Goal: Task Accomplishment & Management: Use online tool/utility

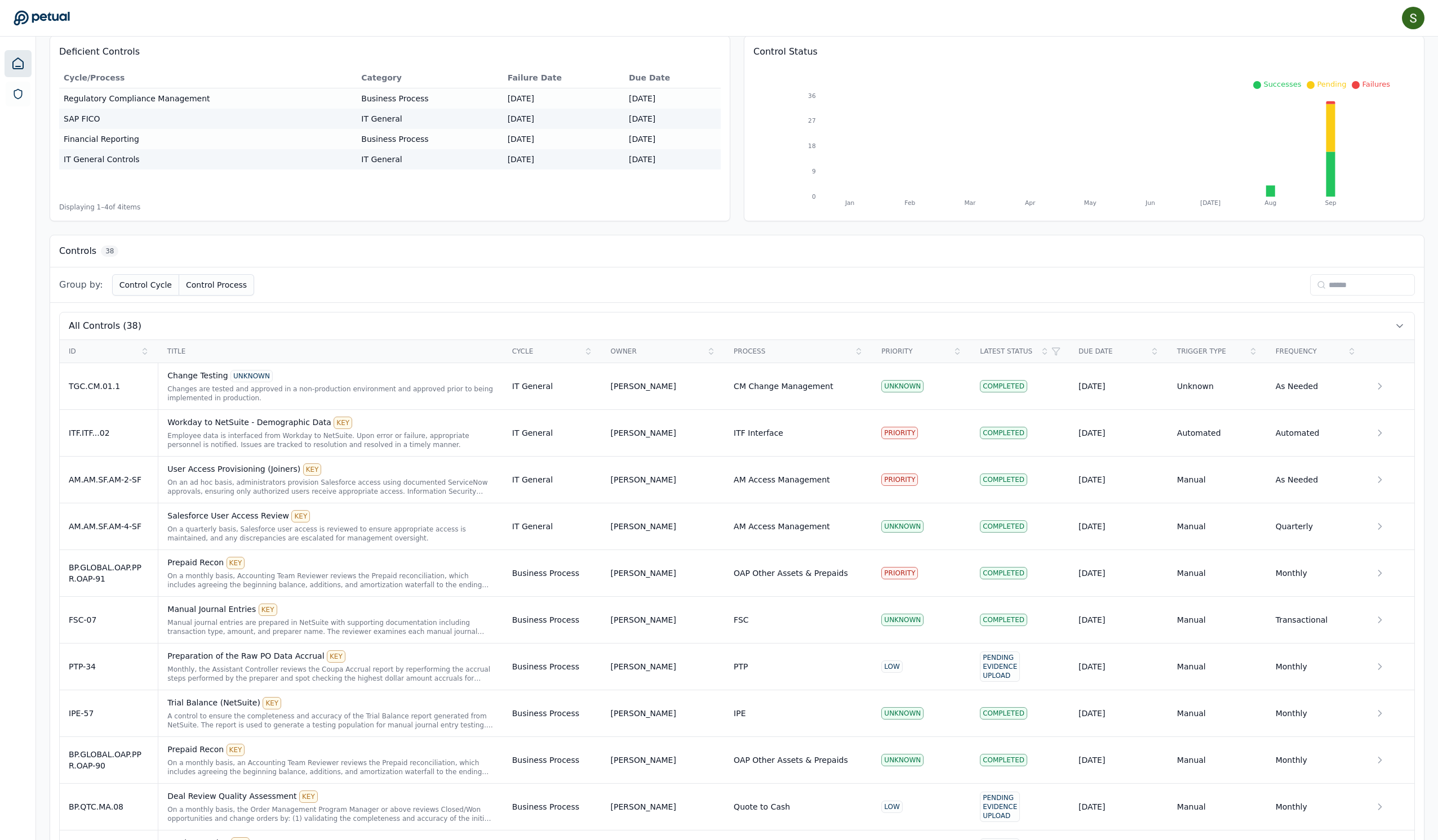
scroll to position [142, 0]
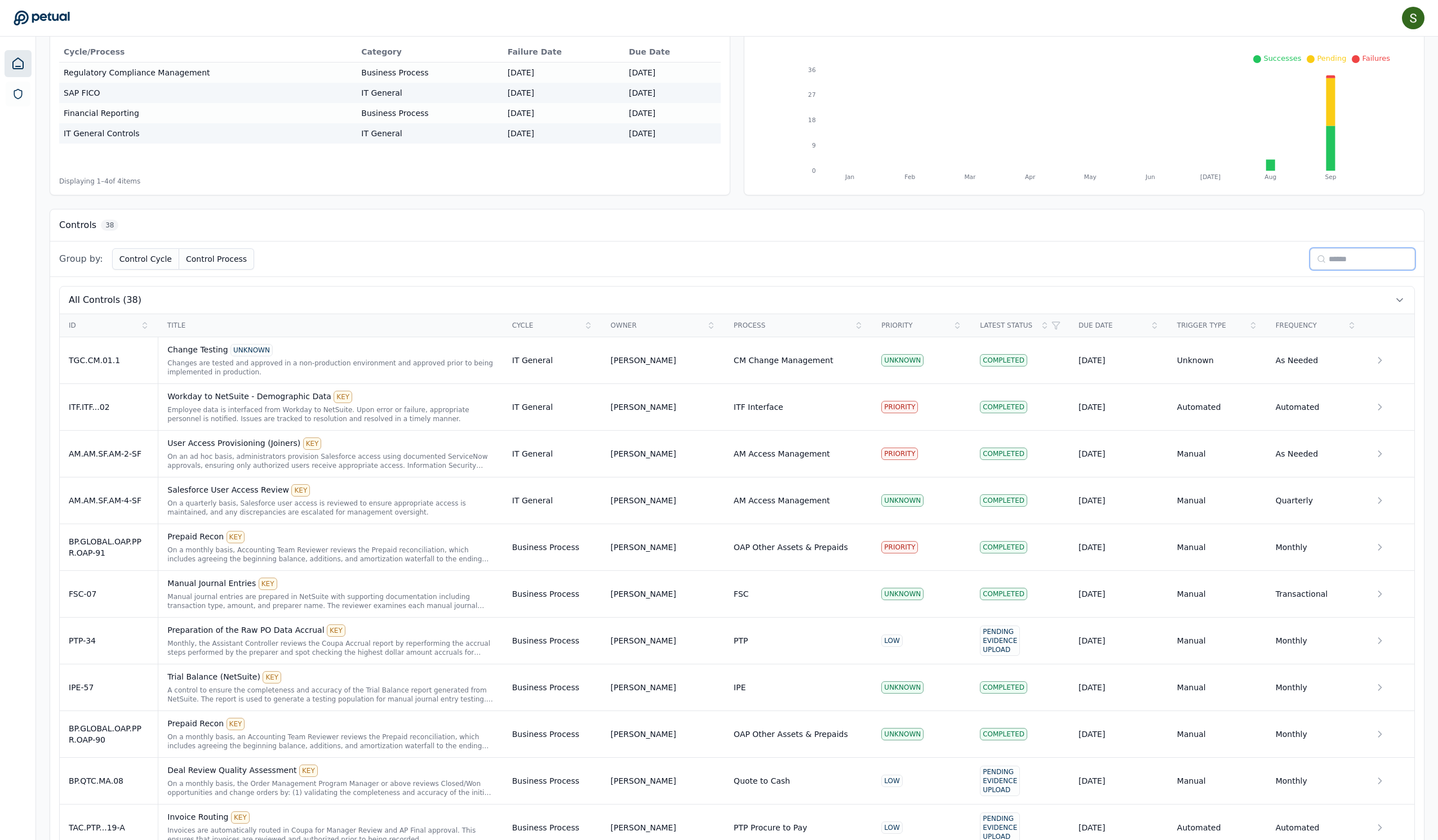
click at [1340, 270] on input at bounding box center [1362, 258] width 105 height 21
type input "**"
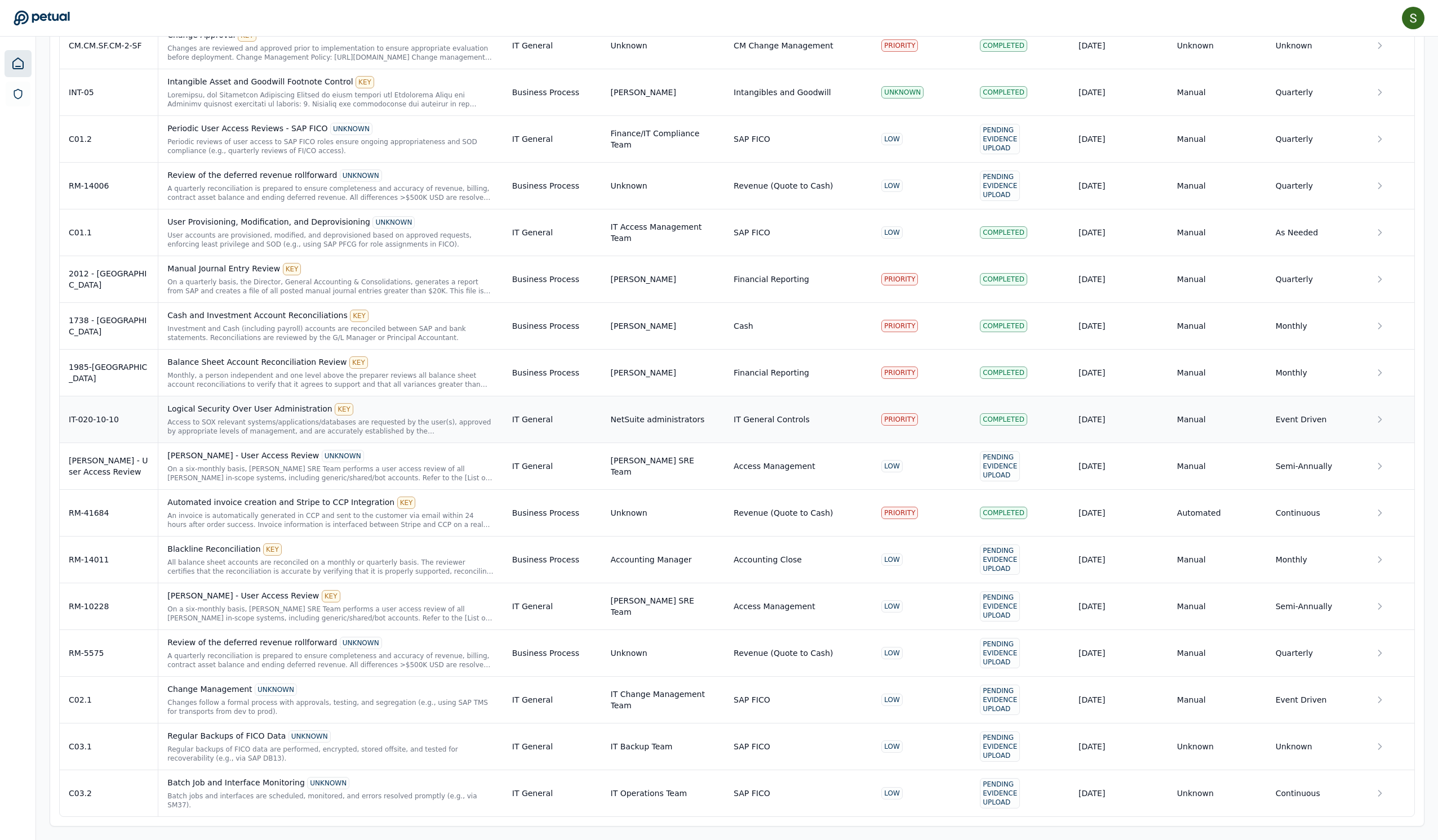
scroll to position [1692, 0]
click at [338, 137] on div "Periodic reviews of user access to SAP FICO roles ensure ongoing appropriatenes…" at bounding box center [330, 146] width 326 height 18
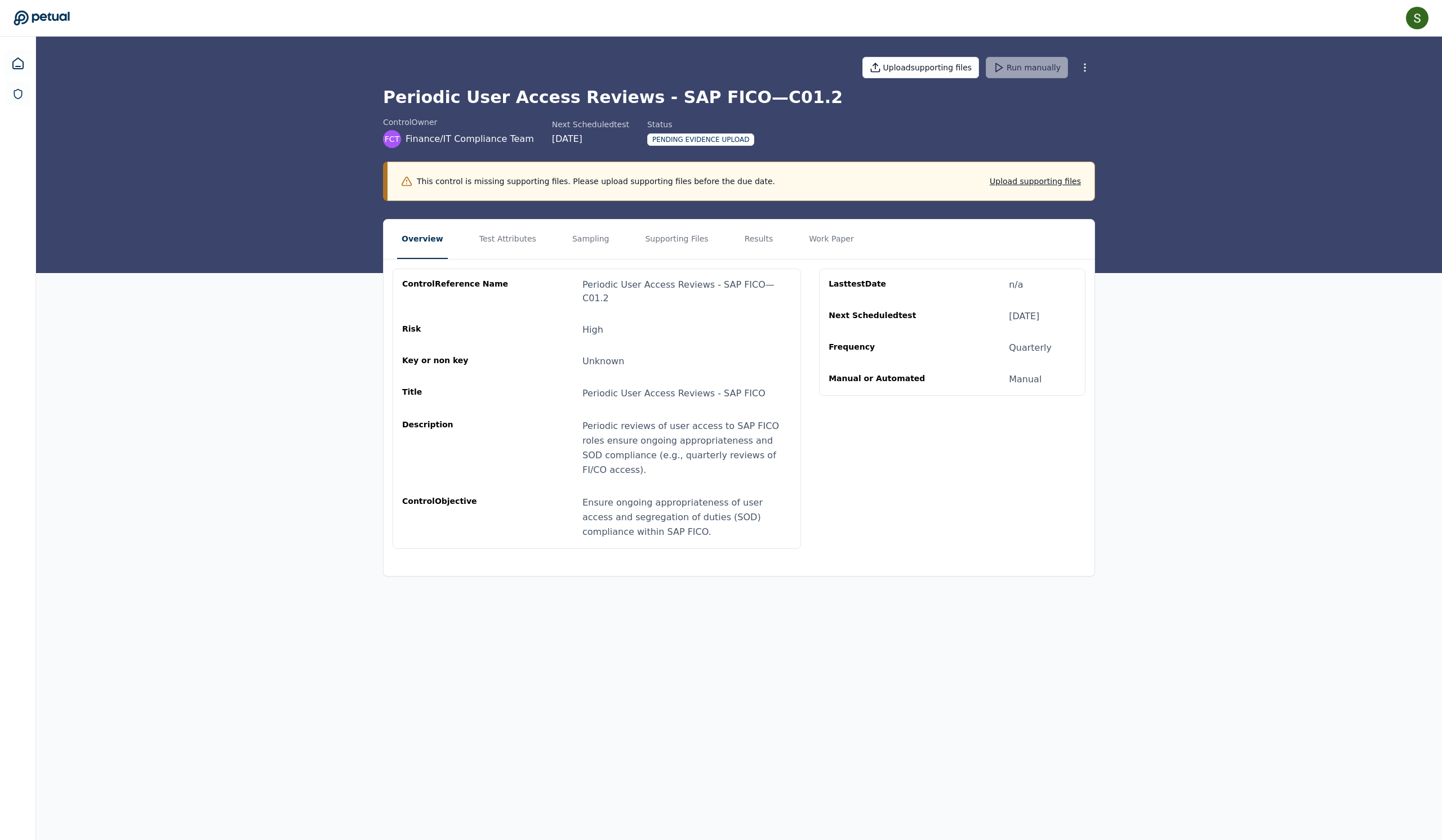
click at [397, 259] on button "Overview" at bounding box center [422, 239] width 51 height 39
click at [482, 254] on button "Test Attributes" at bounding box center [507, 239] width 66 height 39
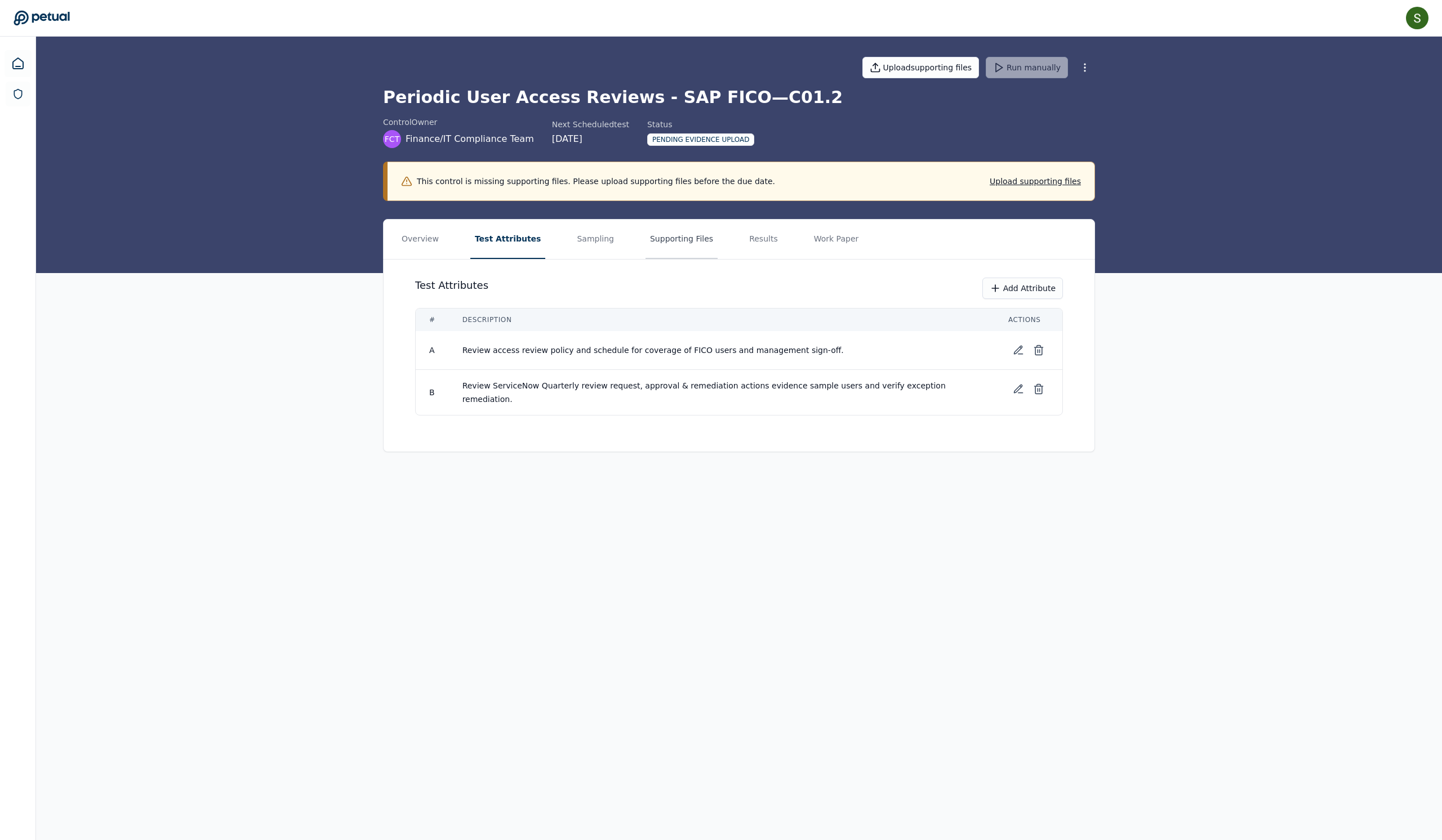
click at [685, 259] on button "Supporting Files" at bounding box center [682, 239] width 72 height 39
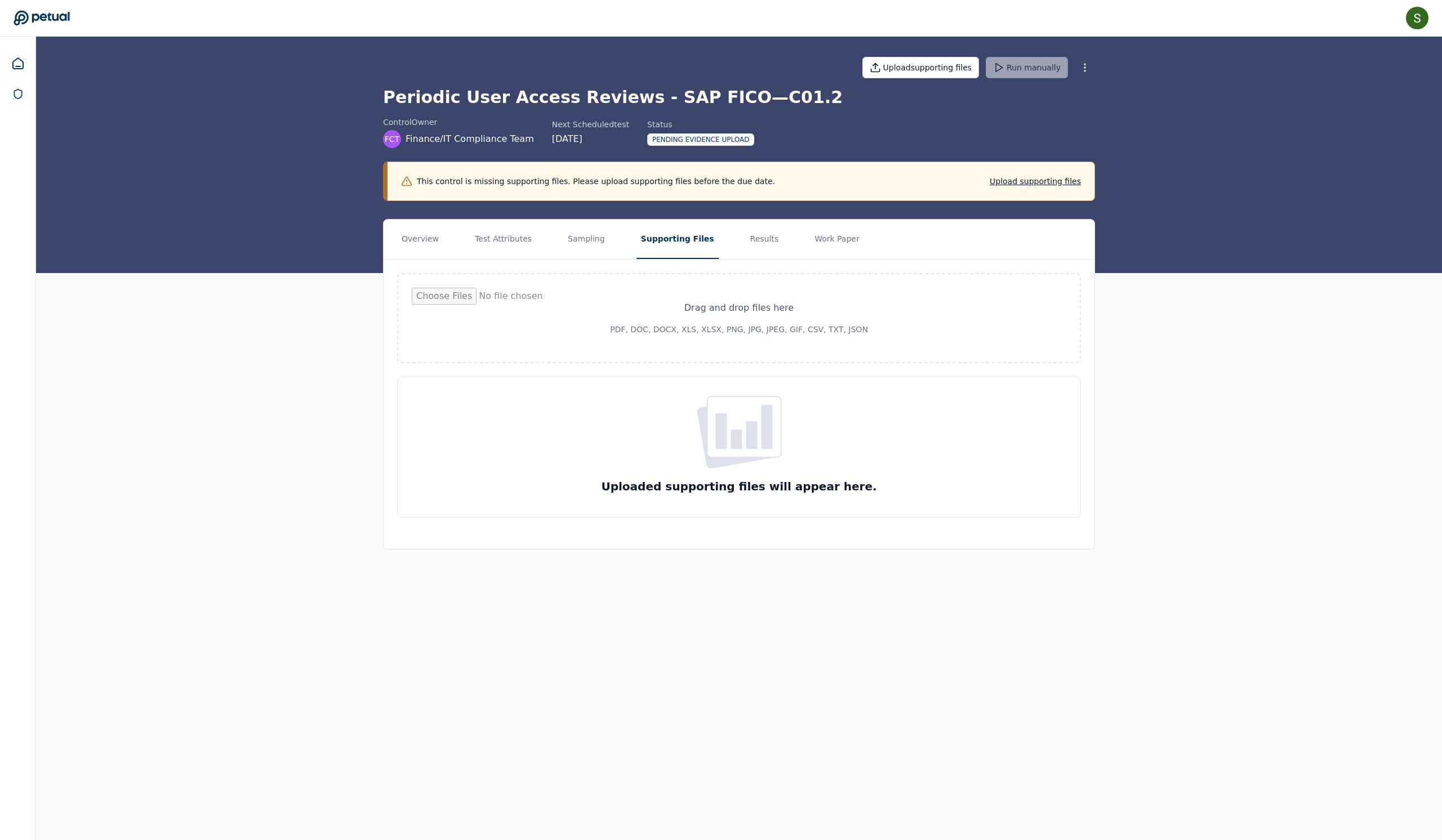
click at [747, 457] on rect at bounding box center [744, 426] width 73 height 61
click at [733, 349] on input "file" at bounding box center [739, 318] width 654 height 61
type input "**********"
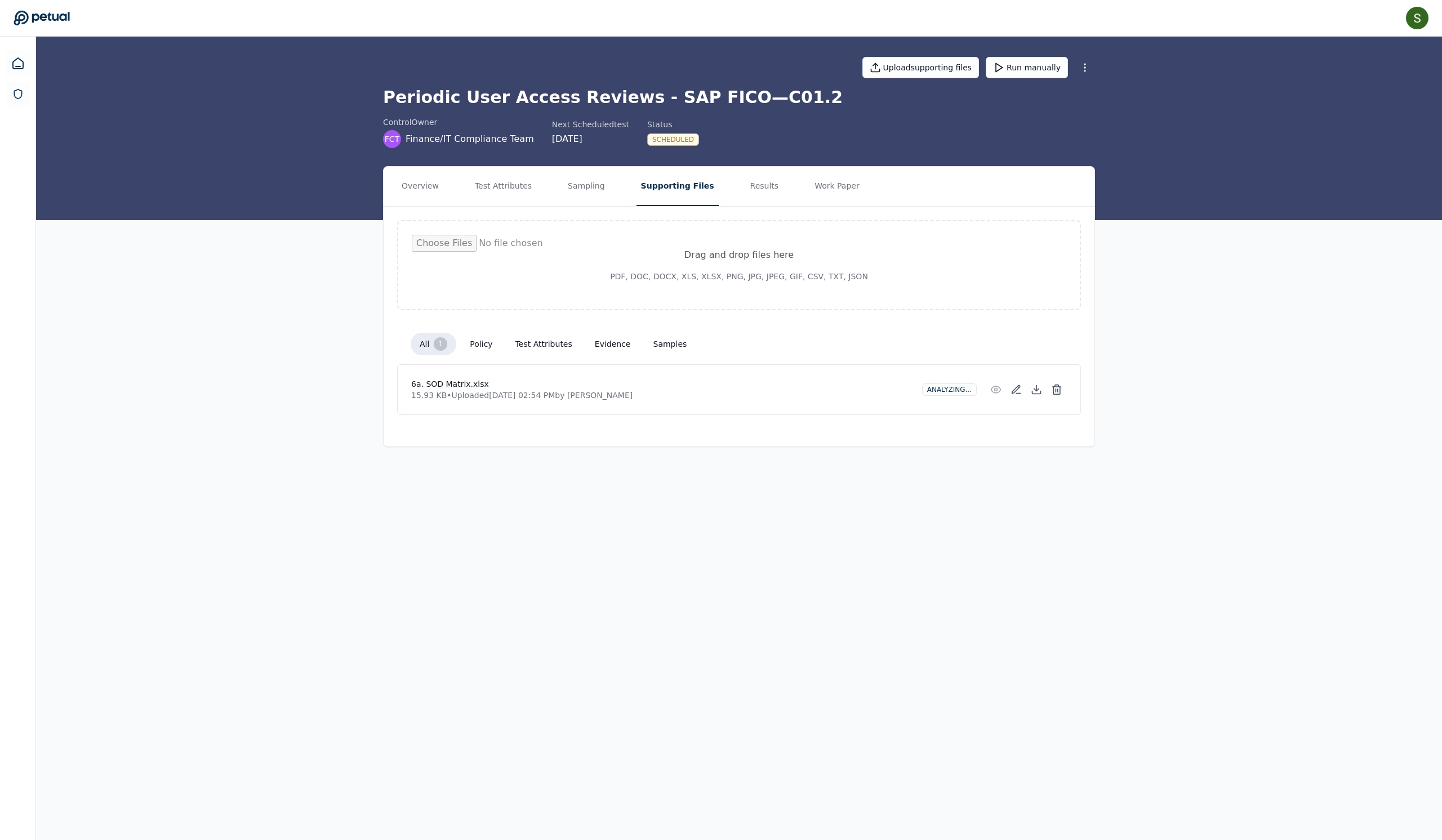
click at [824, 290] on input "file" at bounding box center [739, 265] width 654 height 61
type input "**********"
click at [728, 292] on input "file" at bounding box center [739, 265] width 654 height 61
type input "**********"
click at [761, 288] on input "file" at bounding box center [739, 265] width 654 height 61
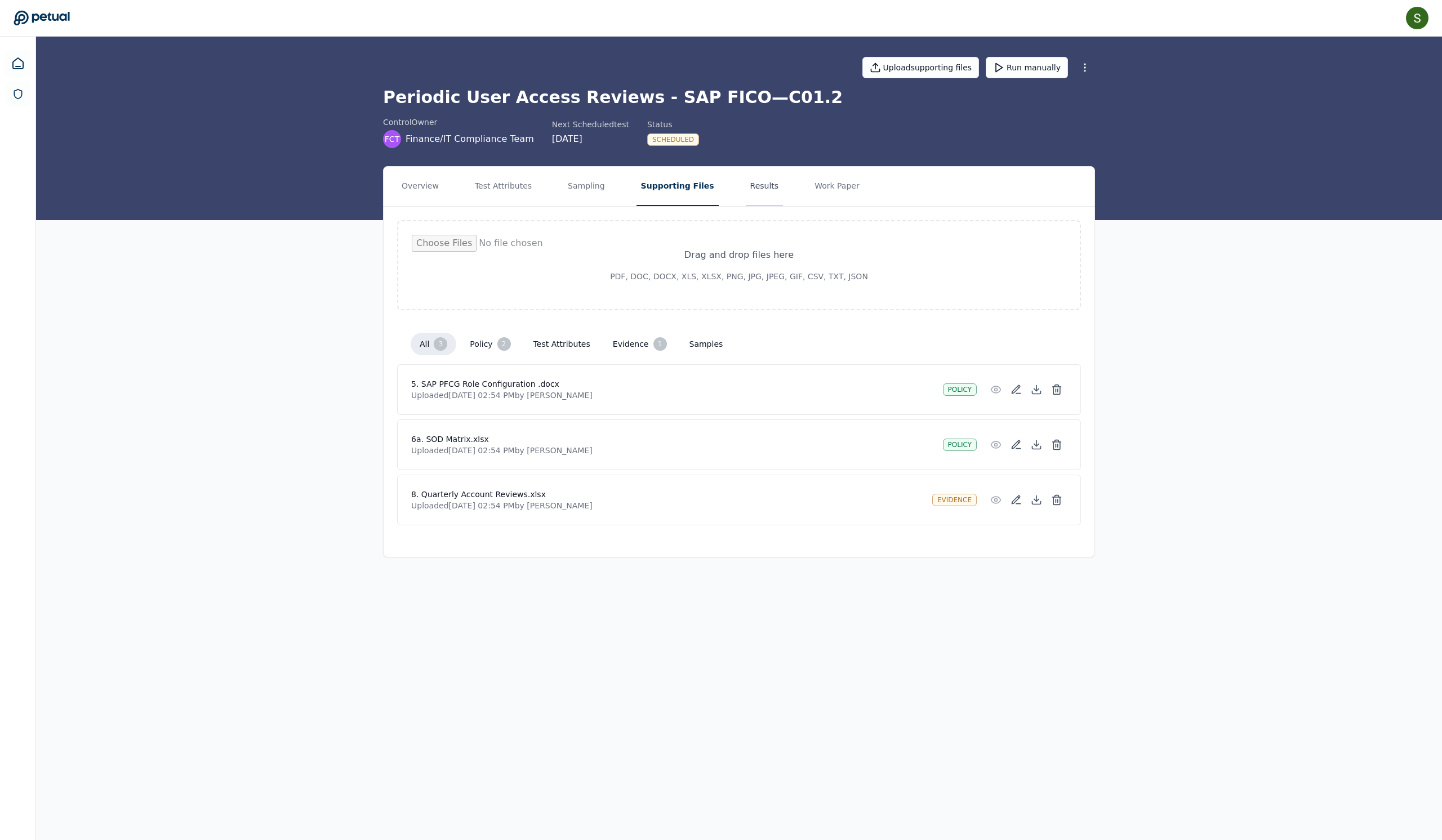
click at [784, 206] on button "Results" at bounding box center [764, 186] width 37 height 39
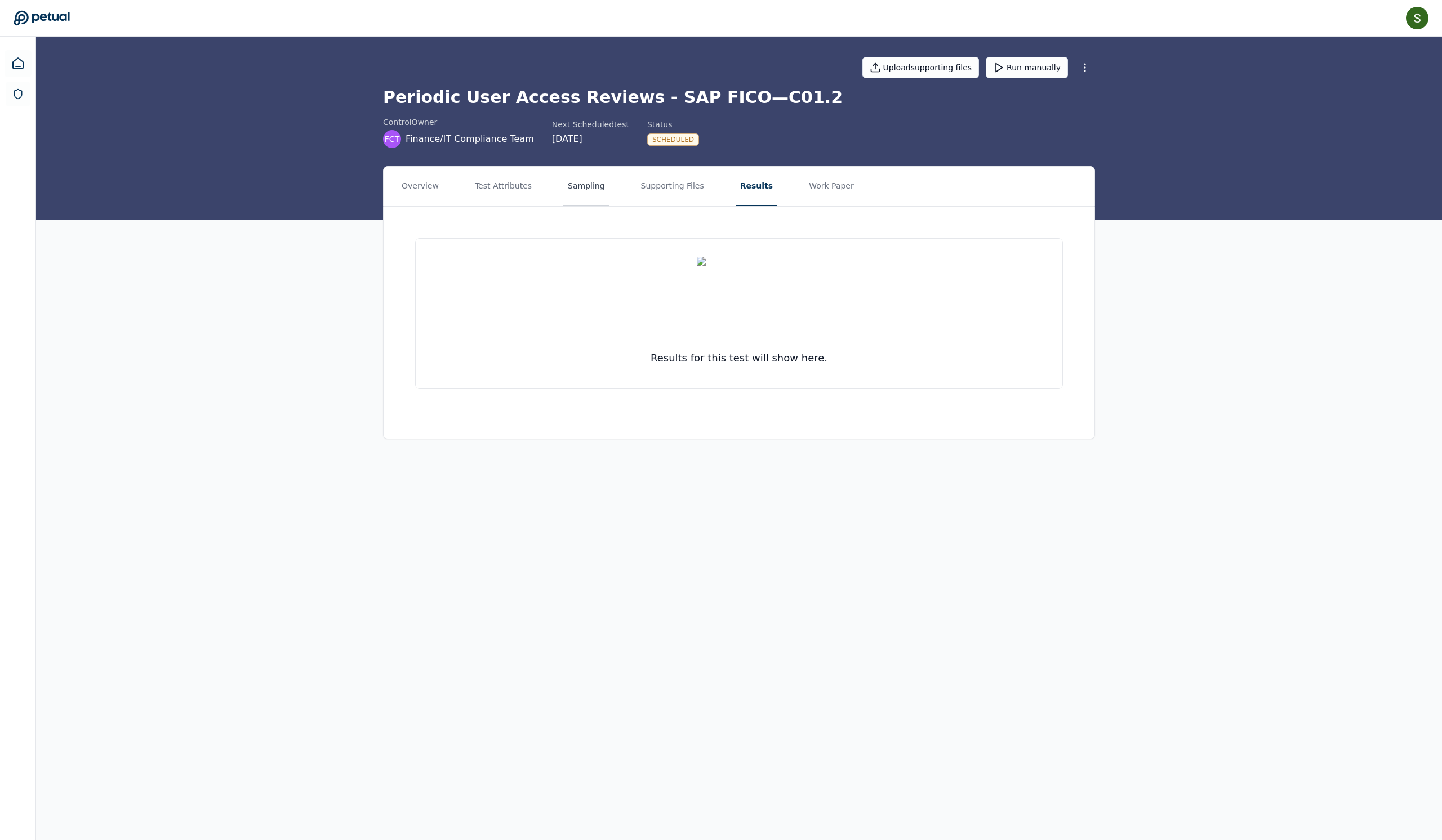
click at [590, 206] on button "Sampling" at bounding box center [586, 186] width 46 height 39
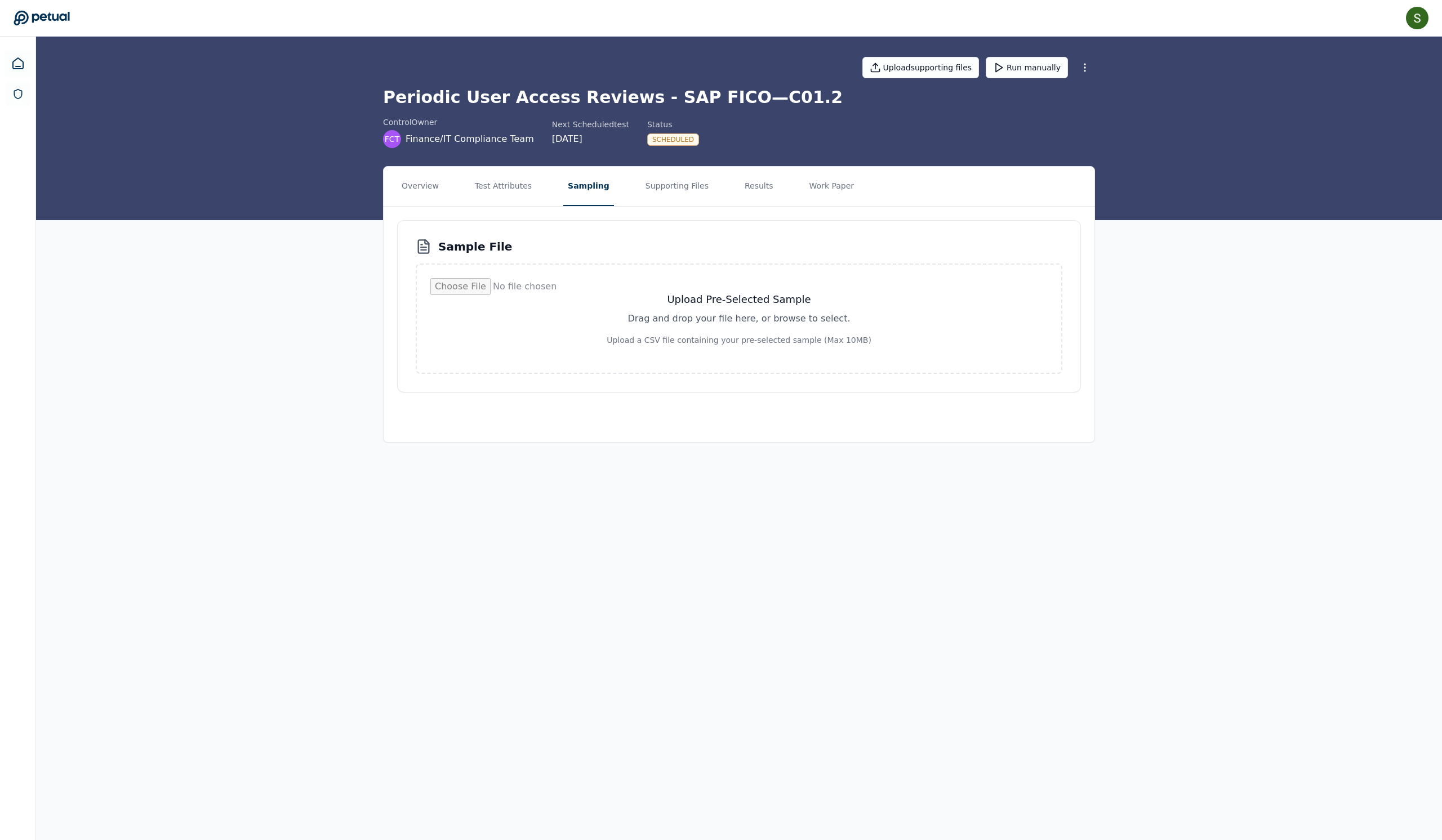
click at [723, 343] on input "file" at bounding box center [739, 318] width 618 height 81
type input "**********"
click at [1059, 69] on button "Run manually" at bounding box center [1026, 67] width 82 height 21
click at [16, 65] on icon at bounding box center [18, 64] width 14 height 14
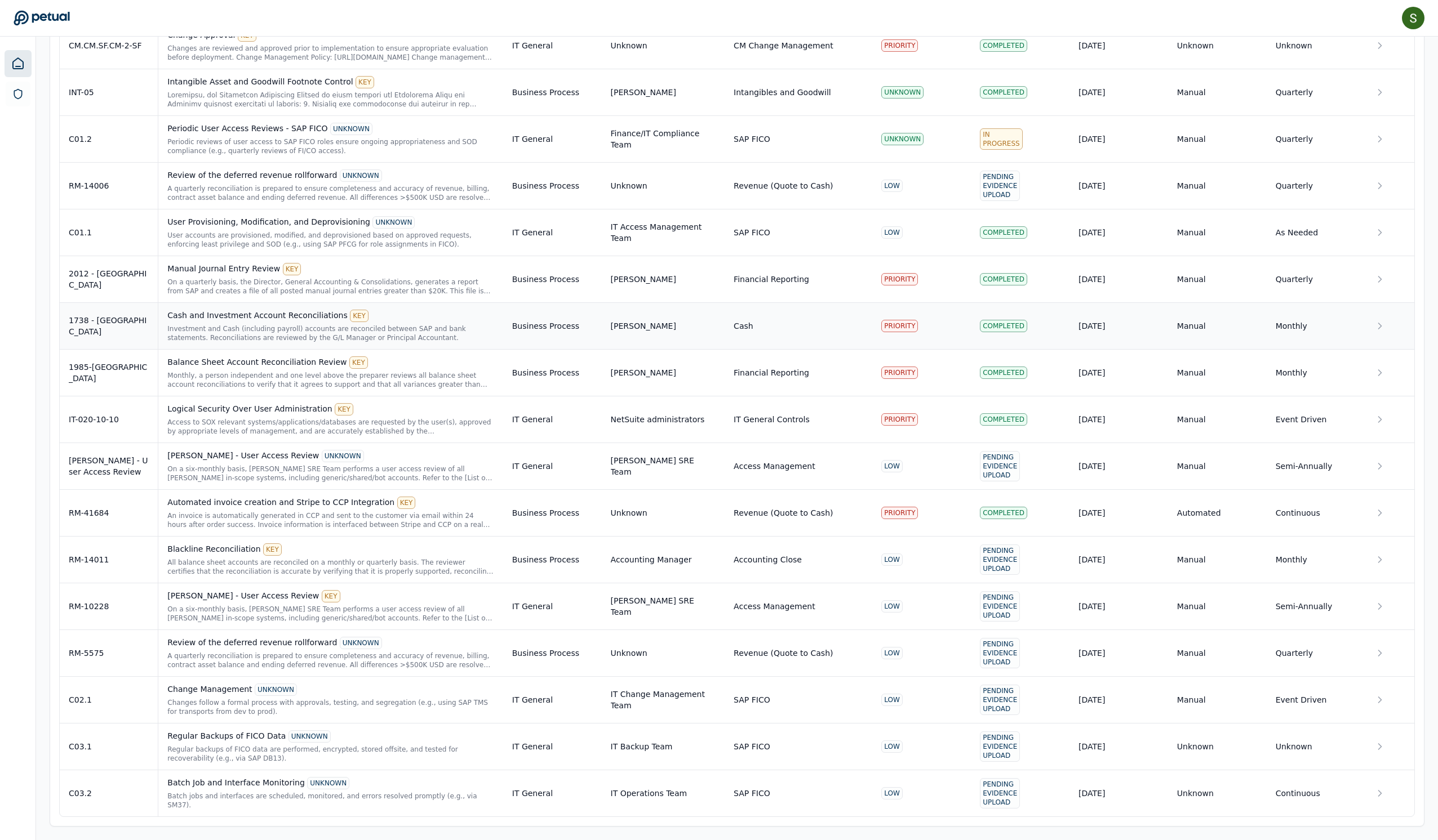
scroll to position [1803, 0]
click at [225, 699] on div "Changes follow a formal process with approvals, testing, and segregation (e.g.,…" at bounding box center [330, 707] width 326 height 18
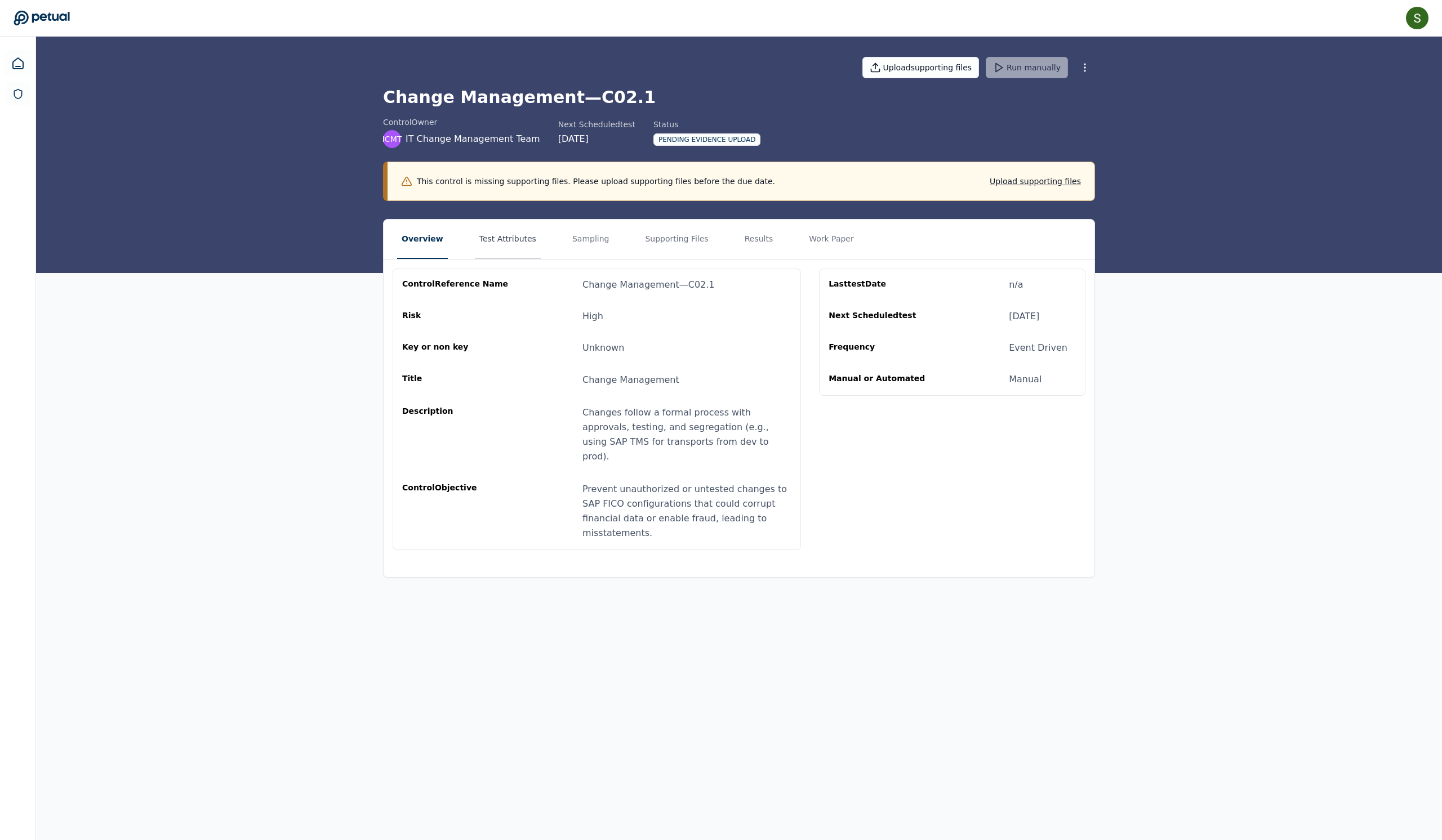
click at [497, 259] on button "Test Attributes" at bounding box center [507, 239] width 66 height 39
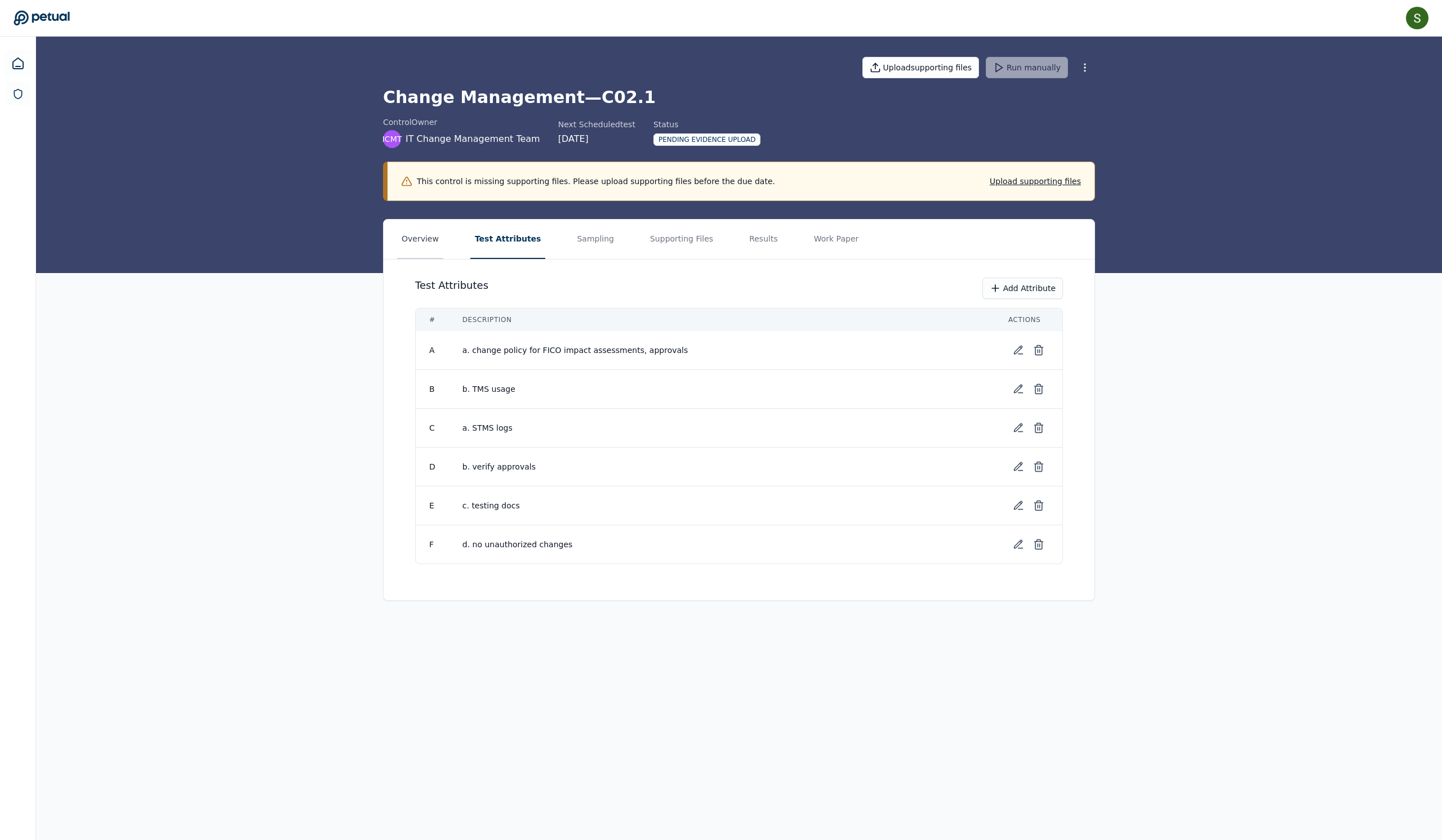
click at [397, 259] on button "Overview" at bounding box center [420, 239] width 46 height 39
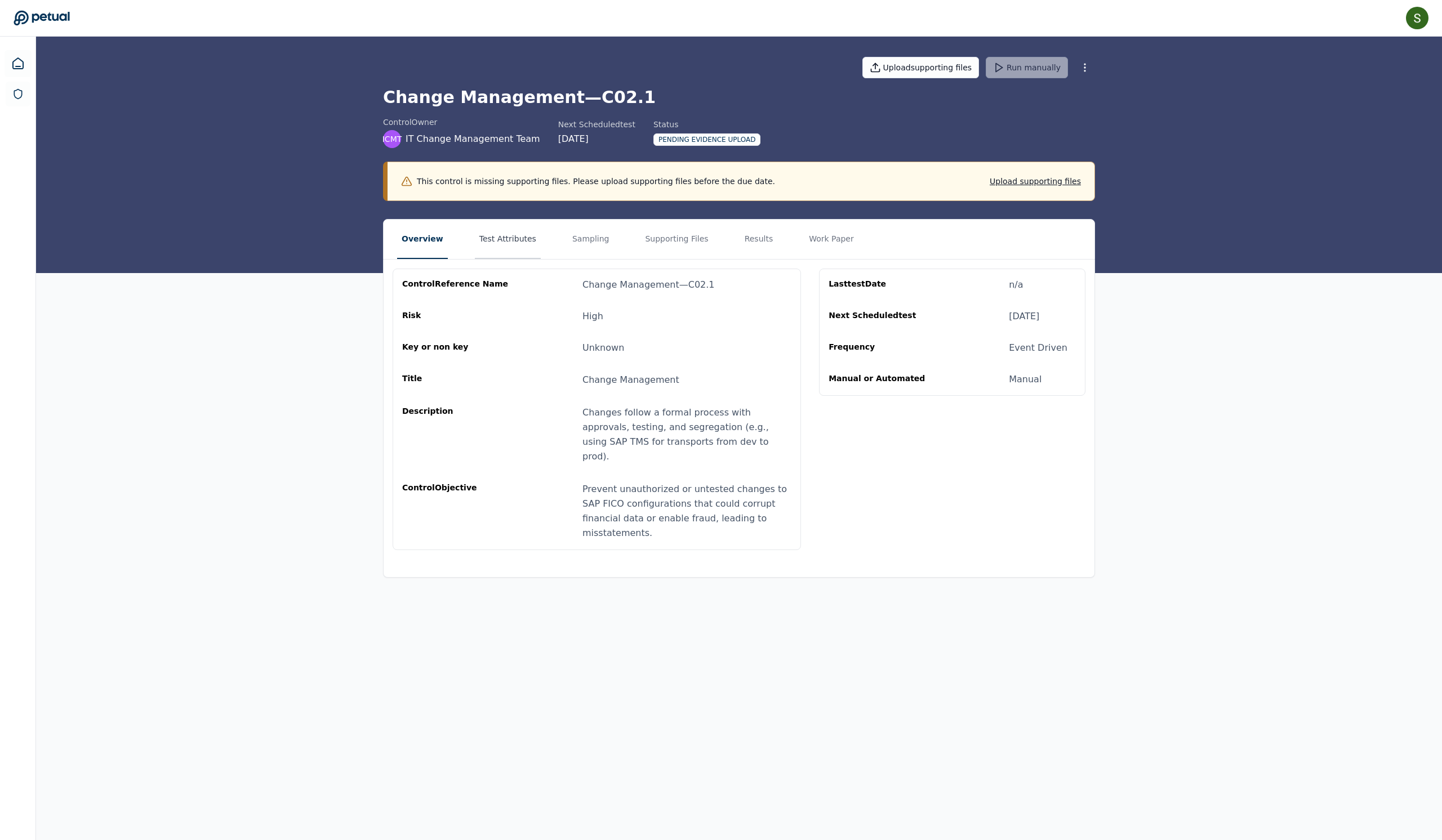
click at [505, 259] on button "Test Attributes" at bounding box center [507, 239] width 66 height 39
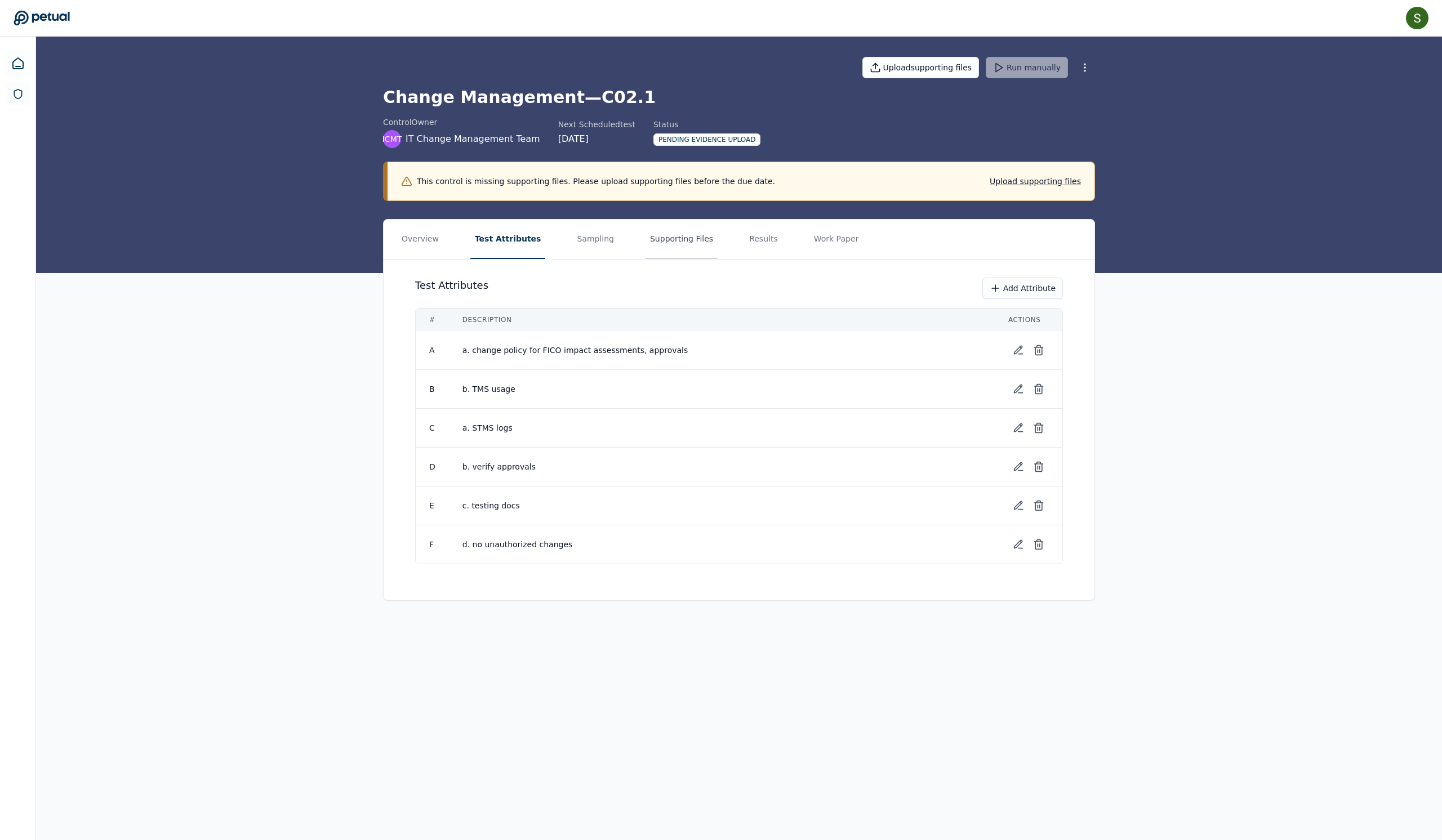
click at [716, 259] on button "Supporting Files" at bounding box center [682, 239] width 72 height 39
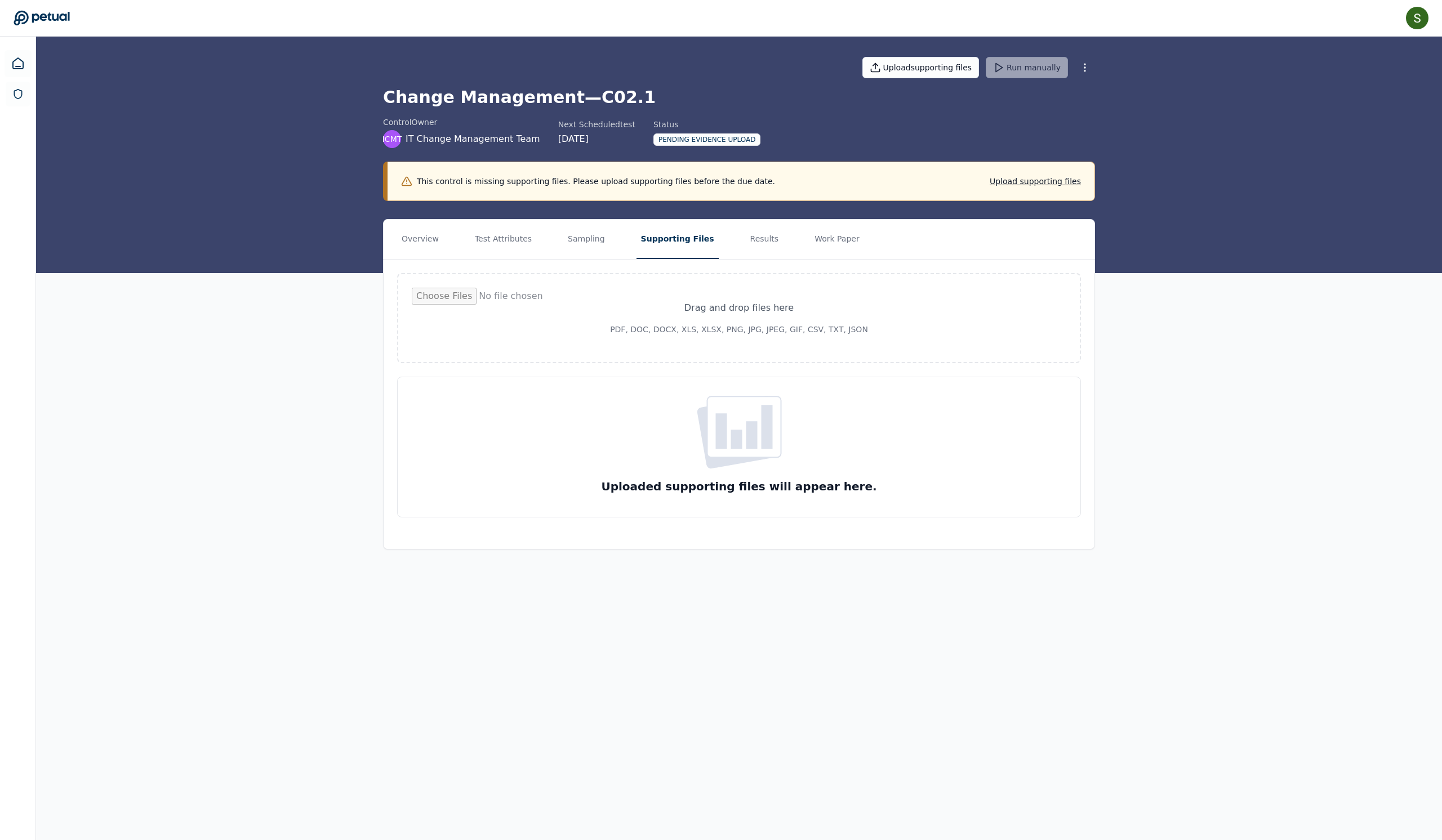
click at [716, 349] on input "file" at bounding box center [739, 318] width 654 height 61
type input "**********"
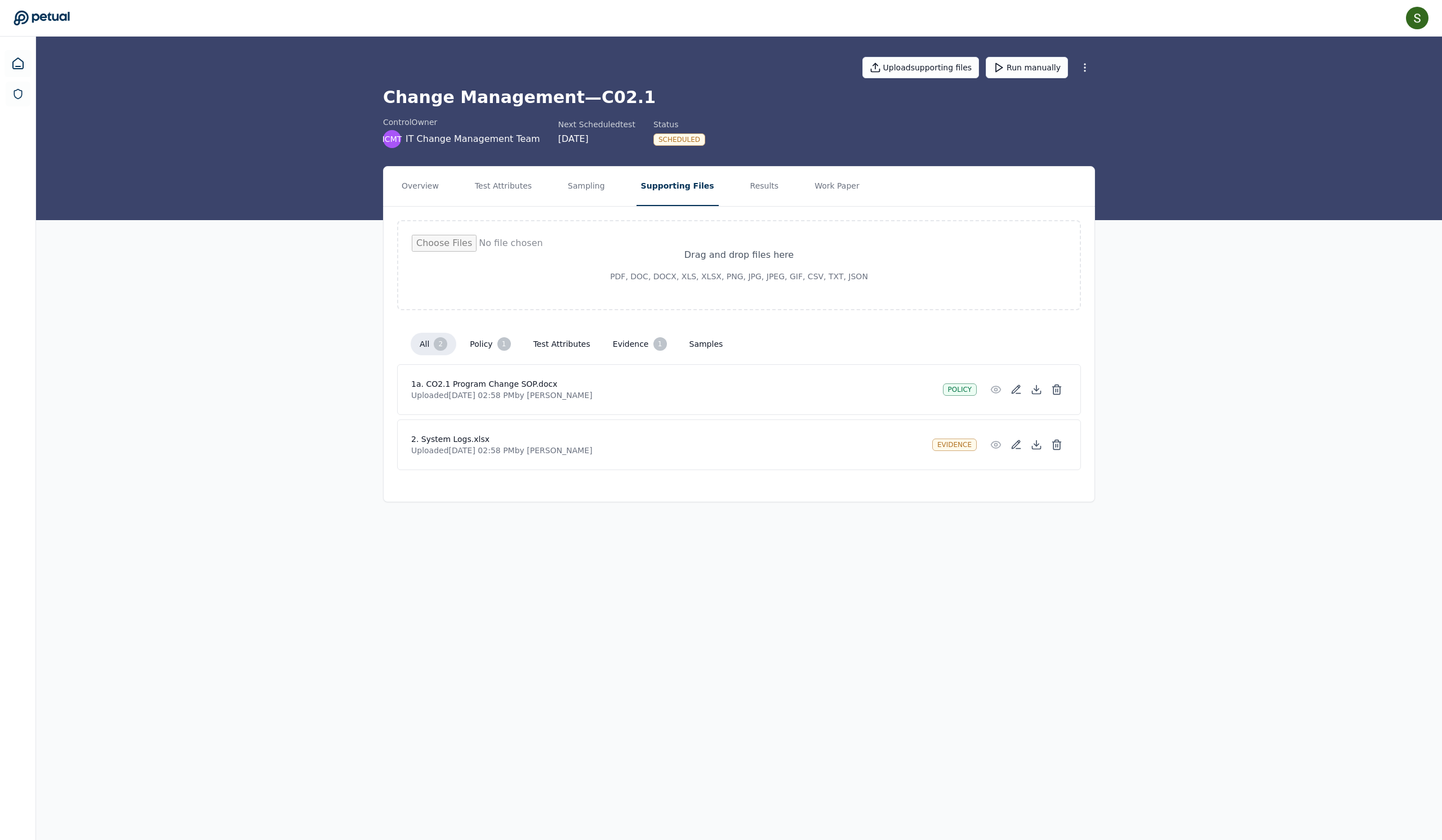
click at [775, 296] on input "file" at bounding box center [739, 265] width 654 height 61
type input "**********"
click at [784, 204] on button "Results" at bounding box center [764, 186] width 37 height 39
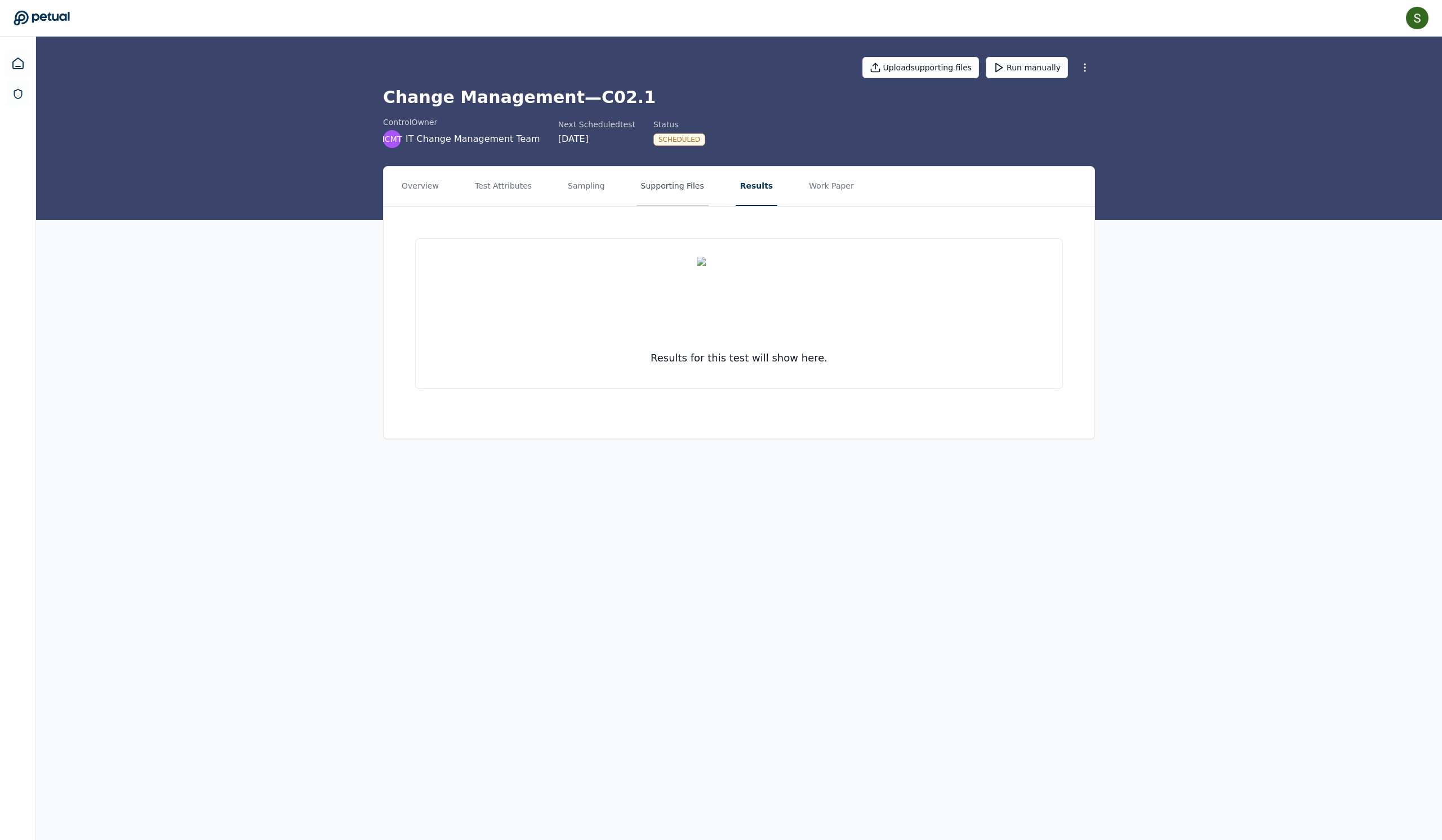
click at [703, 206] on button "Supporting Files" at bounding box center [673, 186] width 72 height 39
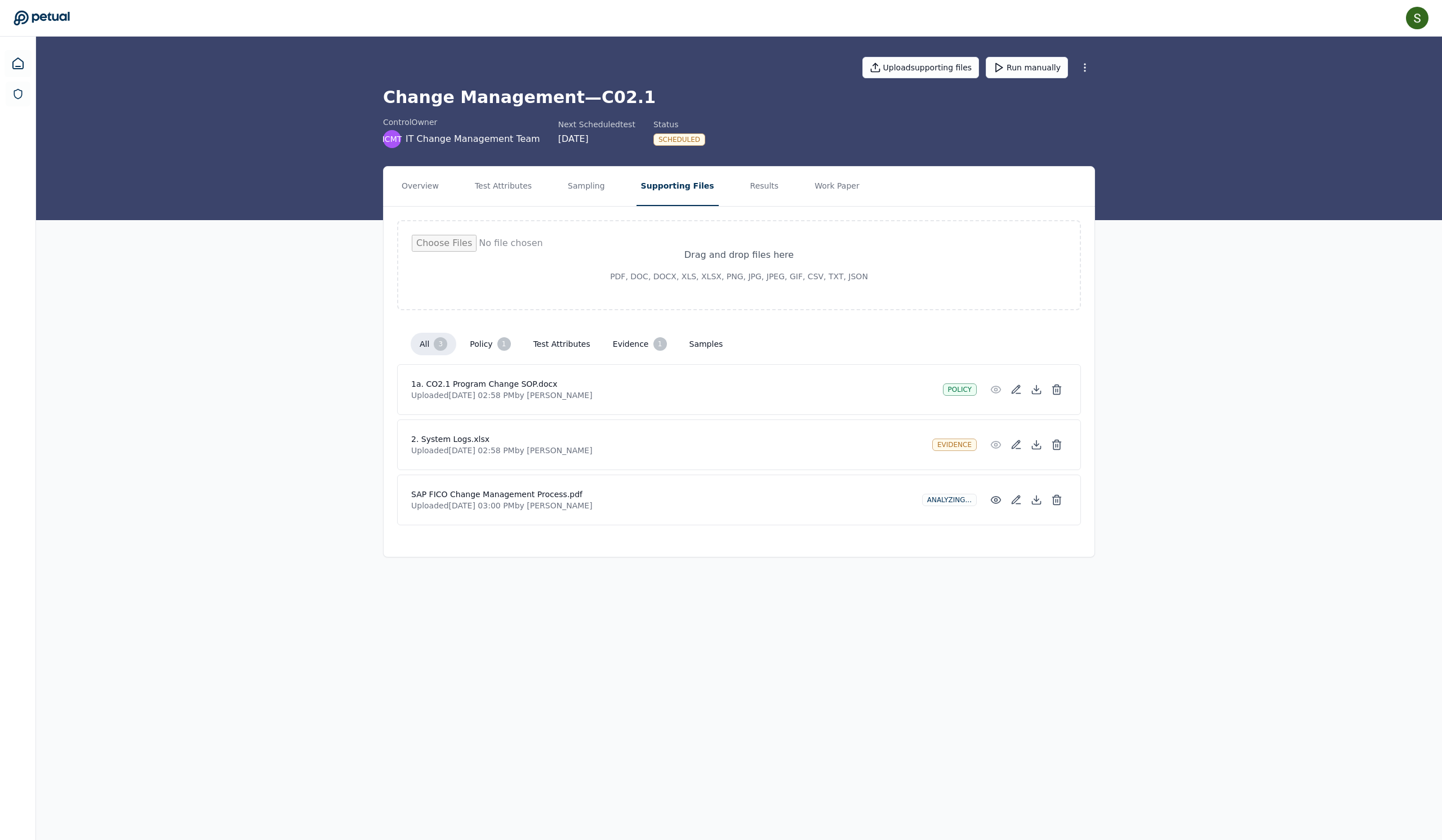
click at [565, 354] on button "Test Attributes" at bounding box center [562, 344] width 75 height 20
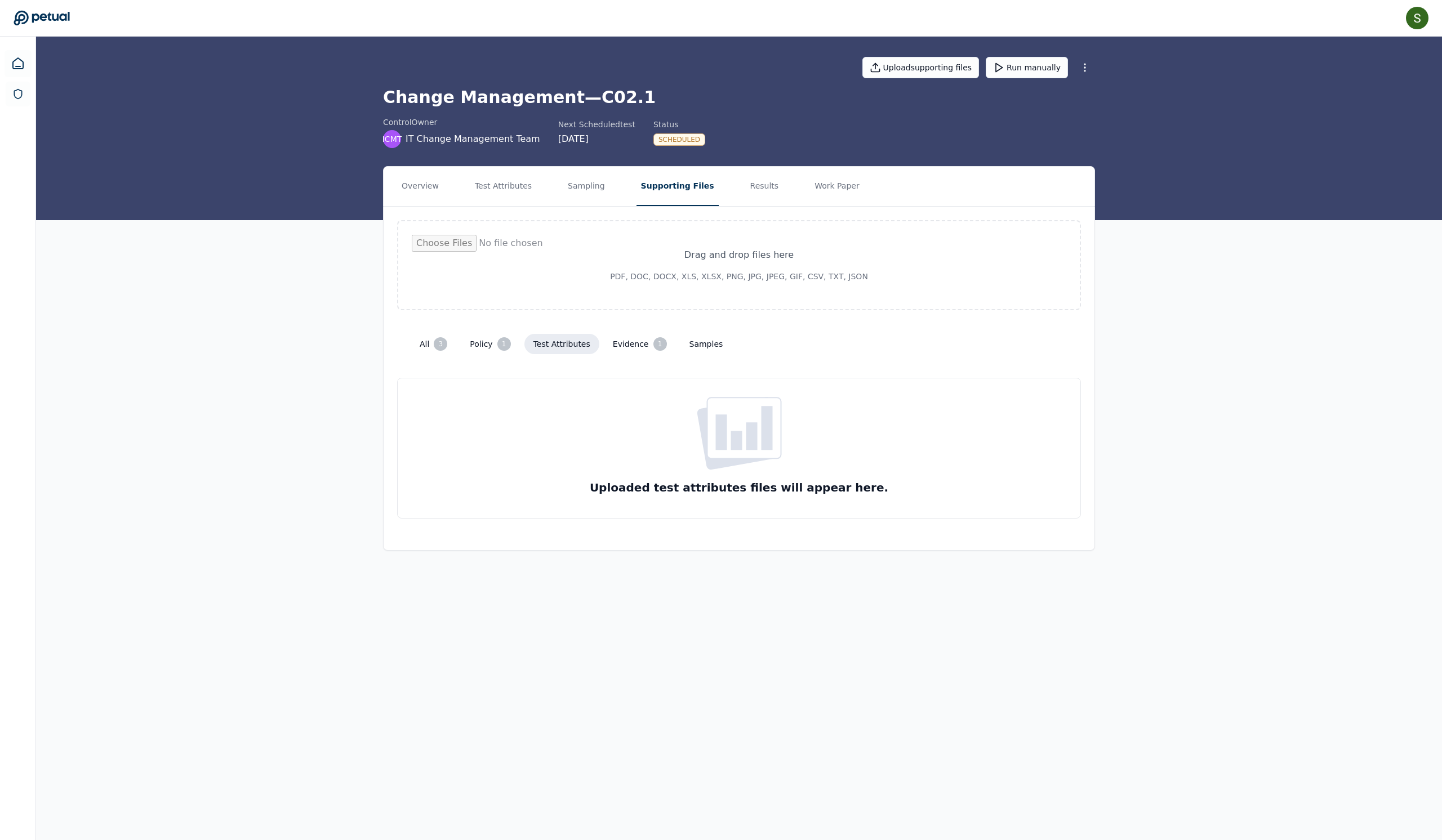
click at [460, 355] on button "Policy 1" at bounding box center [490, 343] width 58 height 22
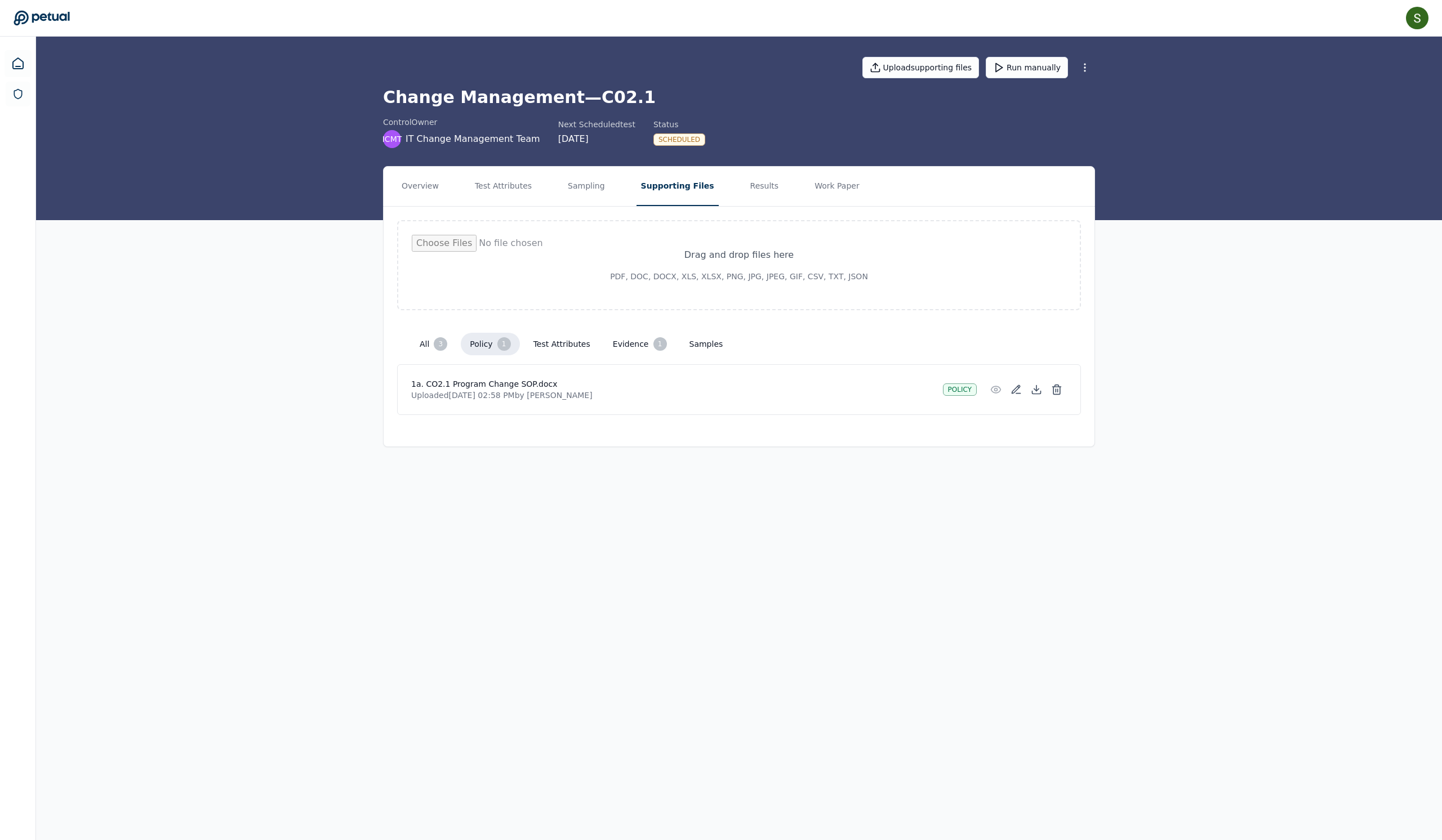
click at [411, 355] on button "All 3" at bounding box center [433, 343] width 46 height 22
click at [588, 365] on div "All 3 Policy 1 Test Attributes Evidence 1 Samples" at bounding box center [739, 344] width 684 height 41
click at [578, 354] on button "Test Attributes" at bounding box center [562, 344] width 75 height 20
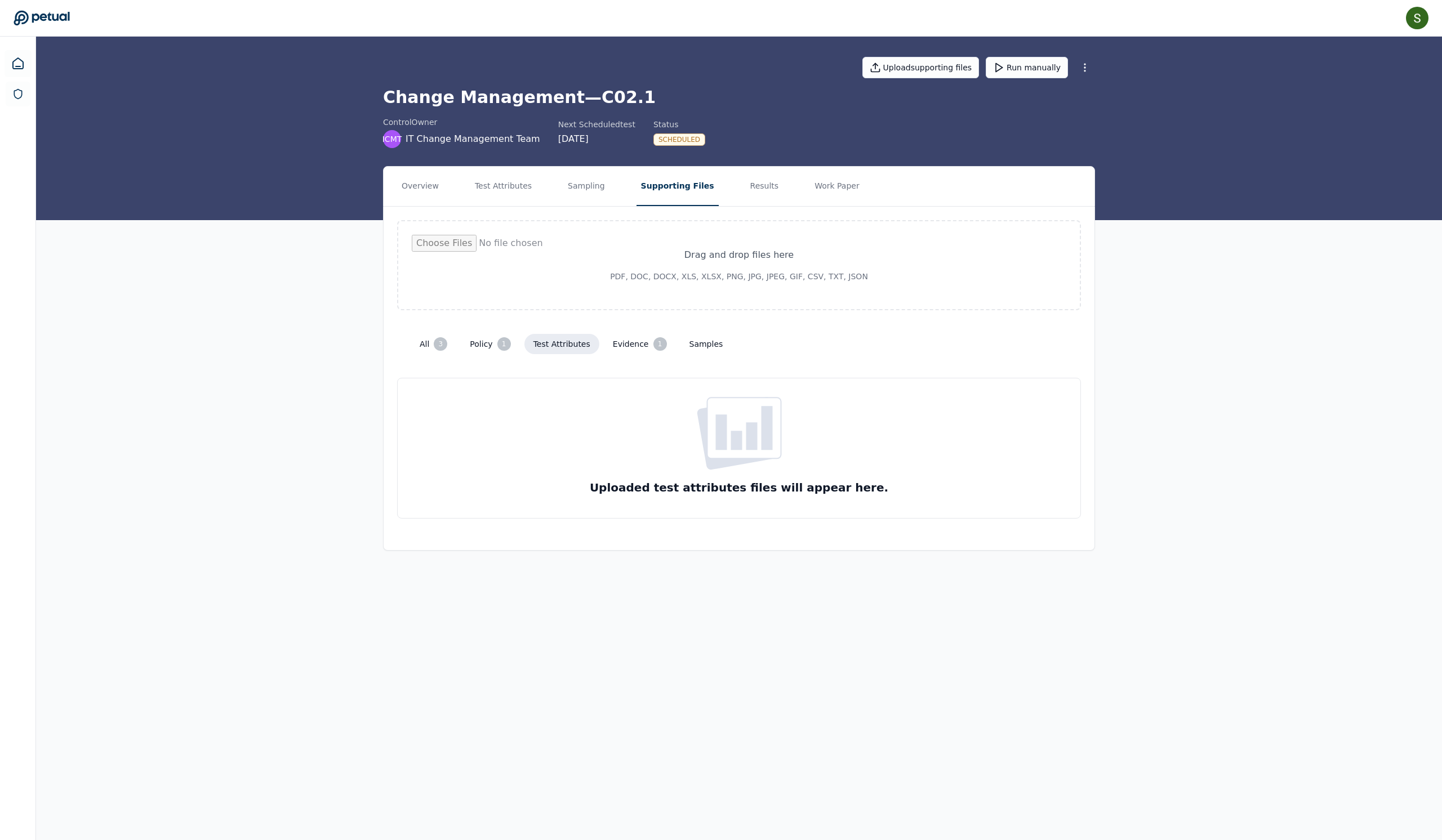
click at [771, 450] on icon at bounding box center [744, 428] width 57 height 44
click at [635, 355] on button "Evidence 1" at bounding box center [640, 343] width 72 height 22
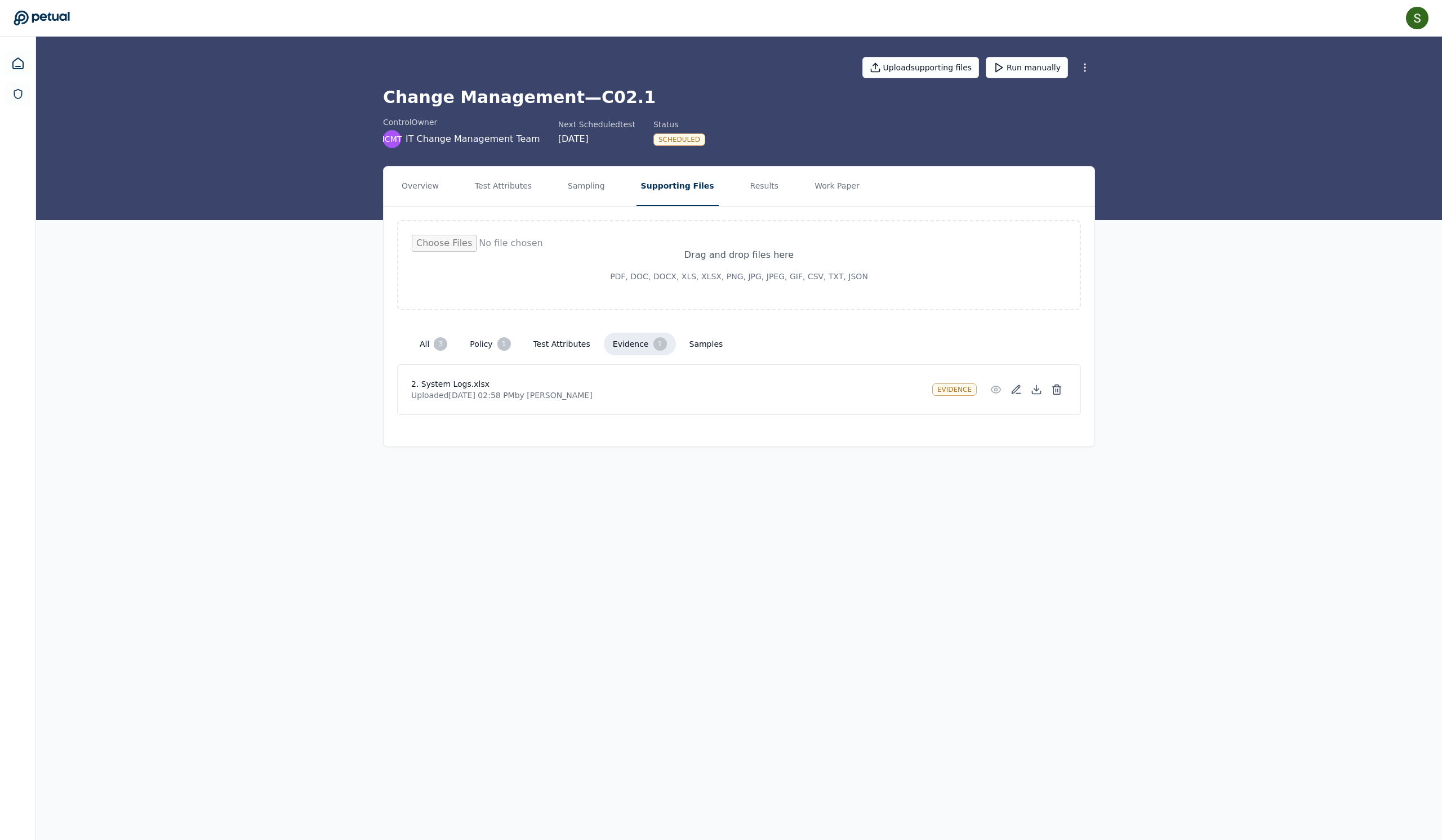
click at [411, 355] on button "All 3" at bounding box center [433, 343] width 46 height 22
click at [784, 194] on button "Results" at bounding box center [764, 186] width 37 height 39
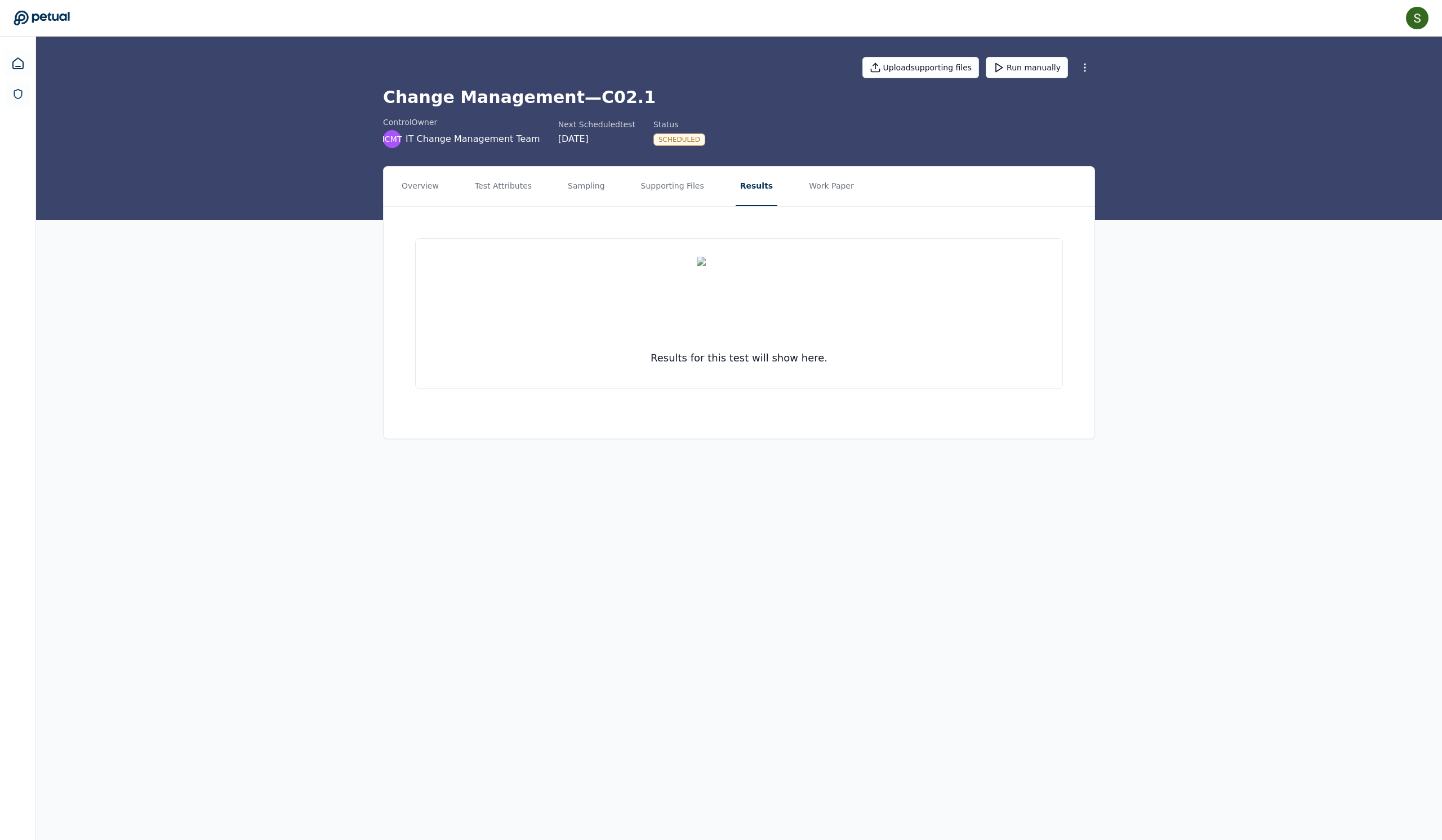
click at [777, 331] on img at bounding box center [739, 299] width 84 height 84
click at [705, 146] on div "Scheduled" at bounding box center [680, 139] width 52 height 12
click at [1068, 75] on button "Run manually" at bounding box center [1026, 67] width 82 height 21
click at [680, 206] on button "Supporting Files" at bounding box center [673, 186] width 72 height 39
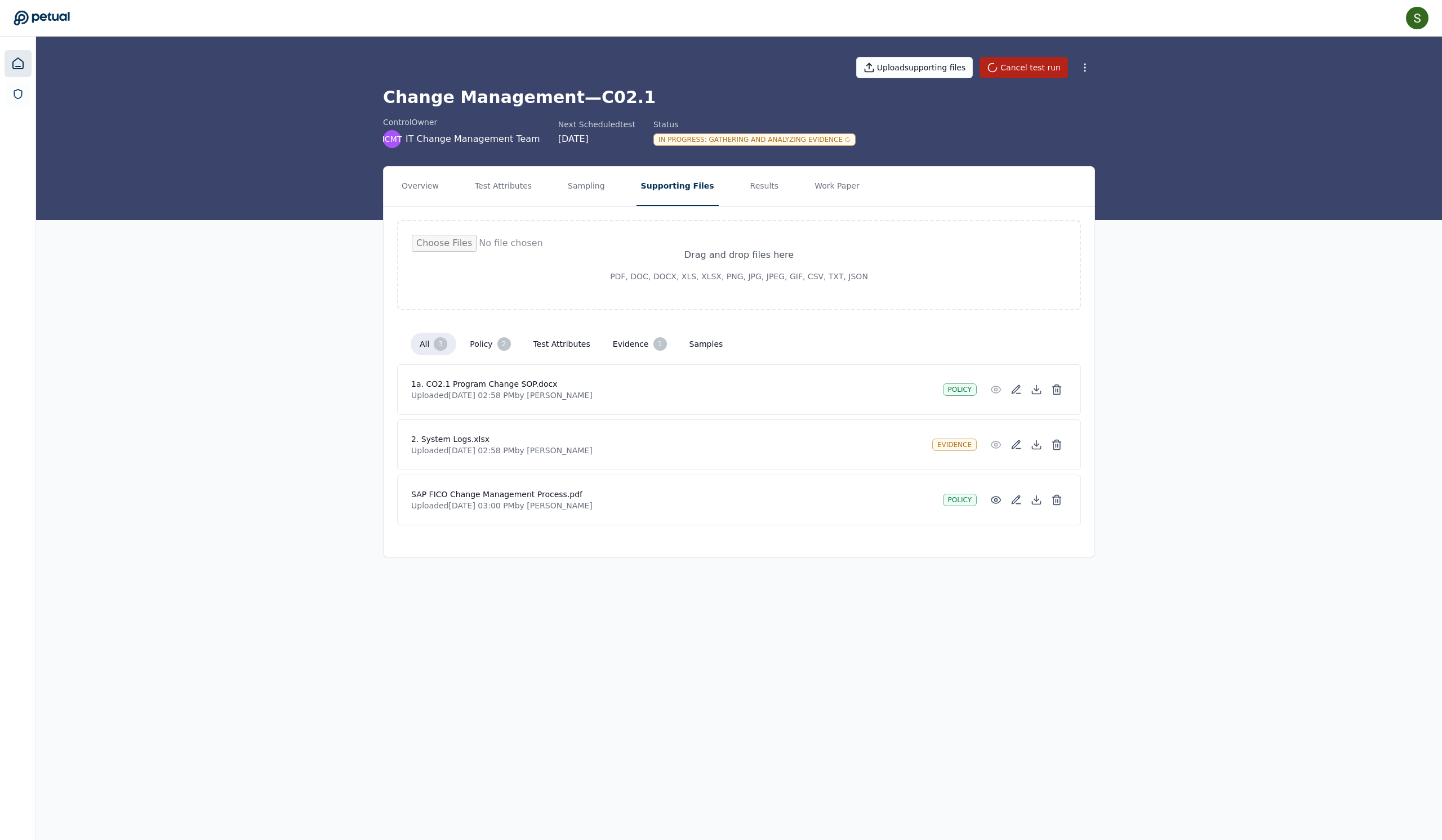
click at [21, 65] on icon at bounding box center [18, 64] width 14 height 14
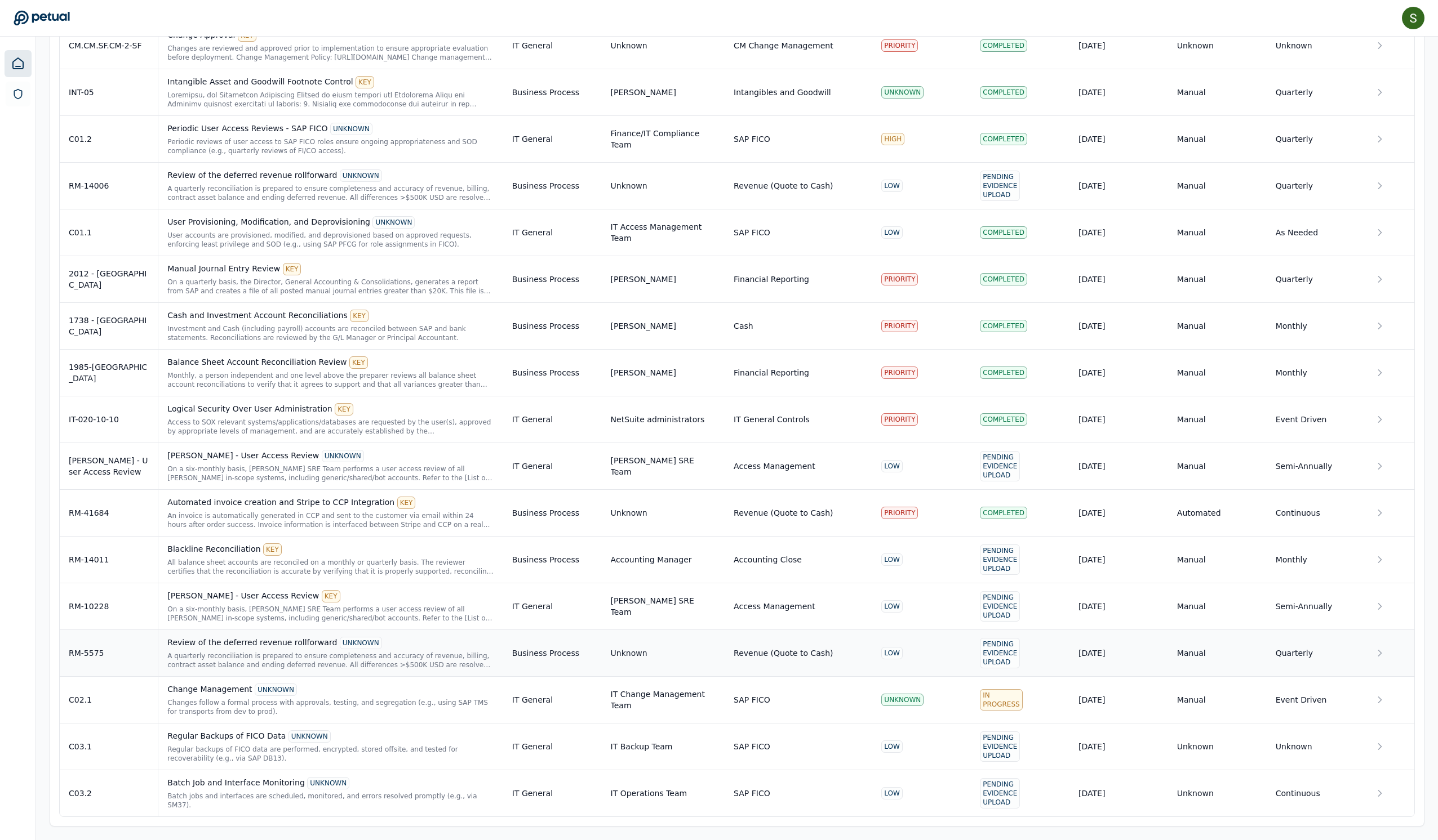
scroll to position [1803, 0]
click at [297, 745] on div "Regular backups of FICO data are performed, encrypted, stored offsite, and test…" at bounding box center [330, 754] width 326 height 18
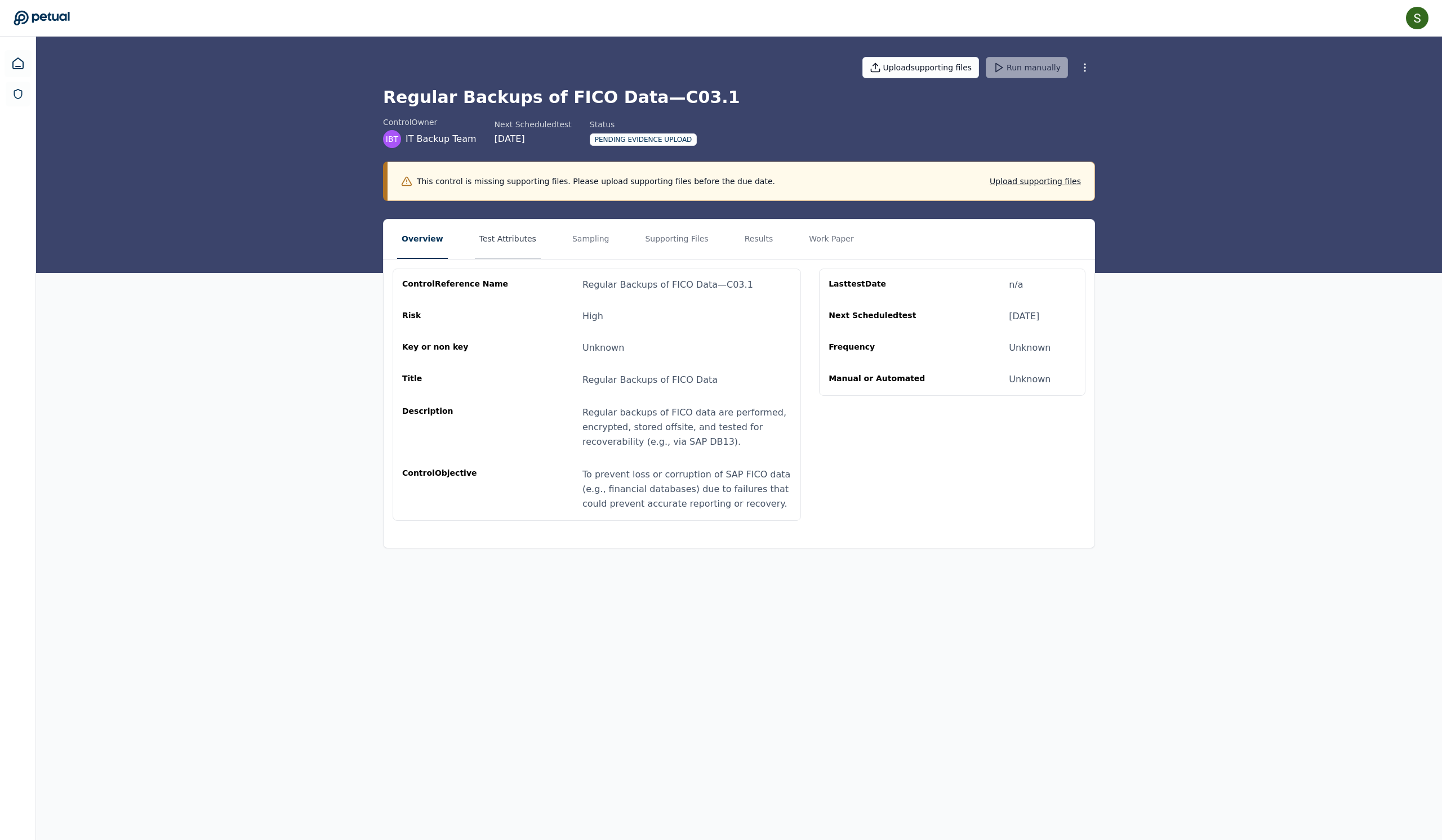
click at [493, 259] on button "Test Attributes" at bounding box center [507, 239] width 66 height 39
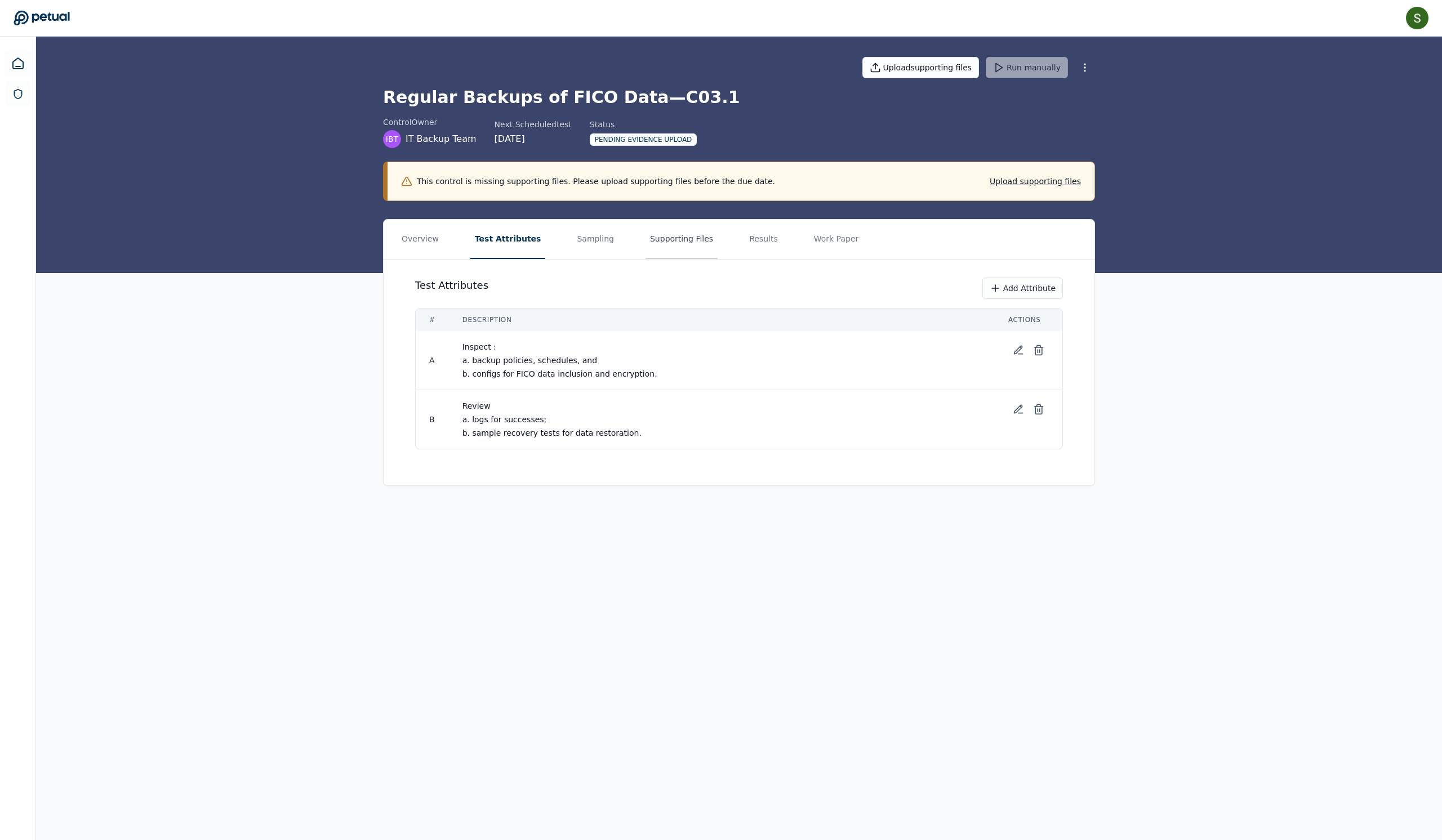
click at [695, 259] on button "Supporting Files" at bounding box center [682, 239] width 72 height 39
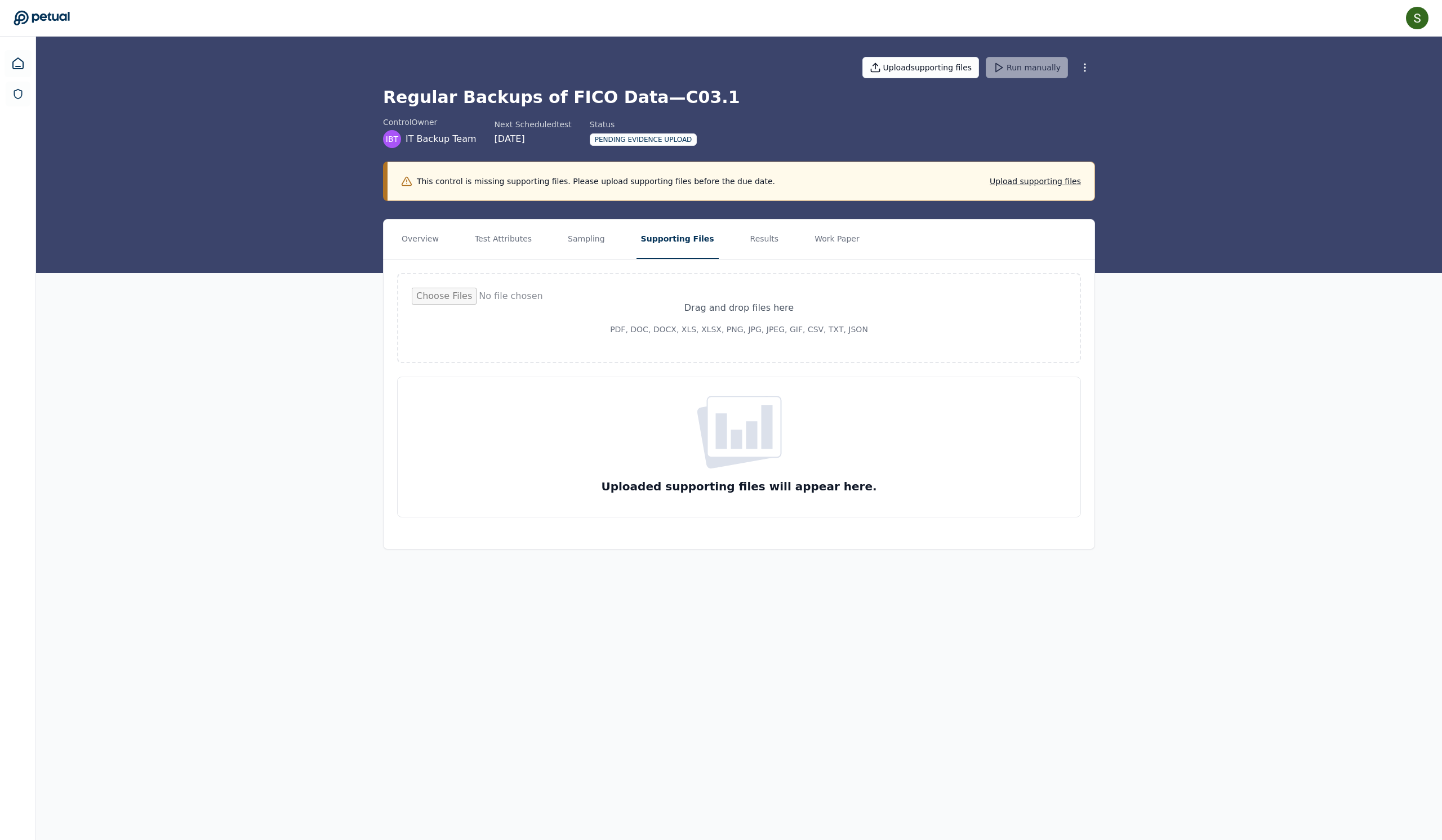
click at [711, 349] on input "file" at bounding box center [739, 318] width 654 height 61
type input "**********"
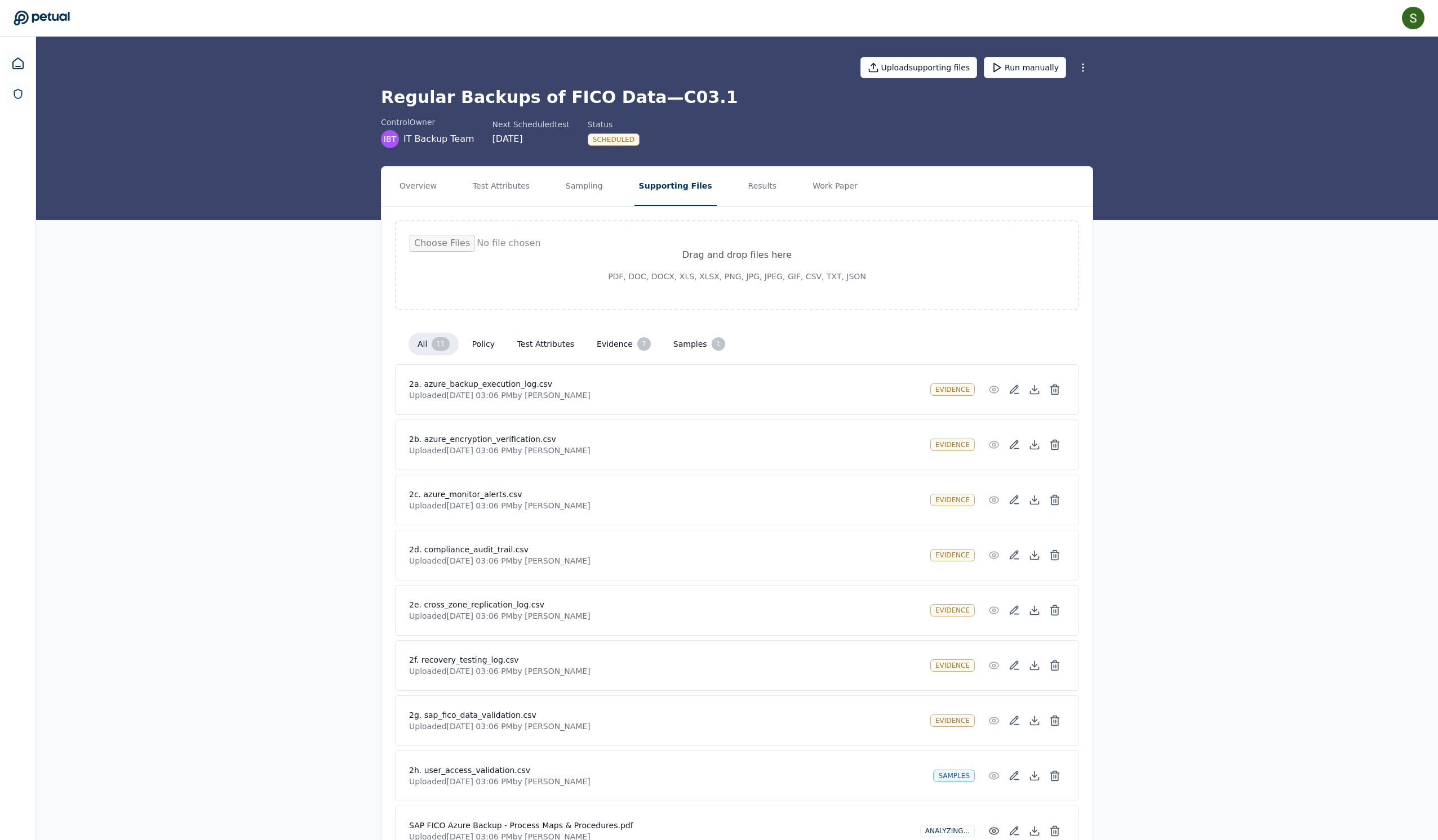
click at [1072, 118] on div "Regular Backups of FICO Data — C03.1 control Owner IBT IT Backup Team Next Sche…" at bounding box center [737, 117] width 713 height 61
click at [21, 67] on icon at bounding box center [18, 64] width 14 height 14
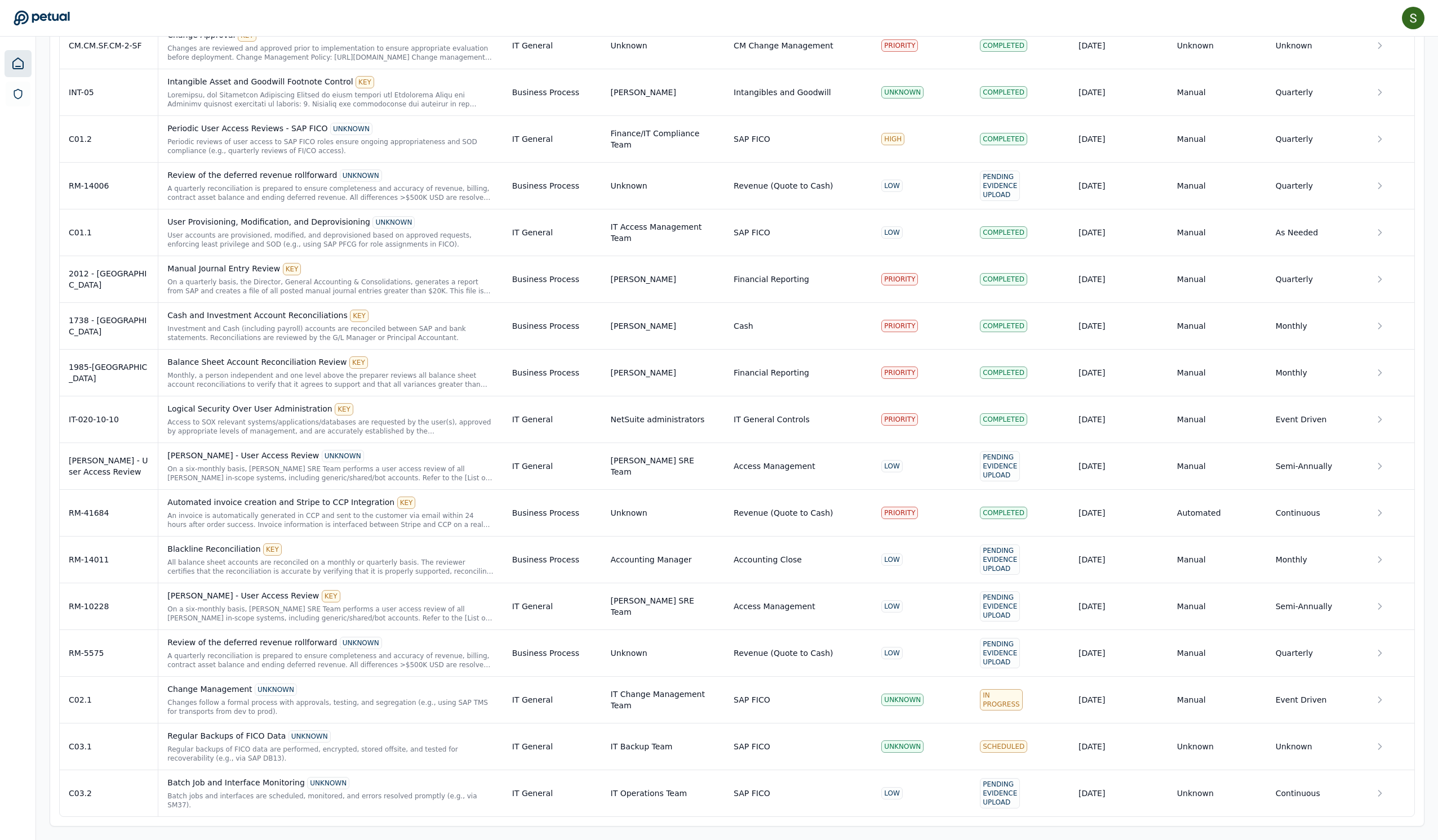
scroll to position [1803, 0]
click at [123, 778] on td "C03.2" at bounding box center [109, 794] width 99 height 47
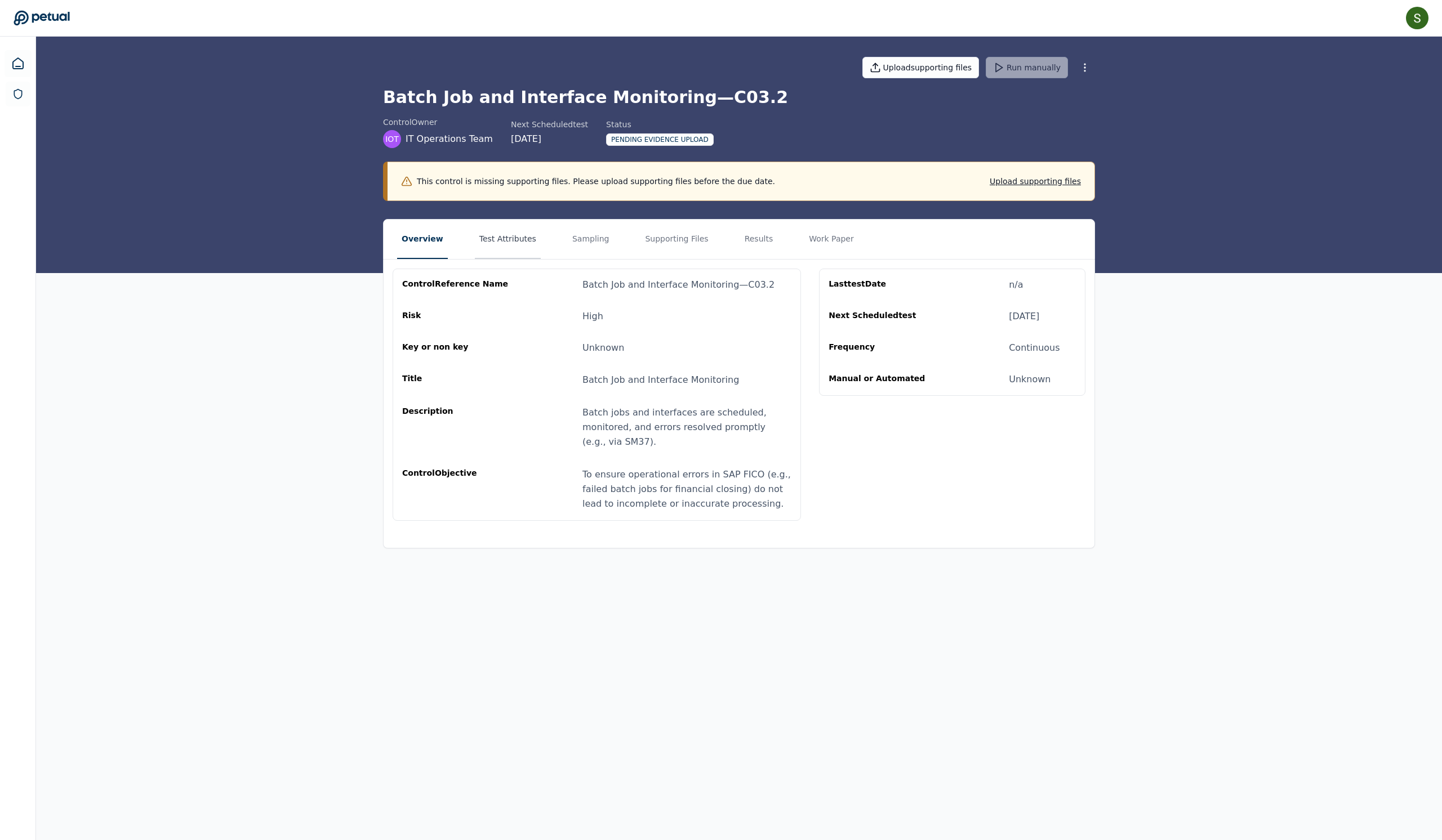
click at [506, 259] on button "Test Attributes" at bounding box center [507, 239] width 66 height 39
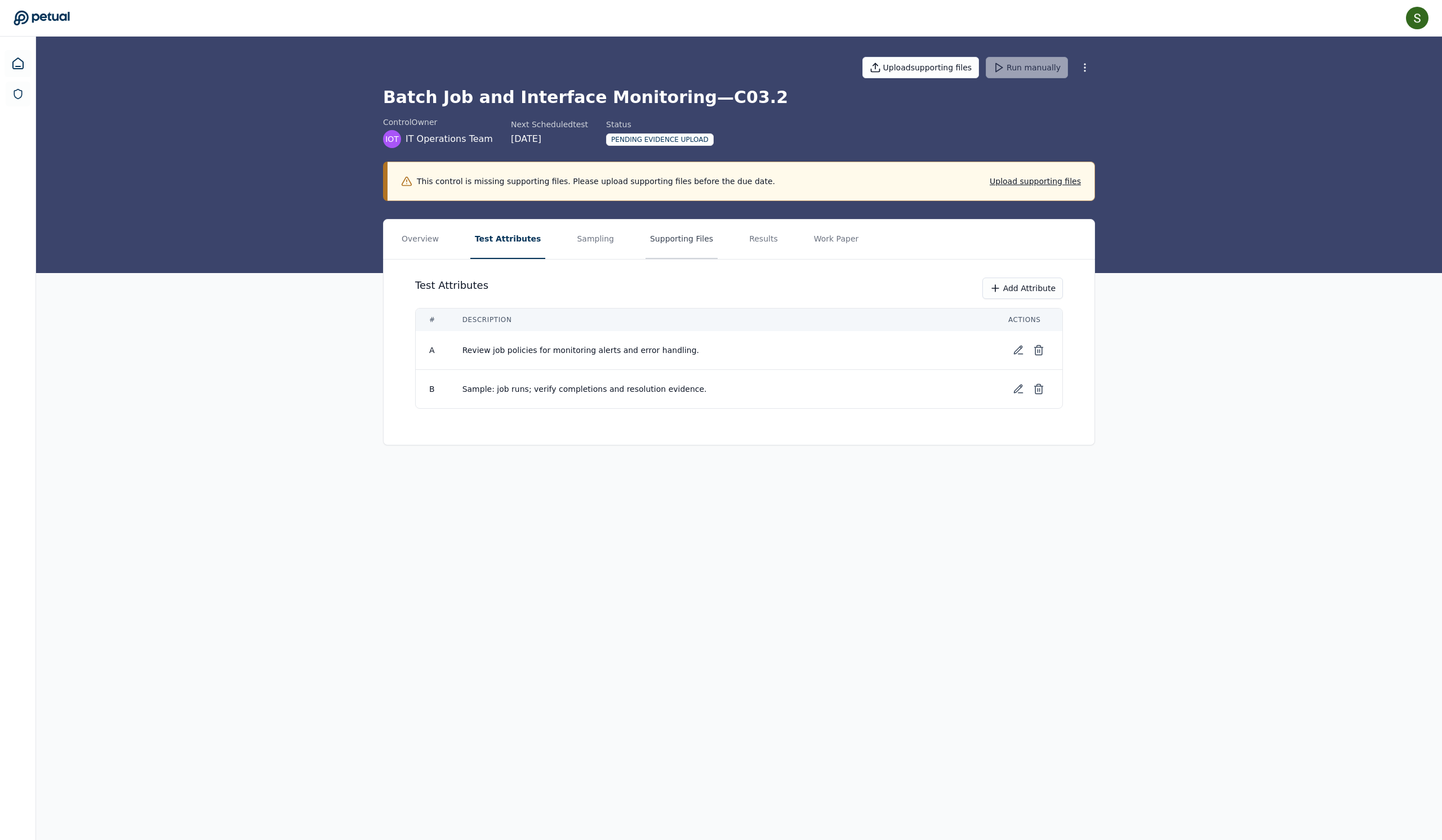
click at [699, 259] on button "Supporting Files" at bounding box center [682, 239] width 72 height 39
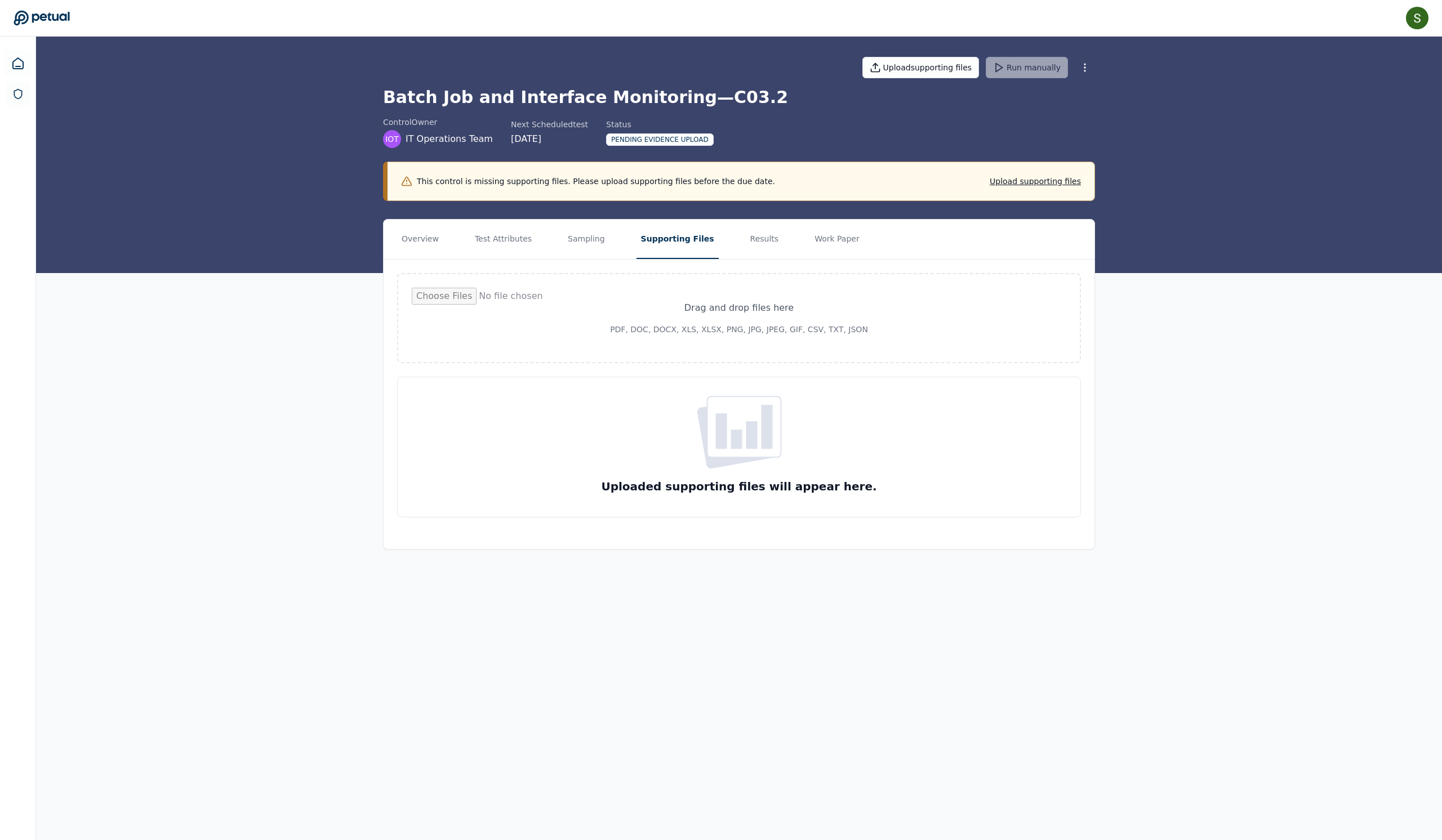
click at [690, 336] on input "file" at bounding box center [739, 318] width 654 height 61
type input "**********"
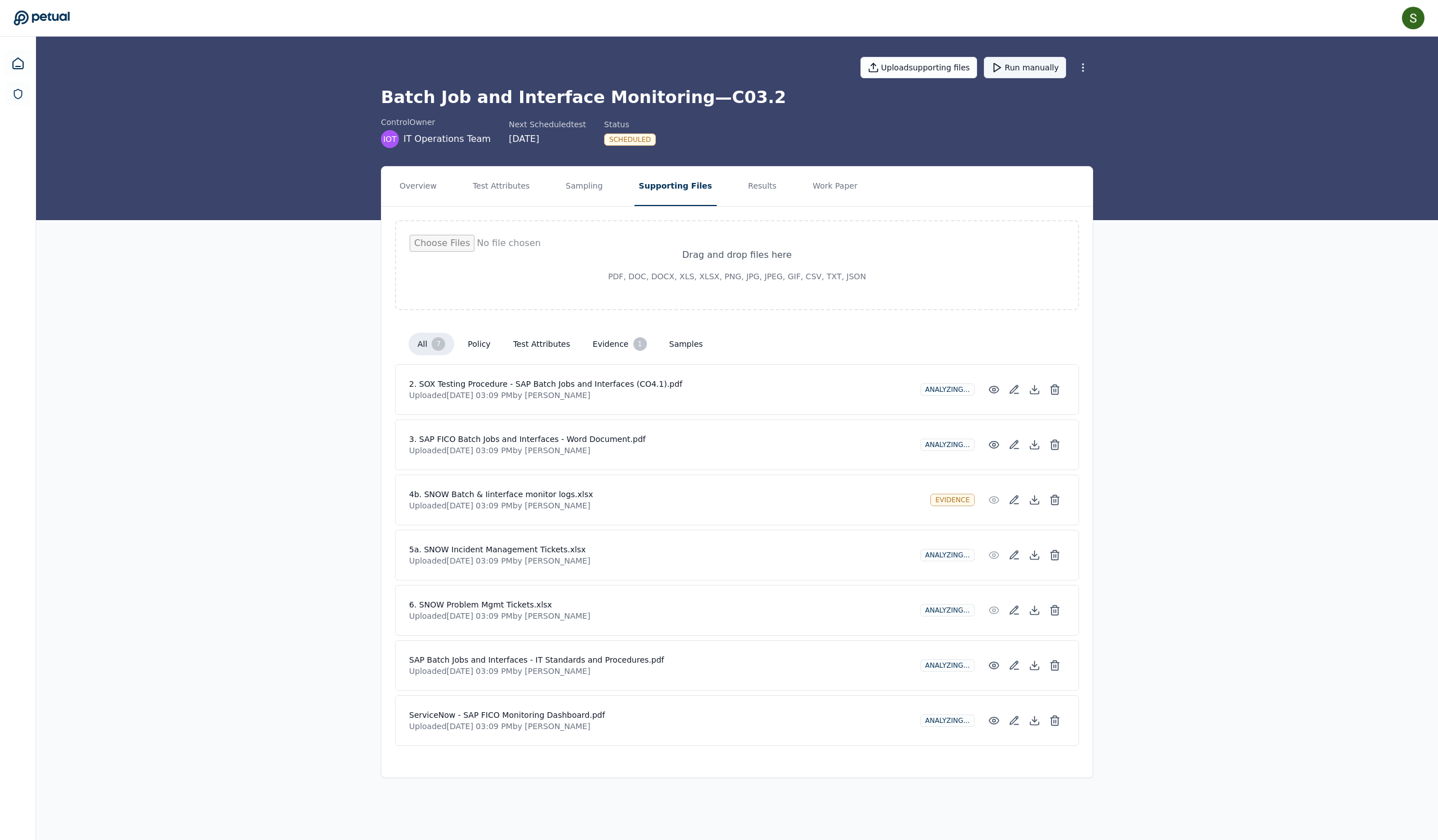
click at [1060, 72] on button "Run manually" at bounding box center [1025, 67] width 82 height 21
click at [19, 55] on link at bounding box center [18, 64] width 27 height 27
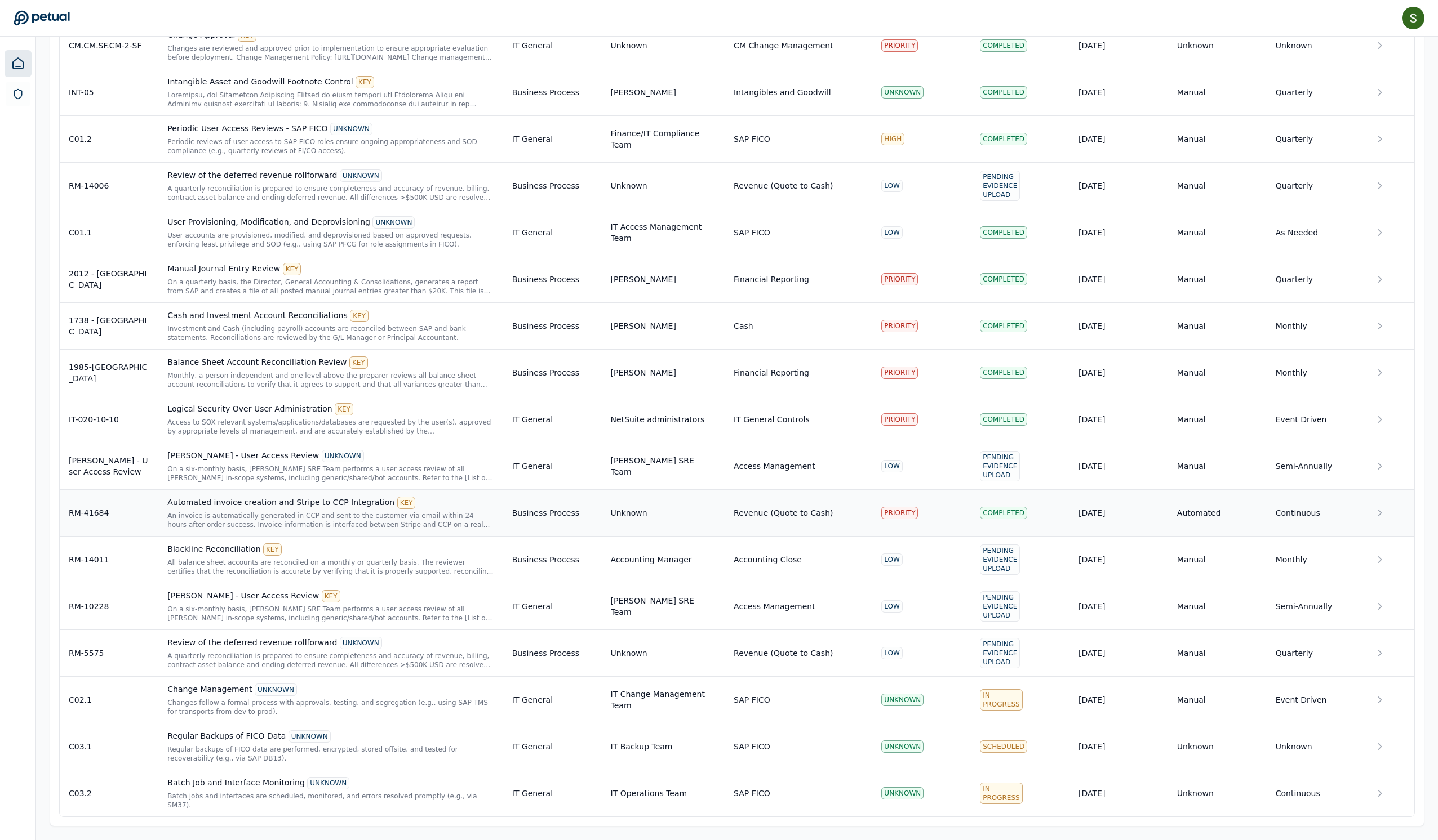
scroll to position [1803, 0]
click at [246, 677] on td "Change Management UNKNOWN Changes follow a formal process with approvals, testi…" at bounding box center [331, 700] width 345 height 47
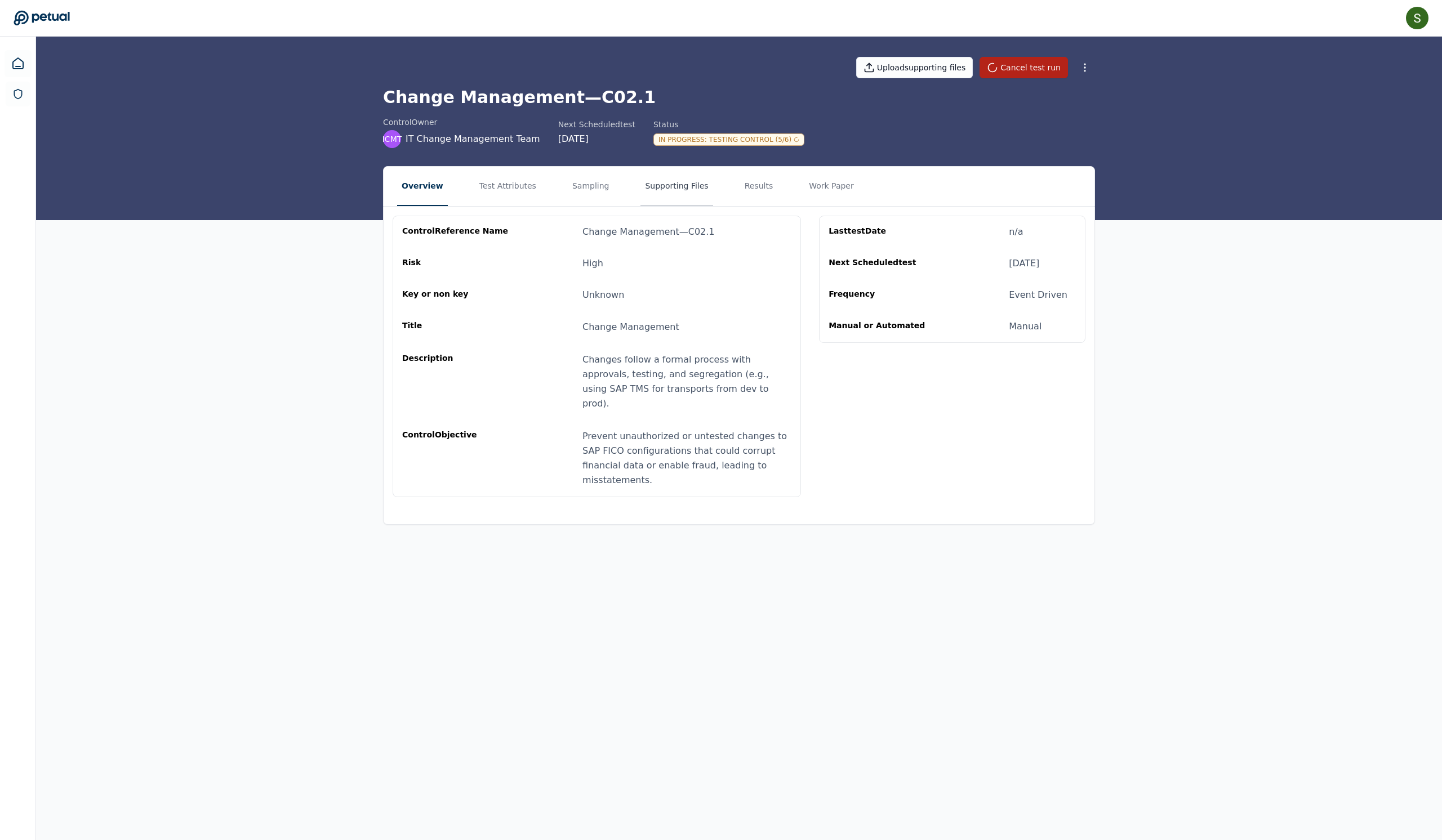
click at [712, 206] on button "Supporting Files" at bounding box center [676, 186] width 72 height 39
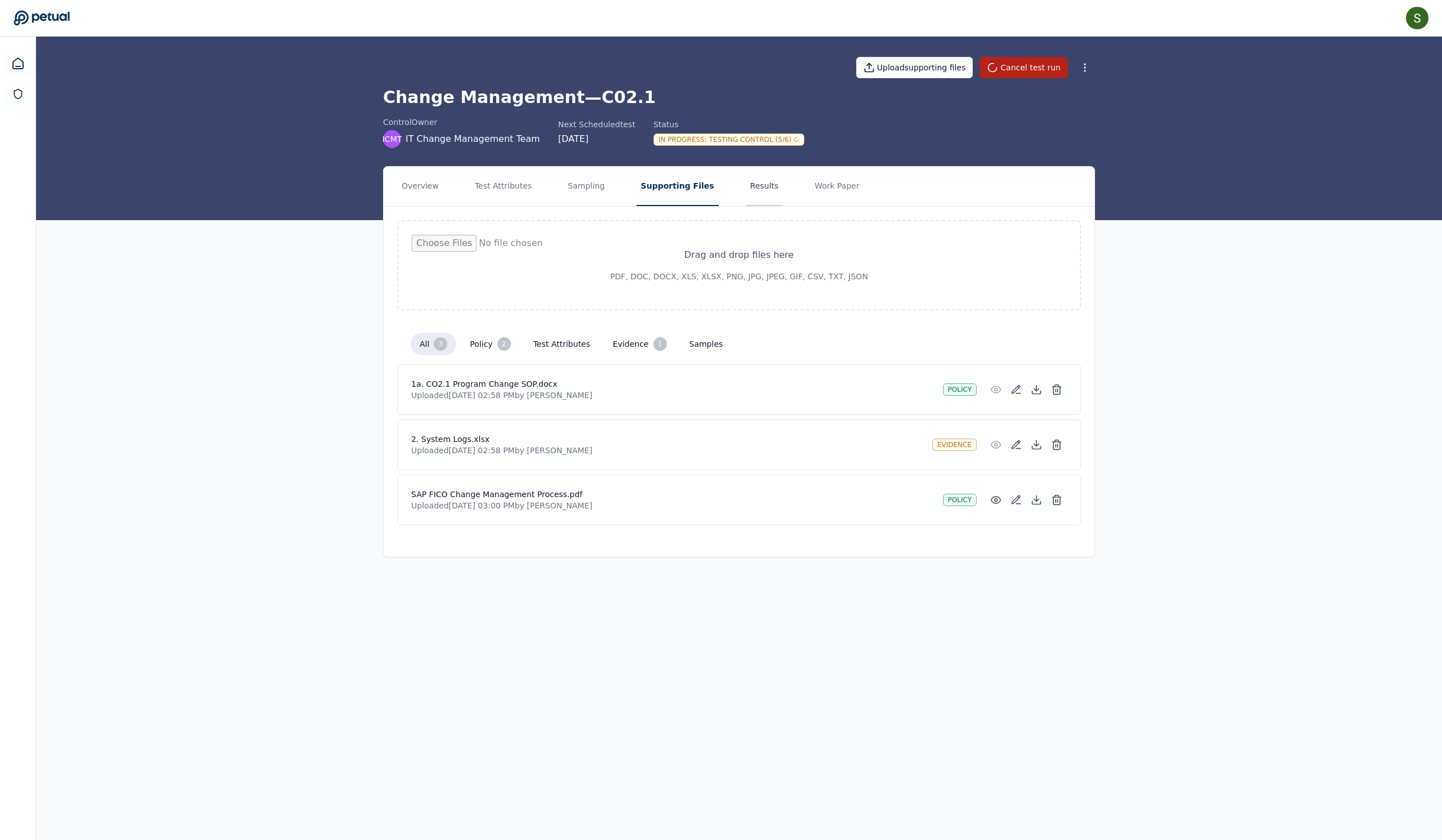
click at [784, 206] on button "Results" at bounding box center [764, 186] width 37 height 39
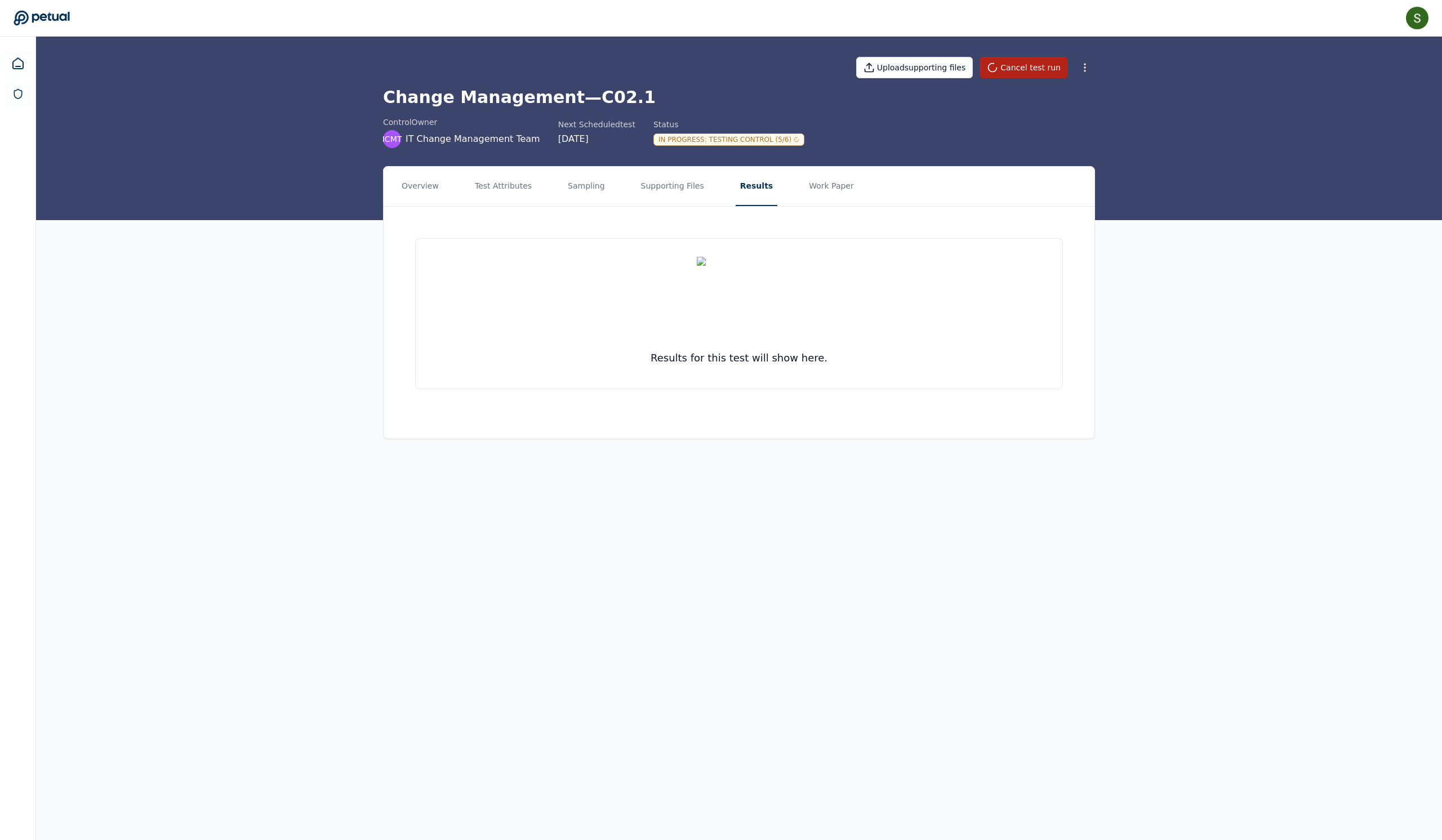
click at [762, 319] on img at bounding box center [739, 299] width 84 height 84
click at [858, 206] on button "Work Paper" at bounding box center [831, 186] width 54 height 39
click at [703, 198] on button "Supporting Files" at bounding box center [673, 186] width 72 height 39
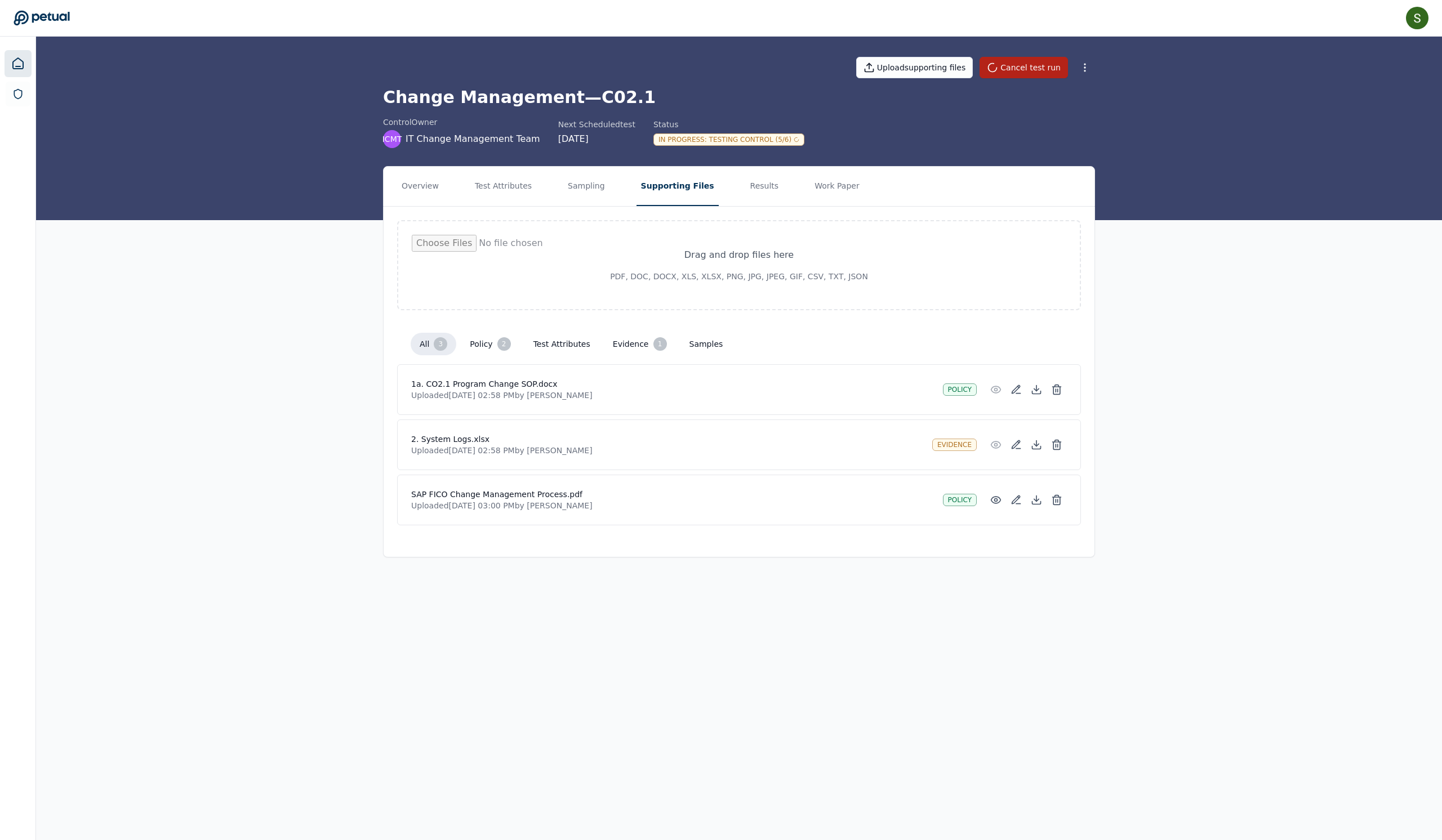
click at [18, 54] on link at bounding box center [18, 64] width 27 height 27
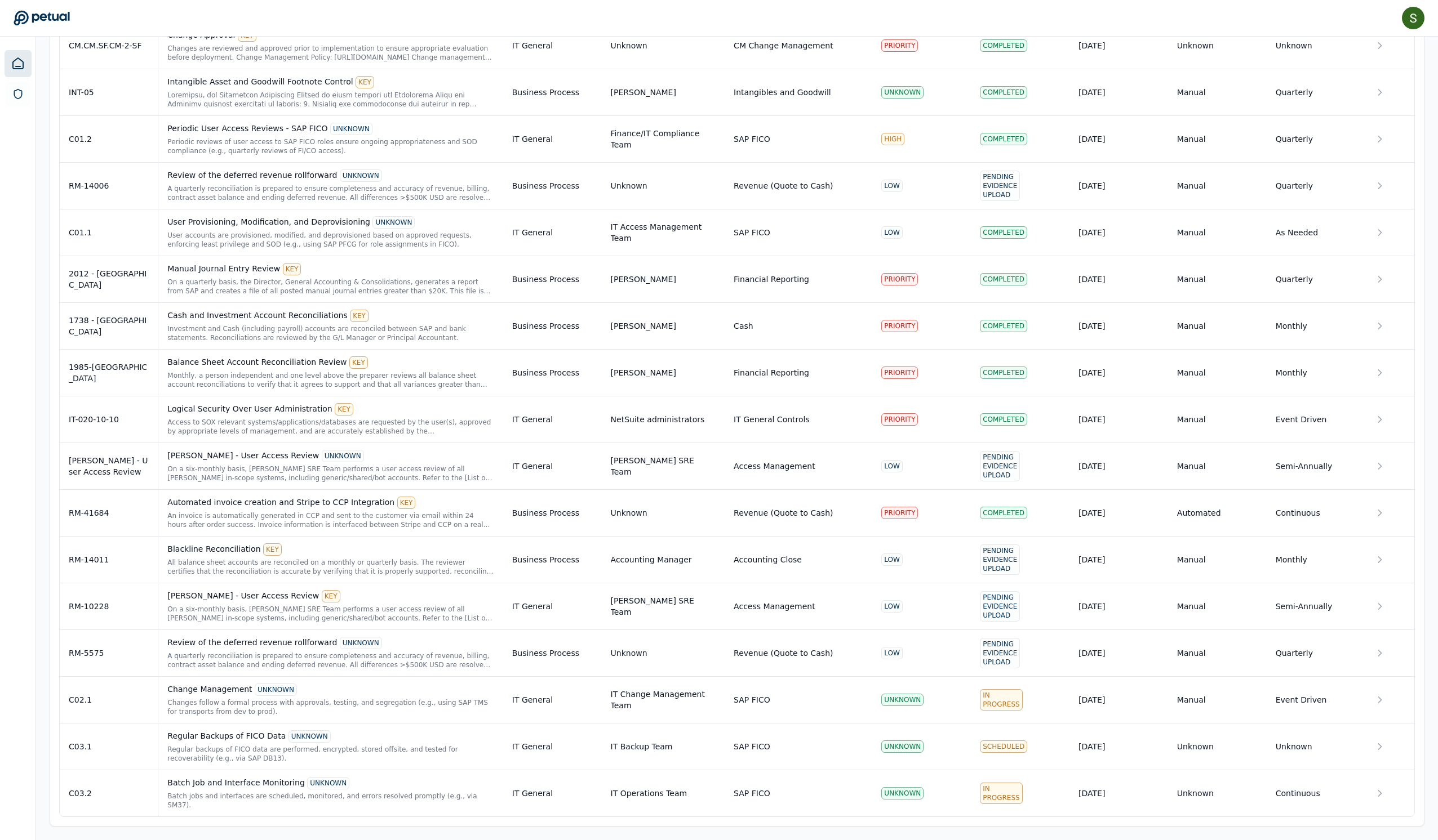
scroll to position [1803, 0]
click at [216, 730] on div "Regular Backups of FICO Data UNKNOWN Regular backups of FICO data are performed…" at bounding box center [330, 747] width 326 height 33
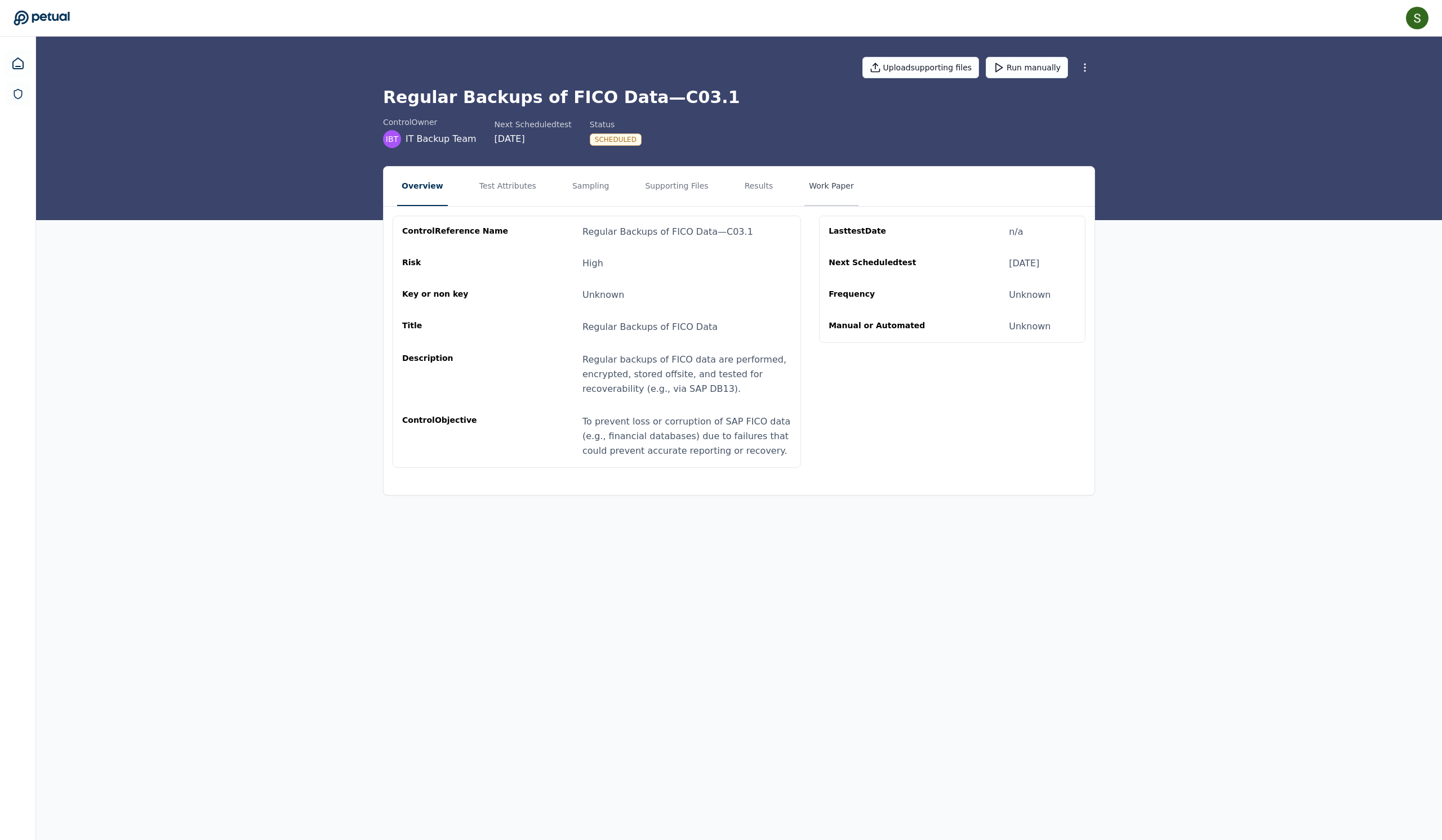
click at [858, 206] on button "Work Paper" at bounding box center [831, 186] width 54 height 39
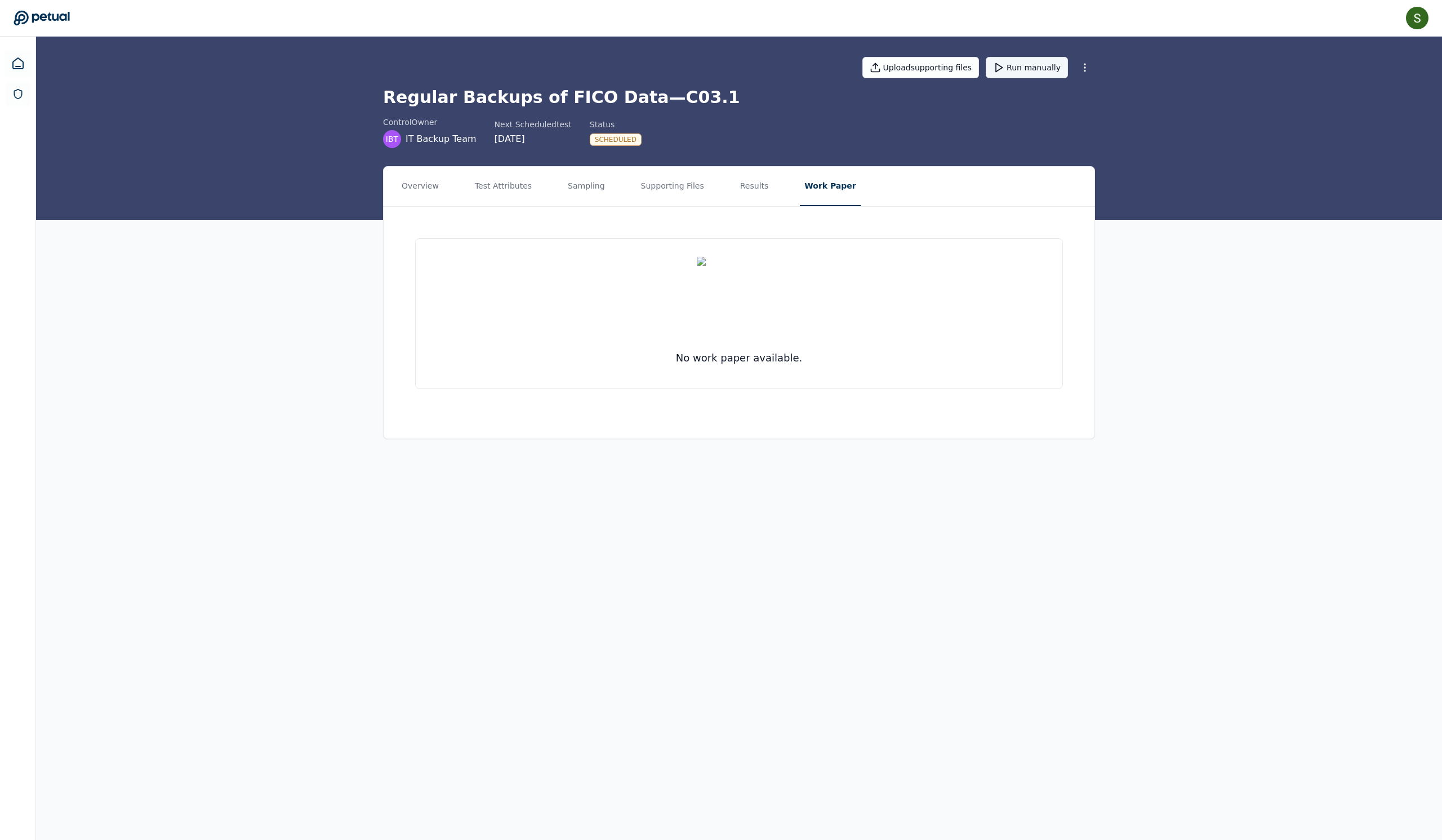
click at [1063, 74] on button "Run manually" at bounding box center [1026, 67] width 82 height 21
click at [601, 201] on button "Sampling" at bounding box center [586, 186] width 46 height 39
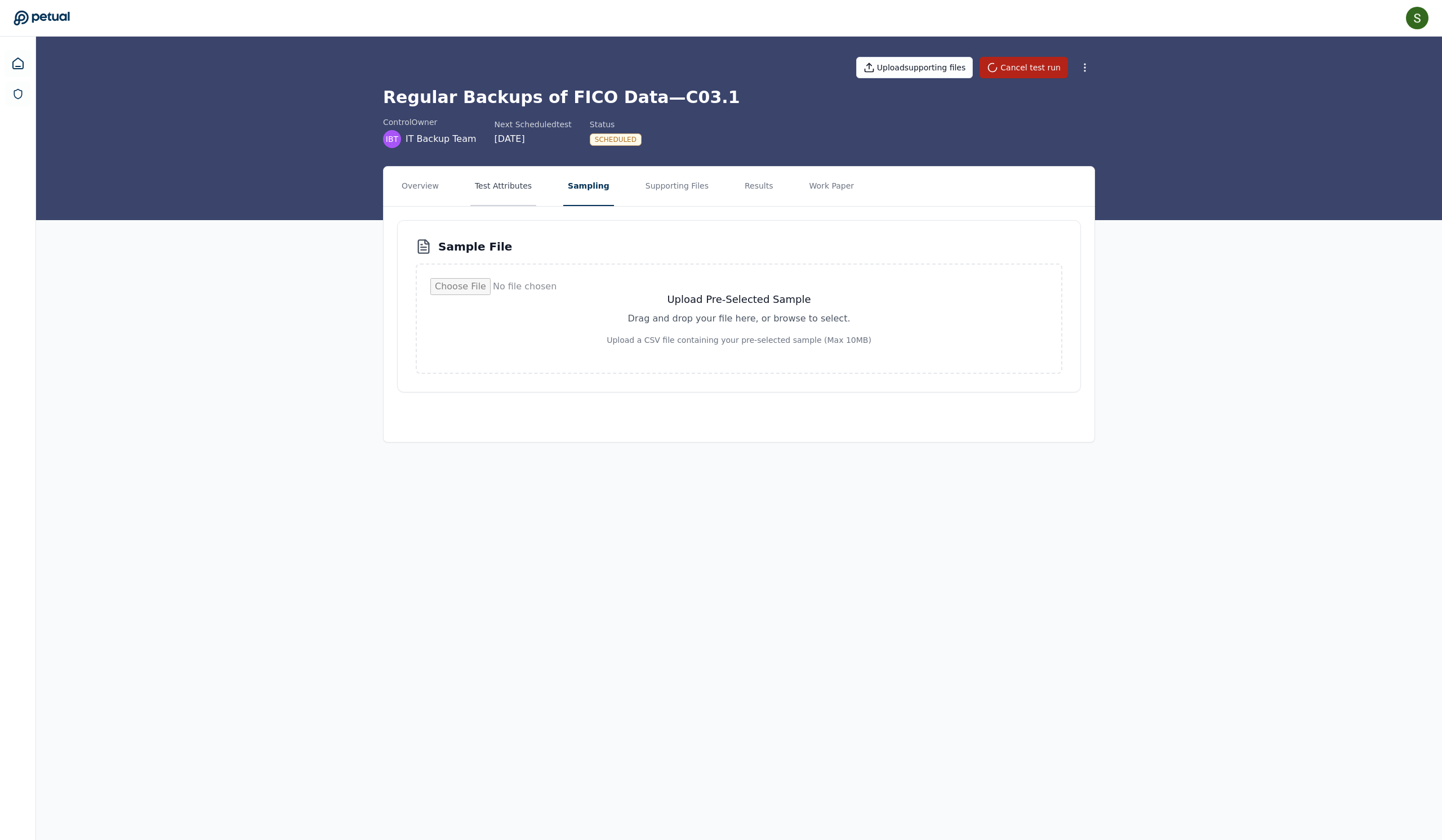
click at [512, 201] on button "Test Attributes" at bounding box center [503, 186] width 66 height 39
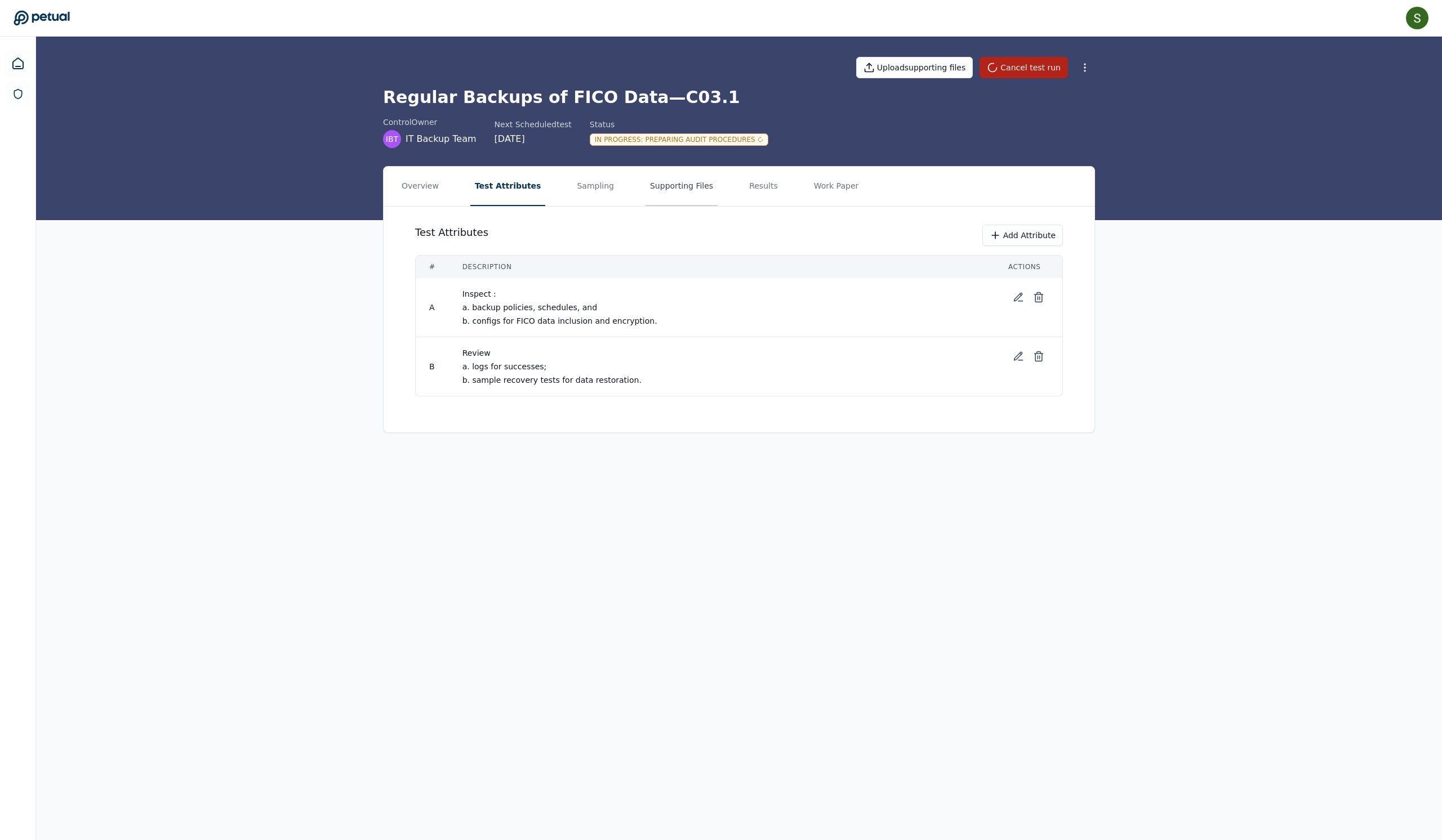
click at [680, 205] on button "Supporting Files" at bounding box center [682, 186] width 72 height 39
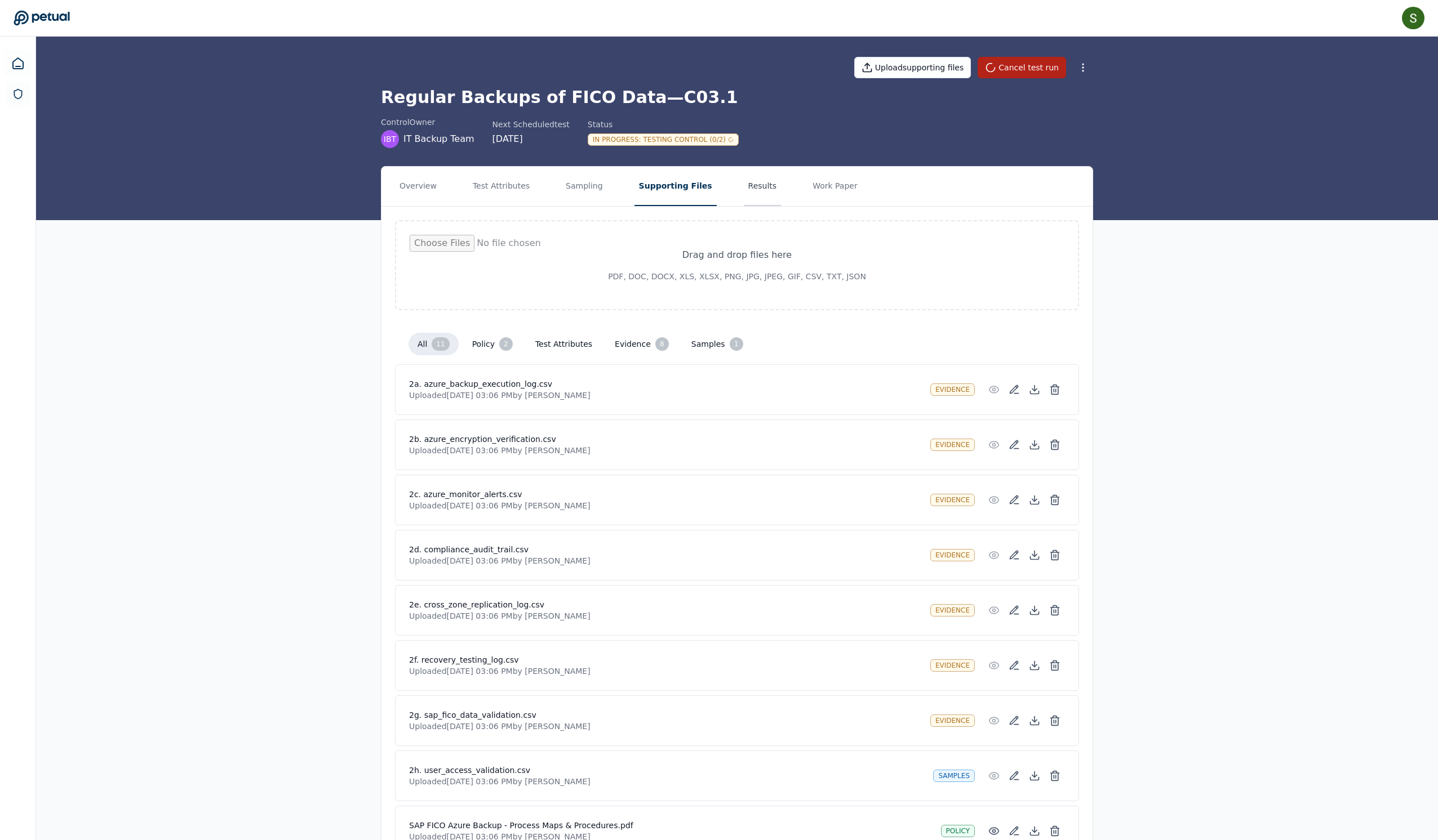
click at [775, 203] on button "Results" at bounding box center [762, 186] width 37 height 39
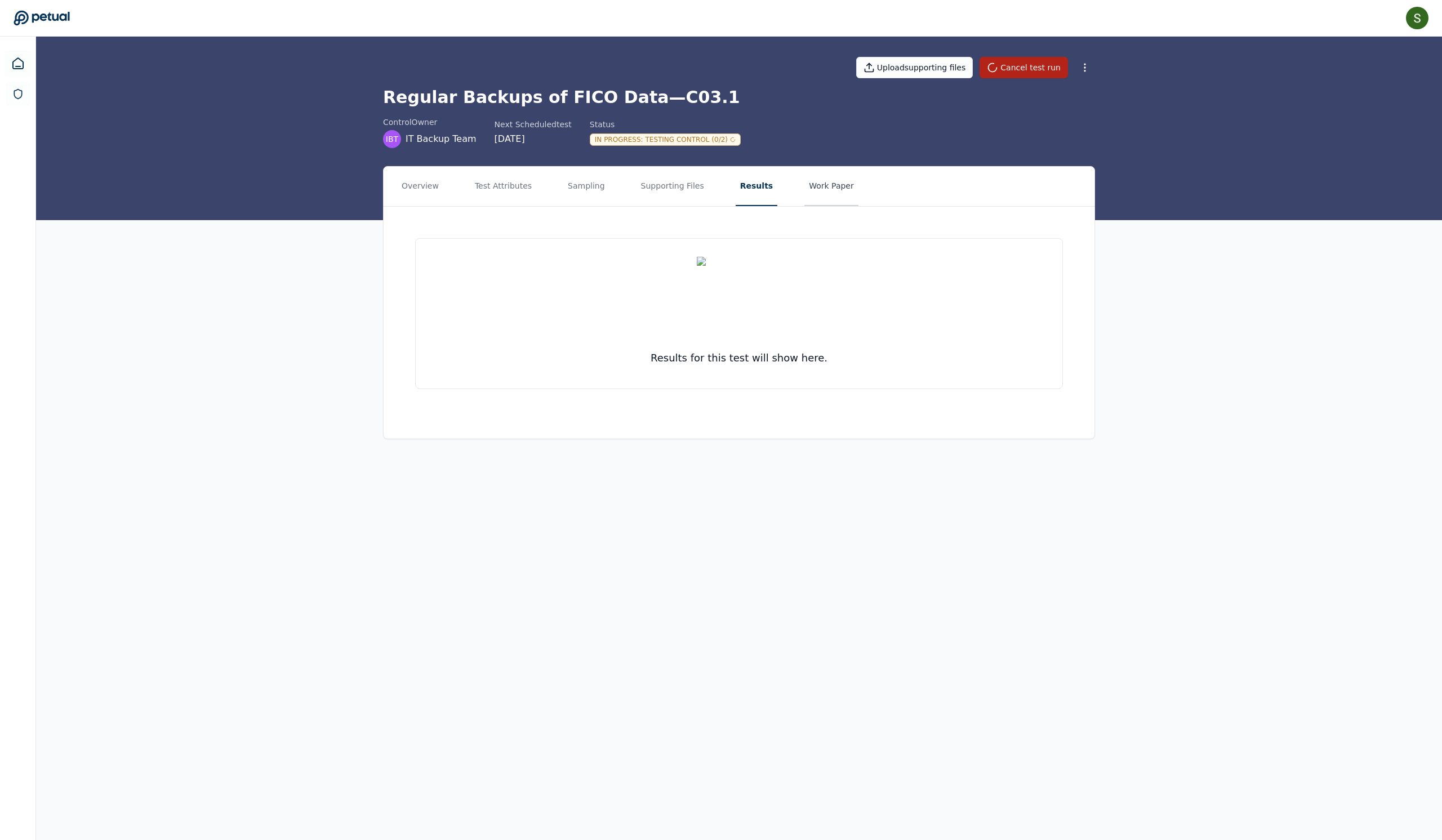
click at [858, 206] on button "Work Paper" at bounding box center [831, 186] width 54 height 39
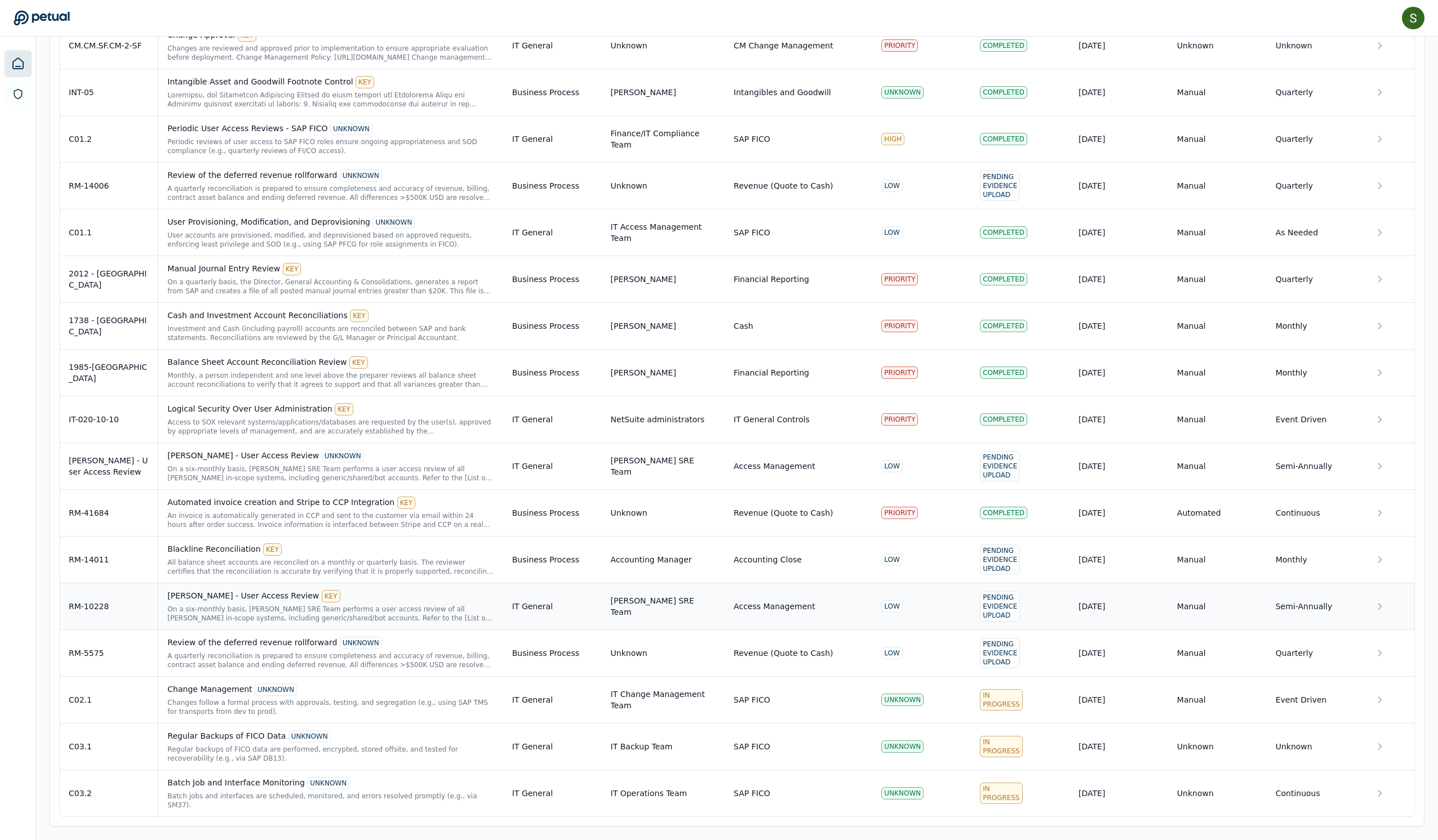
scroll to position [1803, 0]
click at [261, 777] on div "Batch Job and Interface Monitoring UNKNOWN" at bounding box center [330, 784] width 326 height 12
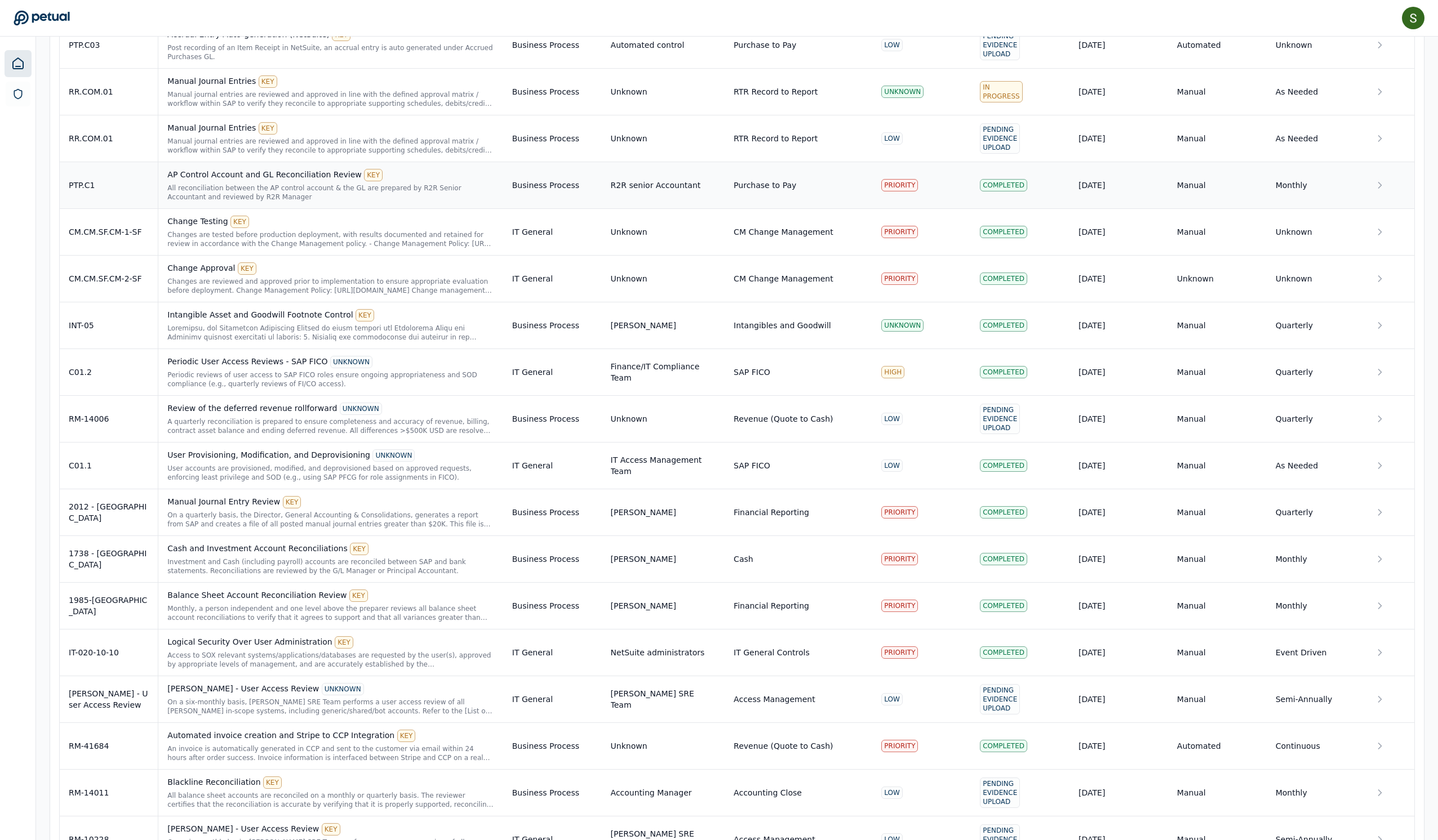
scroll to position [1210, 0]
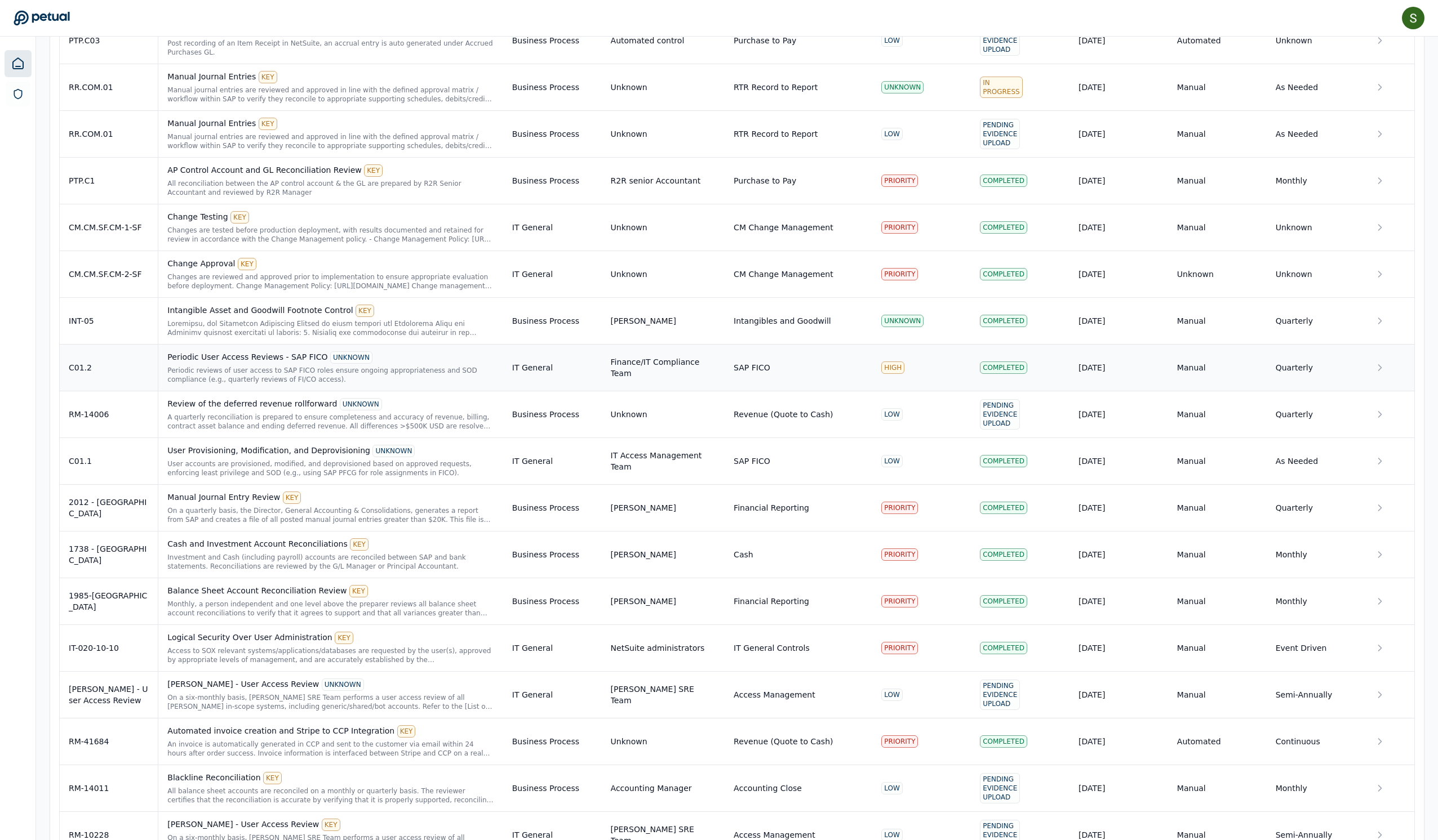
click at [277, 384] on div "Periodic reviews of user access to SAP FICO roles ensure ongoing appropriatenes…" at bounding box center [330, 375] width 326 height 18
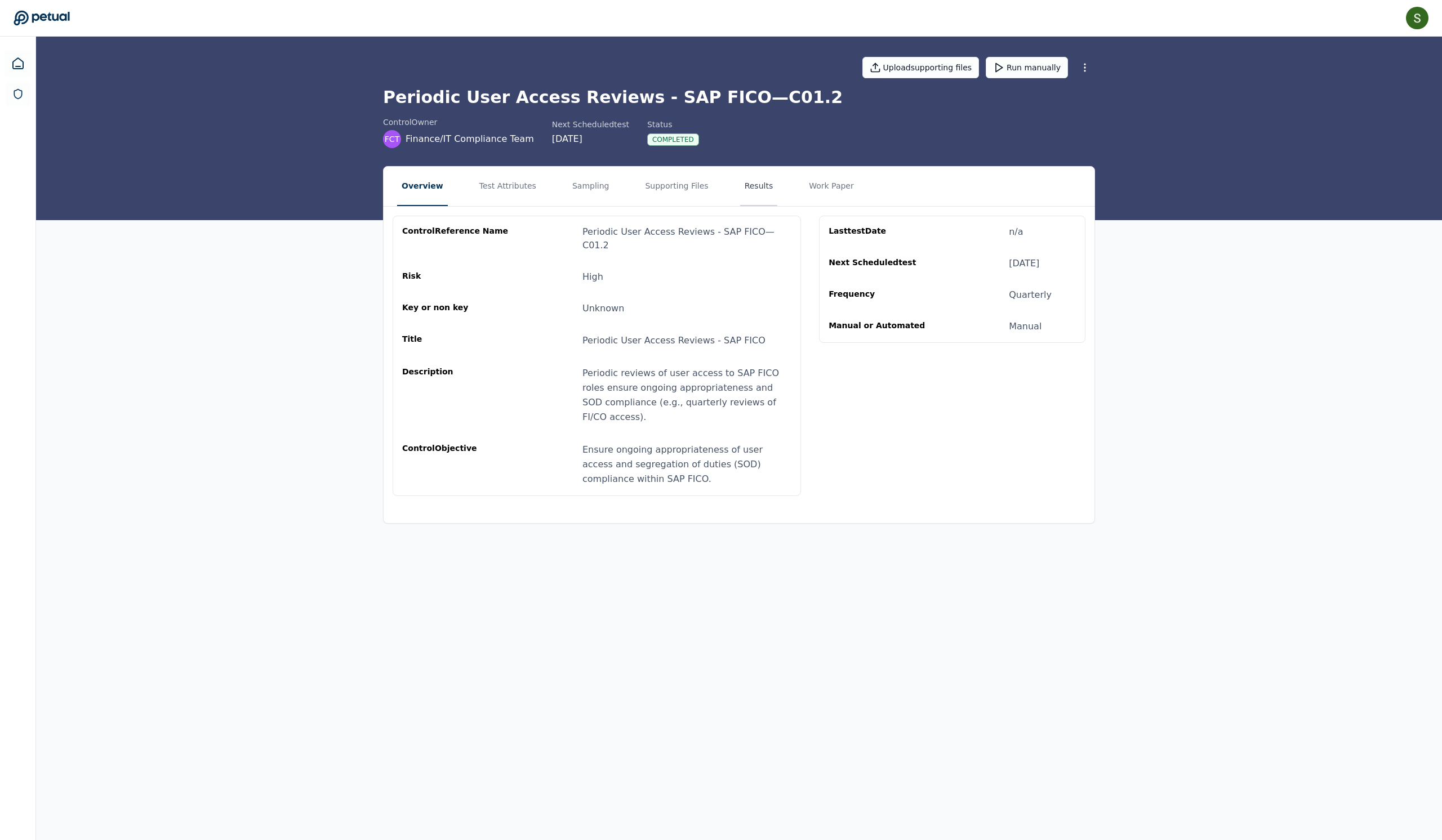
click at [778, 205] on button "Results" at bounding box center [758, 186] width 37 height 39
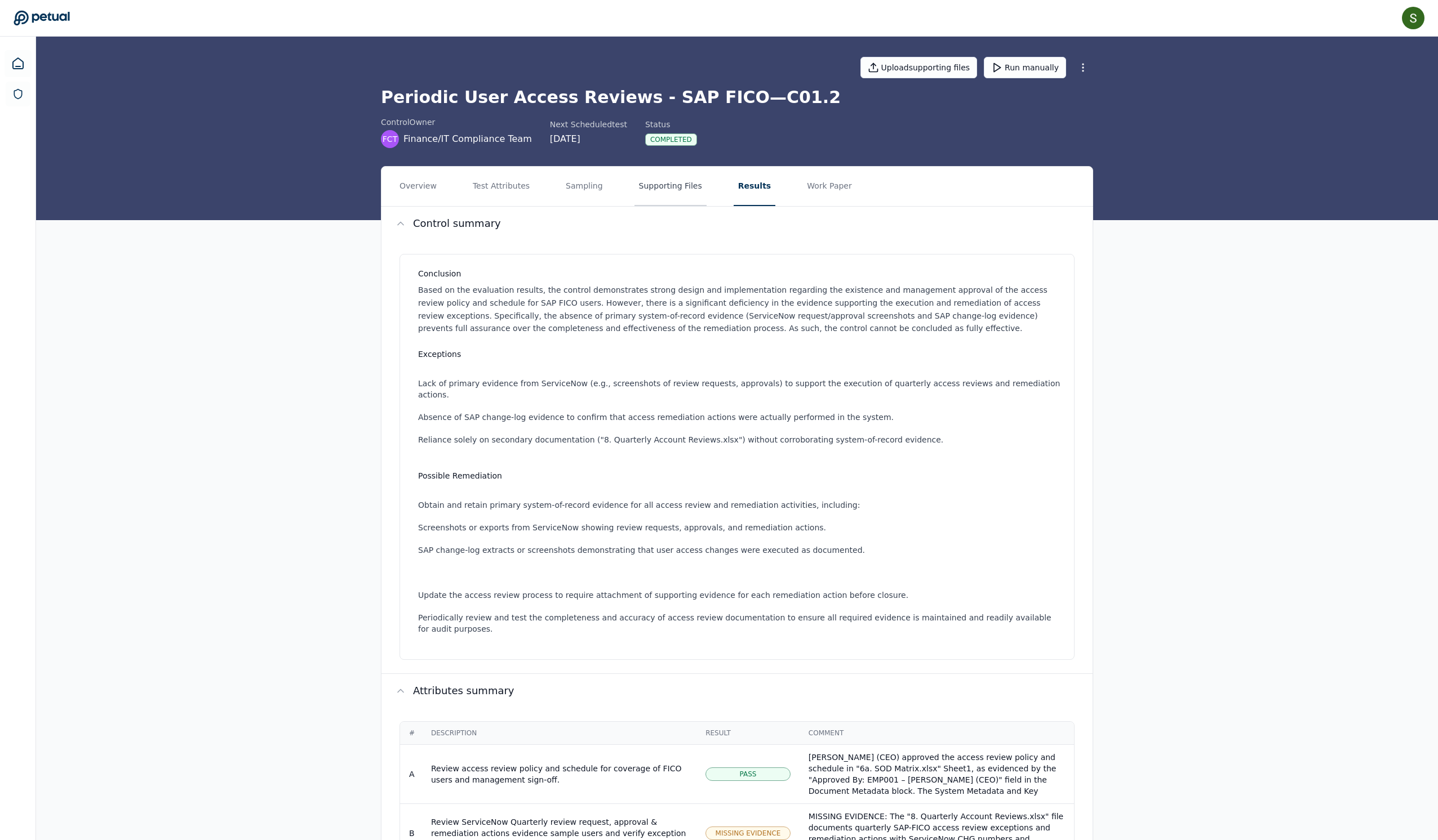
click at [706, 199] on button "Supporting Files" at bounding box center [670, 186] width 72 height 39
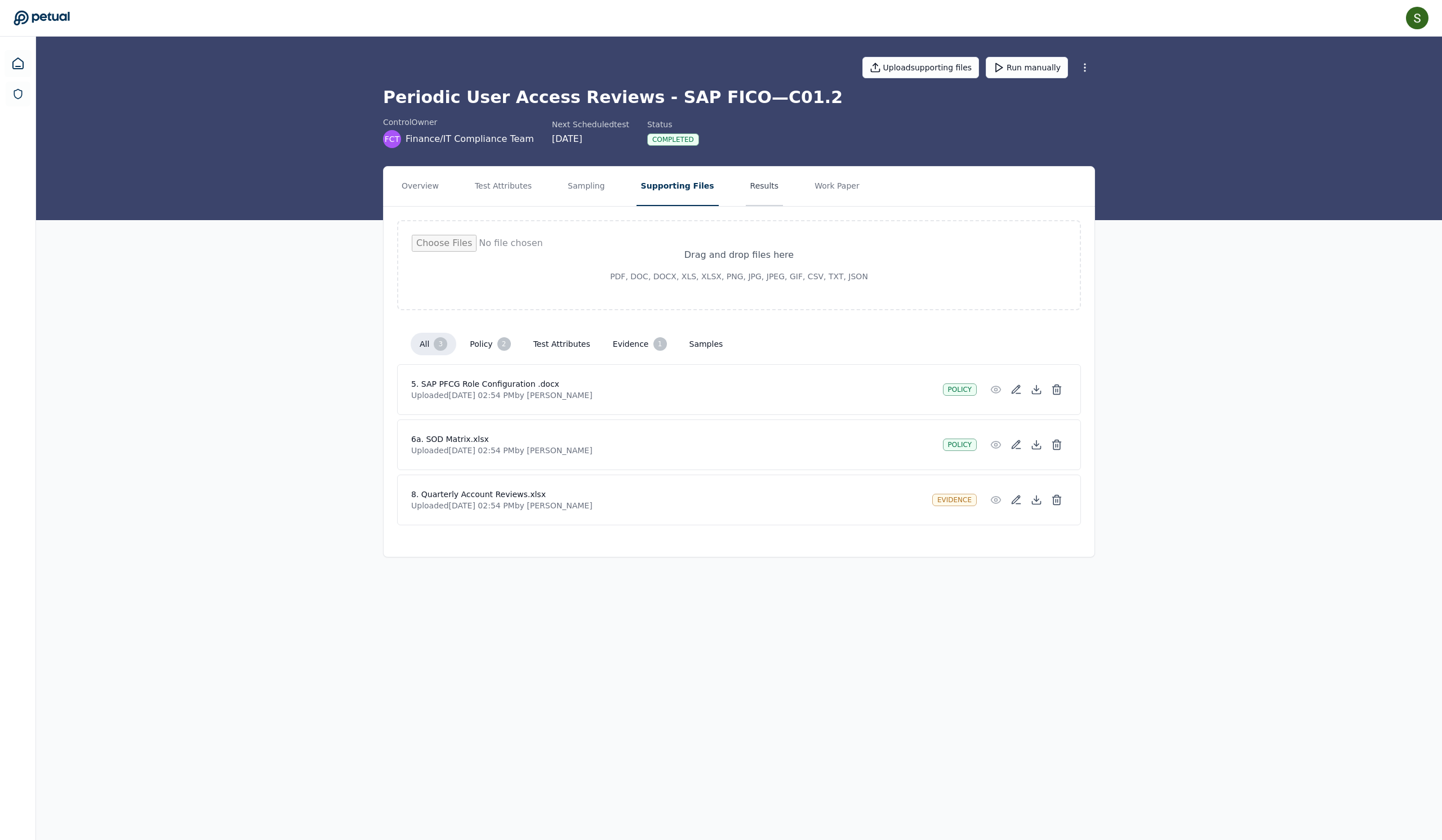
click at [784, 201] on button "Results" at bounding box center [764, 186] width 37 height 39
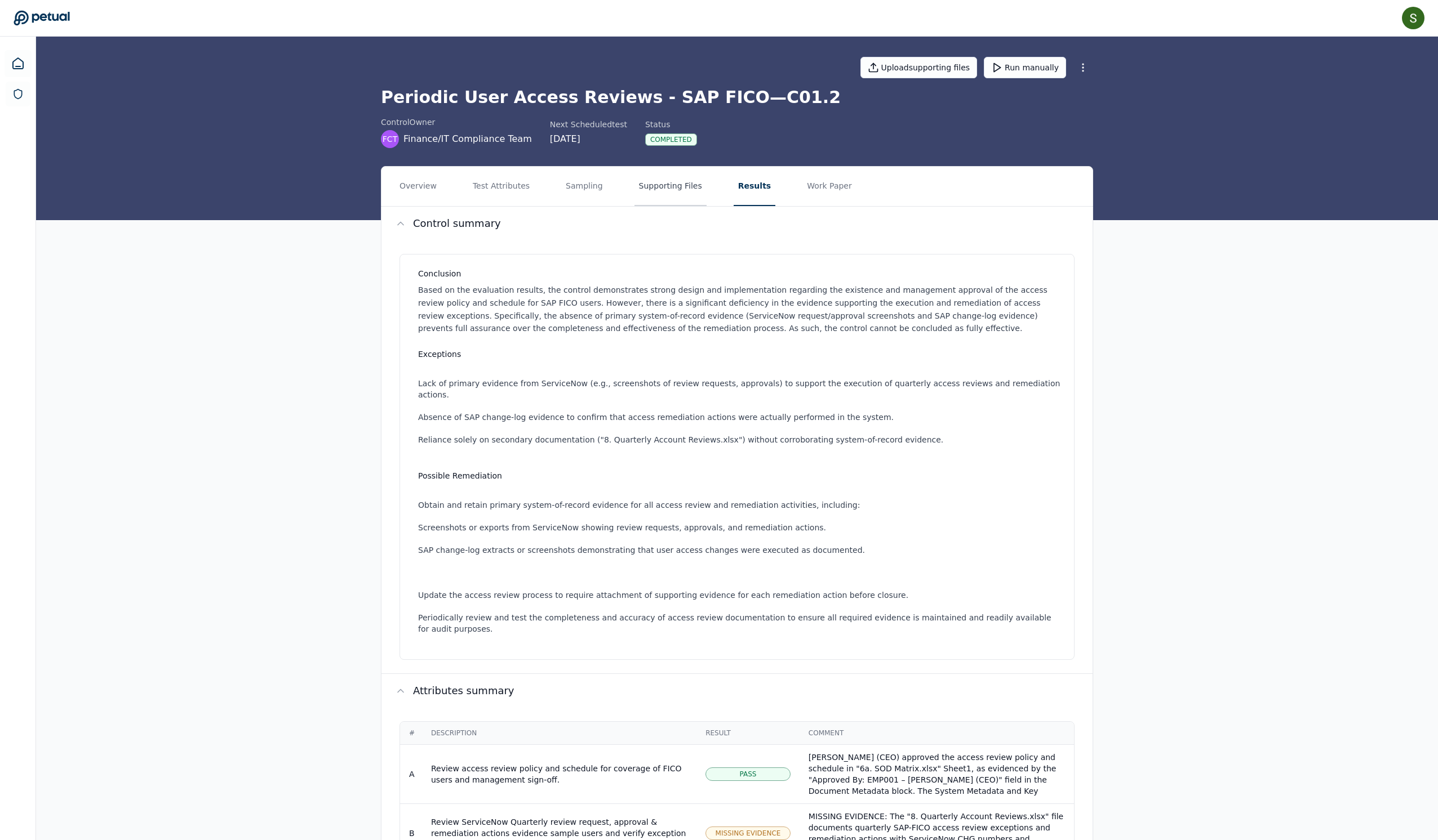
click at [706, 201] on button "Supporting Files" at bounding box center [670, 186] width 72 height 39
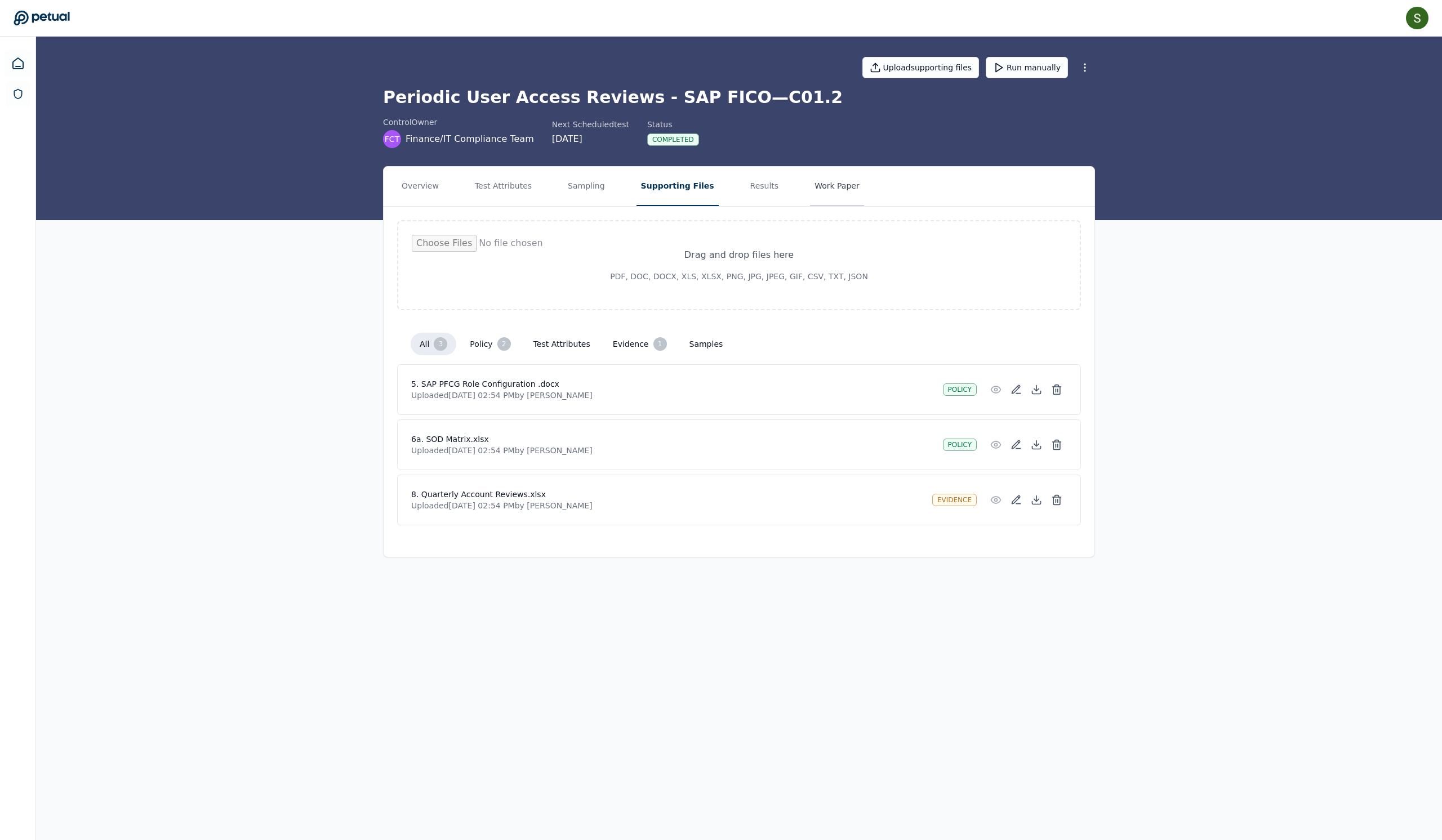
click at [864, 206] on button "Work Paper" at bounding box center [837, 186] width 54 height 39
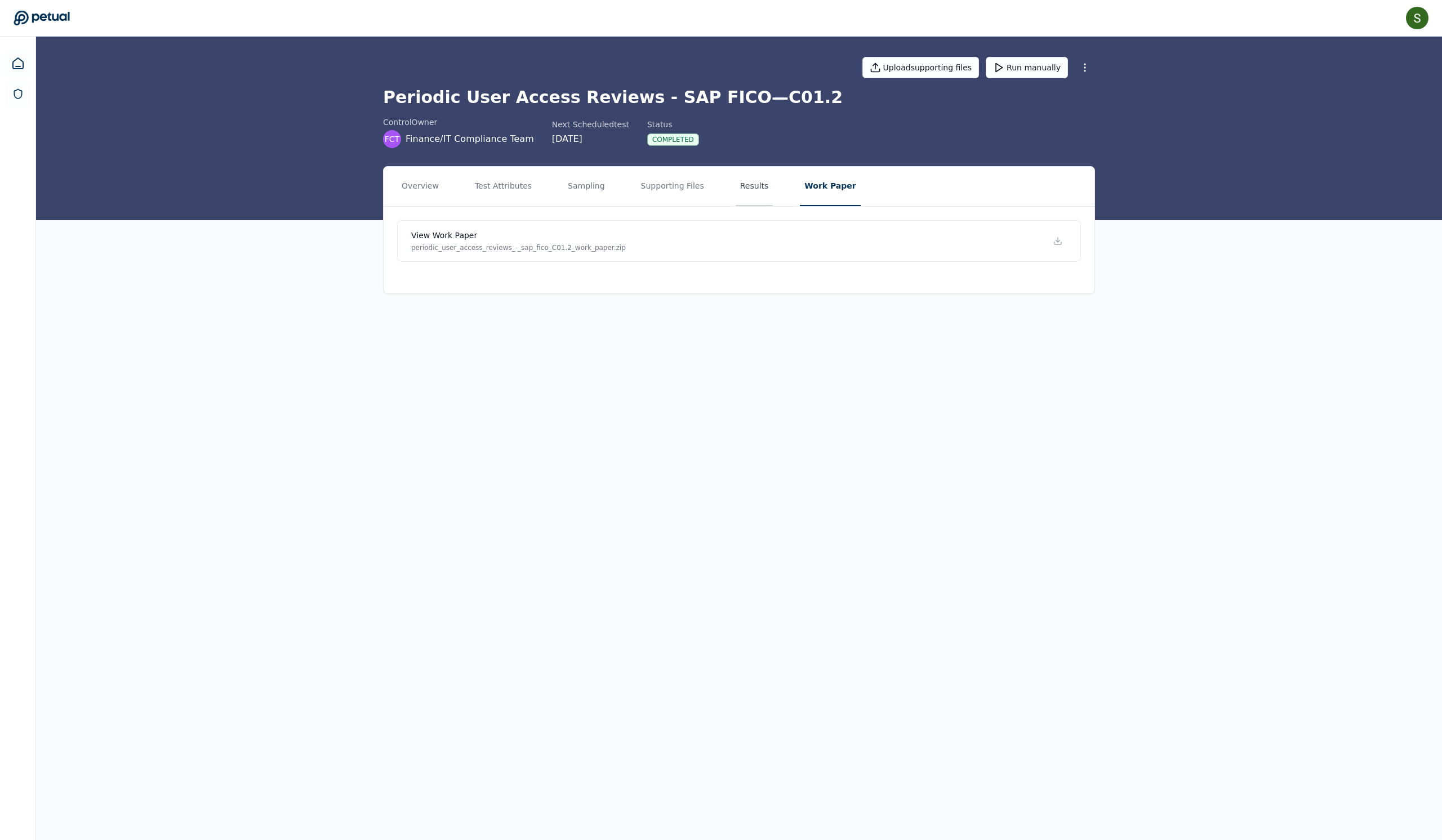
click at [773, 204] on button "Results" at bounding box center [754, 186] width 37 height 39
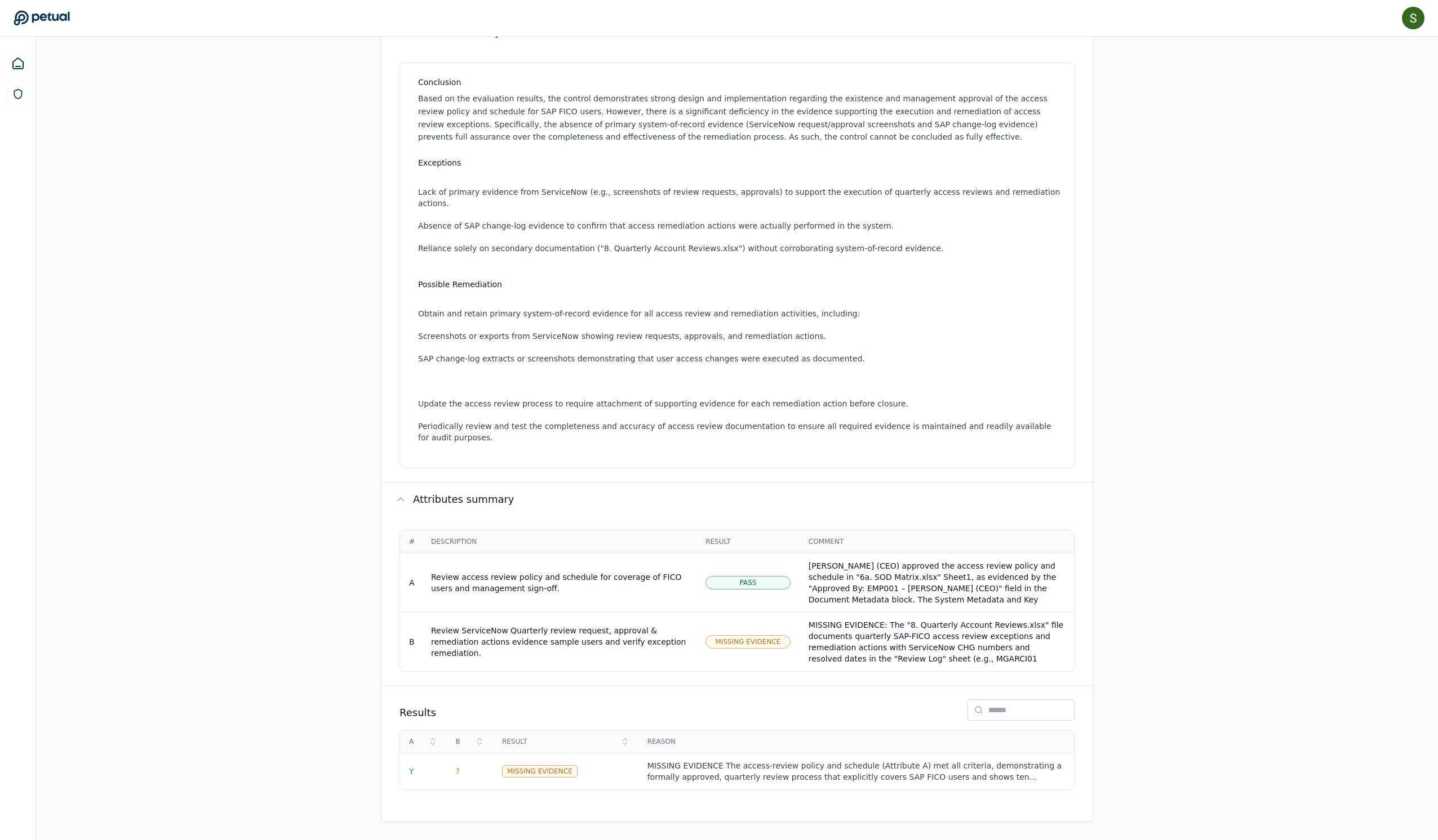
scroll to position [336, 0]
click at [945, 620] on div "MISSING EVIDENCE: The "8. Quarterly Account Reviews.xlsx" file documents quarte…" at bounding box center [936, 665] width 257 height 90
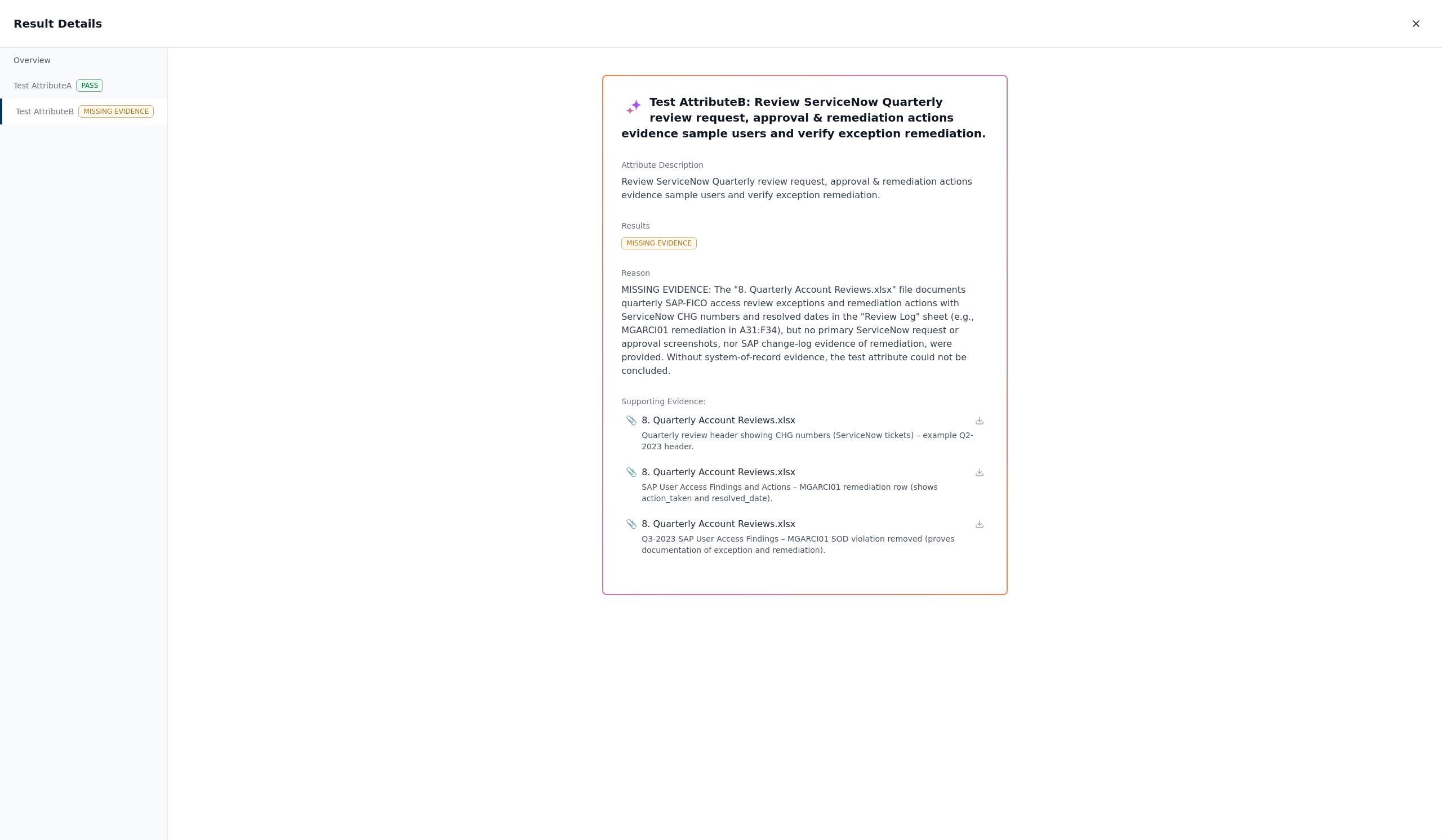
click at [615, 287] on div "Test Attribute B : Review ServiceNow Quarterly review request, approval & remed…" at bounding box center [805, 335] width 403 height 518
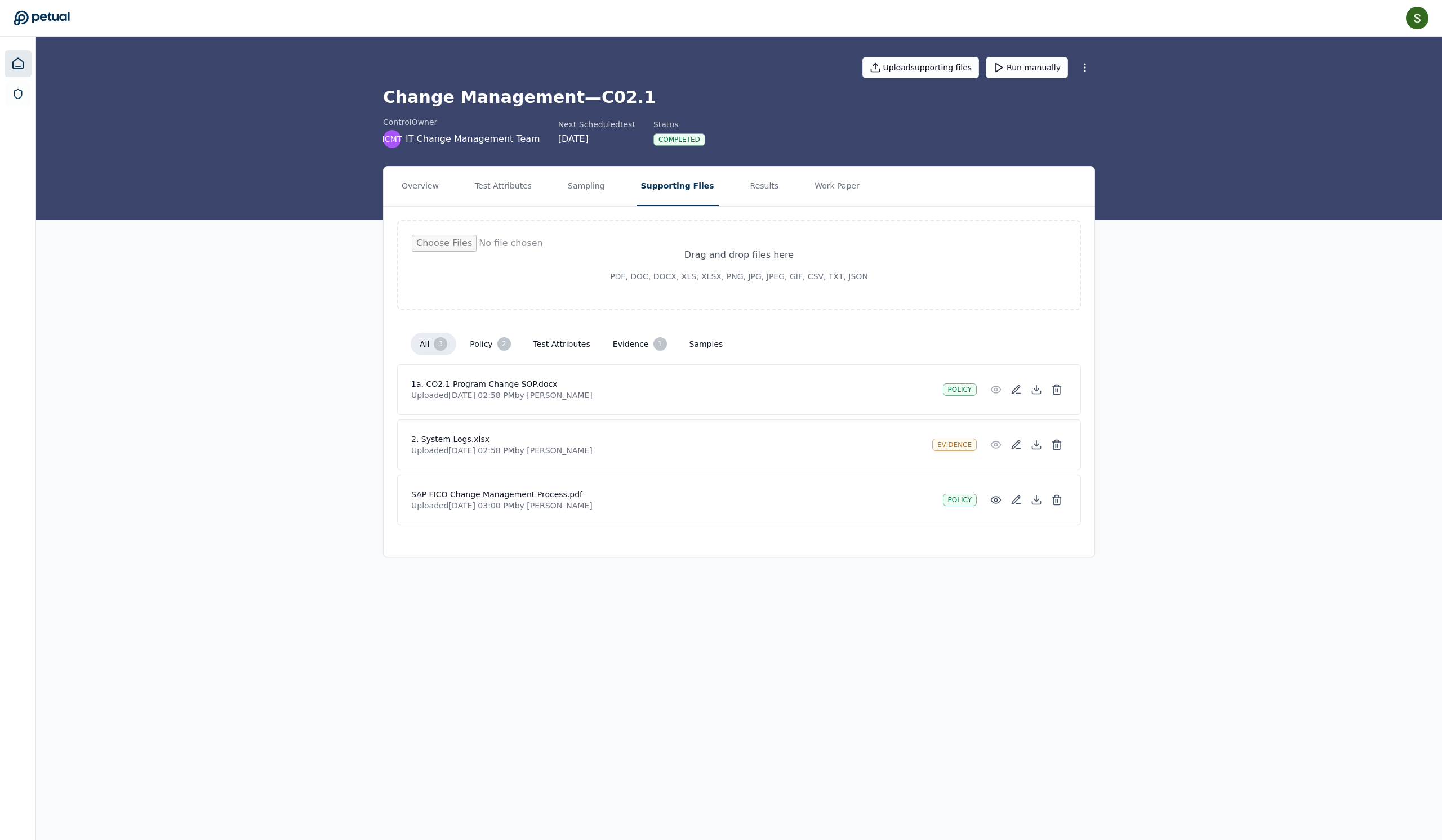
click at [23, 63] on icon at bounding box center [18, 63] width 10 height 11
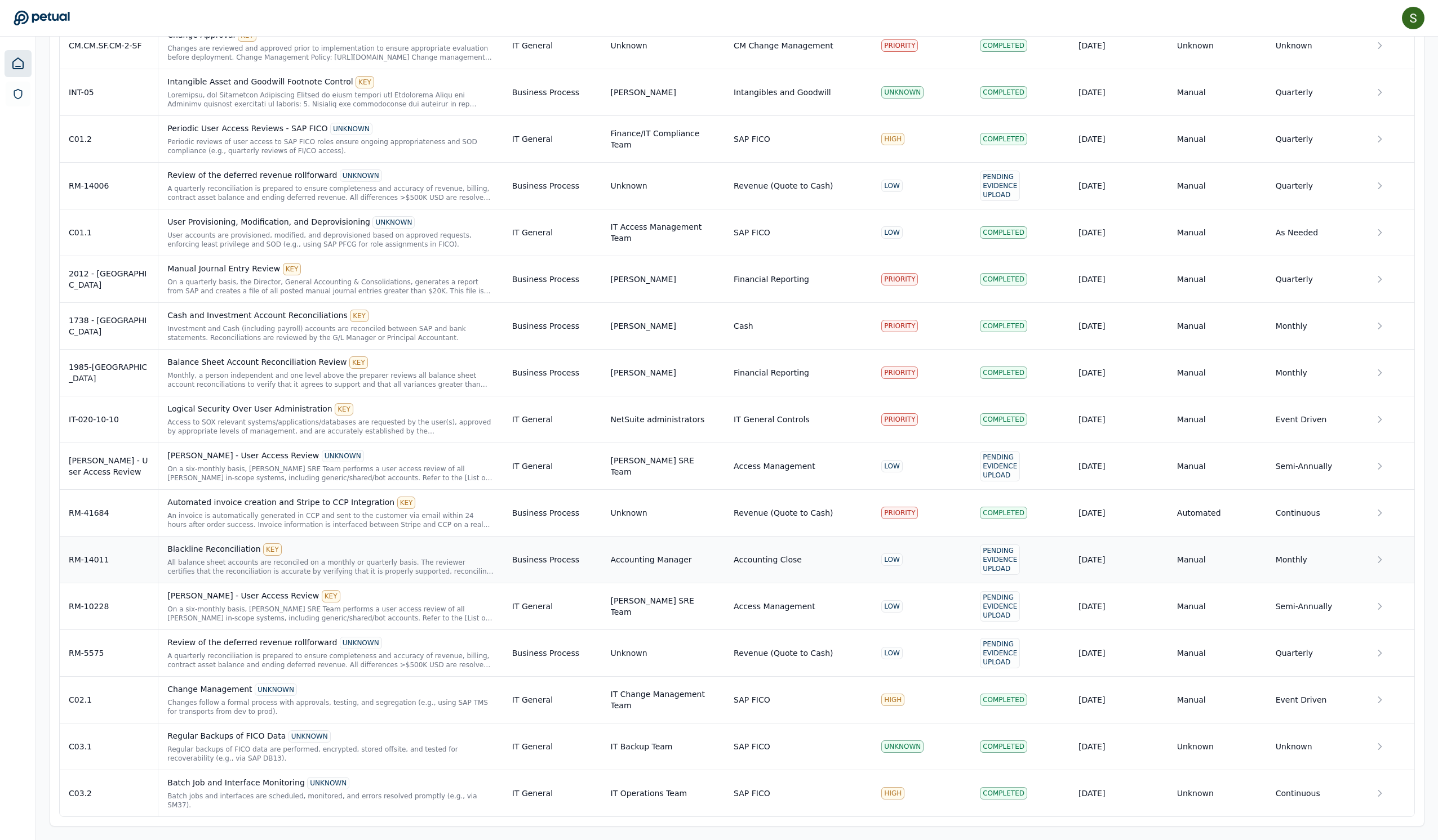
scroll to position [1803, 0]
click at [326, 730] on div "Regular Backups of FICO Data UNKNOWN" at bounding box center [330, 737] width 326 height 12
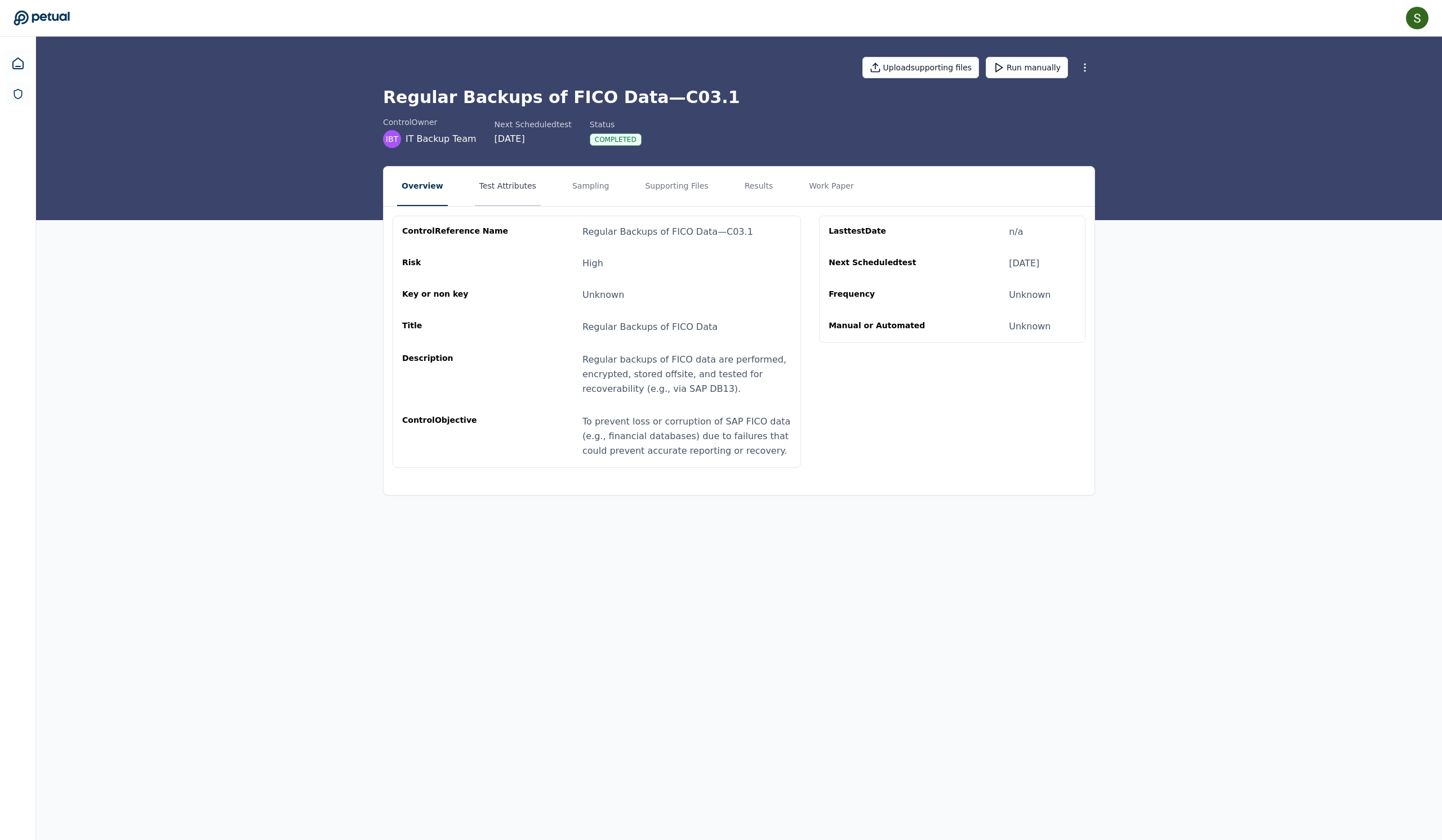
click at [500, 192] on button "Test Attributes" at bounding box center [507, 186] width 66 height 39
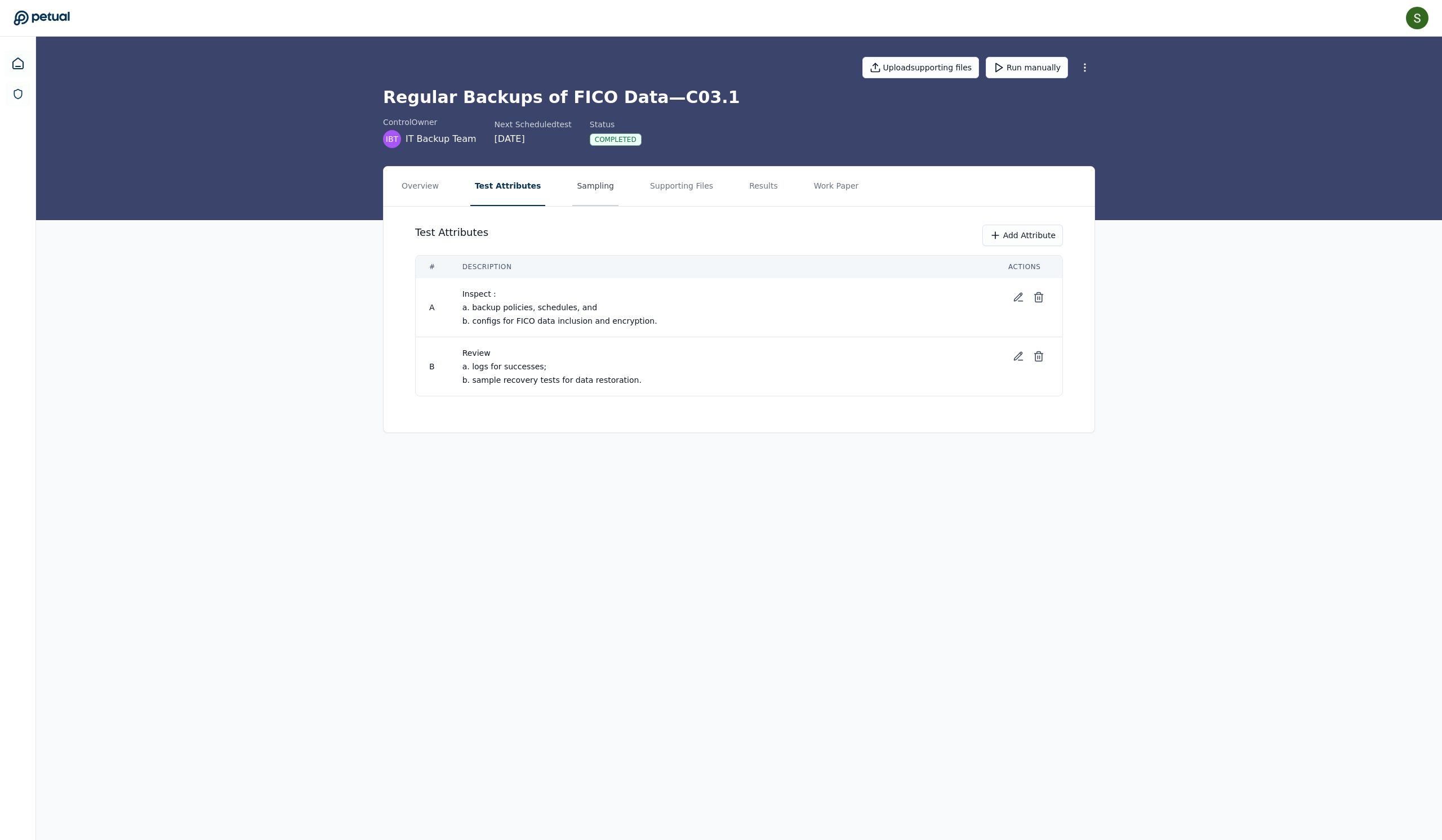
click at [578, 206] on button "Sampling" at bounding box center [595, 186] width 46 height 39
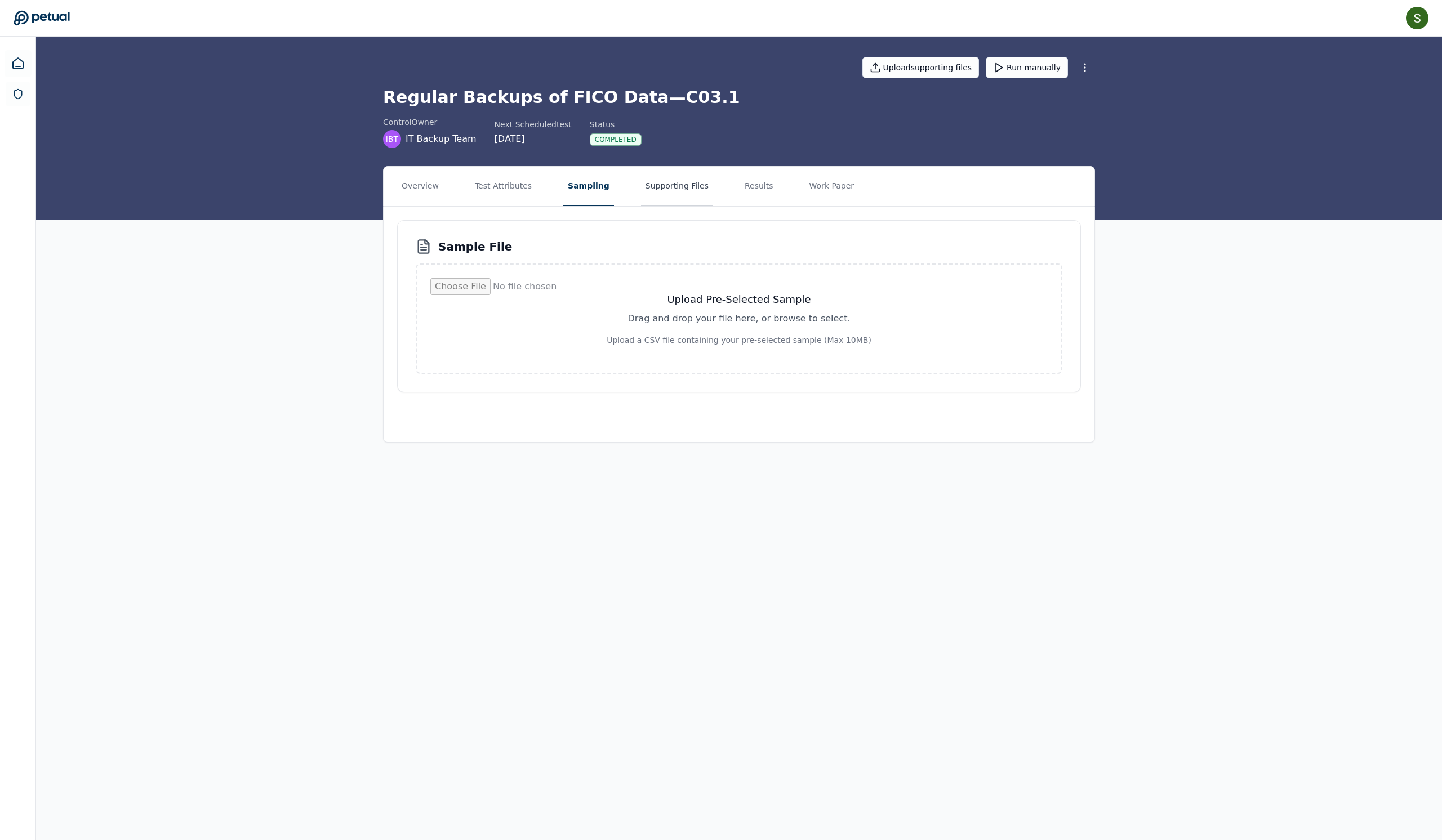
click at [688, 206] on button "Supporting Files" at bounding box center [677, 186] width 72 height 39
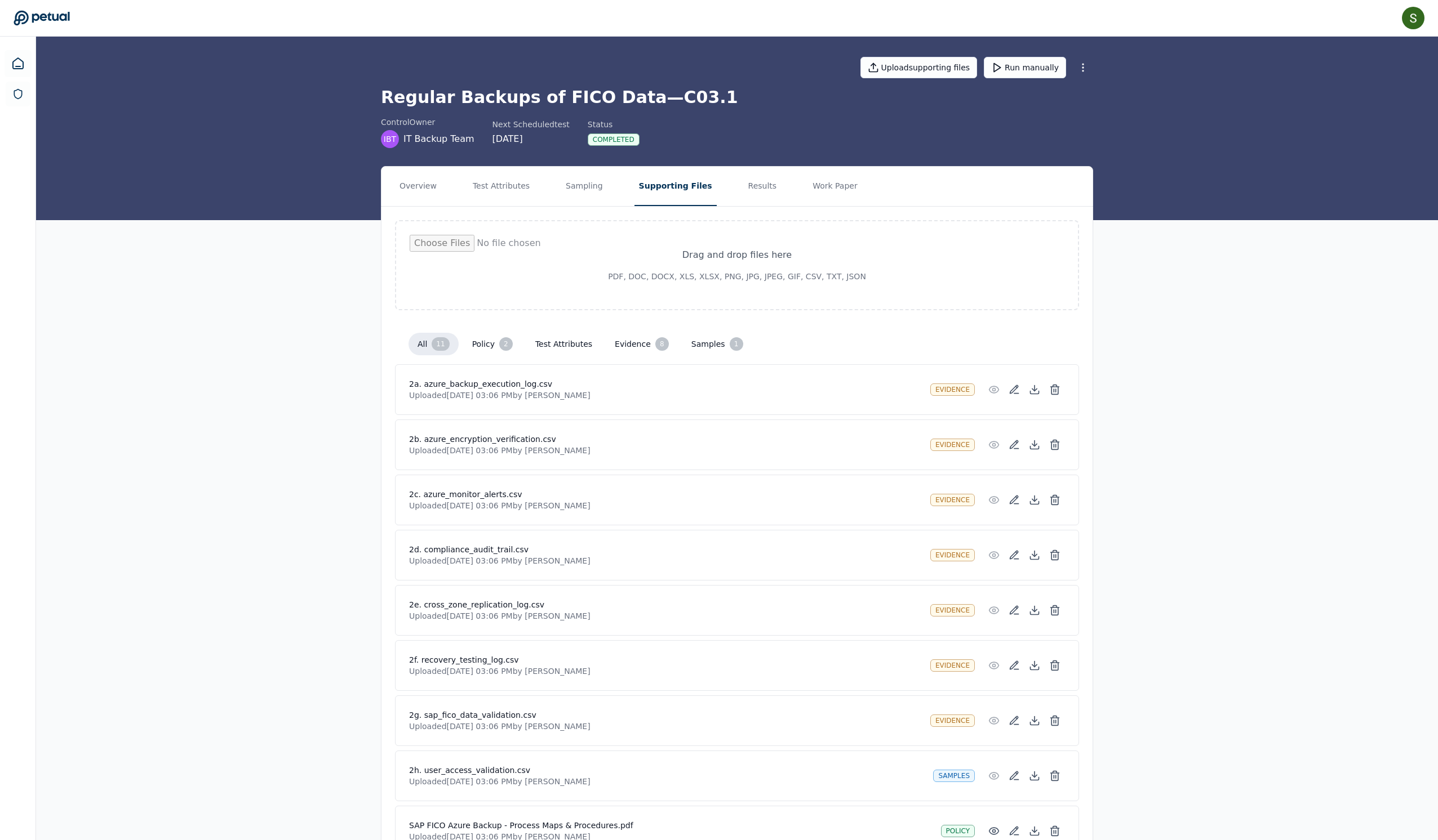
click at [570, 354] on button "Test Attributes" at bounding box center [563, 344] width 75 height 20
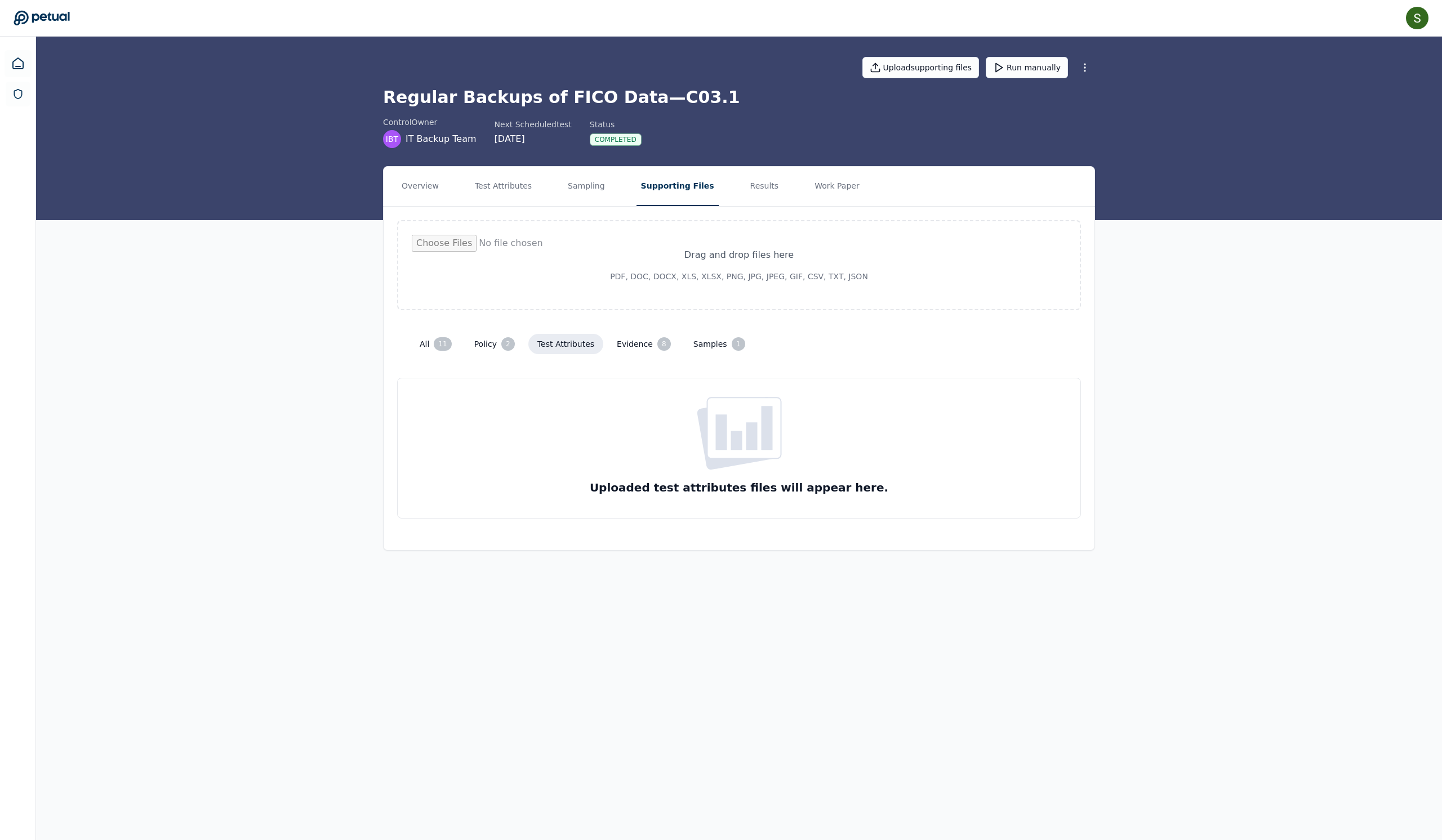
click at [658, 355] on button "Evidence 8" at bounding box center [643, 343] width 72 height 22
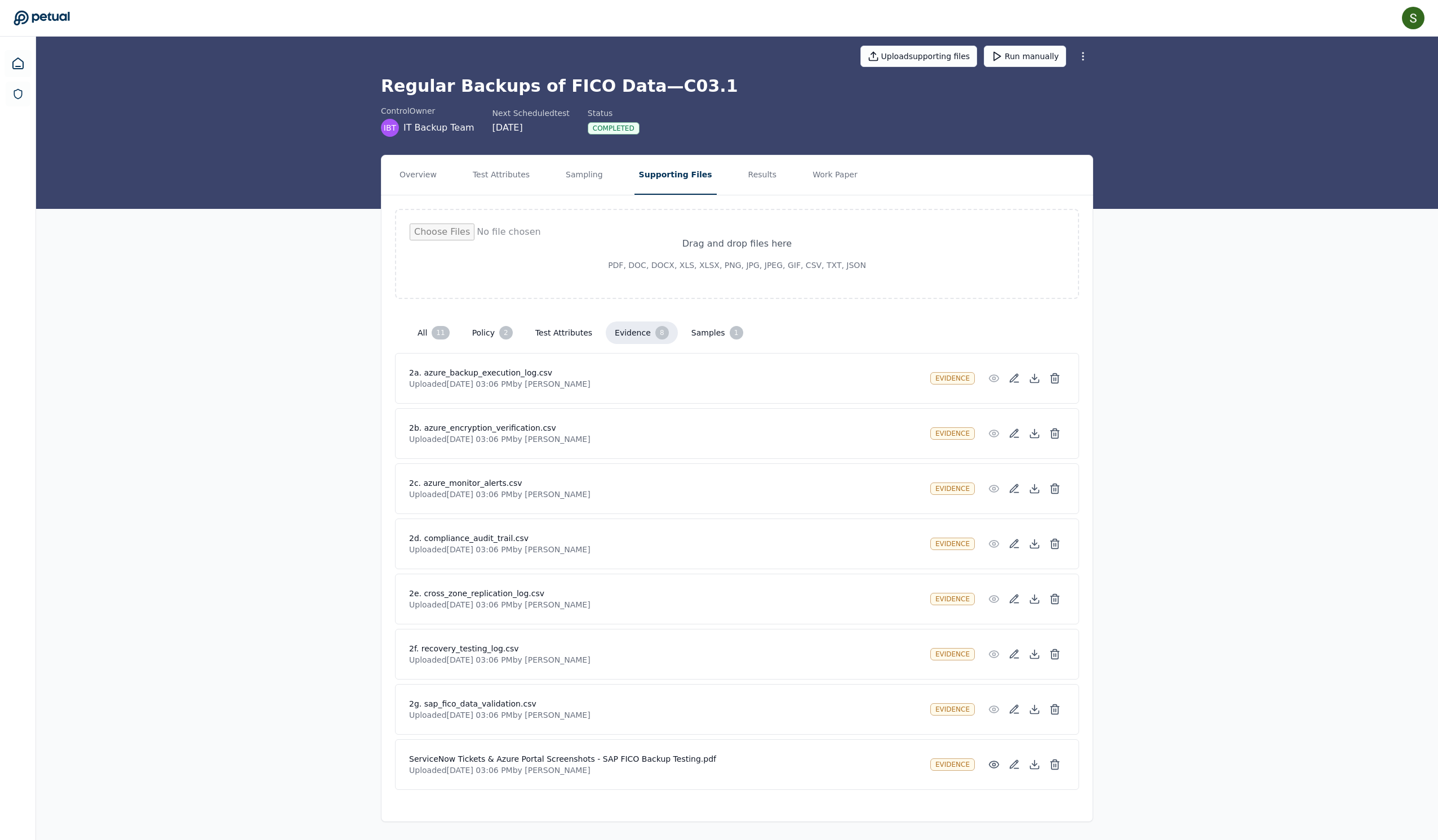
scroll to position [117, 0]
click at [725, 322] on button "Samples 1" at bounding box center [717, 333] width 70 height 22
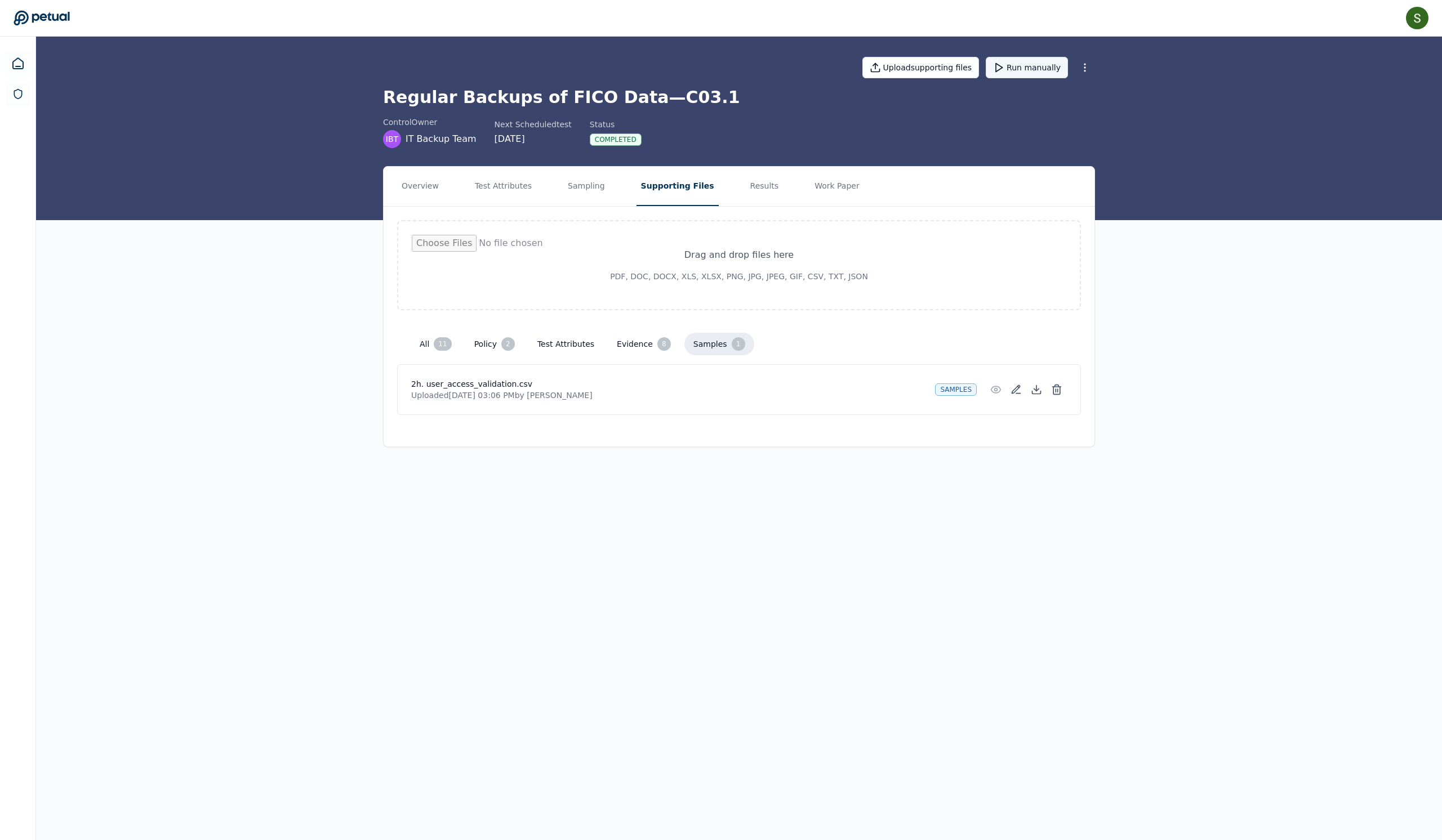
click at [1050, 63] on button "Run manually" at bounding box center [1026, 67] width 82 height 21
click at [784, 201] on button "Results" at bounding box center [764, 186] width 37 height 39
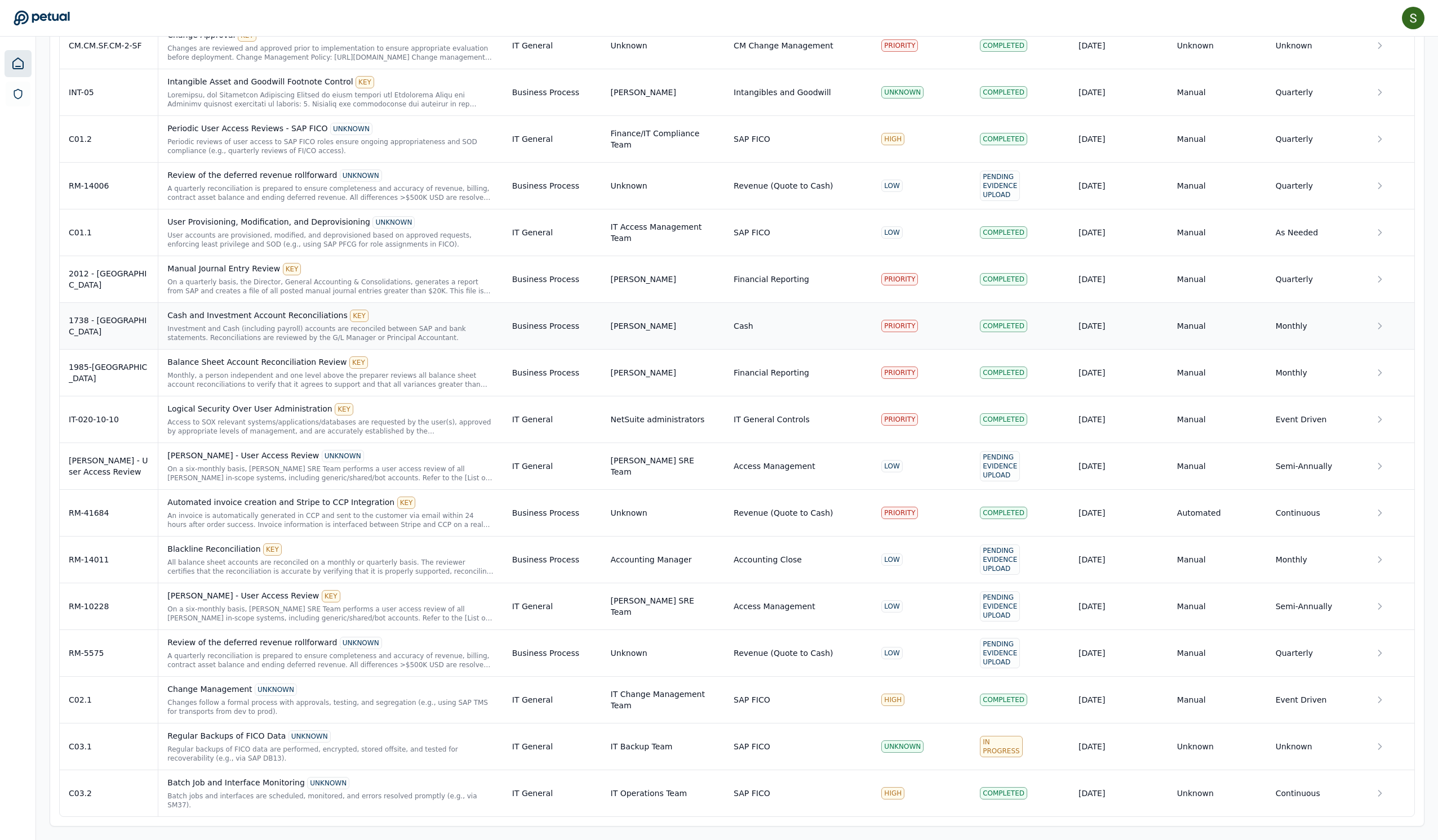
scroll to position [1803, 0]
click at [299, 777] on div "Batch Job and Interface Monitoring UNKNOWN" at bounding box center [330, 784] width 326 height 12
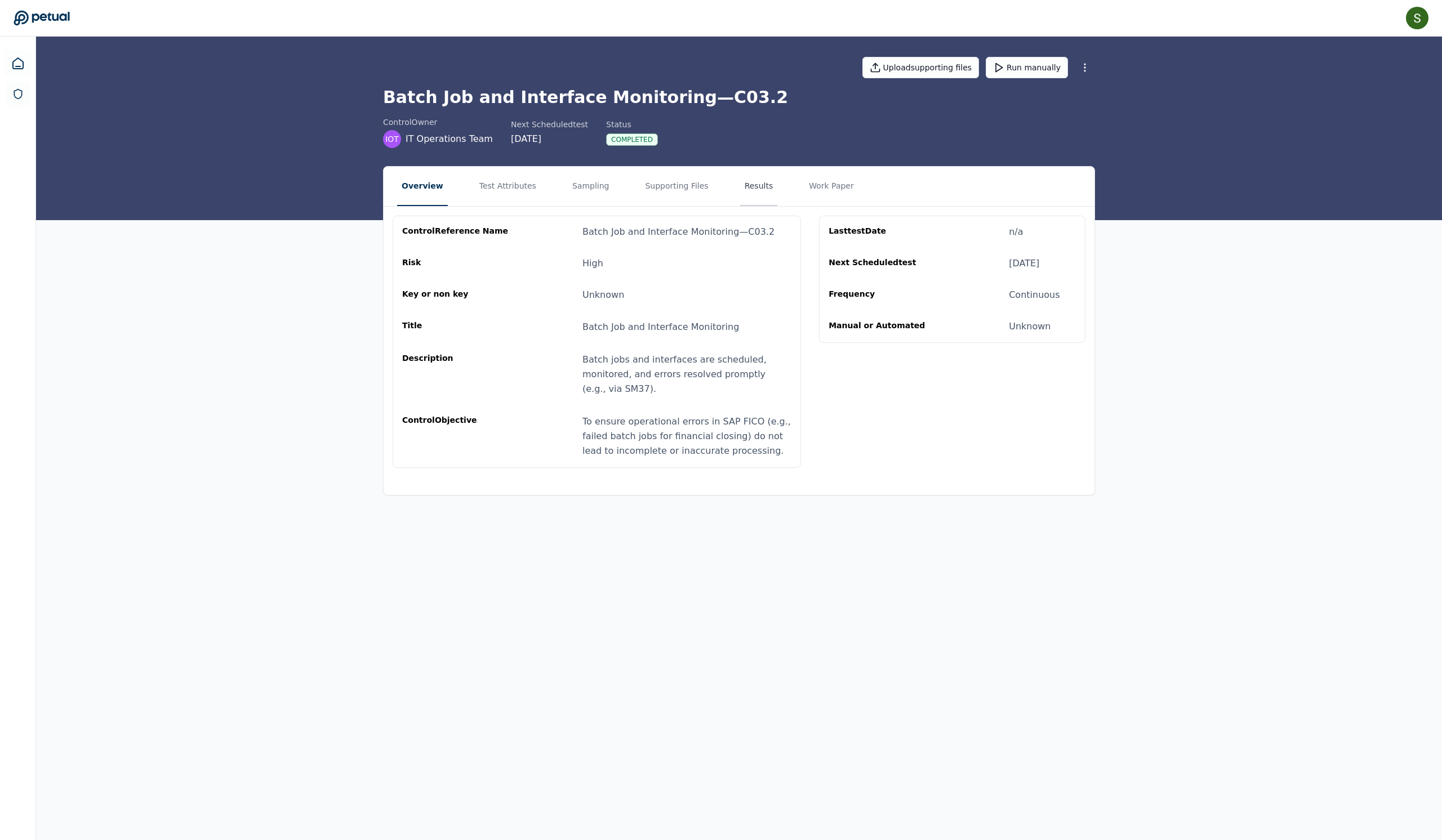
click at [778, 201] on button "Results" at bounding box center [758, 186] width 37 height 39
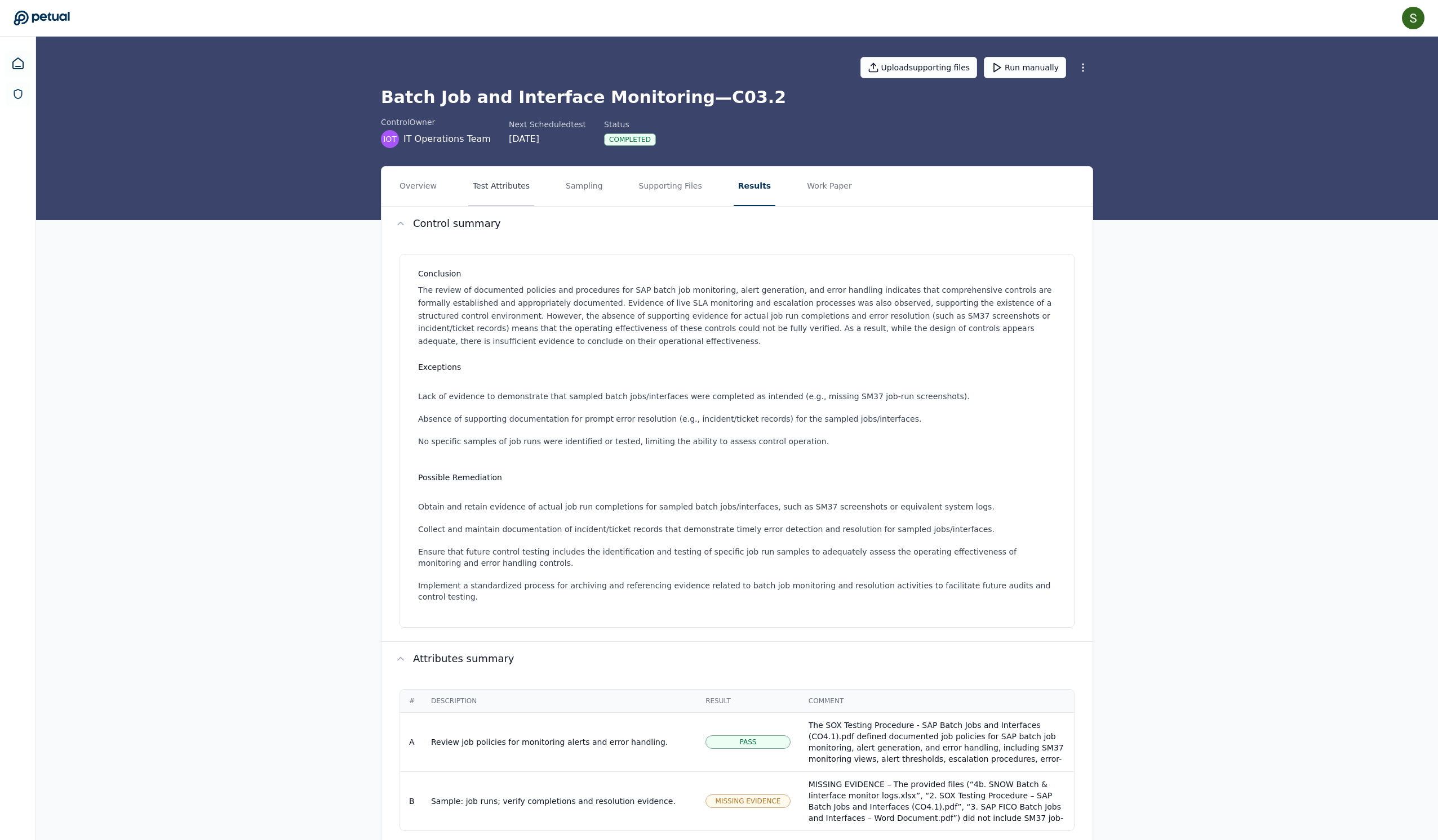
click at [504, 206] on button "Test Attributes" at bounding box center [501, 186] width 66 height 39
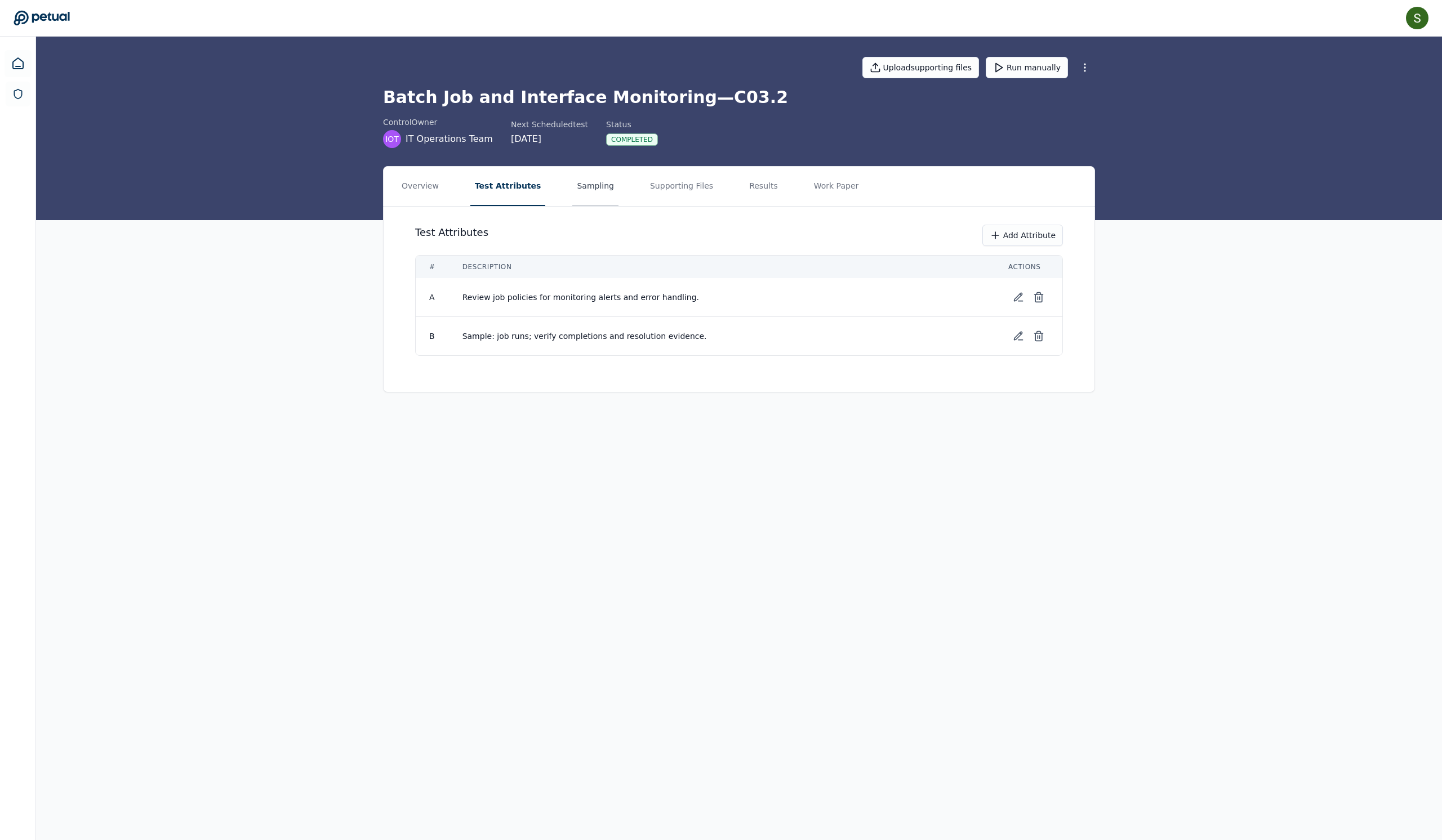
click at [608, 205] on button "Sampling" at bounding box center [595, 186] width 46 height 39
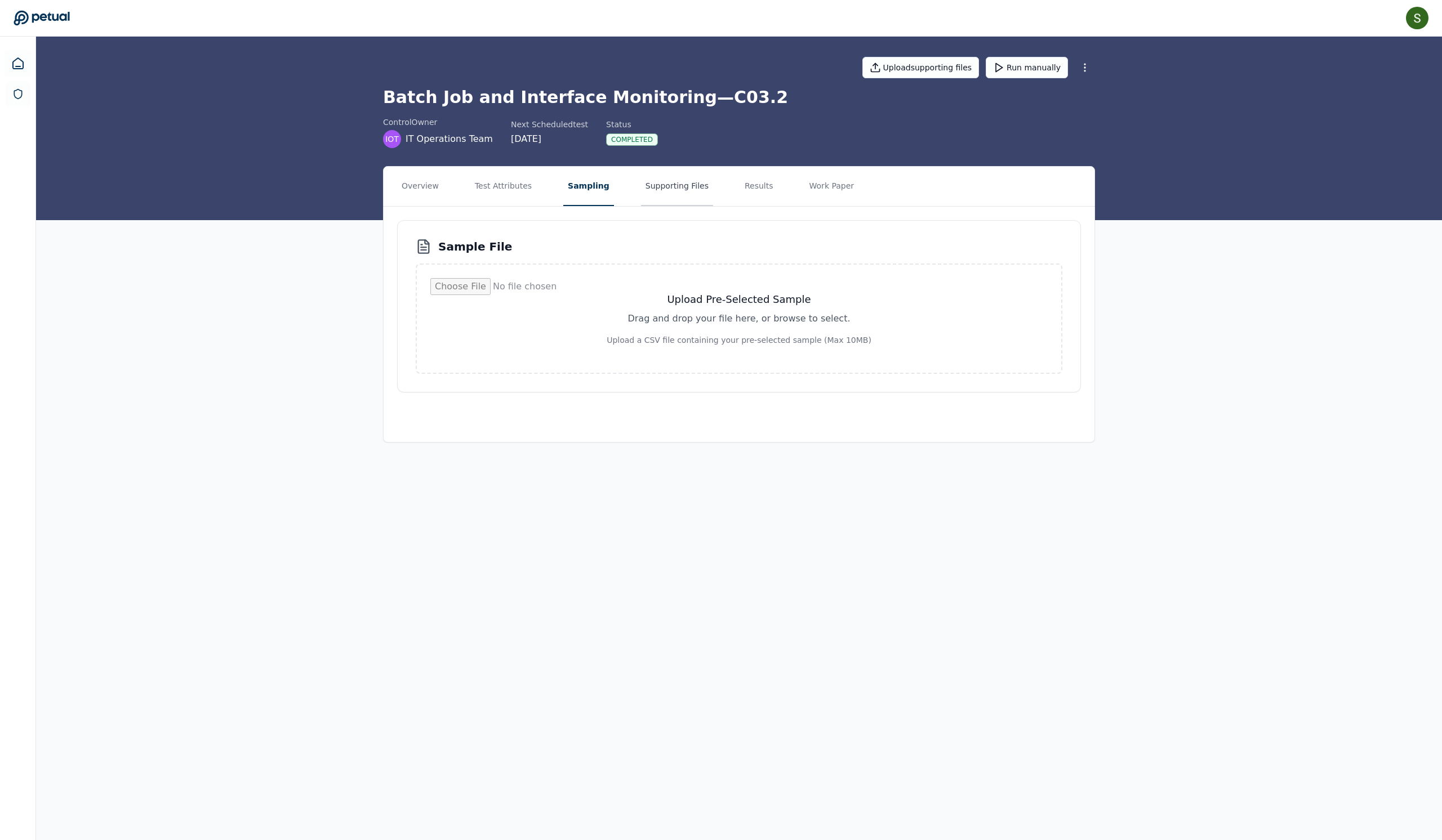
click at [699, 206] on button "Supporting Files" at bounding box center [677, 186] width 72 height 39
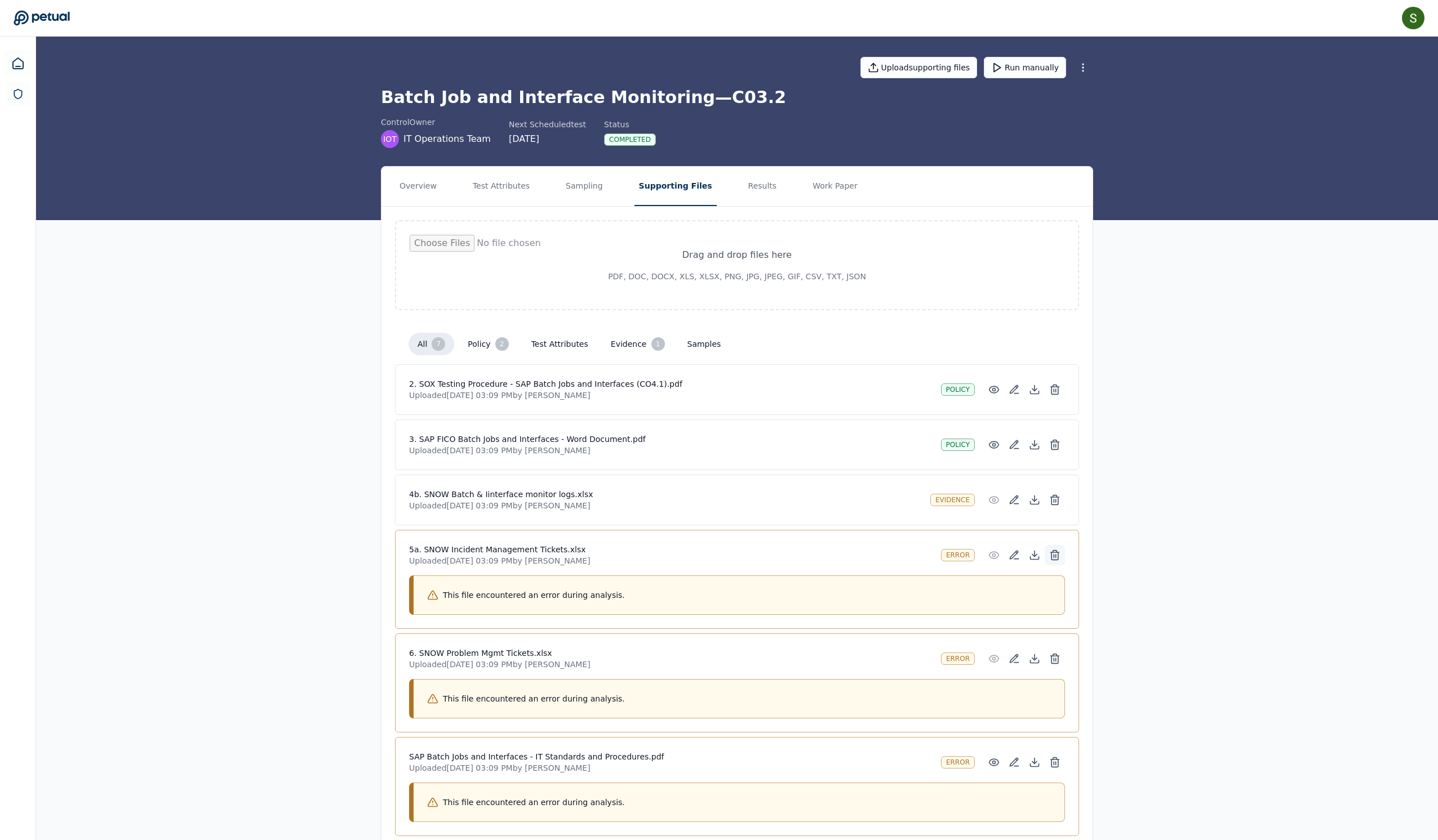
click at [1060, 561] on icon at bounding box center [1055, 555] width 12 height 12
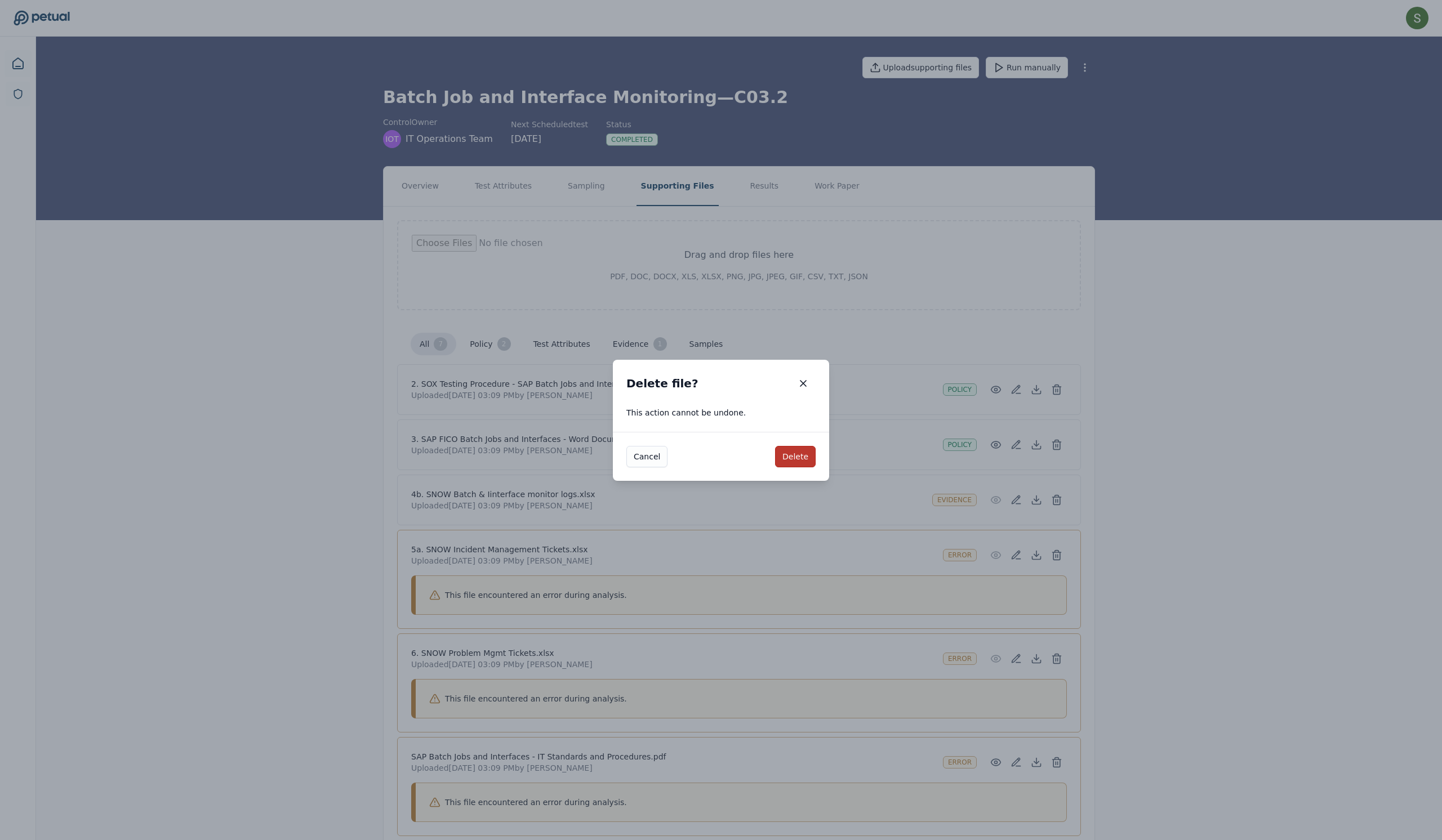
click at [800, 467] on button "Delete" at bounding box center [795, 456] width 41 height 21
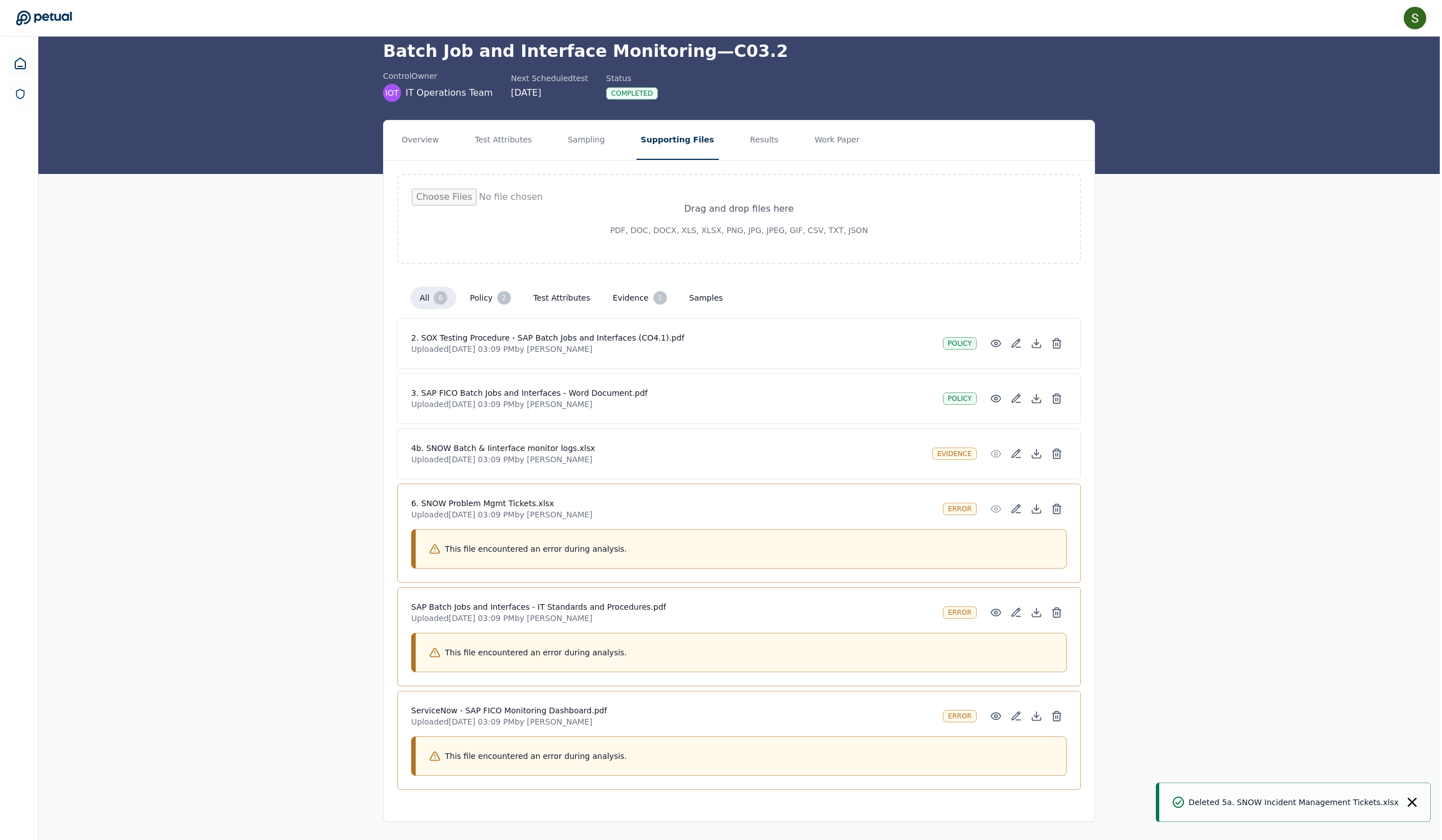
scroll to position [158, 0]
click at [1060, 607] on icon at bounding box center [1054, 613] width 12 height 12
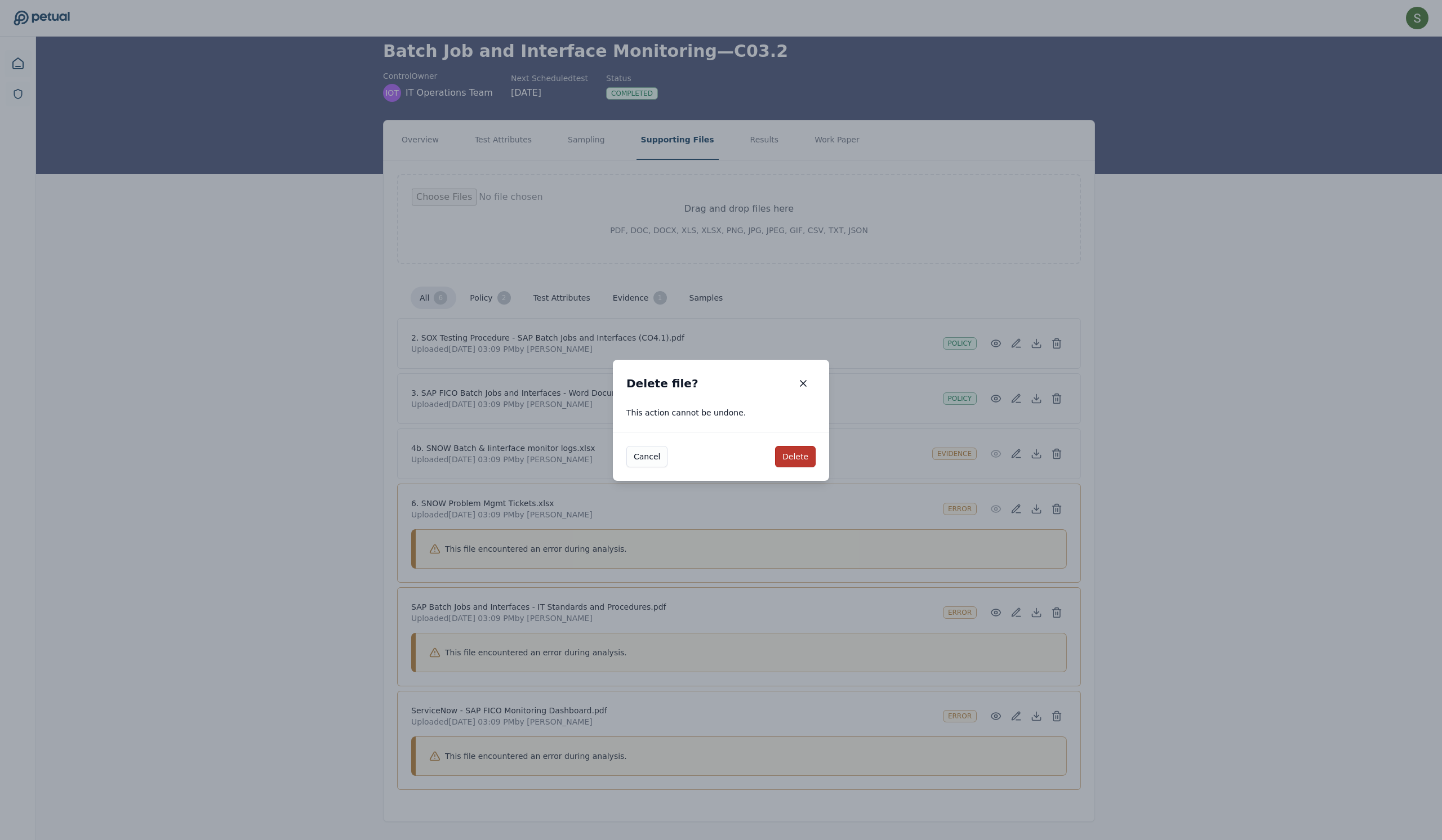
click at [816, 452] on button "Delete" at bounding box center [795, 456] width 41 height 21
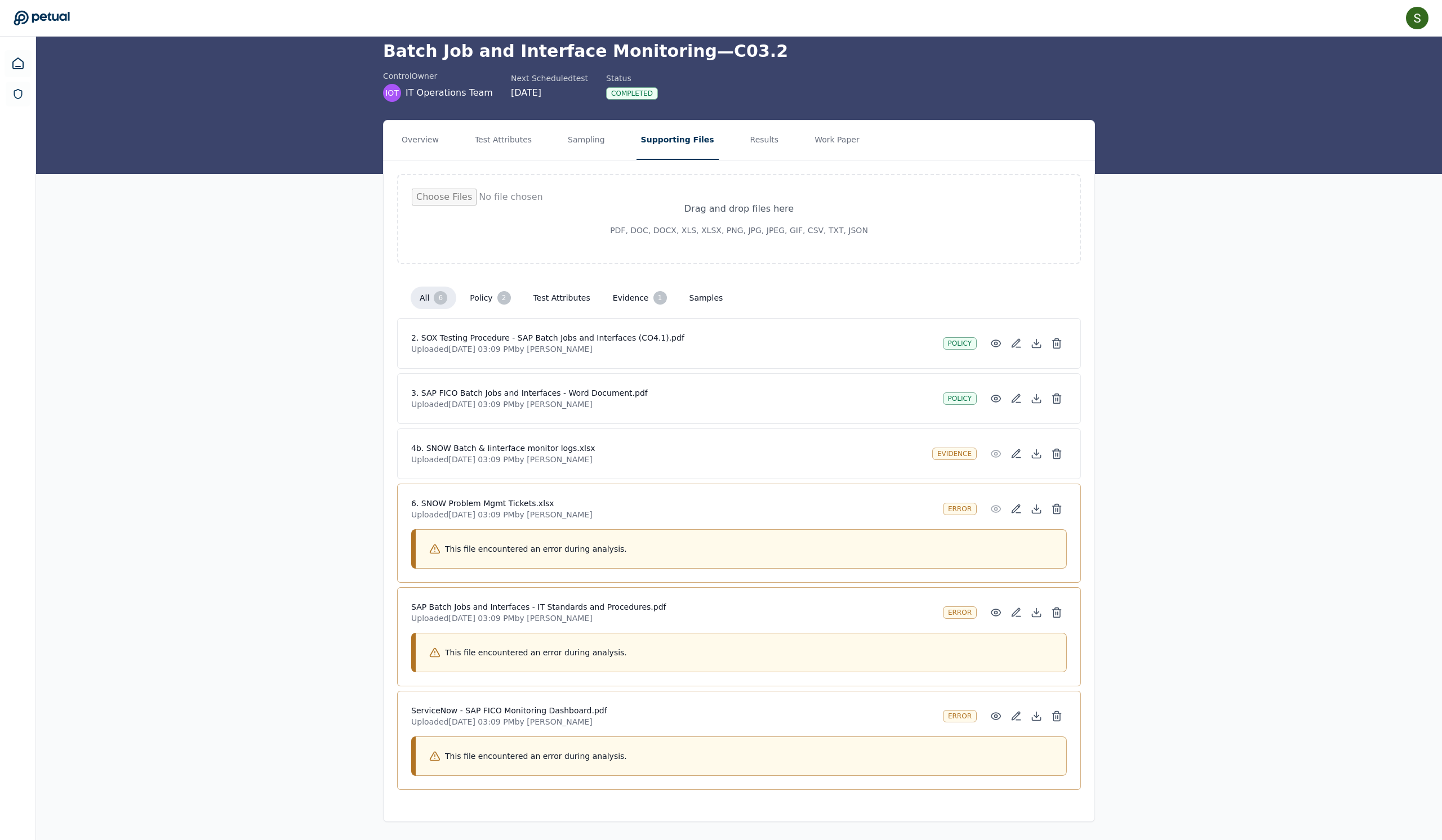
scroll to position [39, 0]
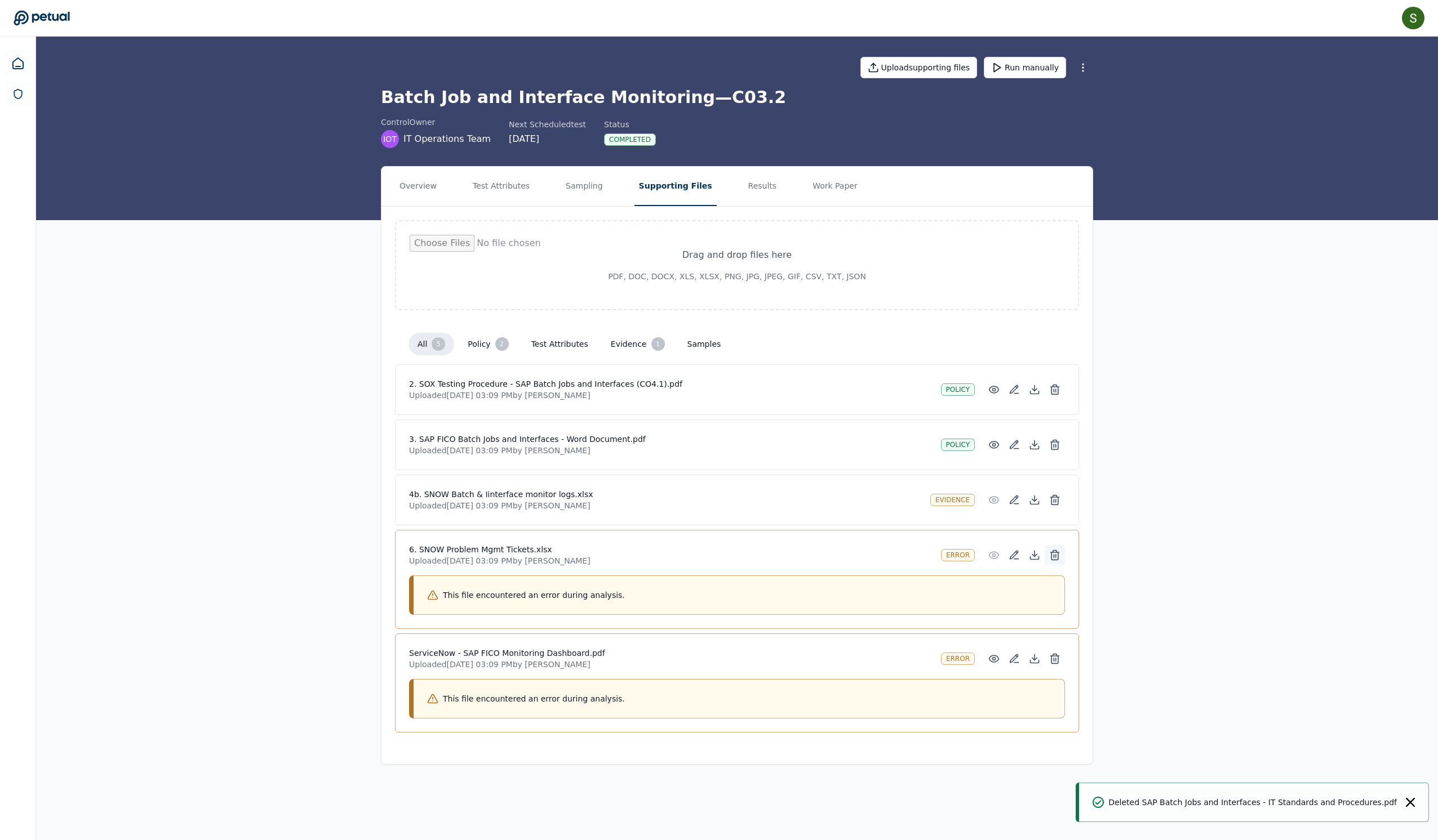
click at [1060, 561] on icon at bounding box center [1055, 555] width 12 height 12
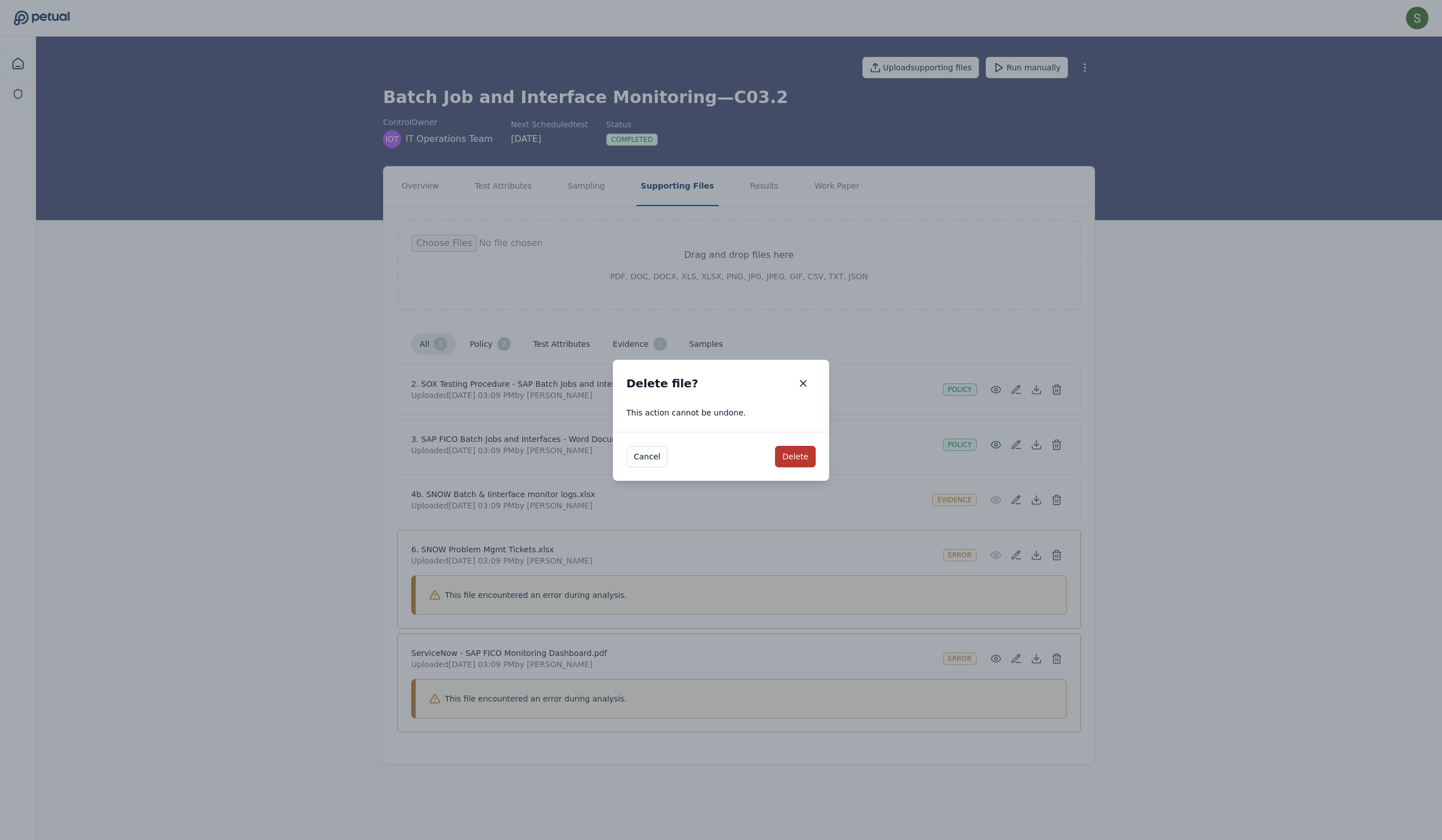
click at [800, 467] on button "Delete" at bounding box center [795, 456] width 41 height 21
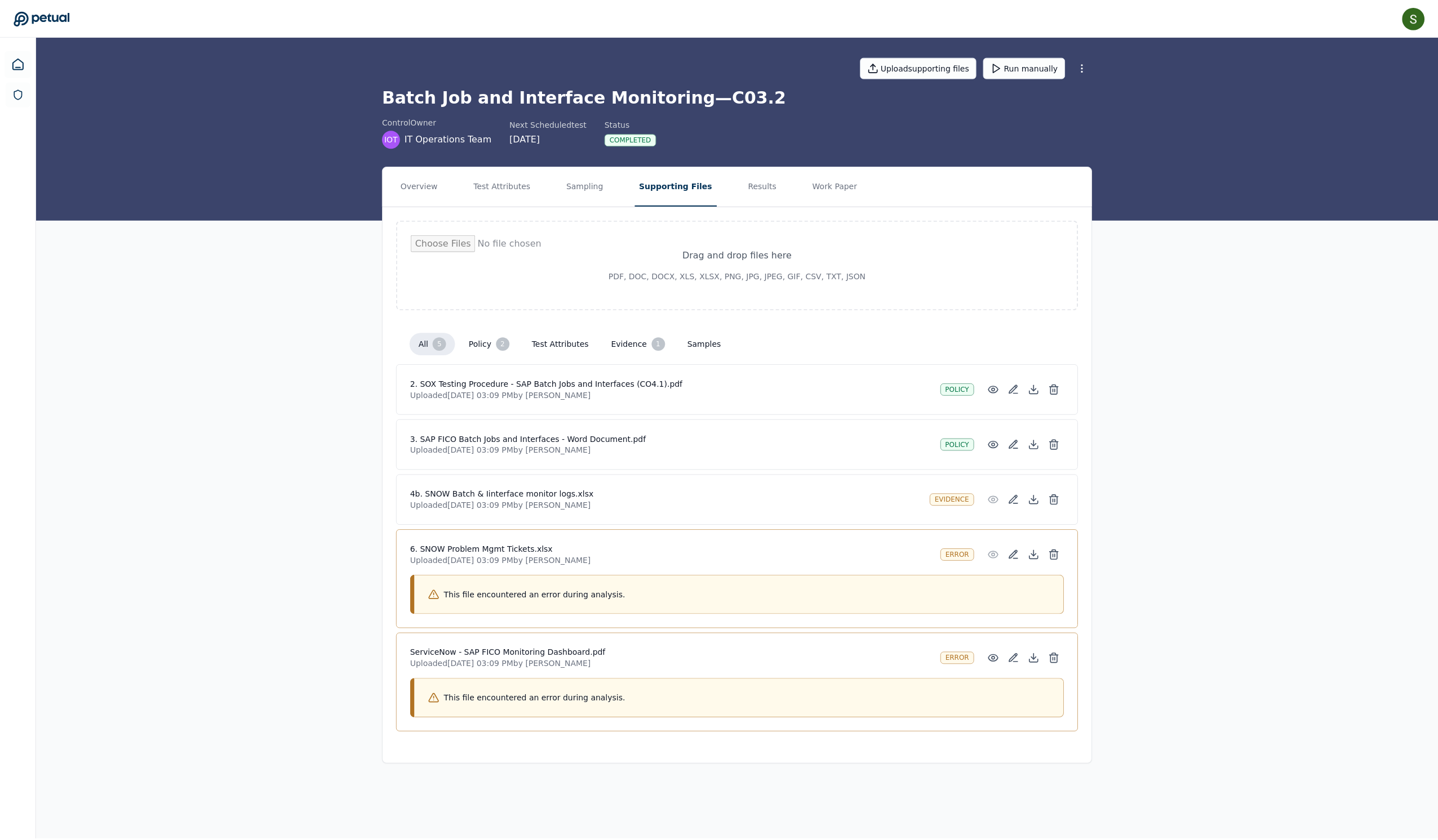
scroll to position [0, 0]
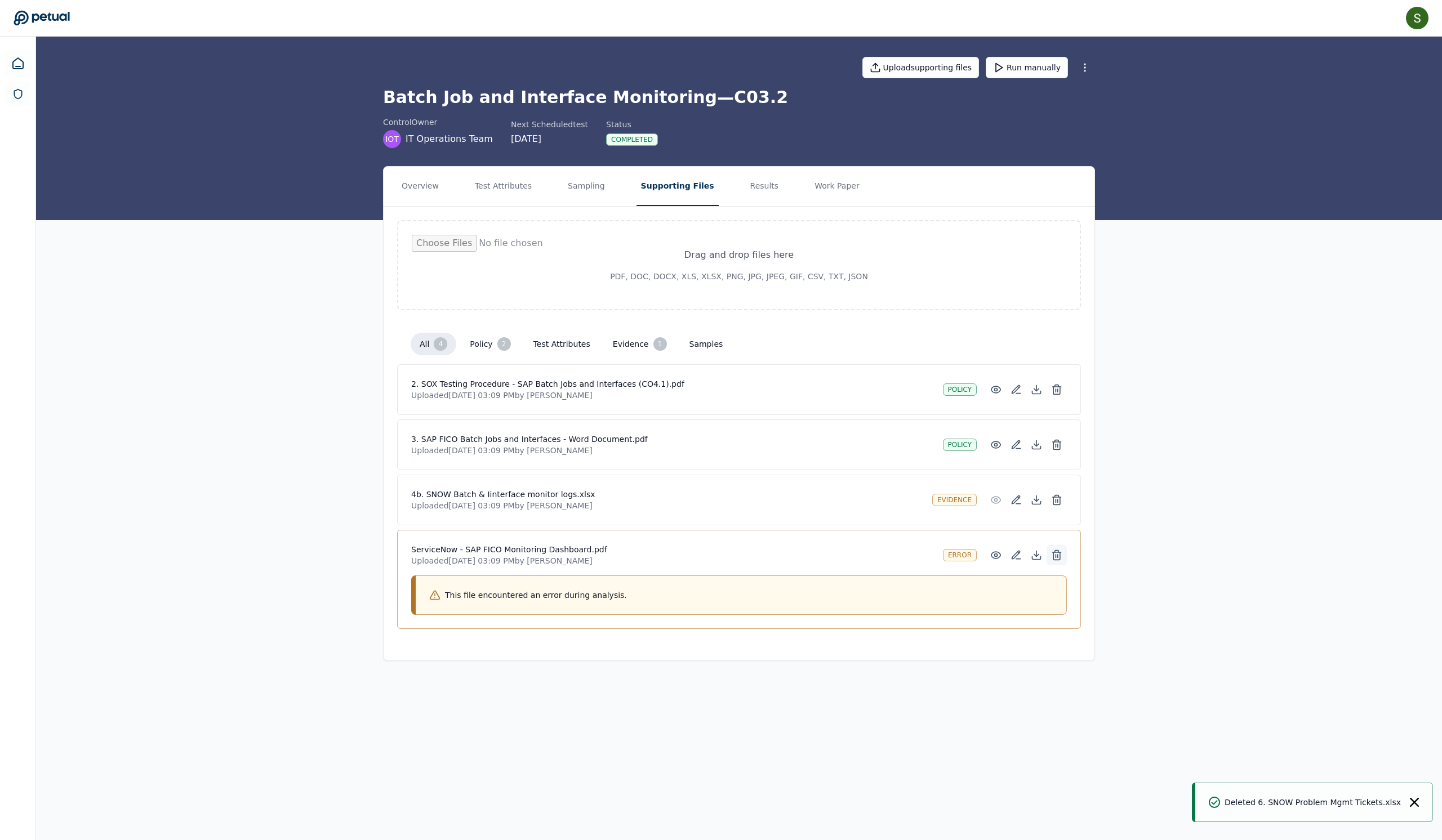
click at [1062, 561] on icon at bounding box center [1056, 555] width 12 height 12
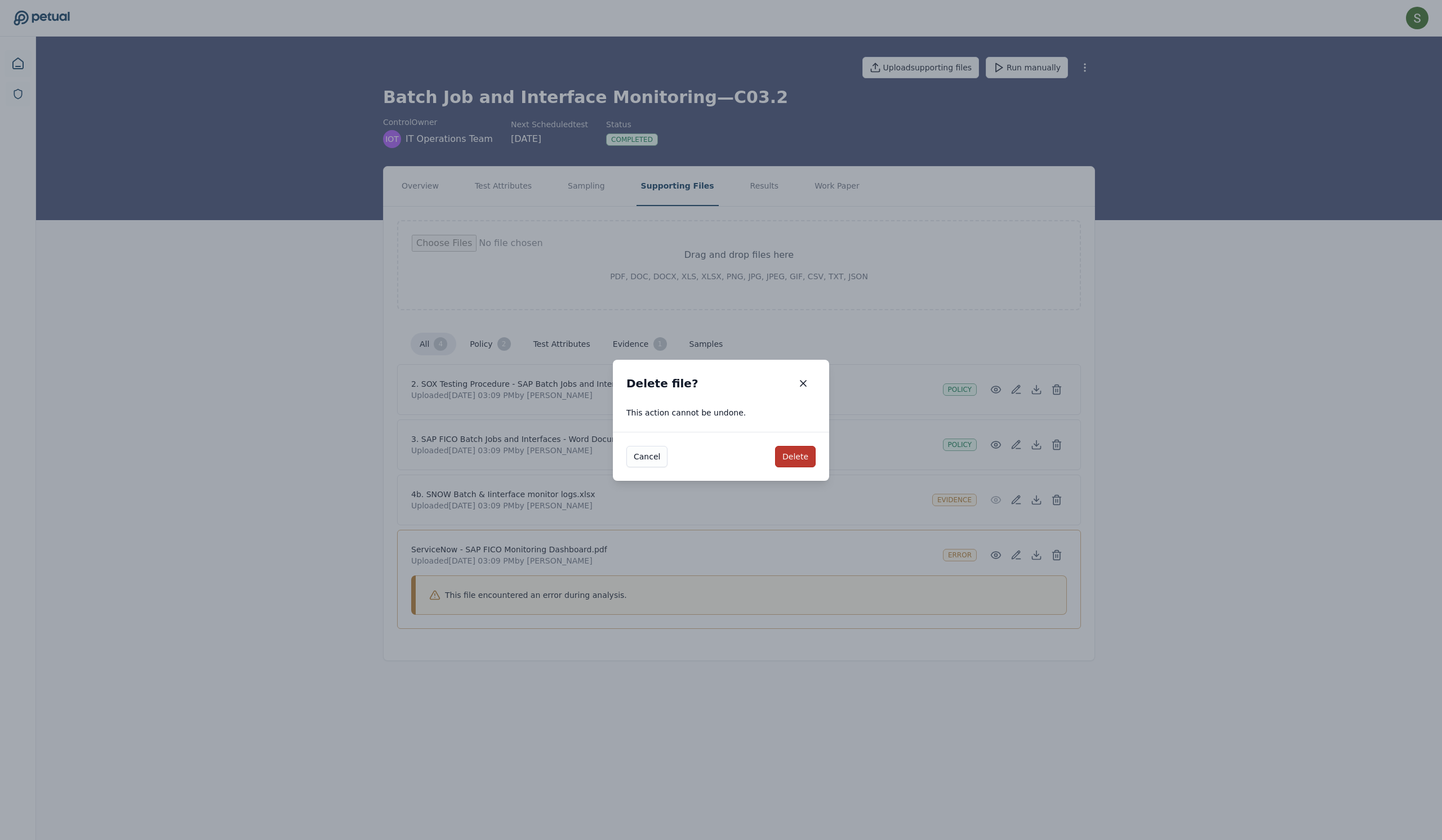
click at [805, 454] on button "Delete" at bounding box center [795, 456] width 41 height 21
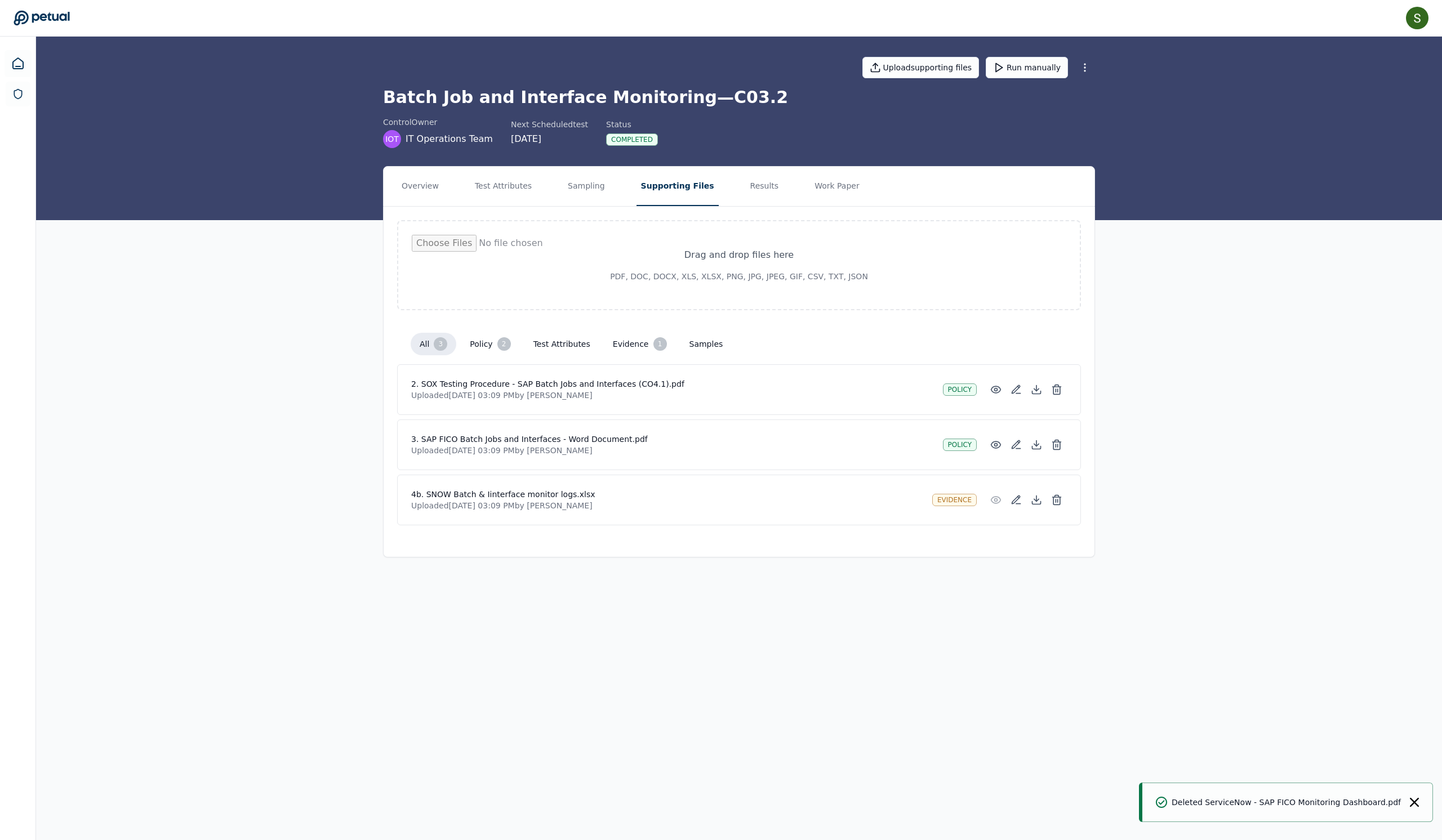
click at [765, 290] on input "file" at bounding box center [739, 265] width 654 height 61
click at [839, 283] on input "file" at bounding box center [739, 265] width 654 height 61
type input "**********"
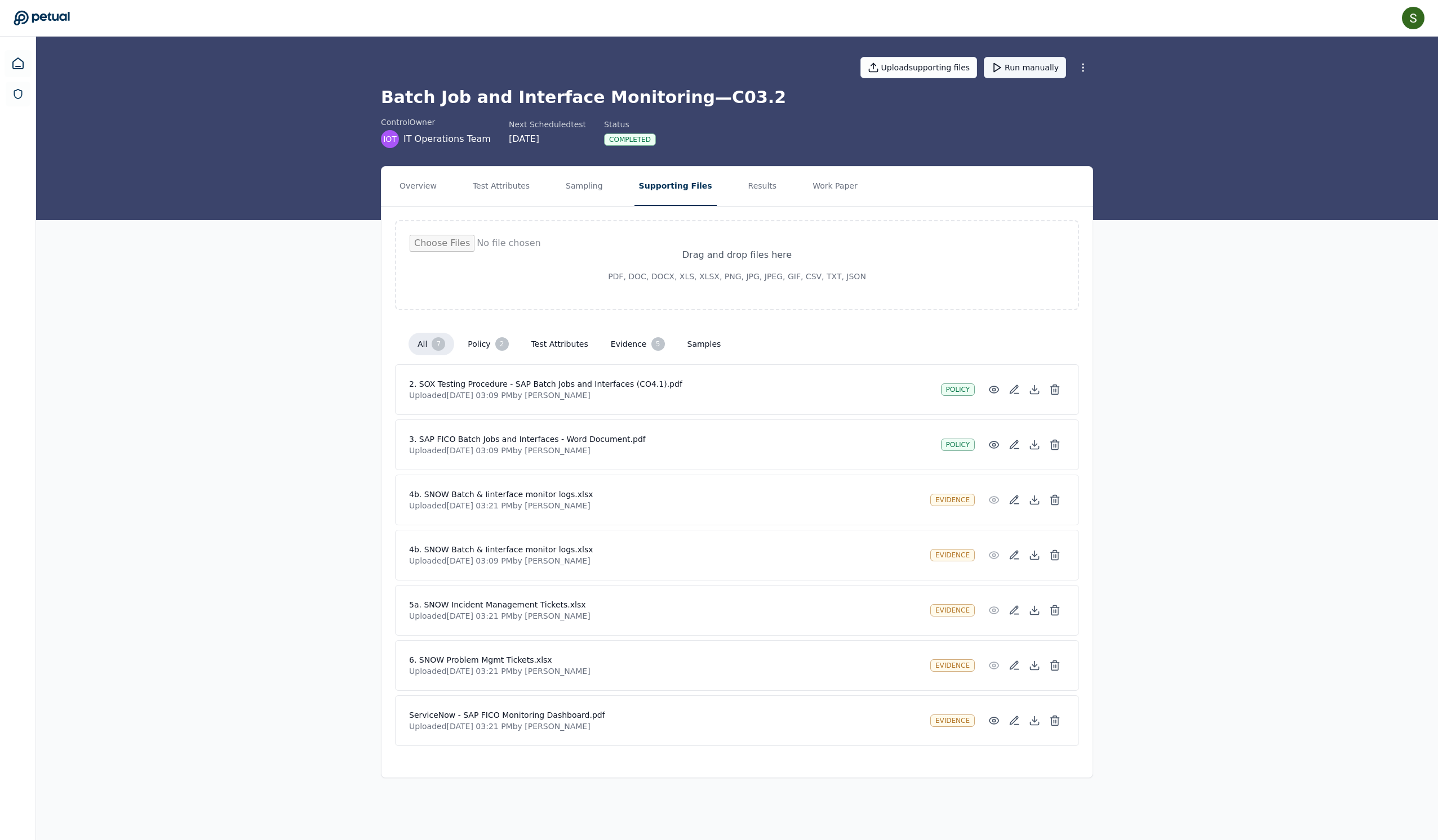
click at [1066, 74] on button "Run manually" at bounding box center [1025, 67] width 82 height 21
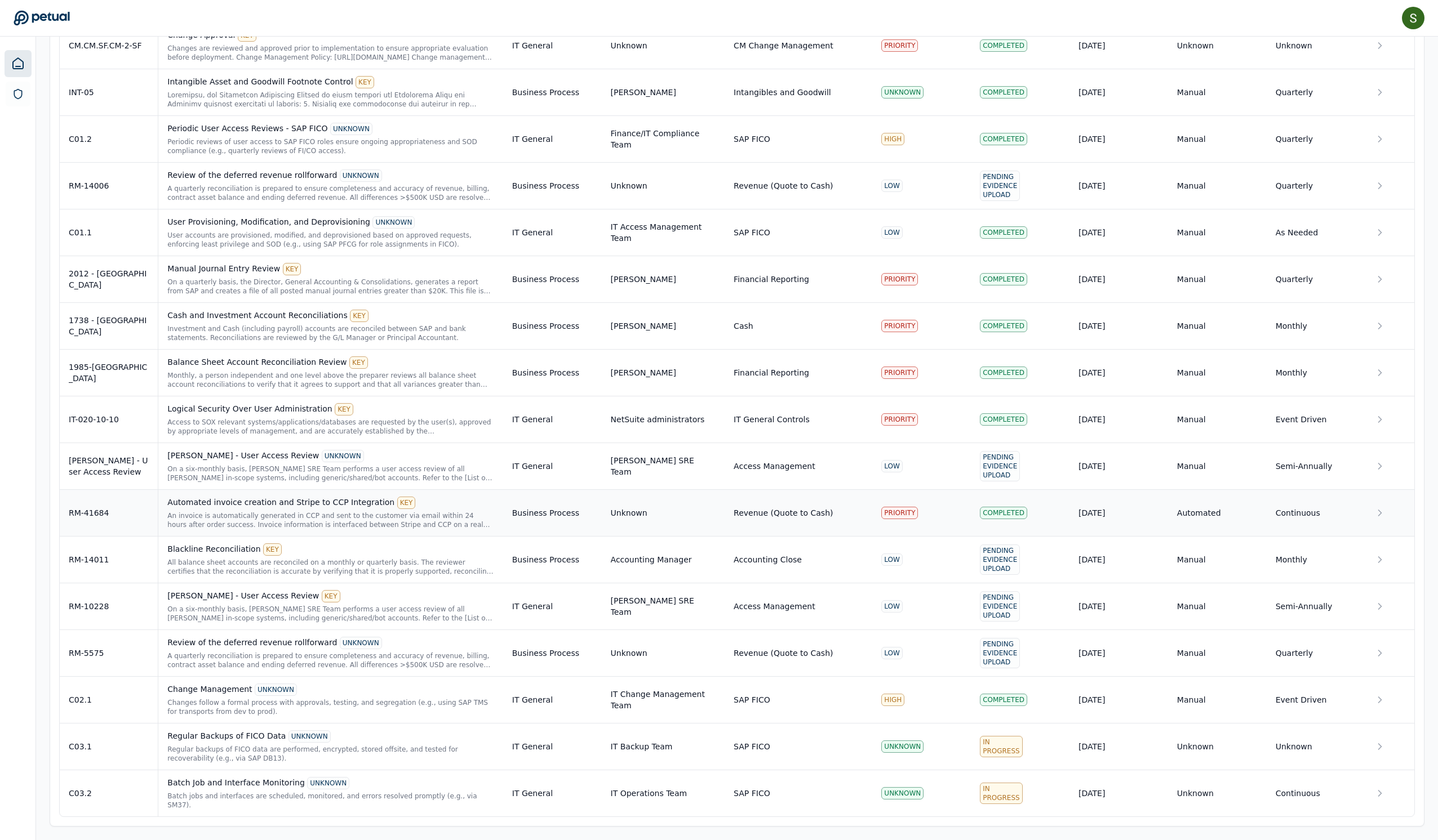
scroll to position [1803, 0]
click at [371, 745] on div "Regular backups of FICO data are performed, encrypted, stored offsite, and test…" at bounding box center [330, 754] width 326 height 18
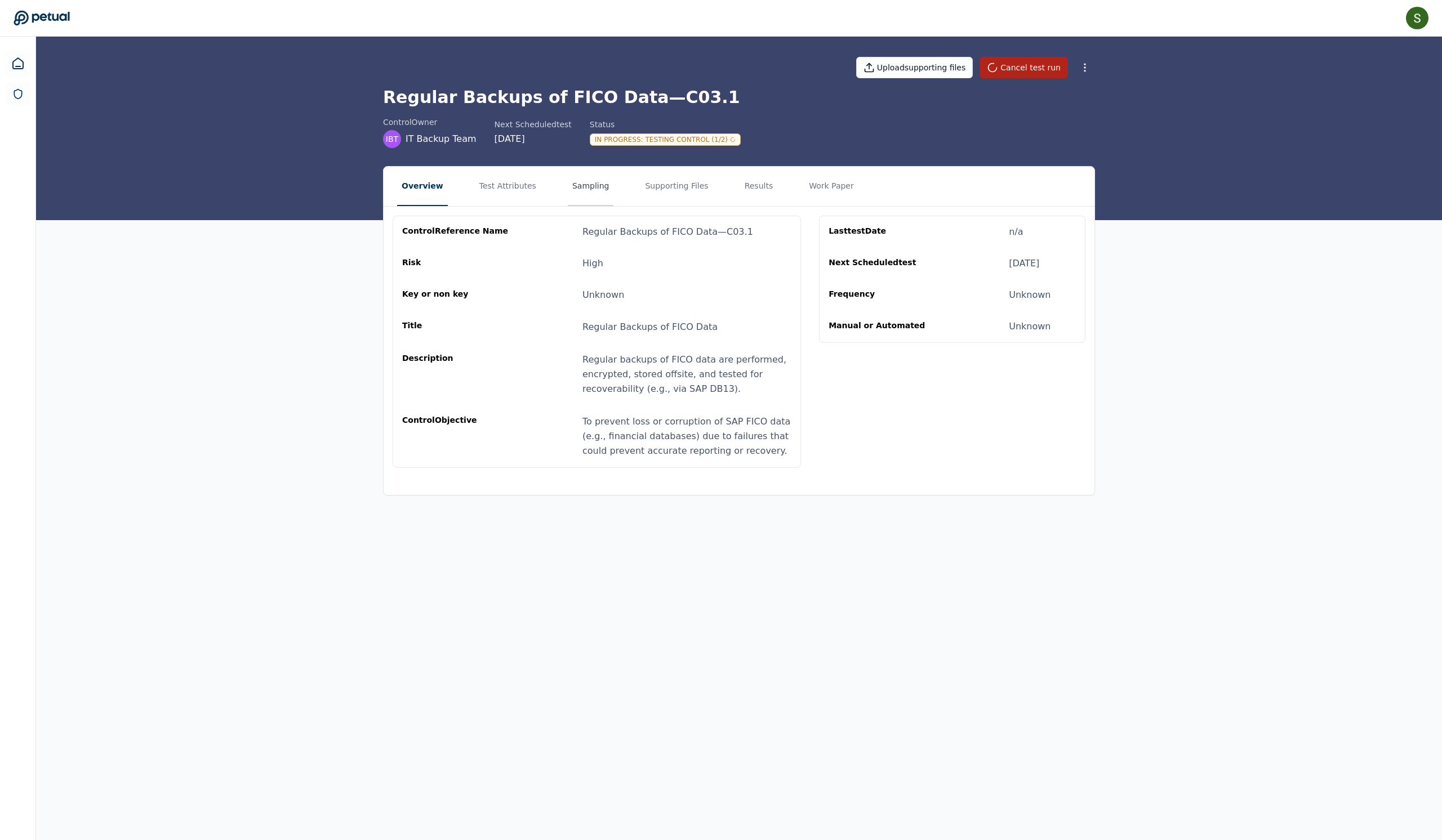
click at [594, 199] on button "Sampling" at bounding box center [591, 186] width 46 height 39
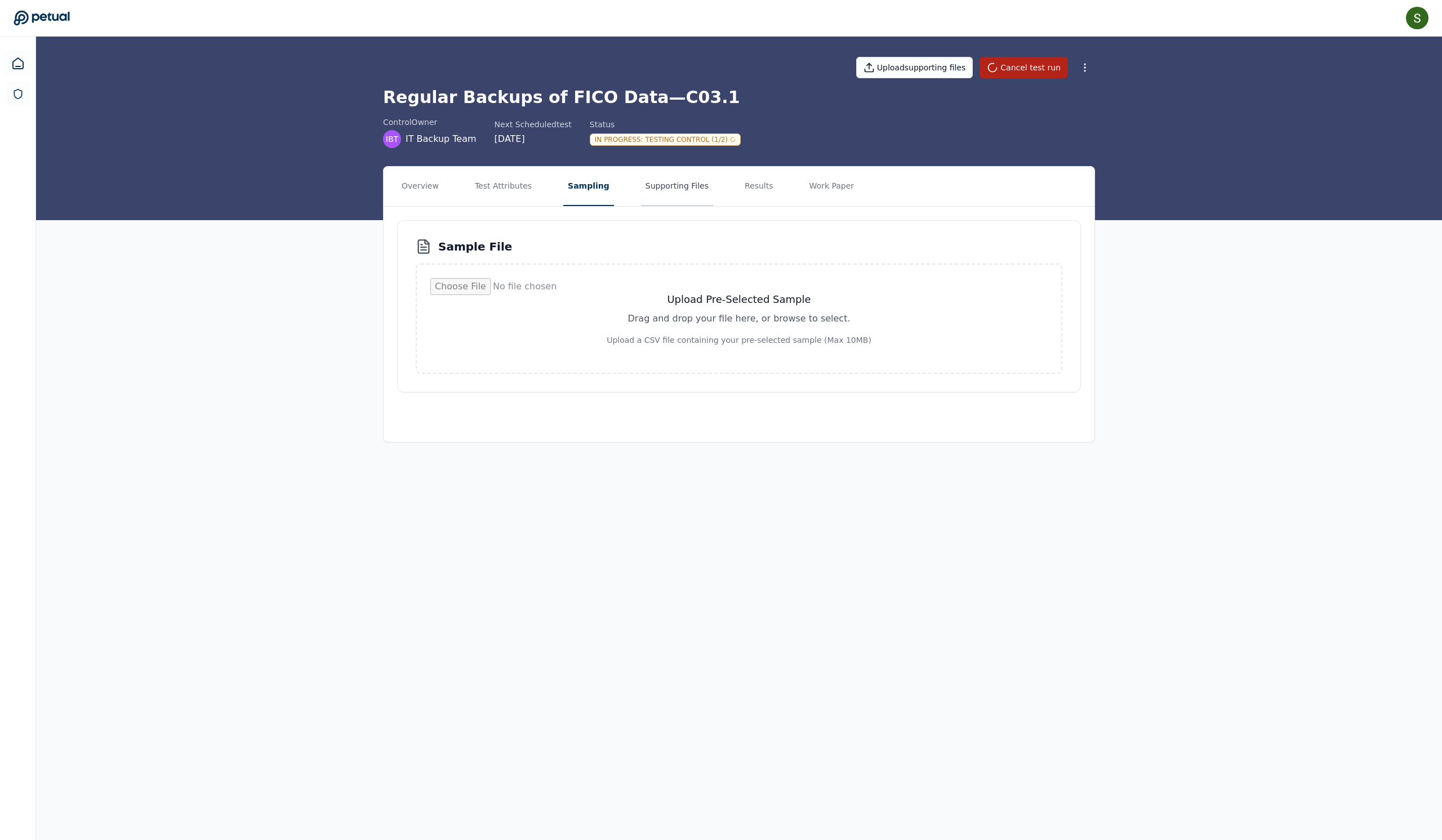
click at [677, 199] on button "Supporting Files" at bounding box center [677, 186] width 72 height 39
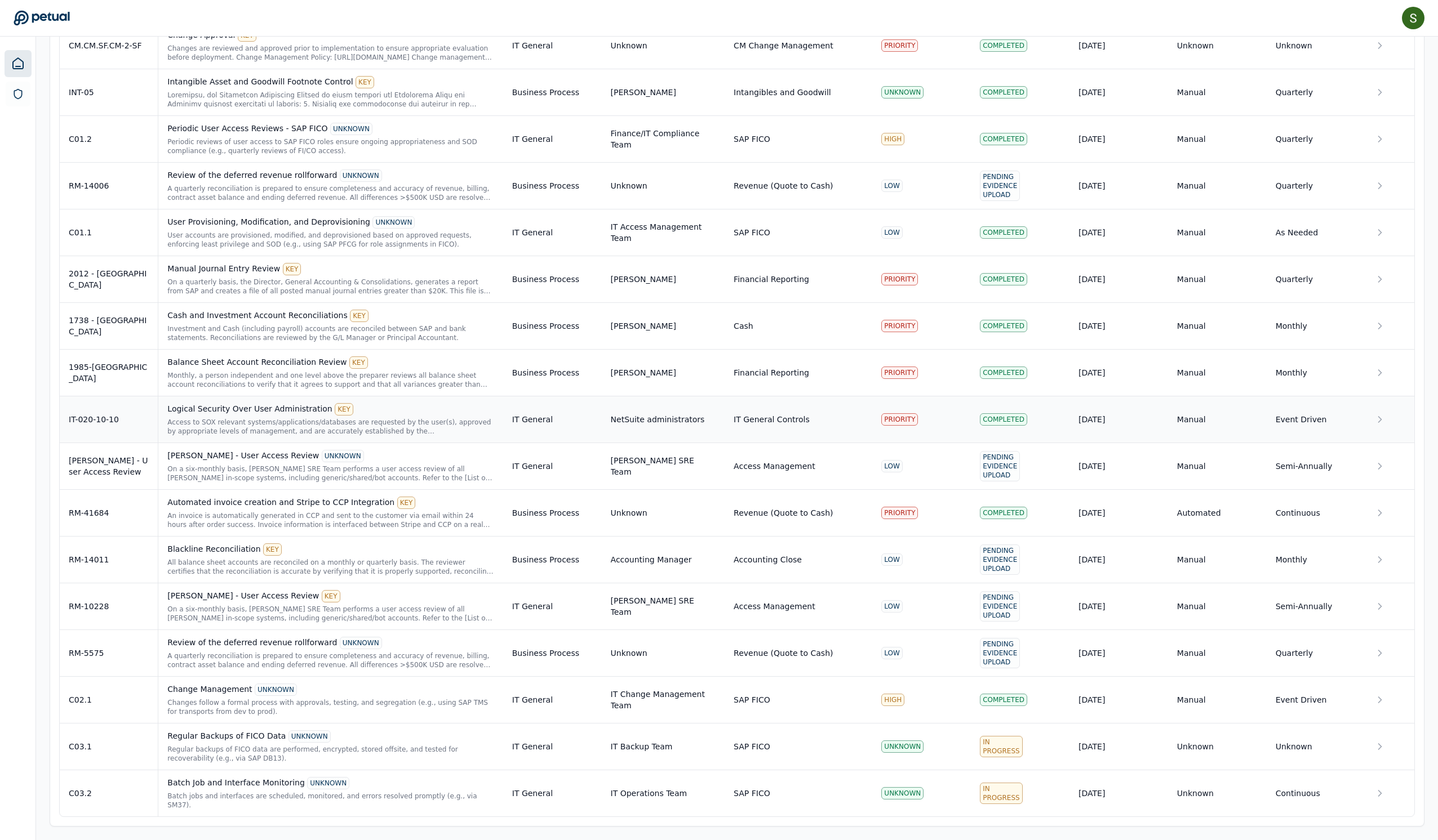
scroll to position [1651, 0]
click at [357, 148] on td "Periodic User Access Reviews - SAP FICO UNKNOWN Periodic reviews of user access…" at bounding box center [331, 139] width 345 height 47
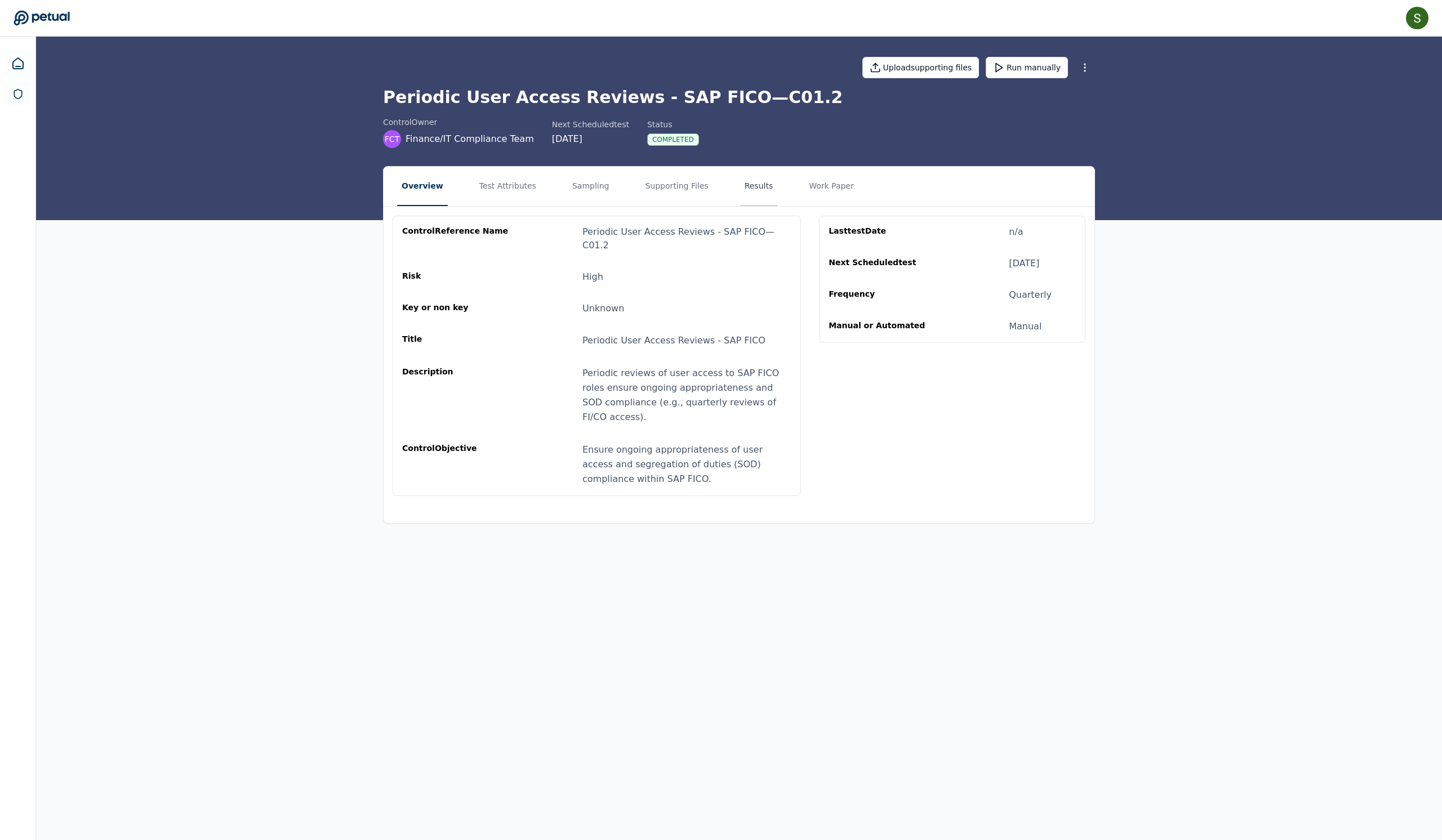
click at [778, 206] on button "Results" at bounding box center [758, 186] width 37 height 39
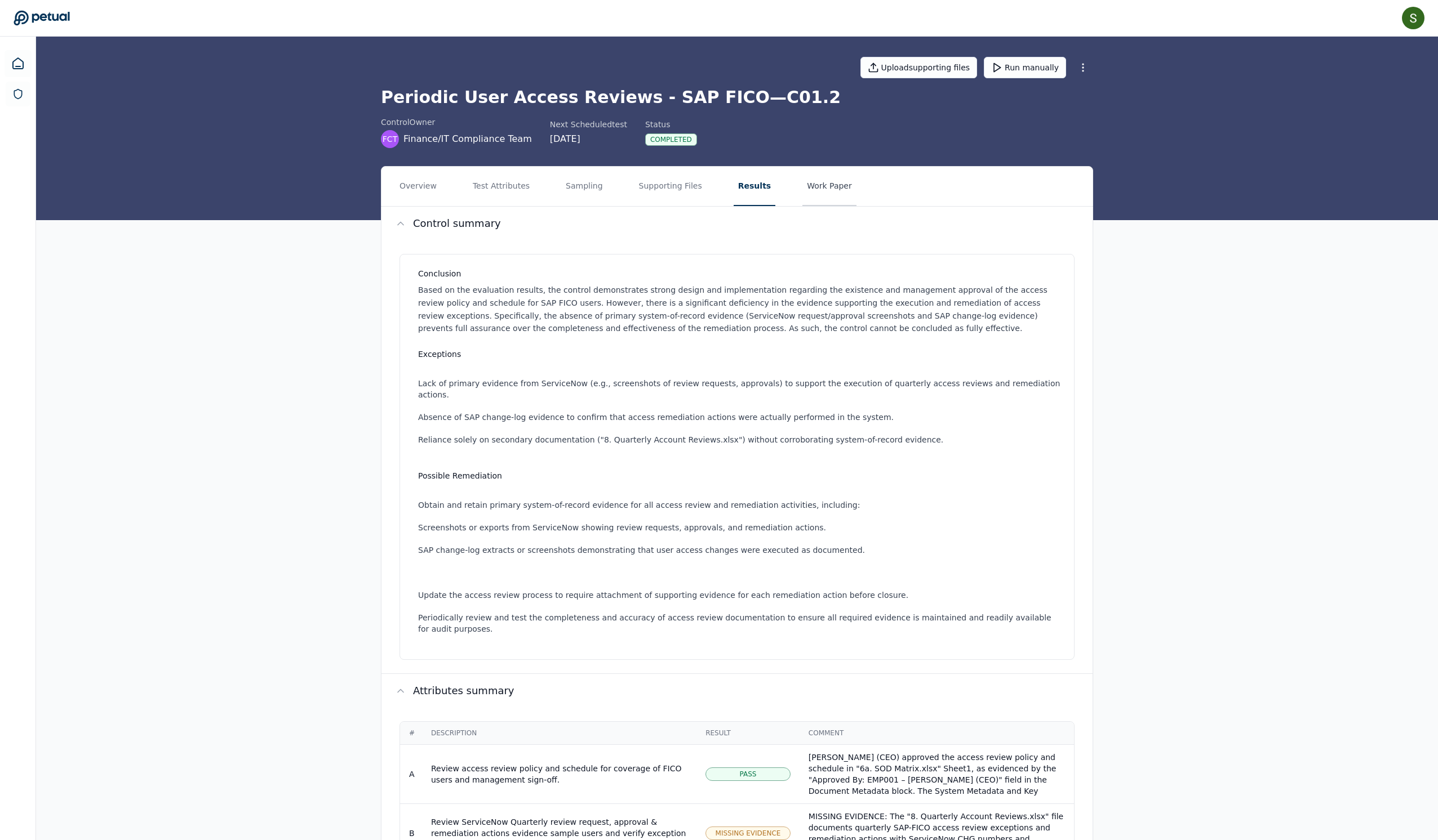
click at [857, 197] on button "Work Paper" at bounding box center [829, 186] width 54 height 39
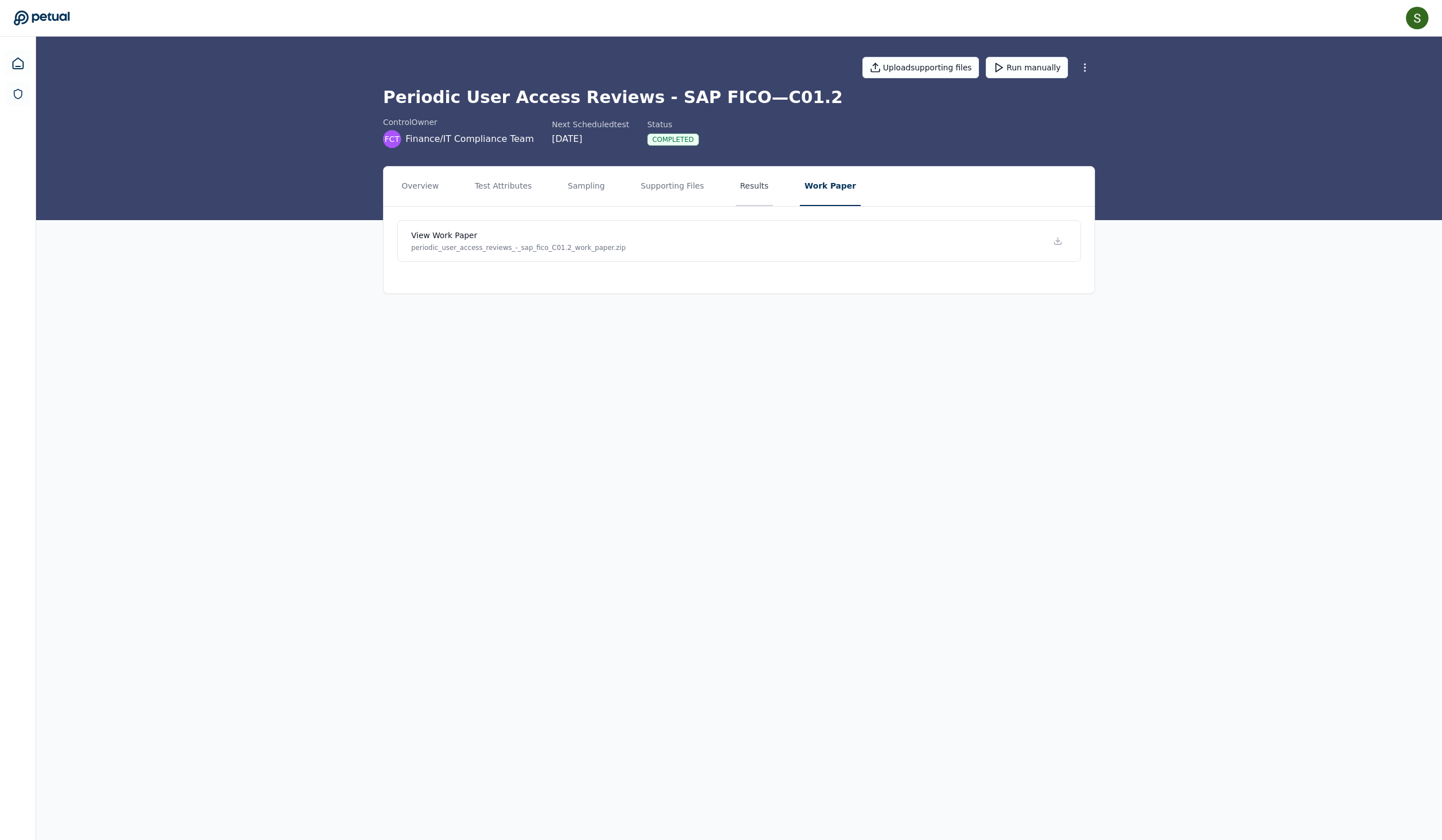
click at [773, 206] on button "Results" at bounding box center [754, 186] width 37 height 39
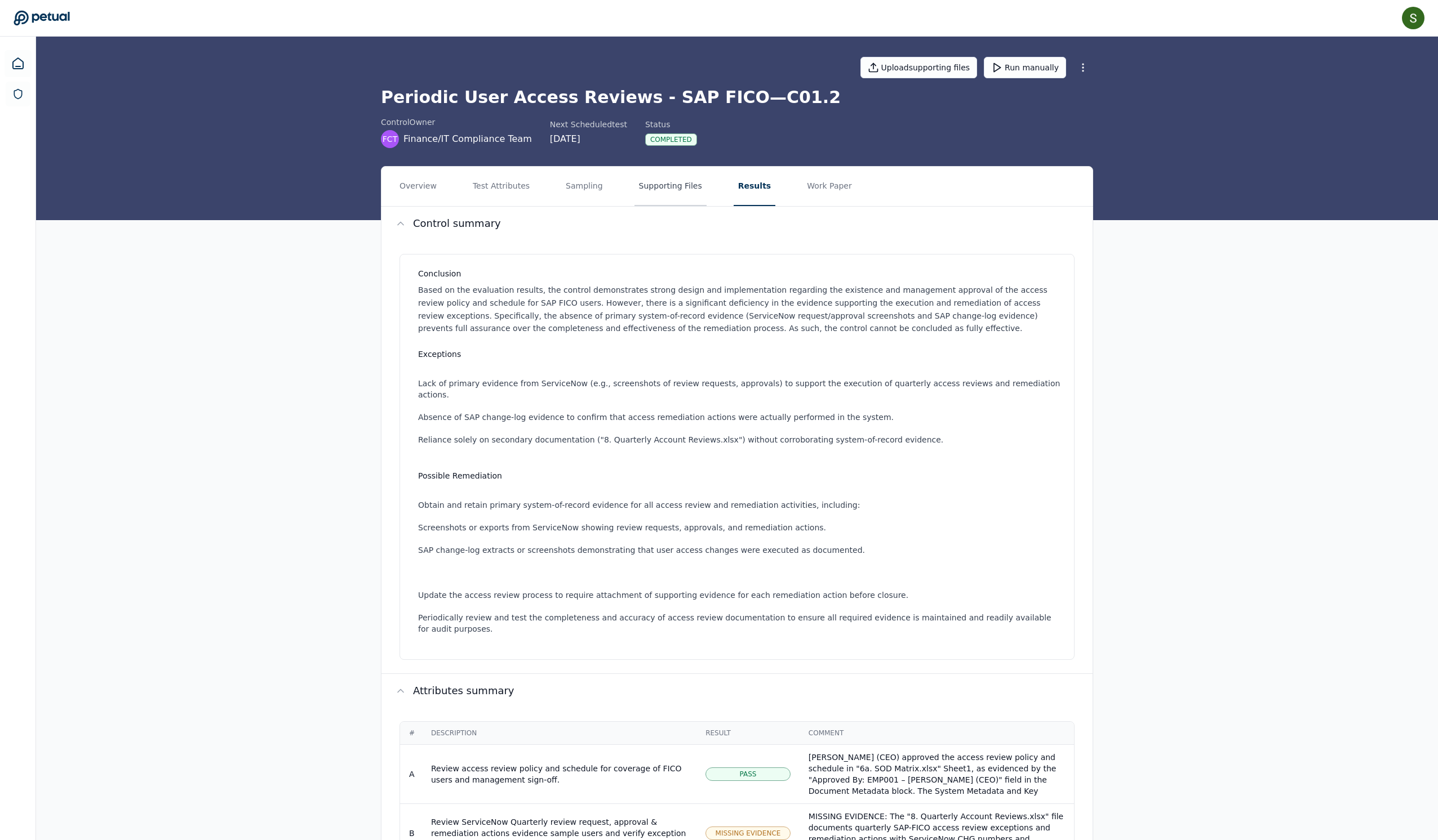
click at [706, 203] on button "Supporting Files" at bounding box center [670, 186] width 72 height 39
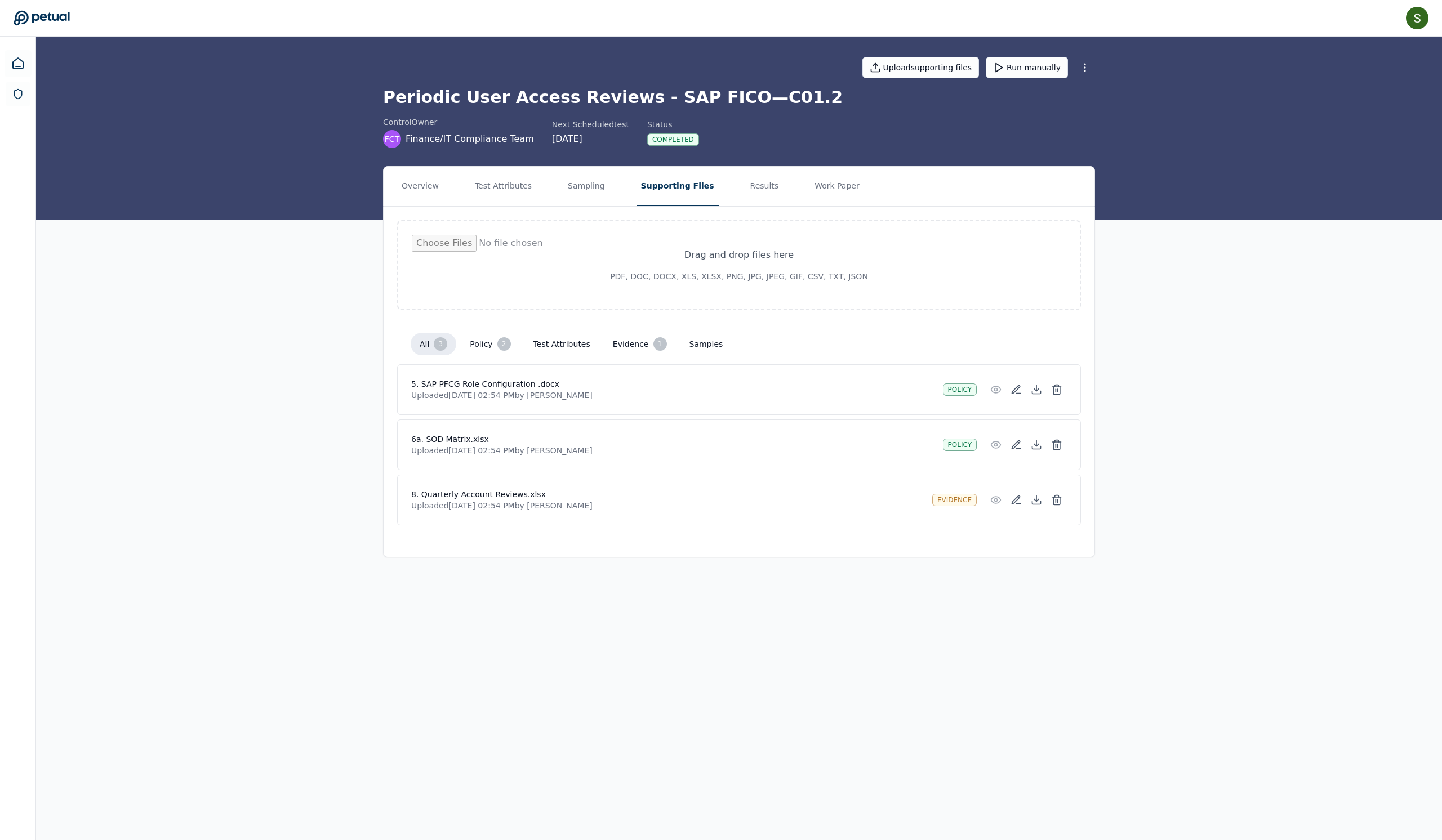
click at [686, 283] on input "file" at bounding box center [739, 265] width 654 height 61
type input "**********"
click at [1045, 78] on button "Run manually" at bounding box center [1026, 67] width 82 height 21
click at [57, 18] on icon at bounding box center [41, 18] width 56 height 16
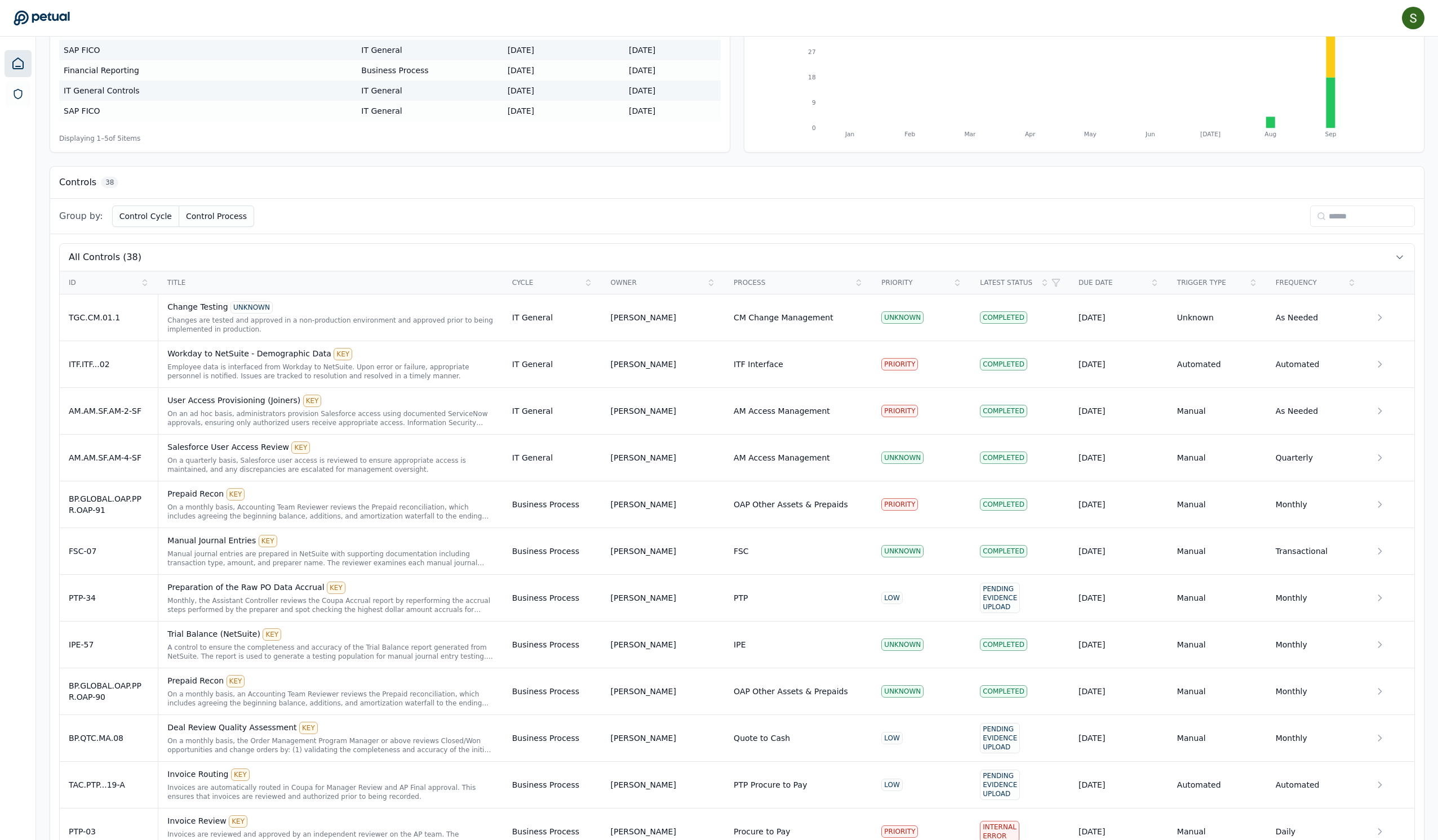
scroll to position [197, 0]
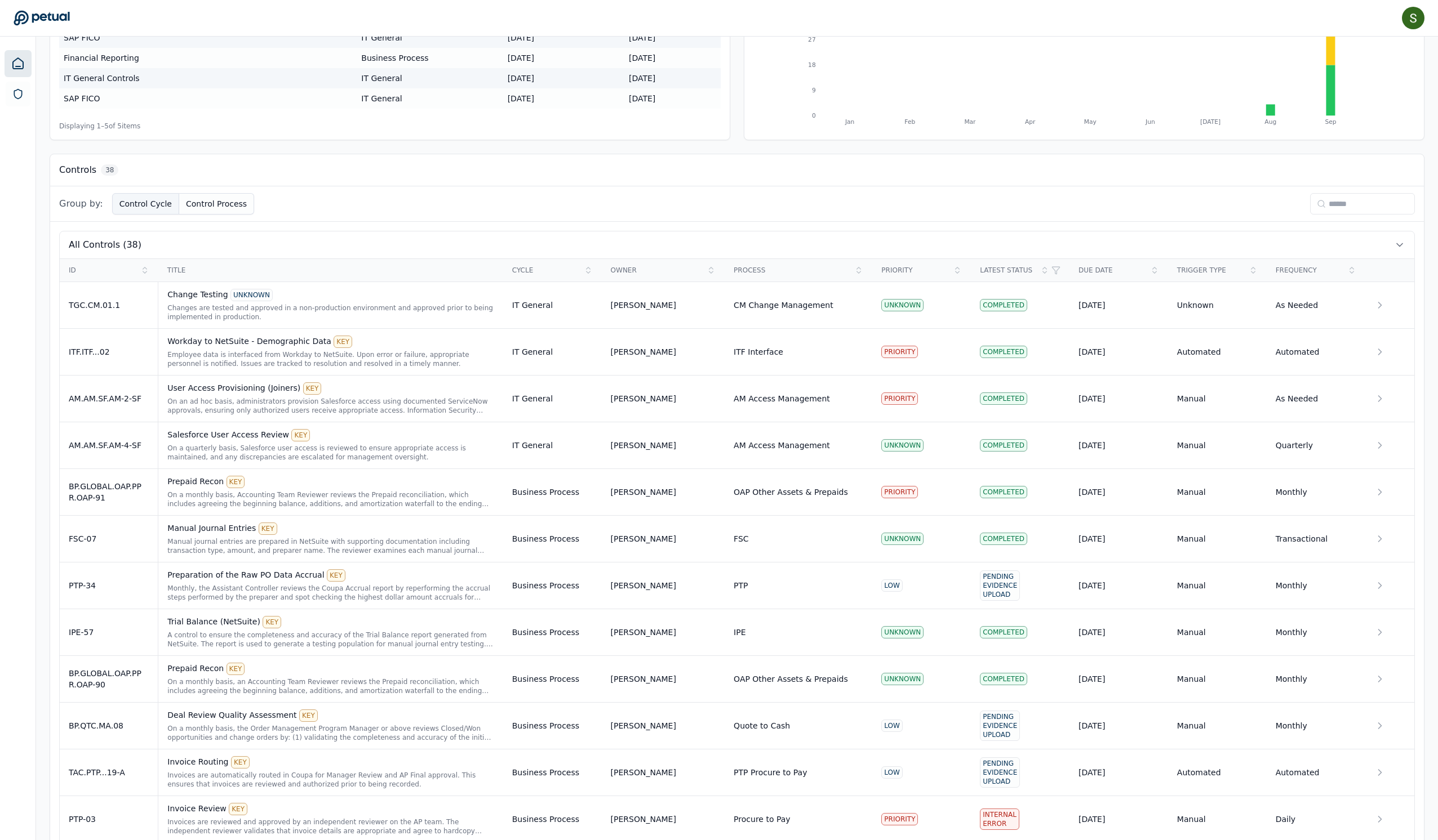
click at [179, 214] on button "Control Cycle" at bounding box center [146, 203] width 67 height 21
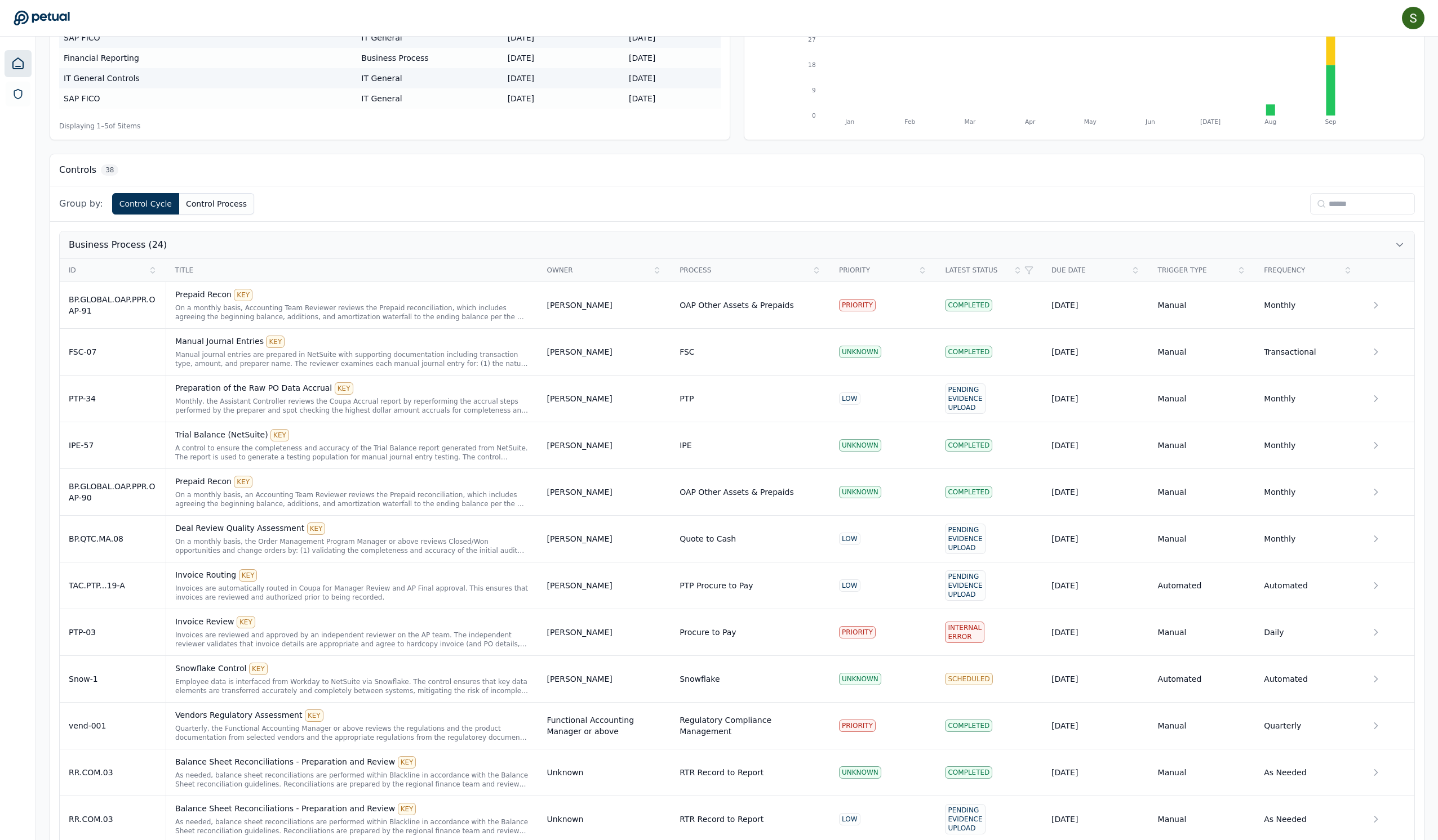
click at [178, 258] on button "Business Process (24)" at bounding box center [737, 245] width 1355 height 27
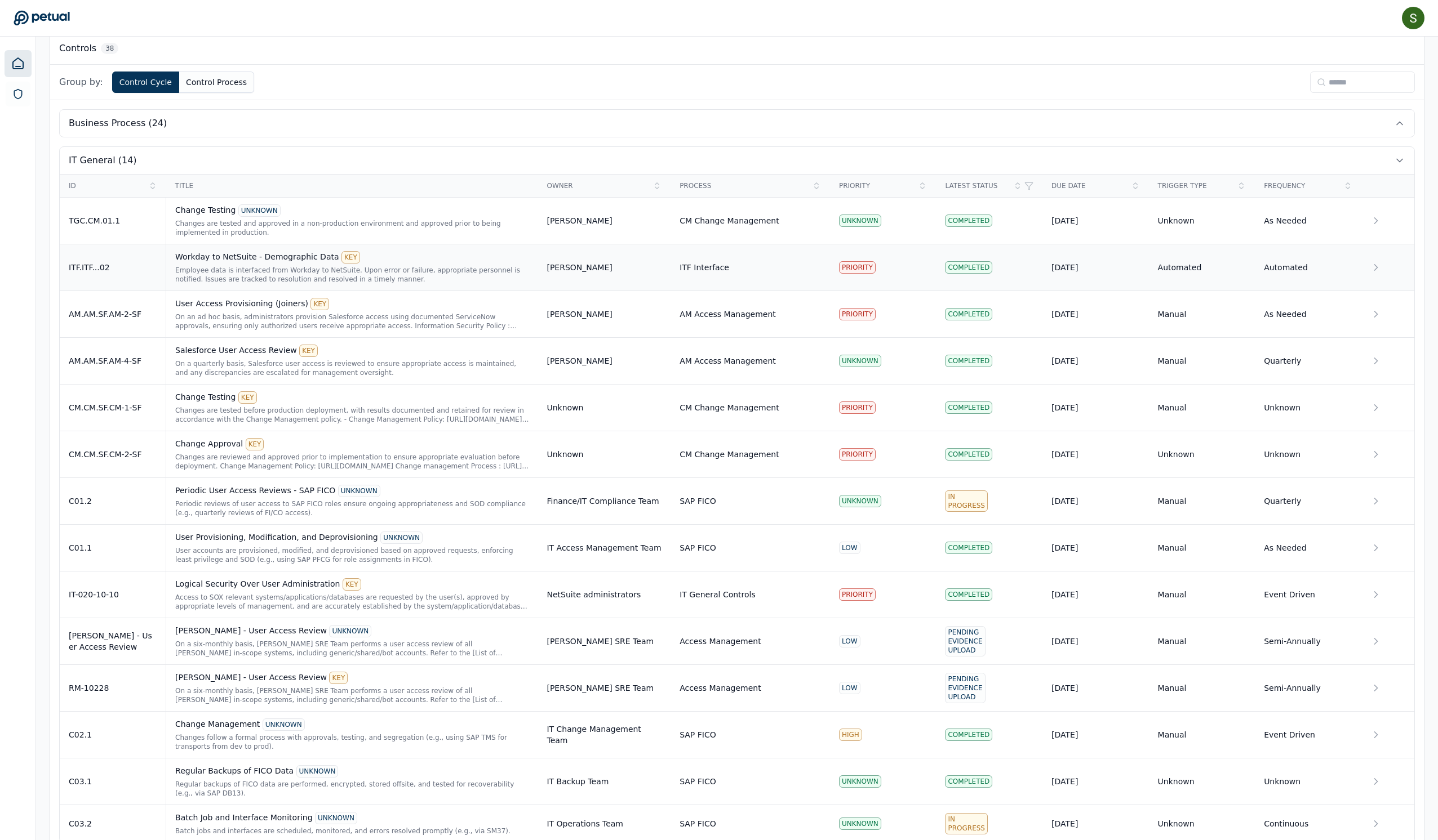
scroll to position [321, 0]
click at [134, 505] on div "C01.2" at bounding box center [112, 499] width 88 height 12
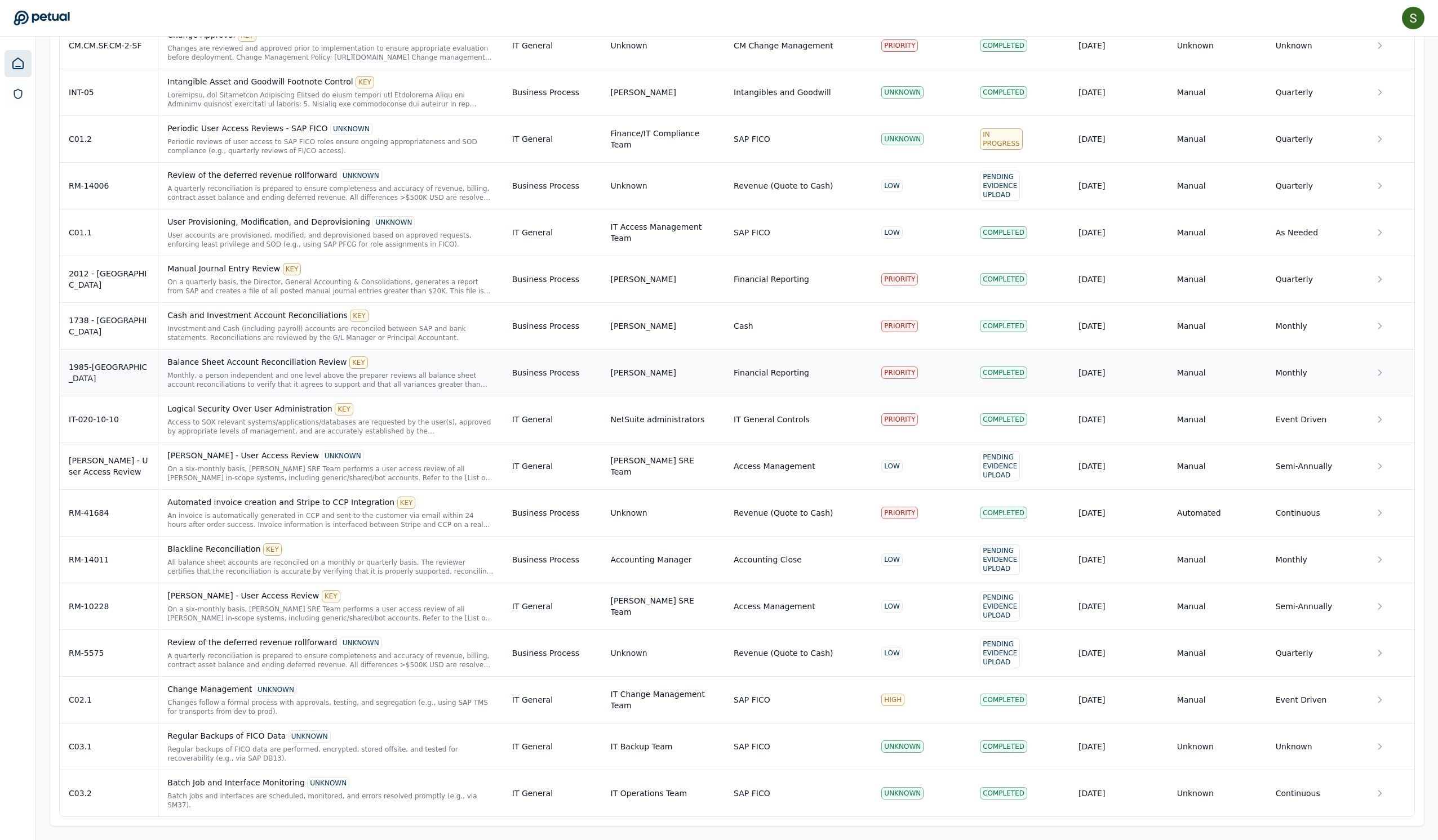
scroll to position [1648, 0]
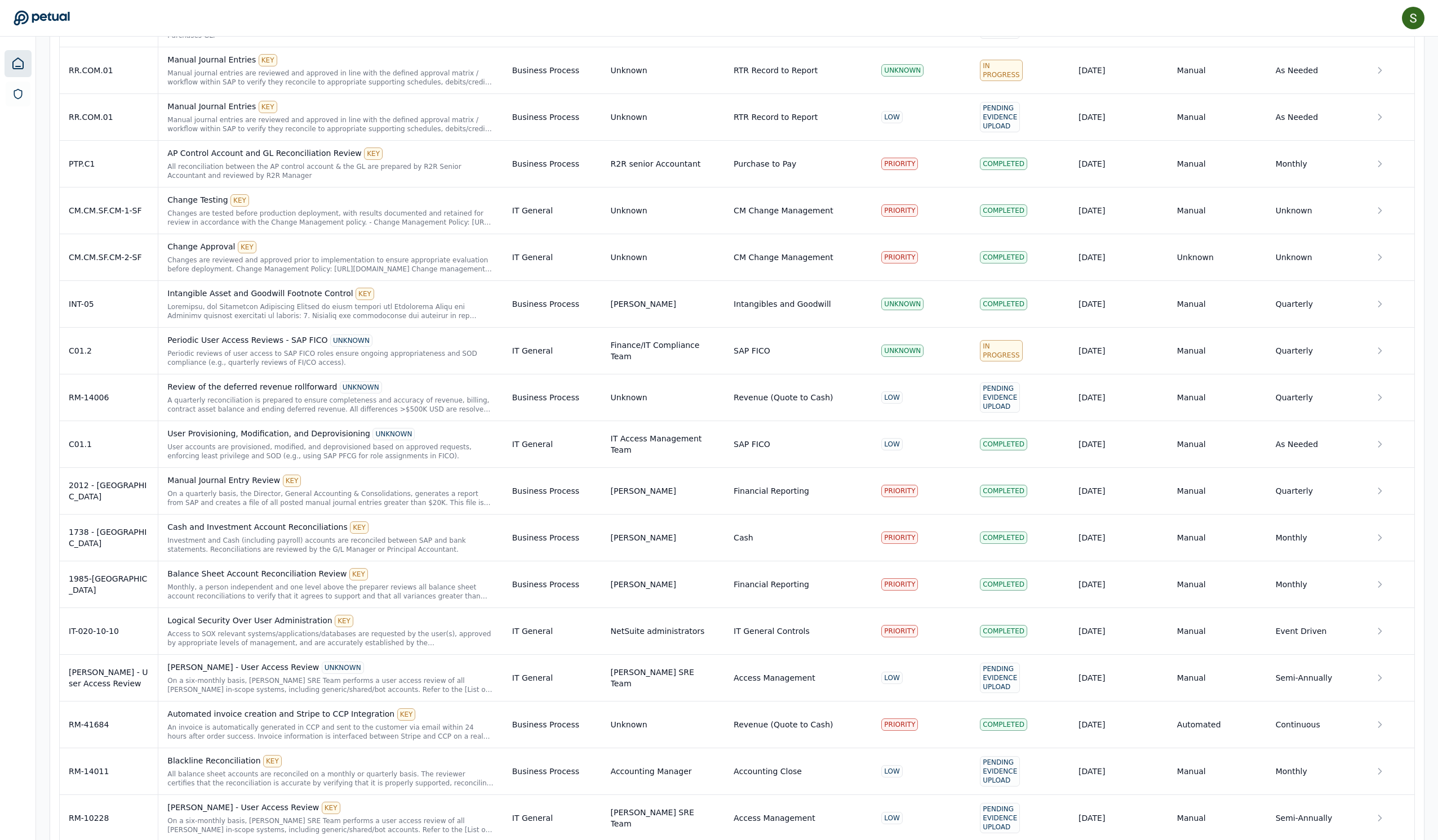
scroll to position [1228, 0]
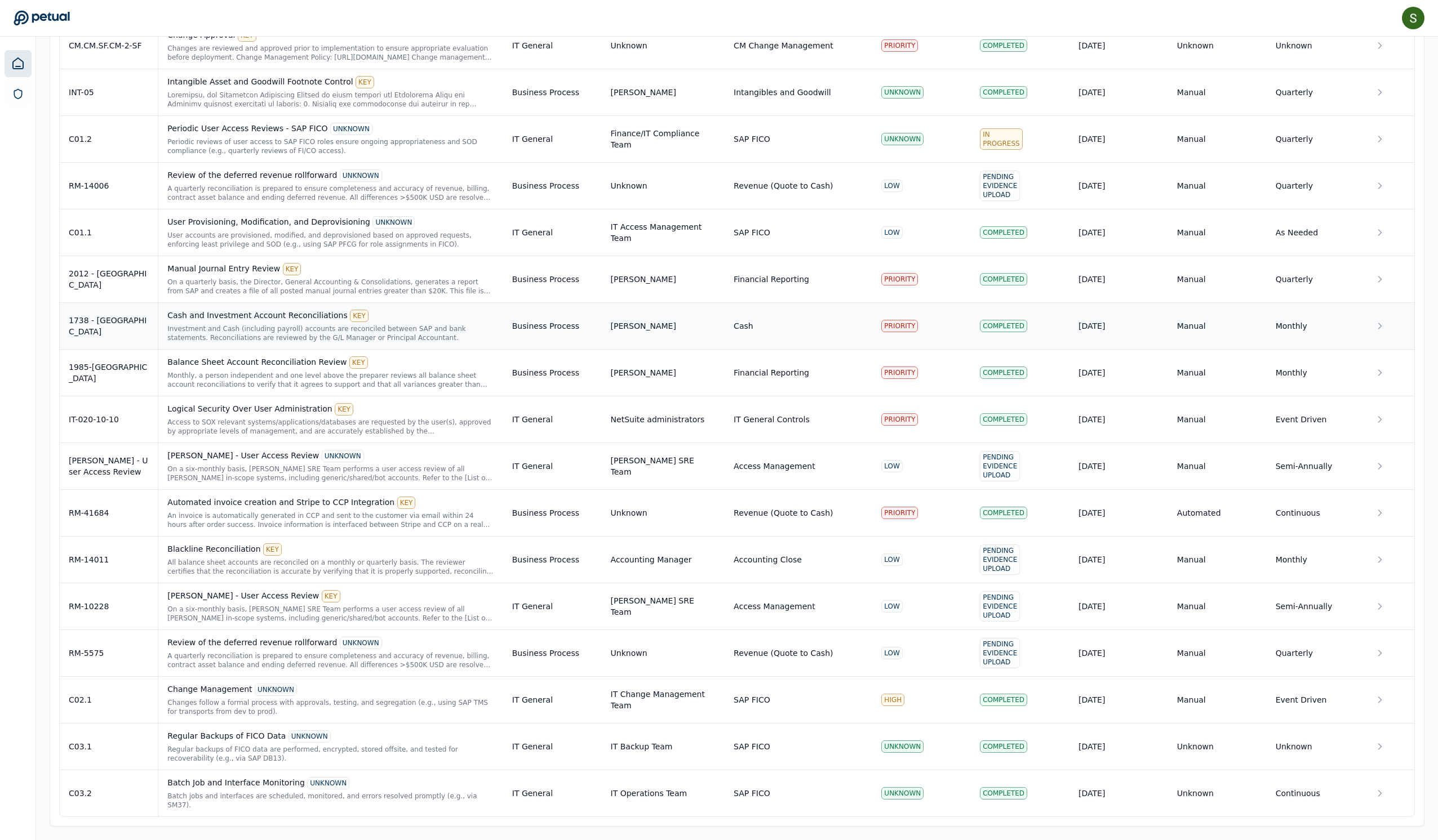
scroll to position [1803, 0]
click at [297, 684] on div "Change Management UNKNOWN Changes follow a formal process with approvals, testi…" at bounding box center [330, 700] width 326 height 33
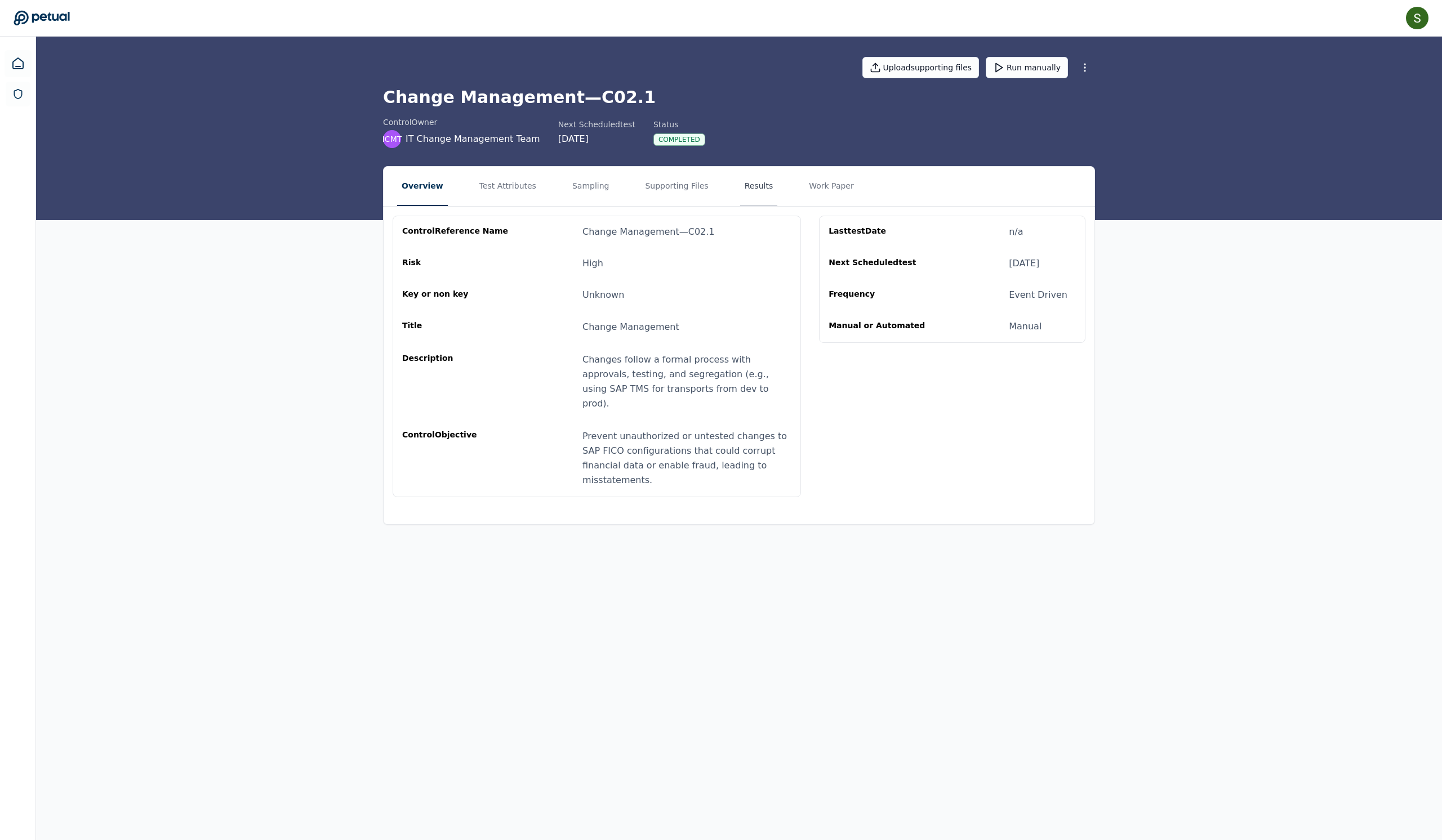
click at [778, 205] on button "Results" at bounding box center [758, 186] width 37 height 39
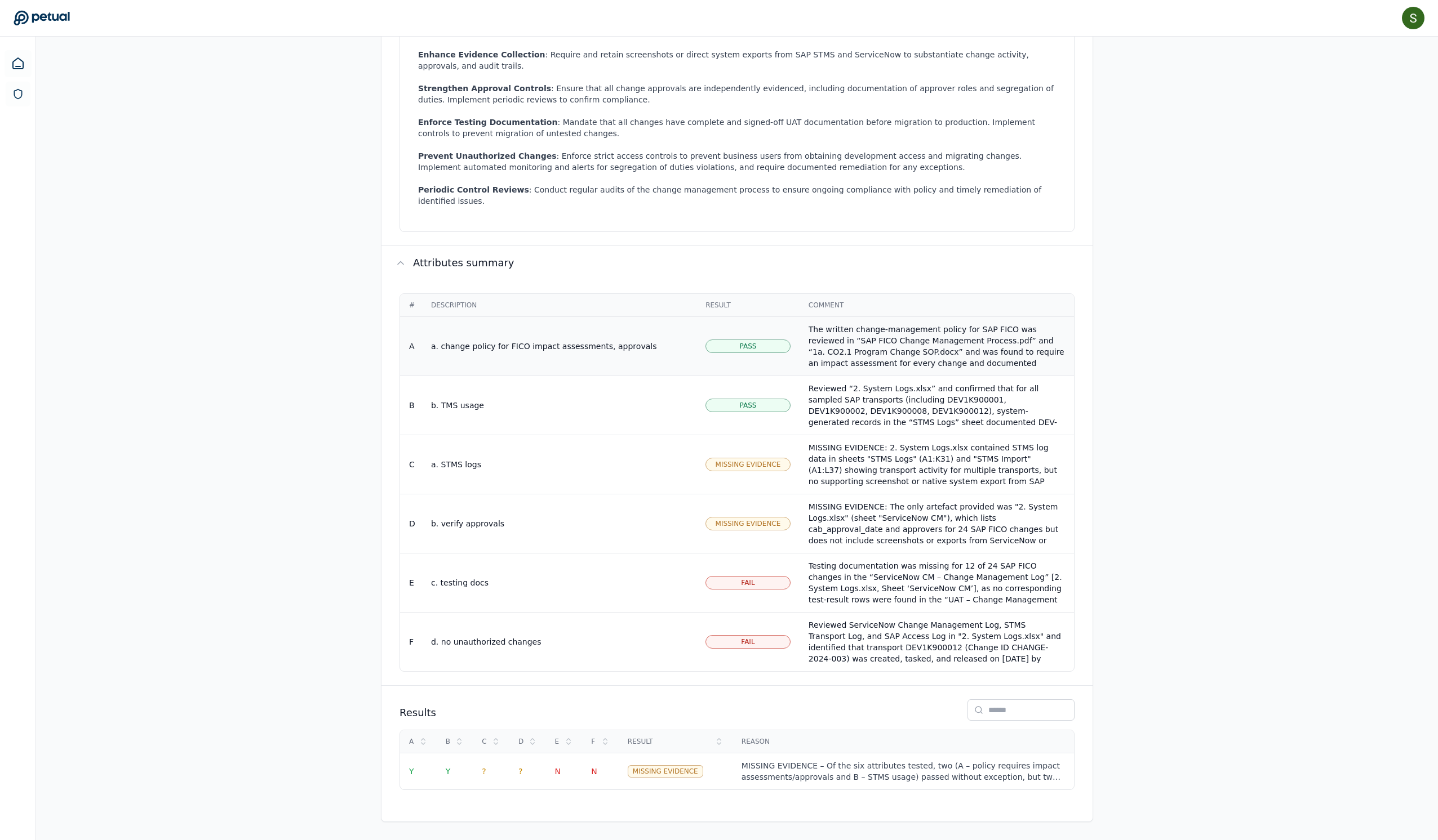
scroll to position [620, 0]
click at [981, 527] on div "MISSING EVIDENCE: 2. System Logs.xlsx contained STMS log data in sheets "STMS L…" at bounding box center [936, 487] width 257 height 90
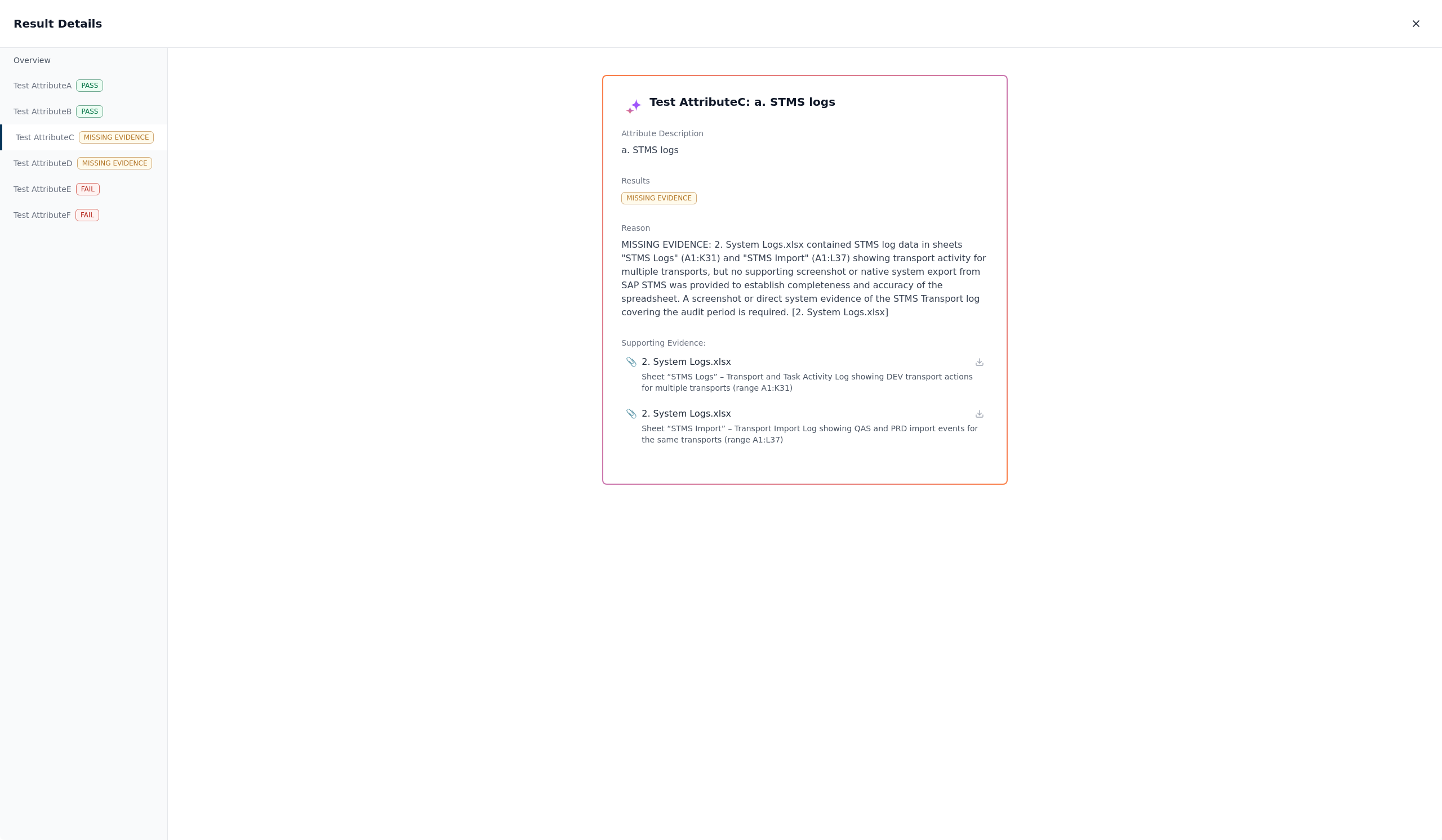
click at [470, 207] on div "Test Attribute C : a. STMS logs Attribute Description a. STMS logs Results Miss…" at bounding box center [805, 444] width 1274 height 793
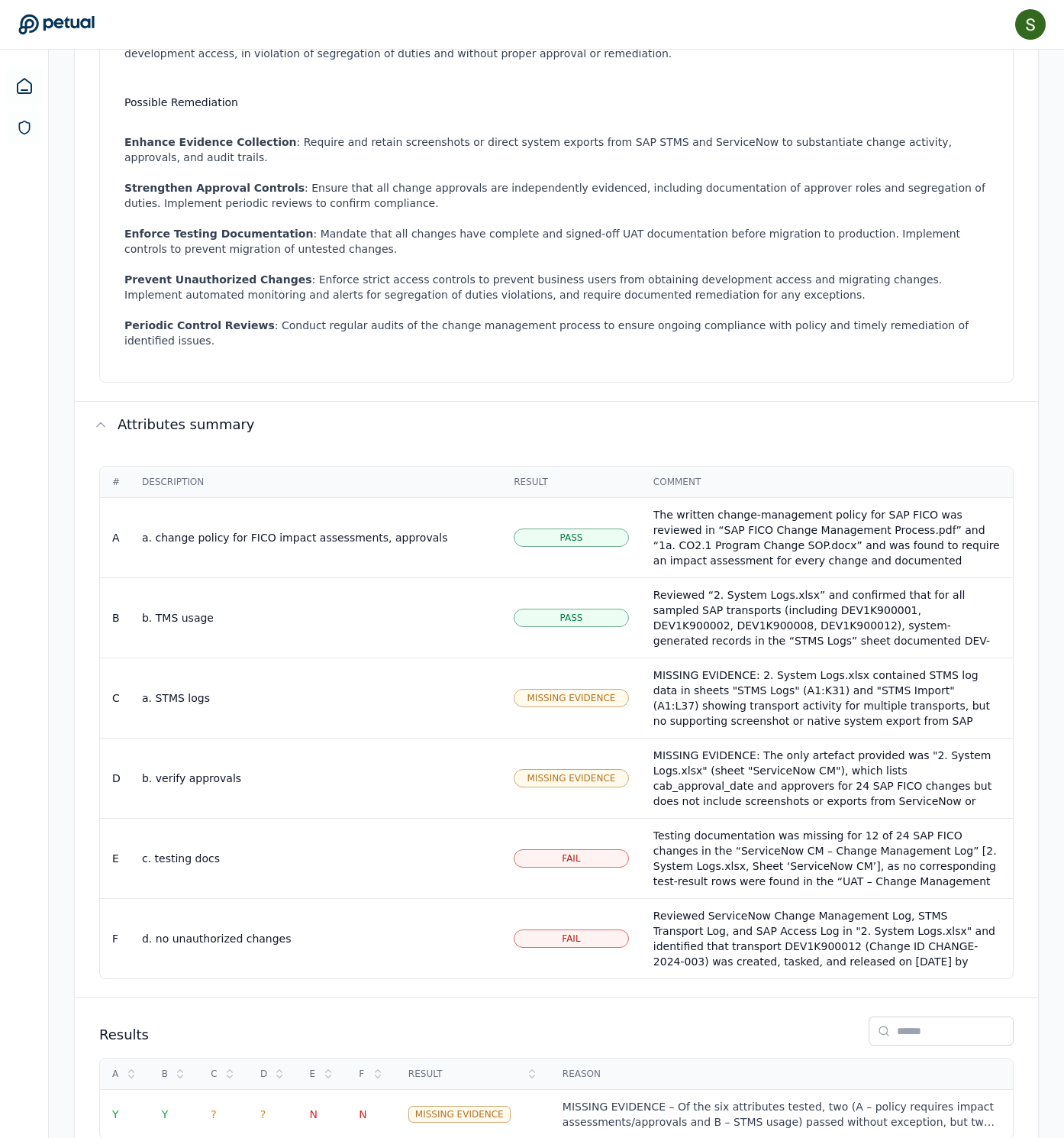
scroll to position [638, 0]
click at [794, 788] on div "MISSING EVIDENCE: 2. System Logs.xlsx contained STMS log data in sheets "STMS L…" at bounding box center [827, 727] width 348 height 122
click at [794, 877] on body "[PERSON_NAME] [PERSON_NAME][EMAIL_ADDRESS] Sign out Upload supporting files Run…" at bounding box center [532, 284] width 1064 height 1844
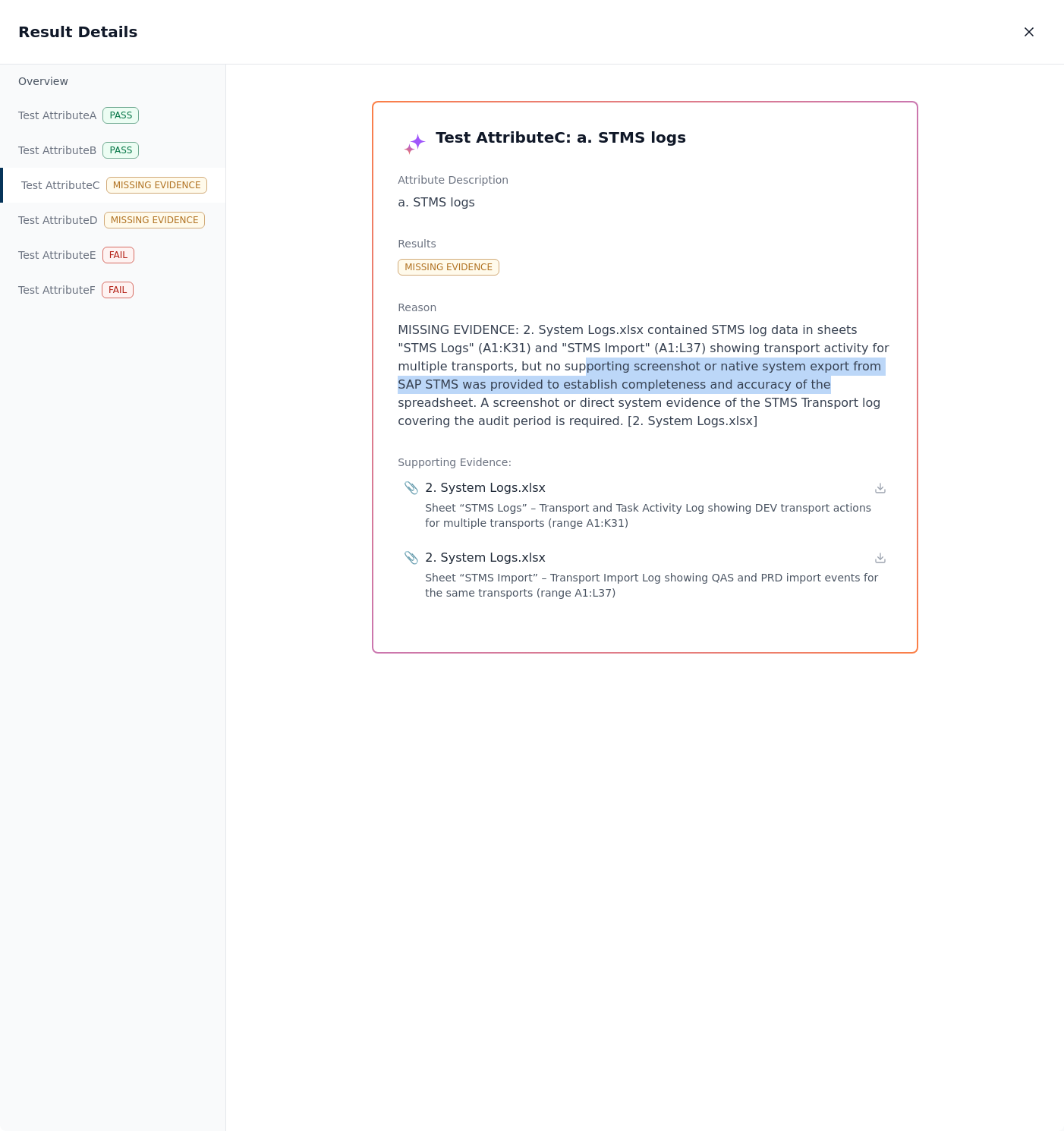
drag, startPoint x: 607, startPoint y: 410, endPoint x: 911, endPoint y: 433, distance: 304.9
click at [893, 430] on p "MISSING EVIDENCE: 2. System Logs.xlsx contained STMS log data in sheets "STMS L…" at bounding box center [645, 375] width 495 height 109
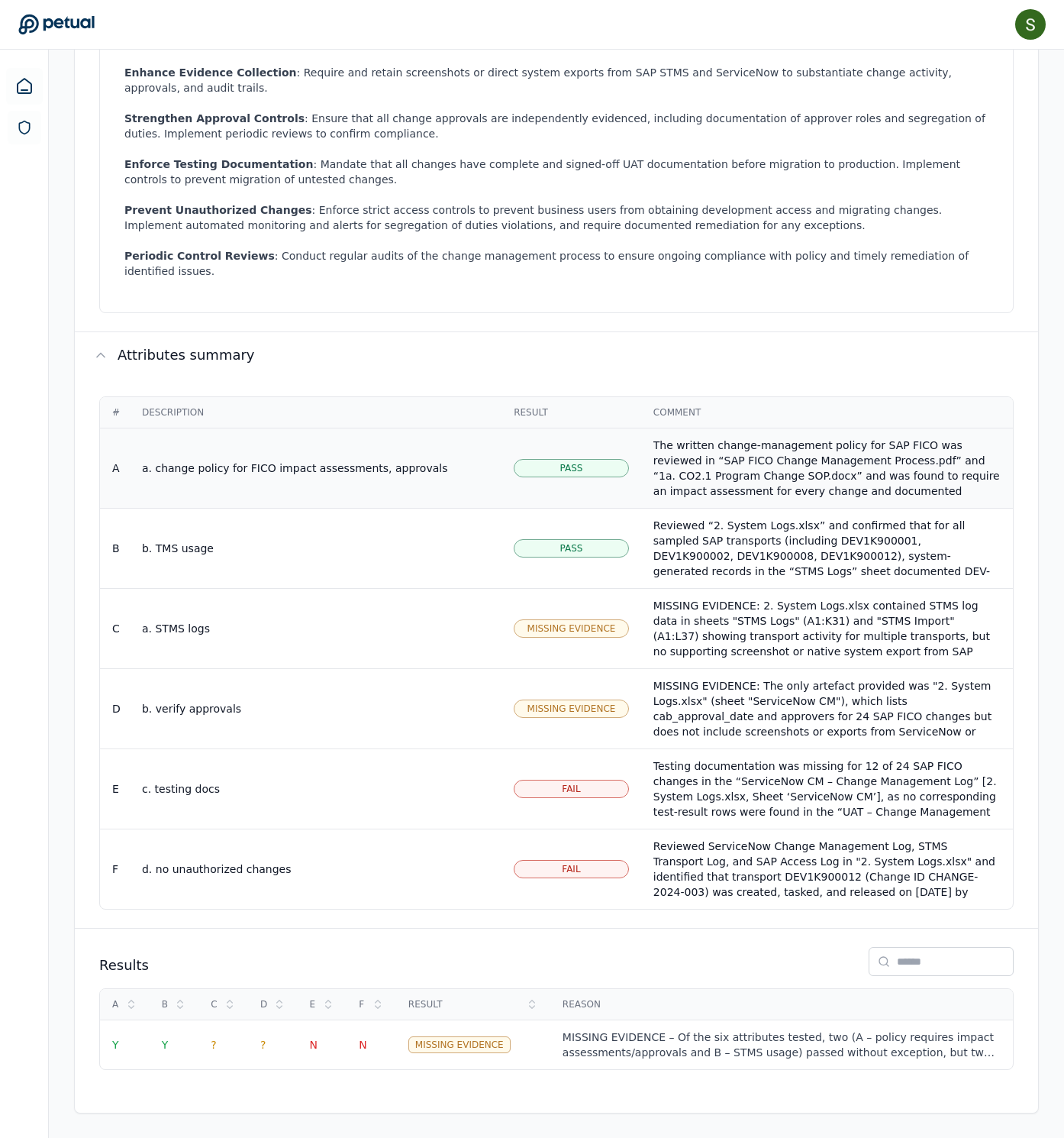
scroll to position [976, 0]
click at [752, 598] on div "MISSING EVIDENCE: 2. System Logs.xlsx contained STMS log data in sheets "STMS L…" at bounding box center [827, 658] width 348 height 122
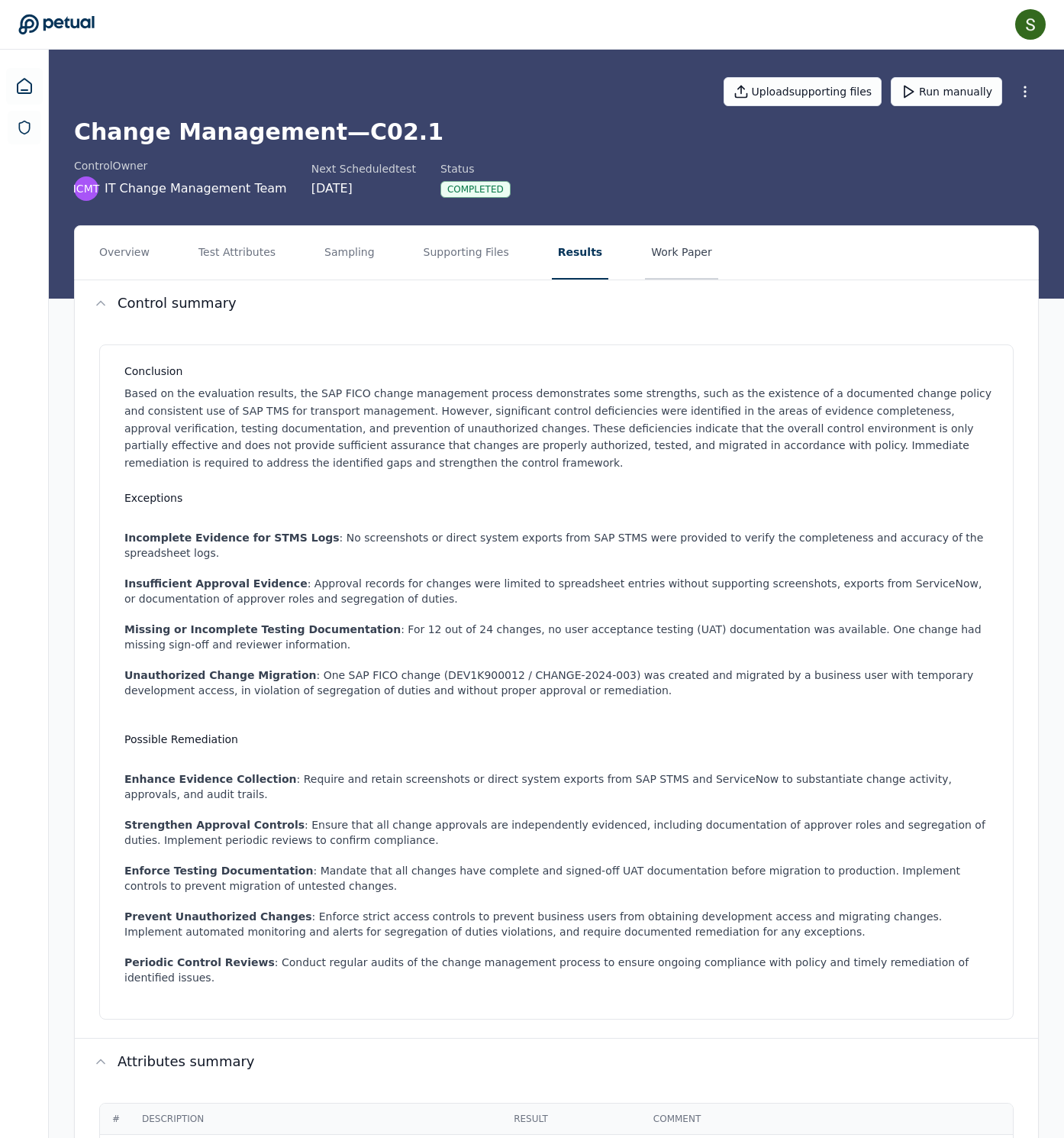
click at [718, 279] on button "Work Paper" at bounding box center [681, 253] width 73 height 53
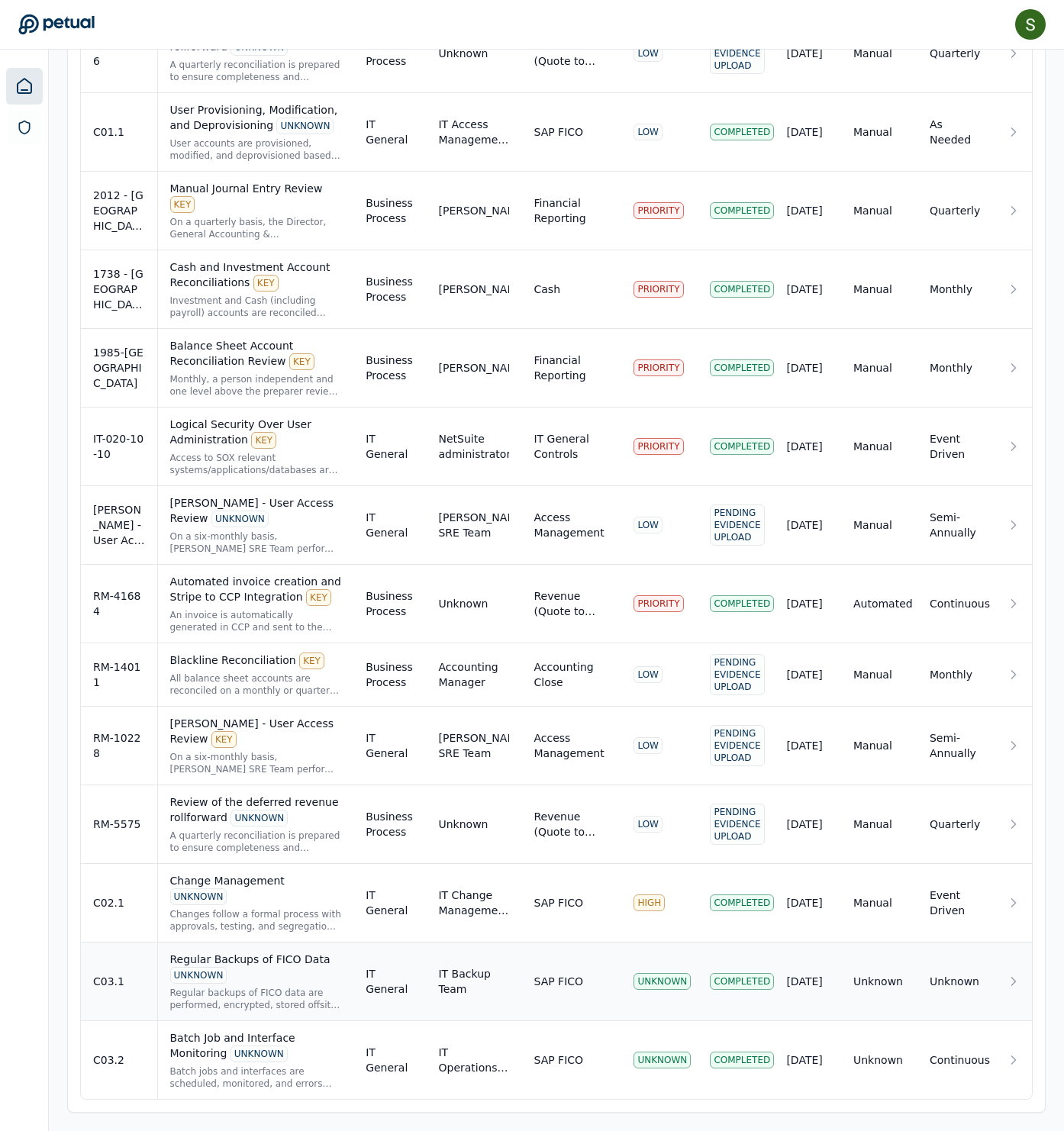
scroll to position [2847, 0]
click at [293, 956] on div "Regular Backups of FICO Data UNKNOWN" at bounding box center [256, 968] width 171 height 32
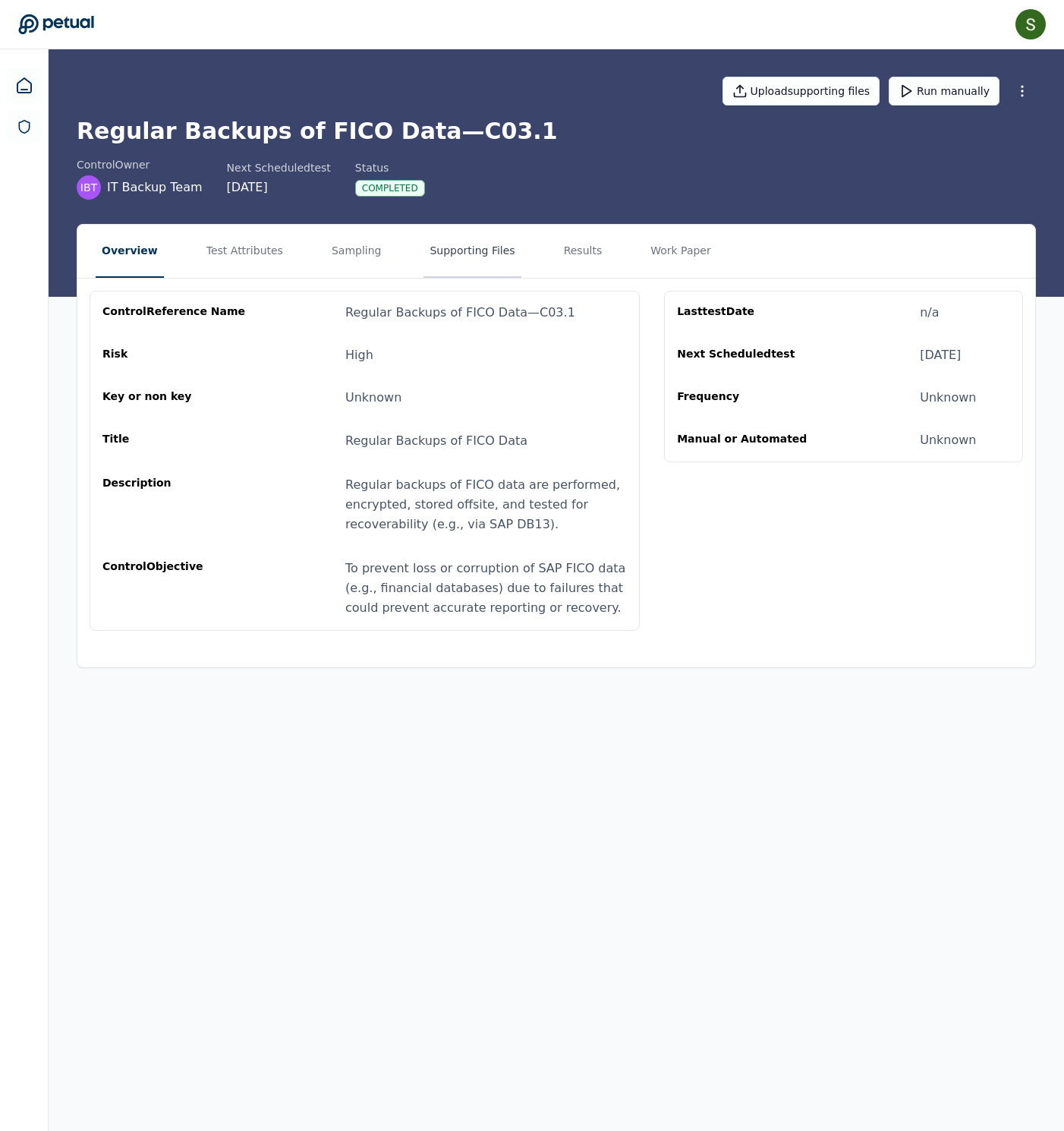
click at [521, 267] on button "Supporting Files" at bounding box center [472, 251] width 97 height 53
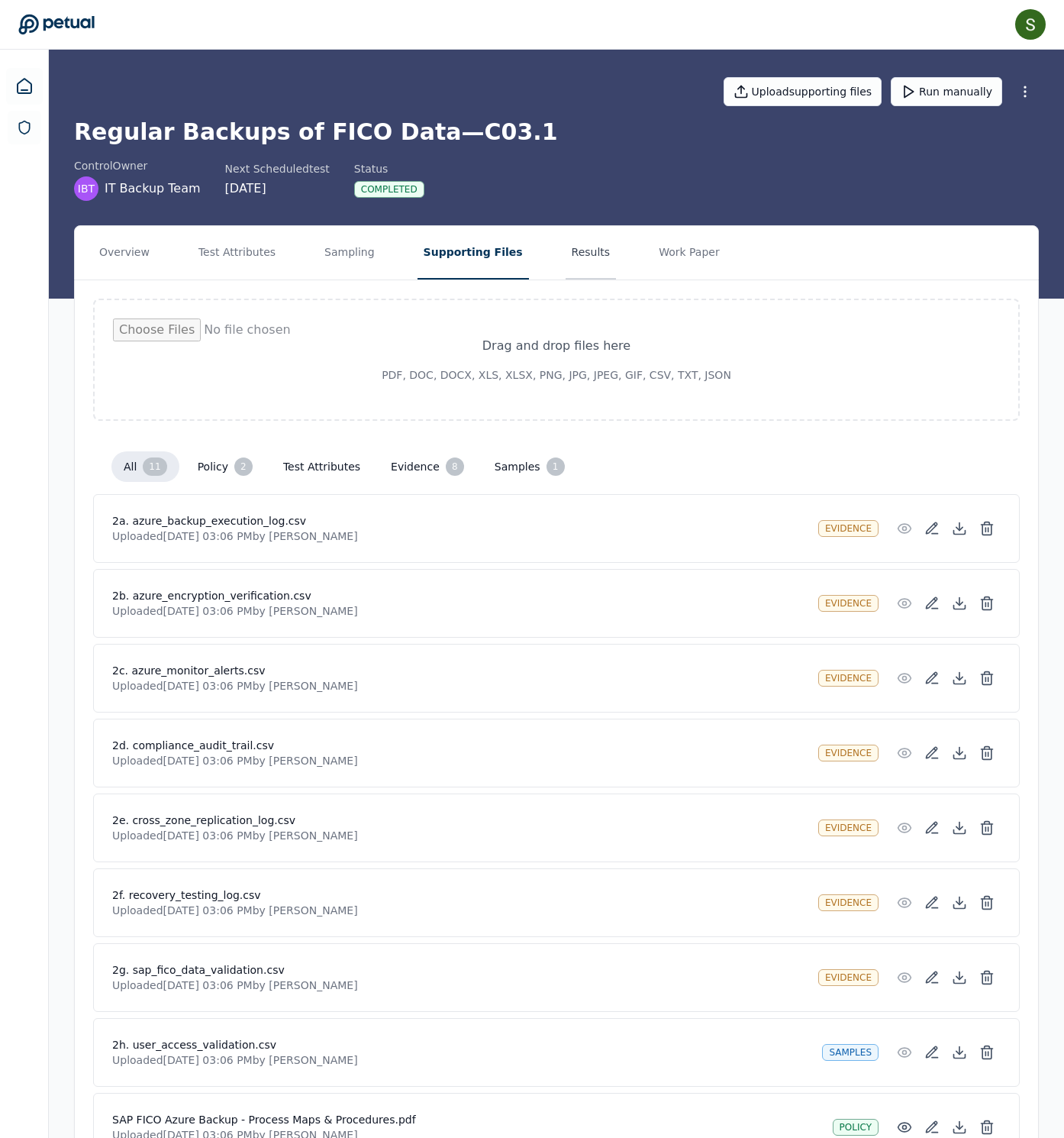
click at [617, 279] on button "Results" at bounding box center [591, 253] width 51 height 53
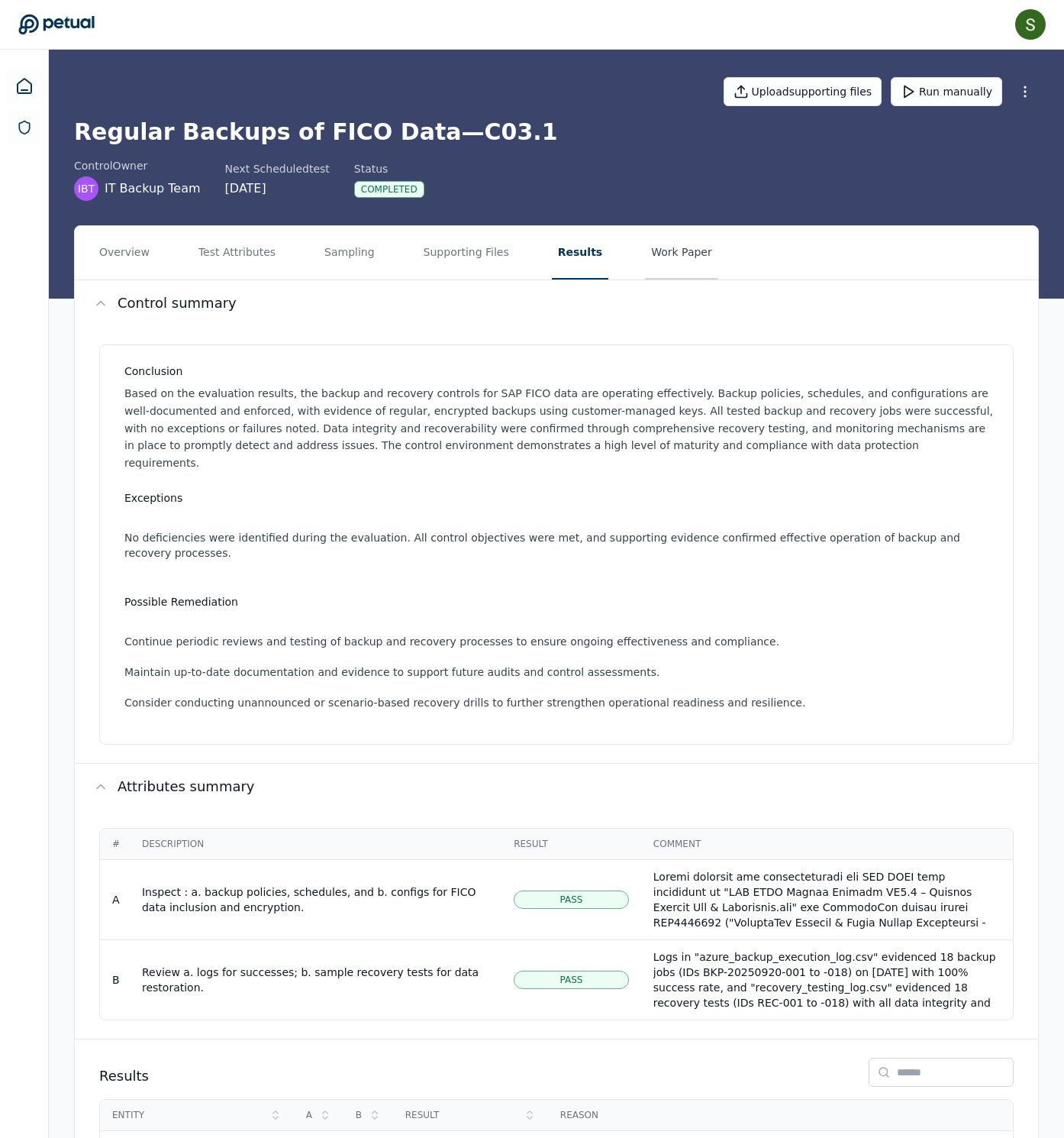
click at [718, 272] on button "Work Paper" at bounding box center [681, 253] width 73 height 53
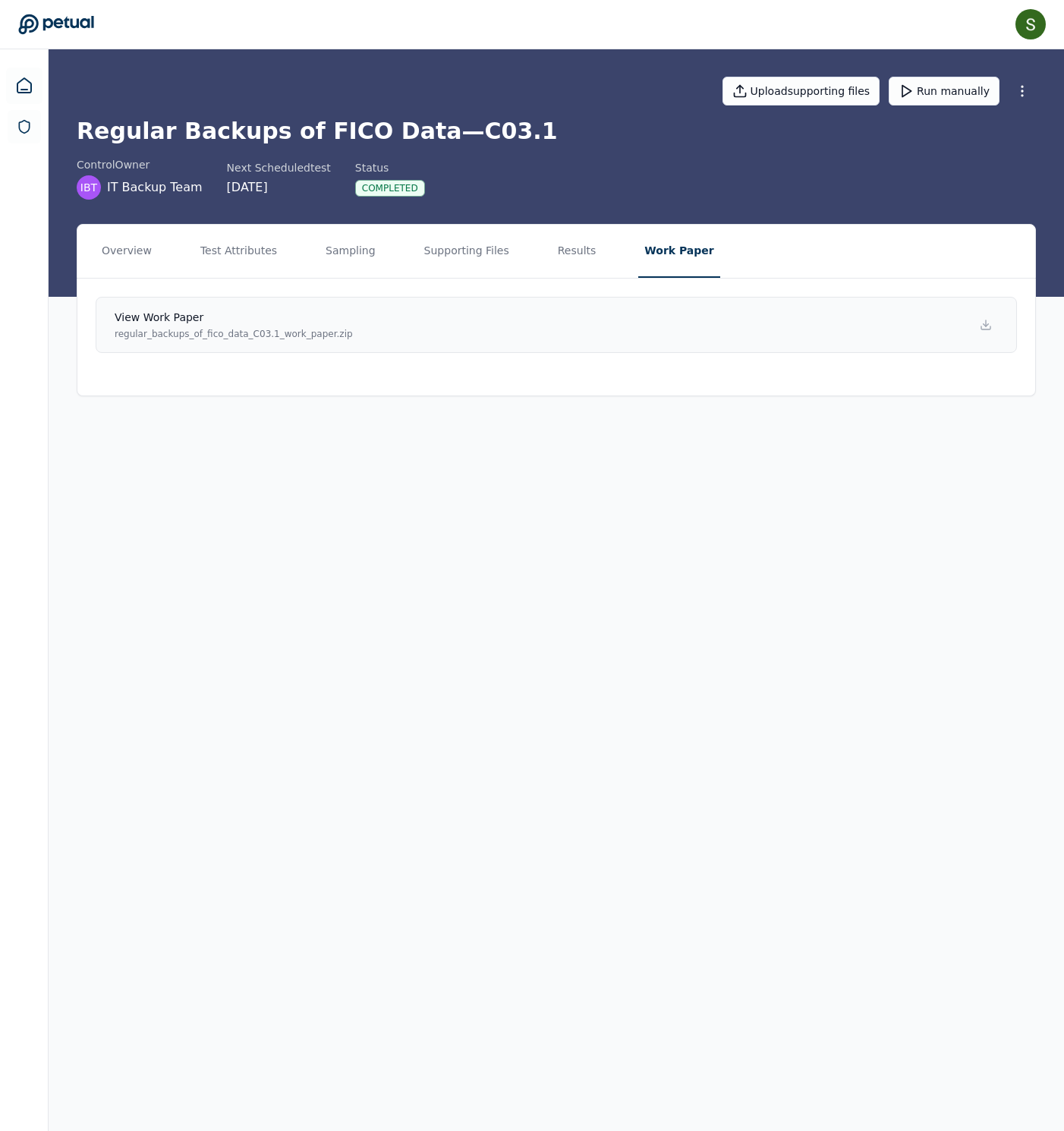
click at [343, 340] on p "regular_backups_of_fico_data_C03.1_work_paper.zip" at bounding box center [234, 334] width 238 height 12
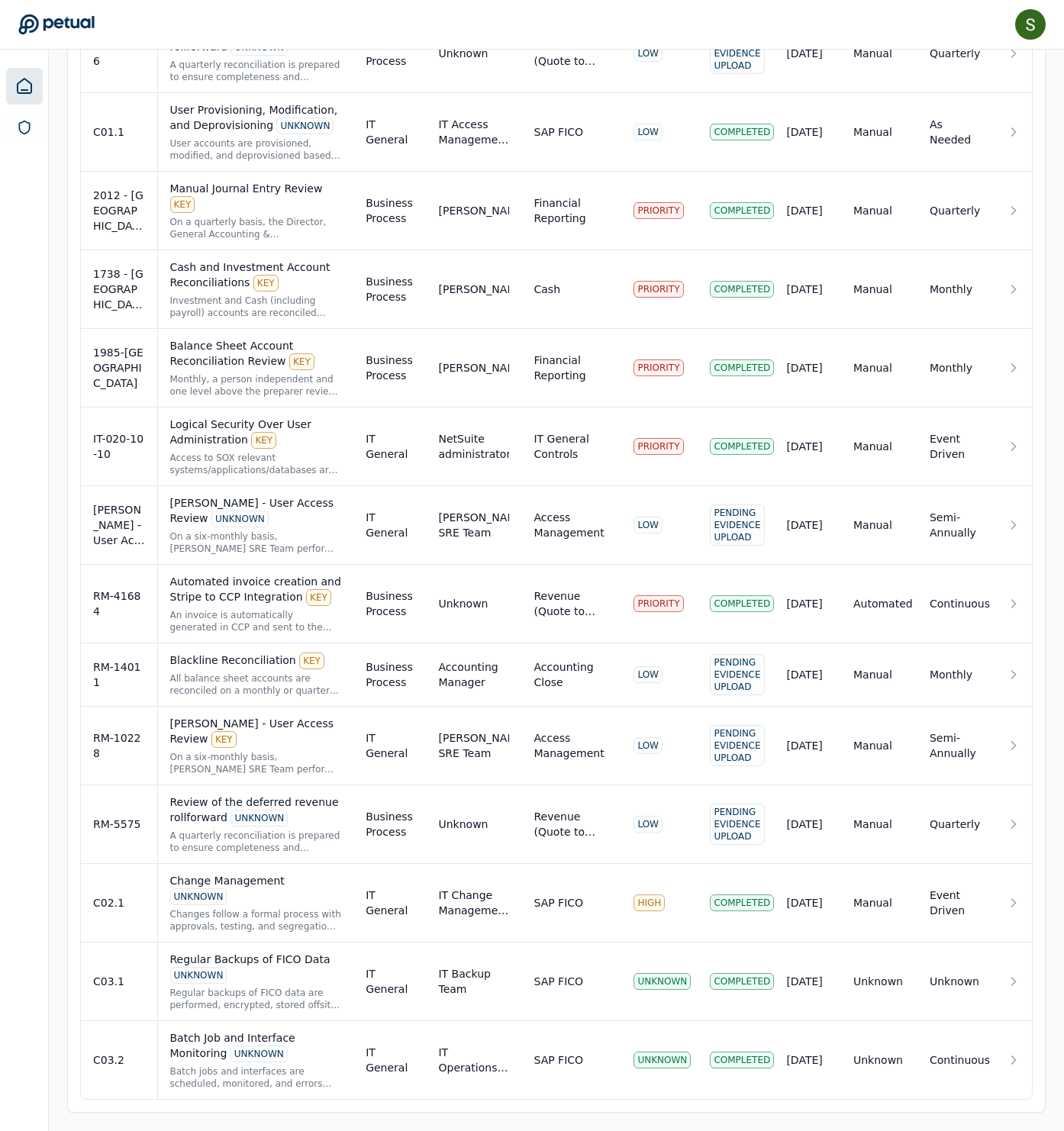
scroll to position [2847, 0]
click at [249, 1040] on div "Batch Job and Interface Monitoring UNKNOWN" at bounding box center [256, 1046] width 171 height 32
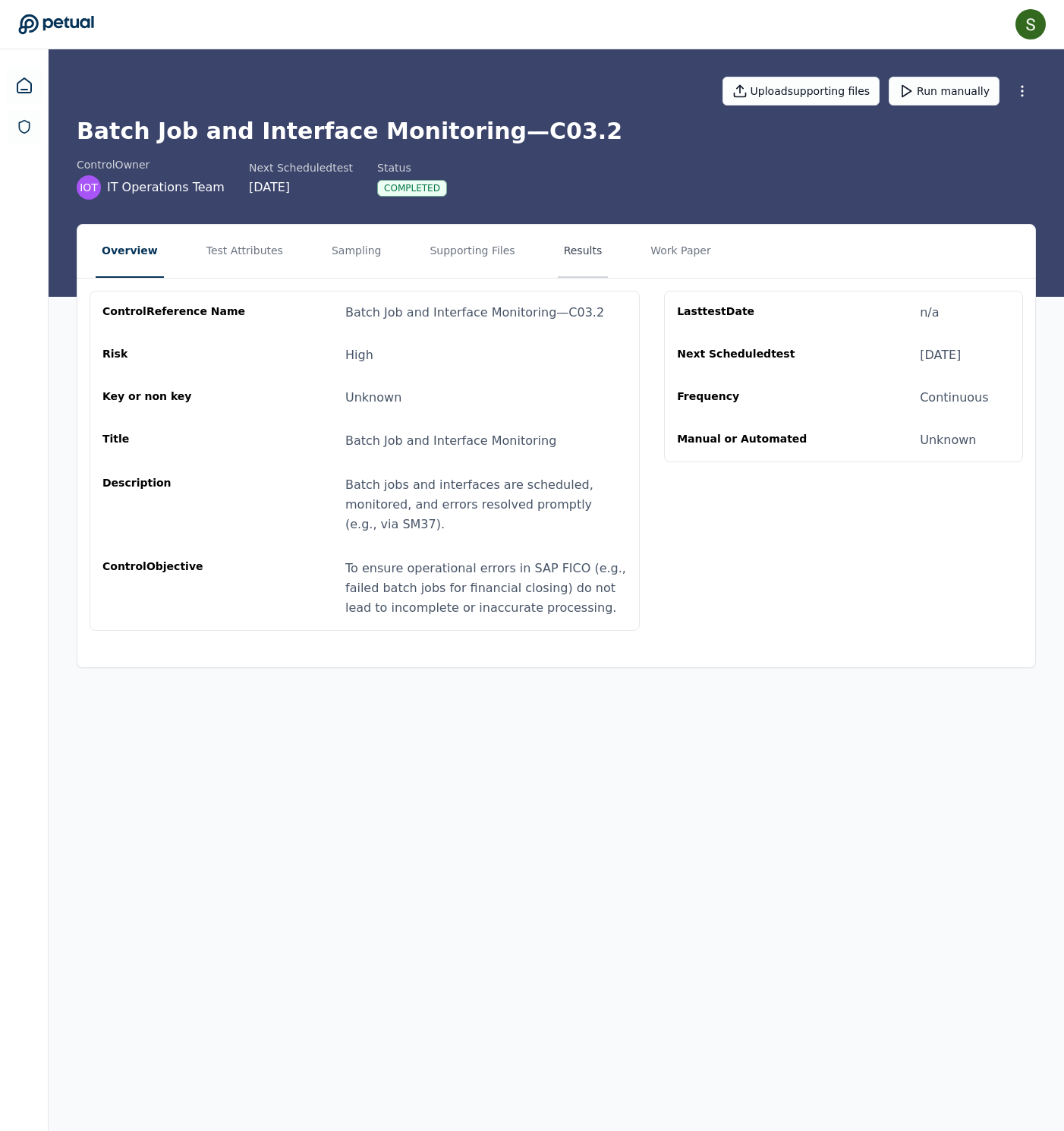
click at [609, 278] on button "Results" at bounding box center [583, 251] width 50 height 53
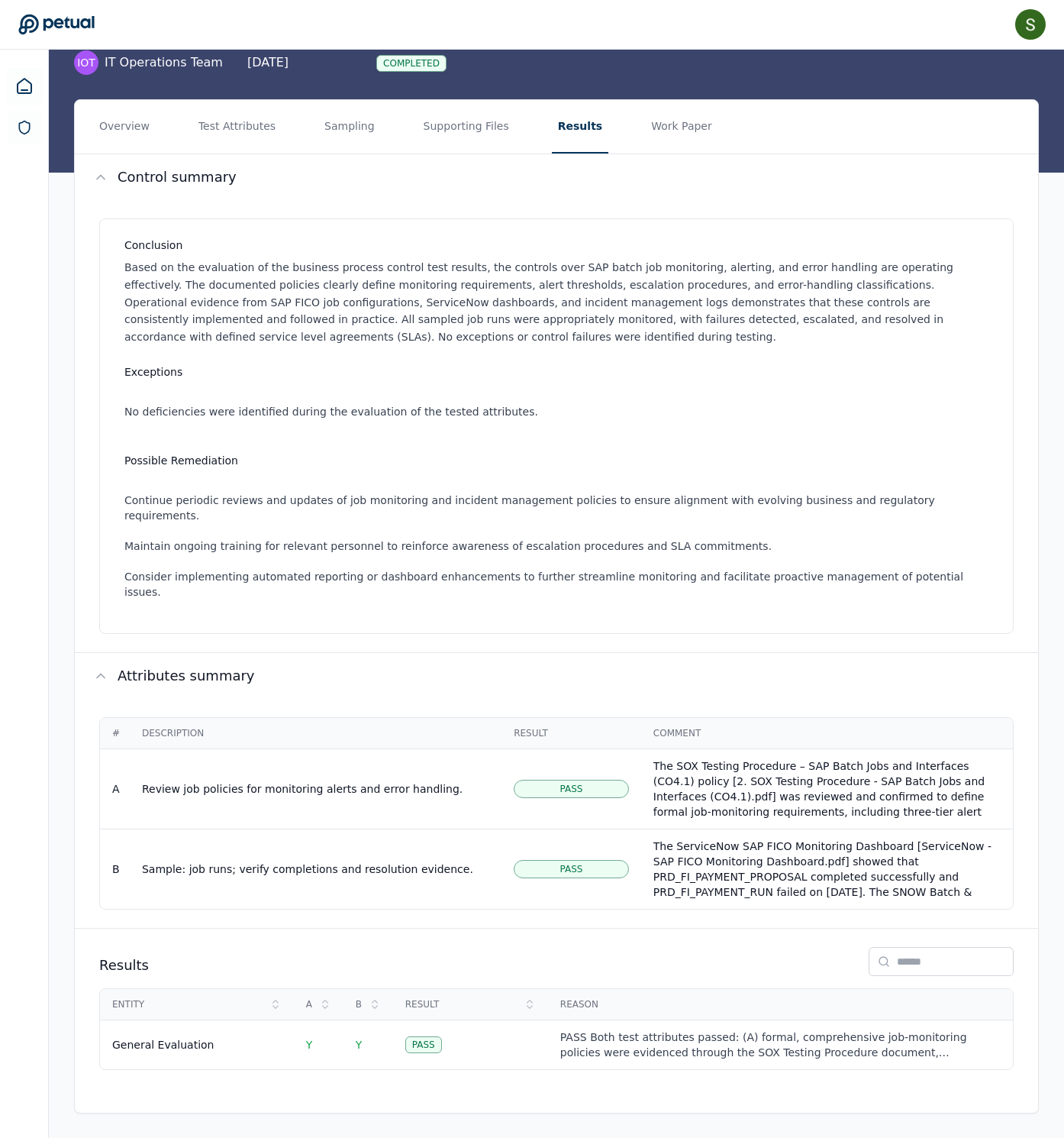
scroll to position [310, 0]
click at [384, 828] on td "Sample: job runs; verify completions and resolution evidence." at bounding box center [315, 868] width 372 height 80
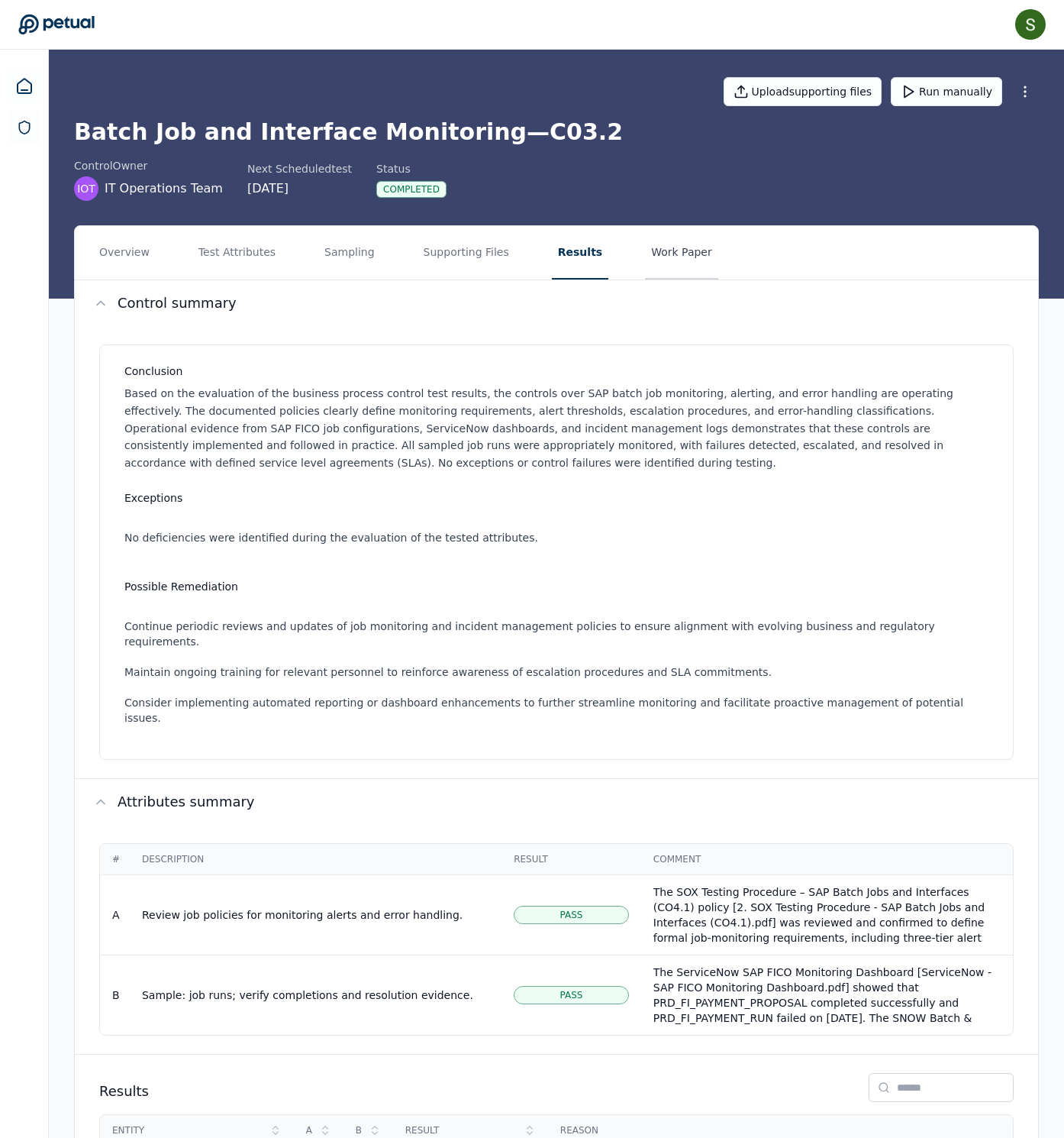
click at [718, 279] on button "Work Paper" at bounding box center [681, 253] width 73 height 53
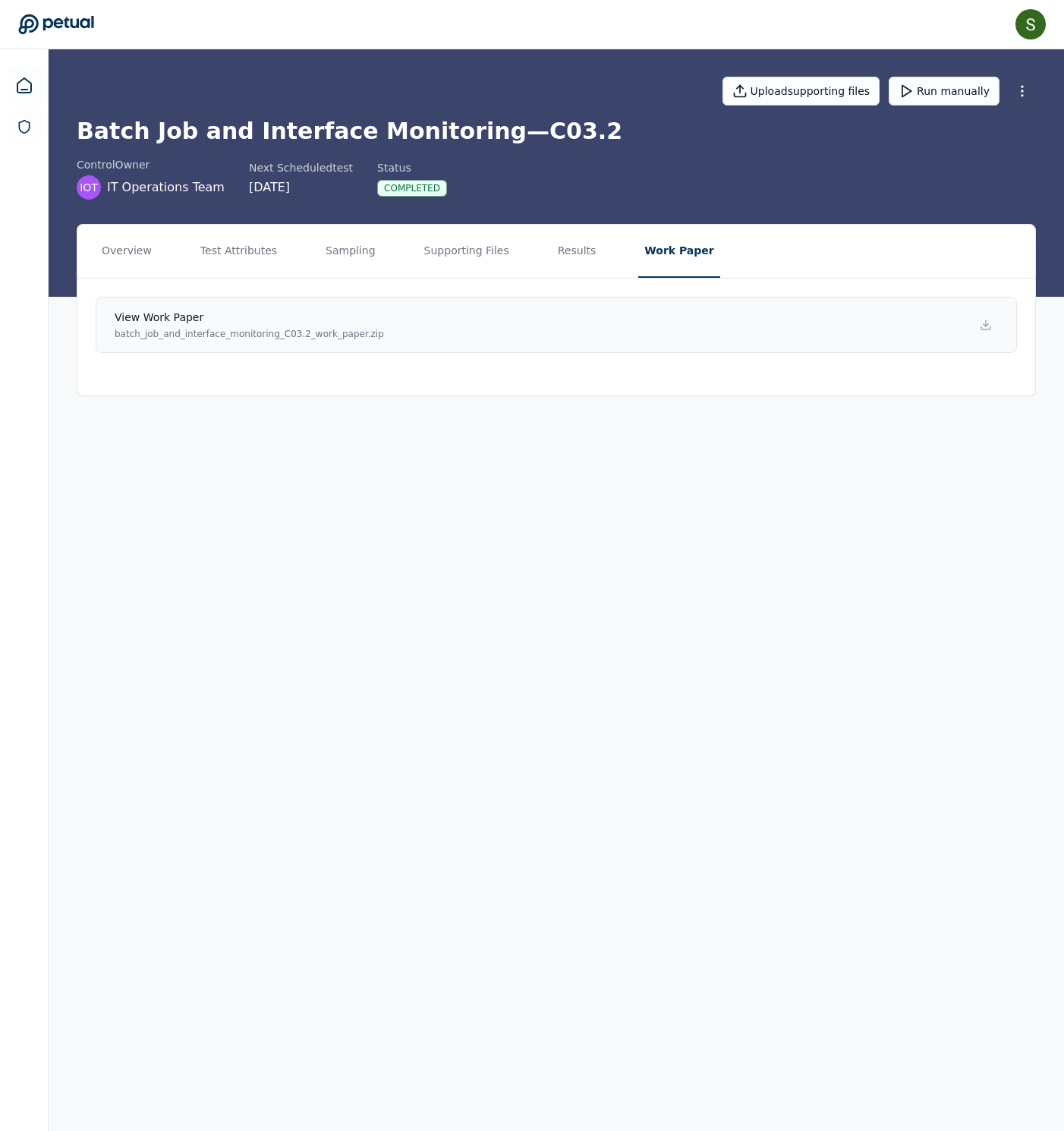
click at [366, 324] on h4 "View work paper" at bounding box center [249, 317] width 269 height 16
click at [30, 93] on icon at bounding box center [25, 86] width 18 height 18
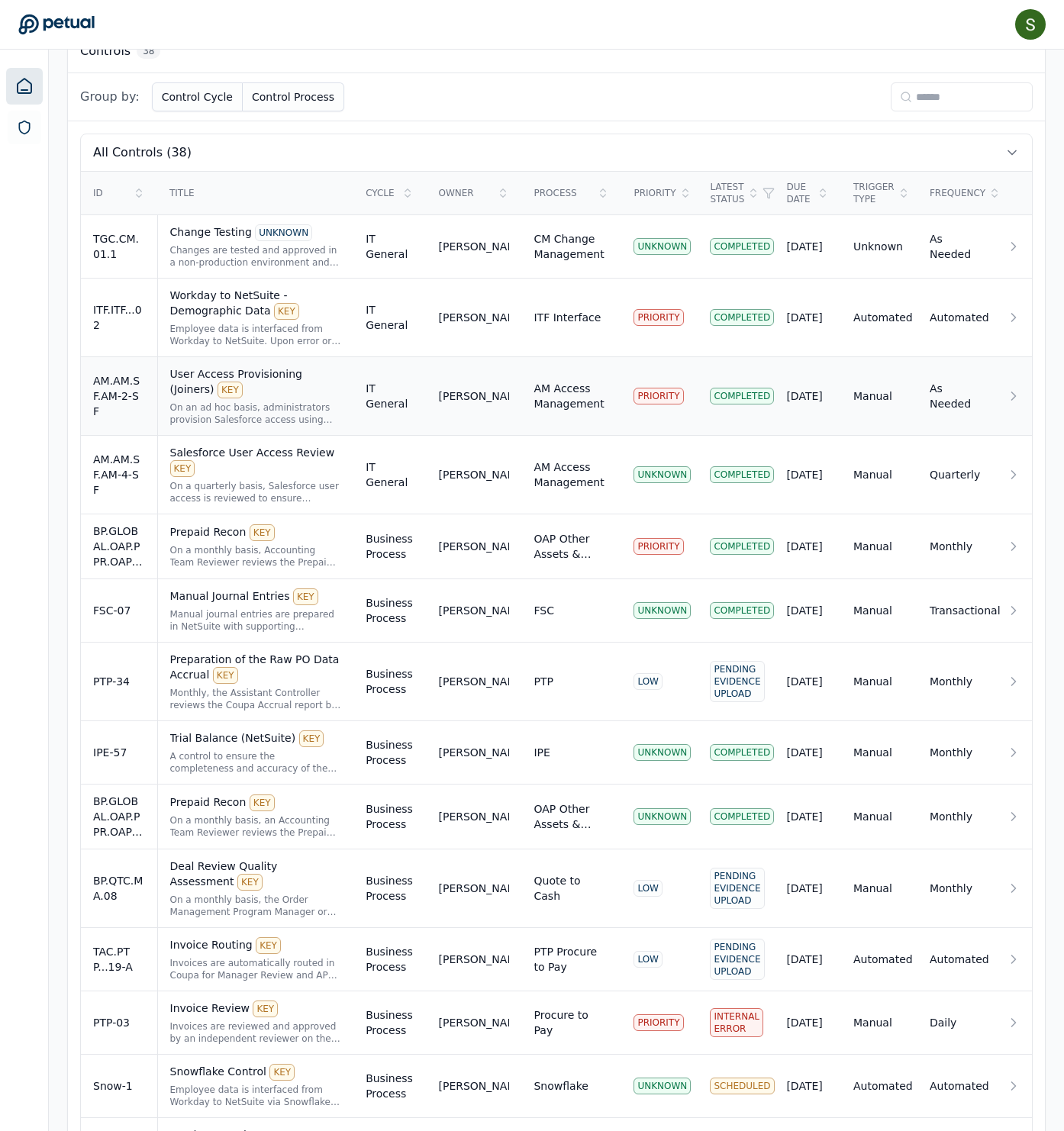
scroll to position [489, 0]
click at [342, 397] on div "User Access Provisioning (Joiners) KEY" at bounding box center [256, 381] width 171 height 32
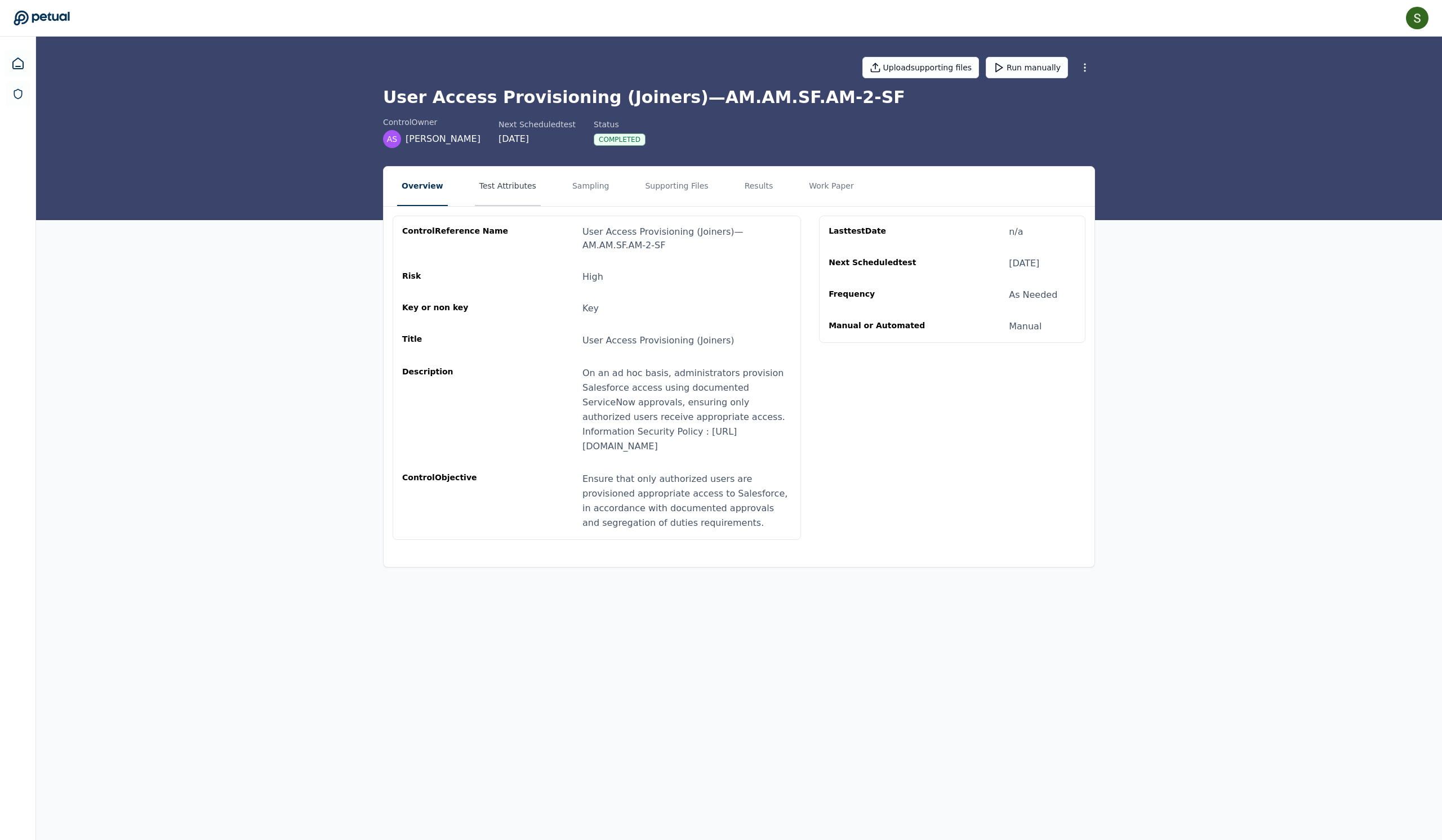
click at [500, 206] on button "Test Attributes" at bounding box center [507, 186] width 66 height 39
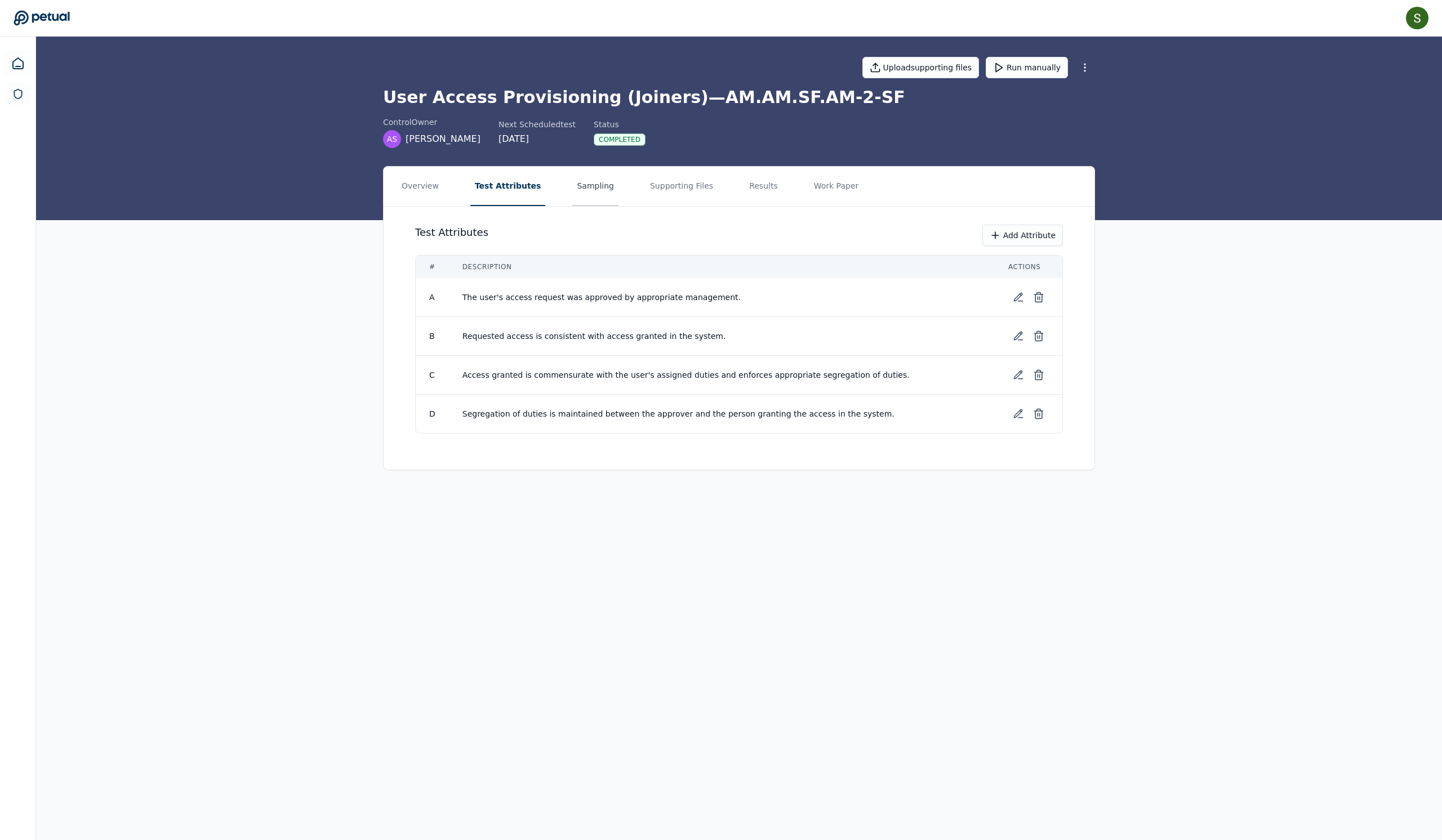
click at [596, 201] on button "Sampling" at bounding box center [595, 186] width 46 height 39
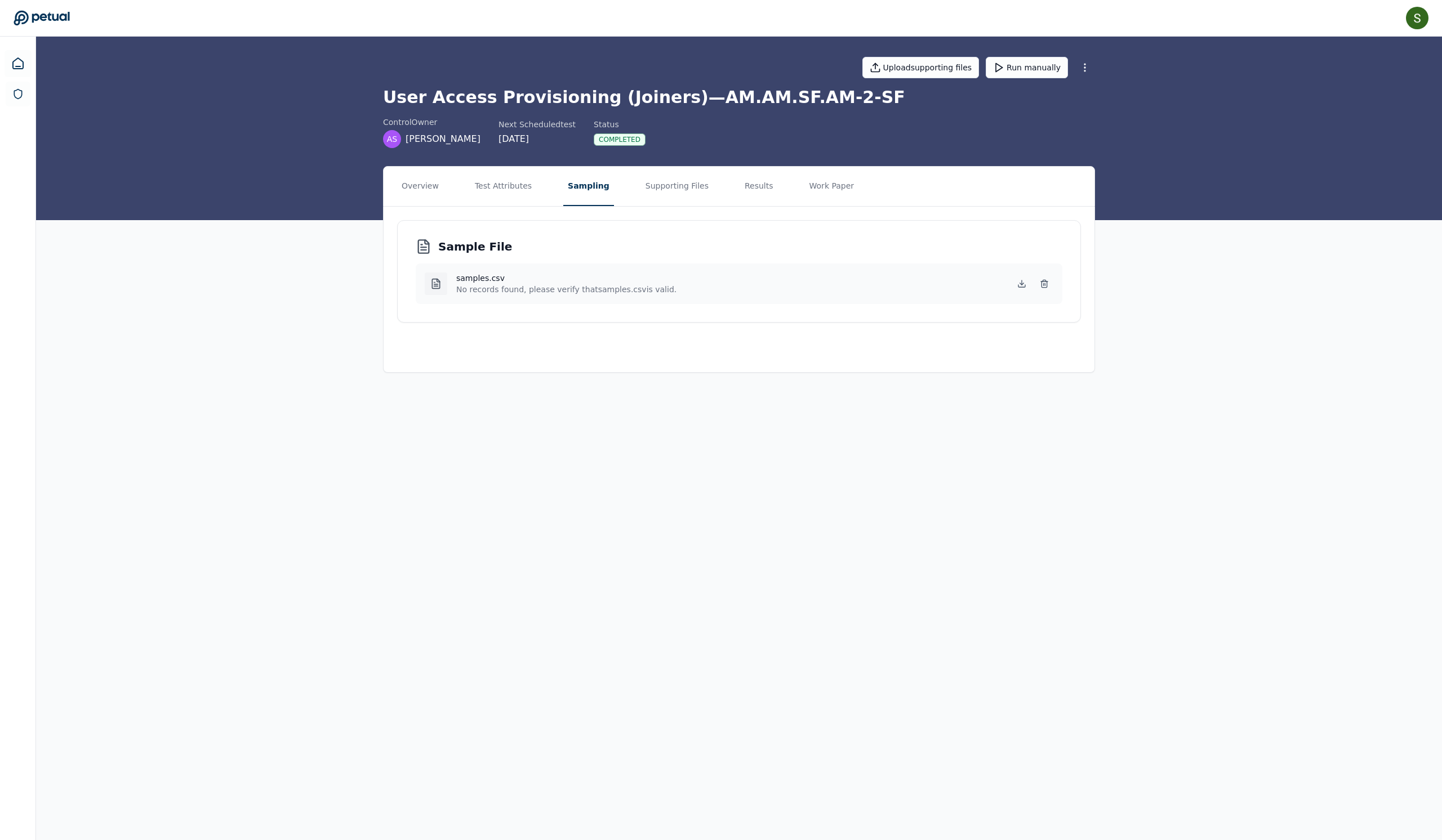
click at [535, 295] on p "No records found, please verify that samples.csv is valid." at bounding box center [567, 289] width 220 height 12
click at [456, 295] on p "No records found, please verify that samples.csv is valid." at bounding box center [567, 289] width 220 height 12
click at [1022, 285] on icon at bounding box center [1022, 282] width 0 height 5
click at [692, 197] on button "Supporting Files" at bounding box center [677, 186] width 72 height 39
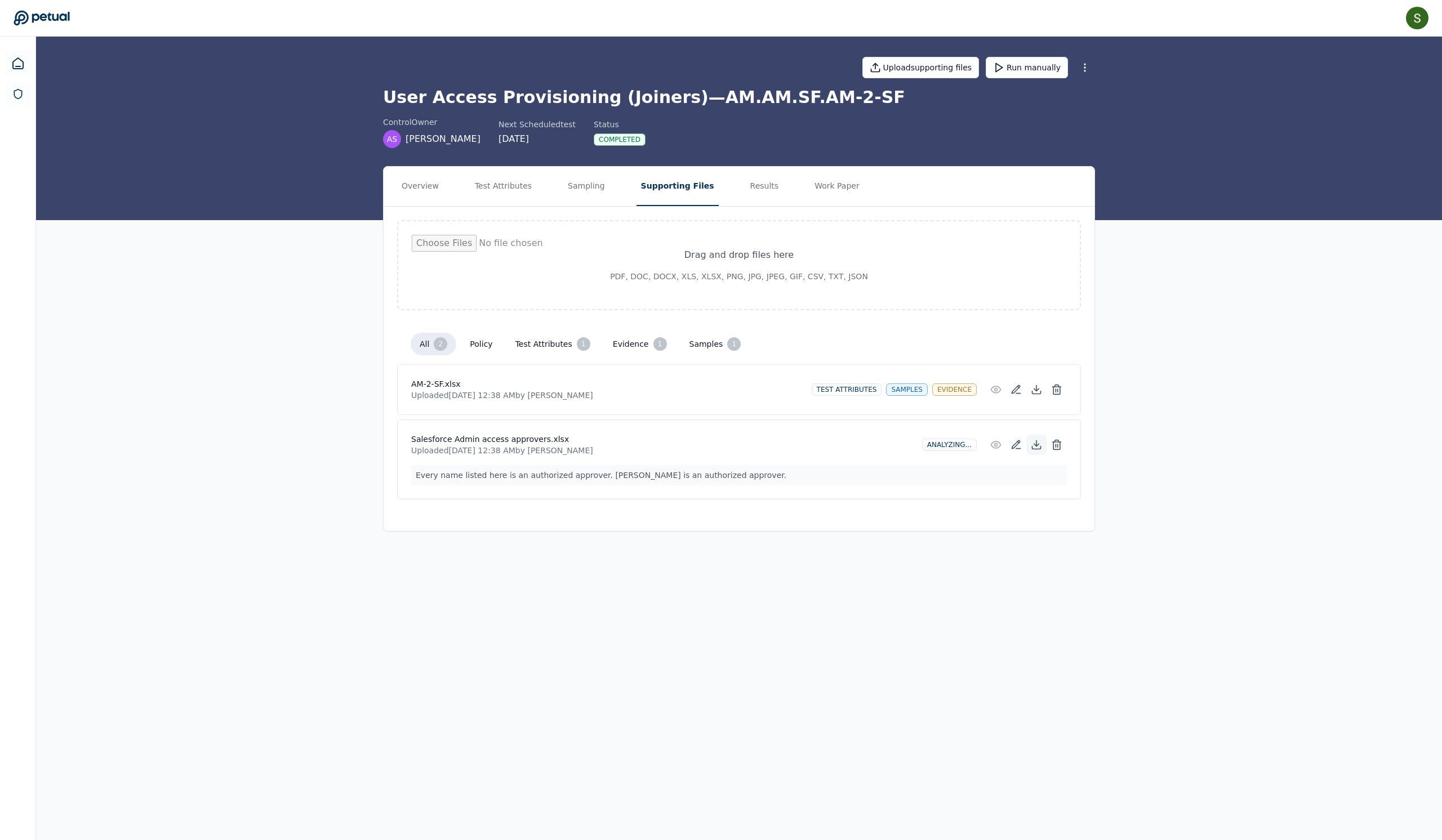
click at [1046, 455] on button at bounding box center [1037, 445] width 20 height 20
click at [784, 206] on button "Results" at bounding box center [764, 186] width 37 height 39
